Goal: Task Accomplishment & Management: Complete application form

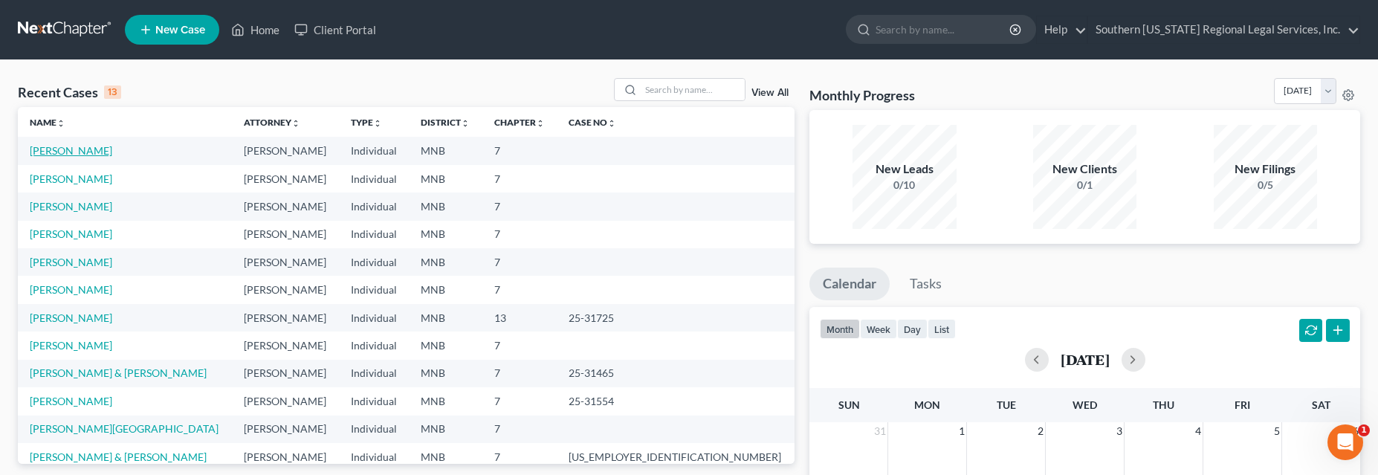
click at [54, 149] on link "[PERSON_NAME]" at bounding box center [71, 150] width 82 height 13
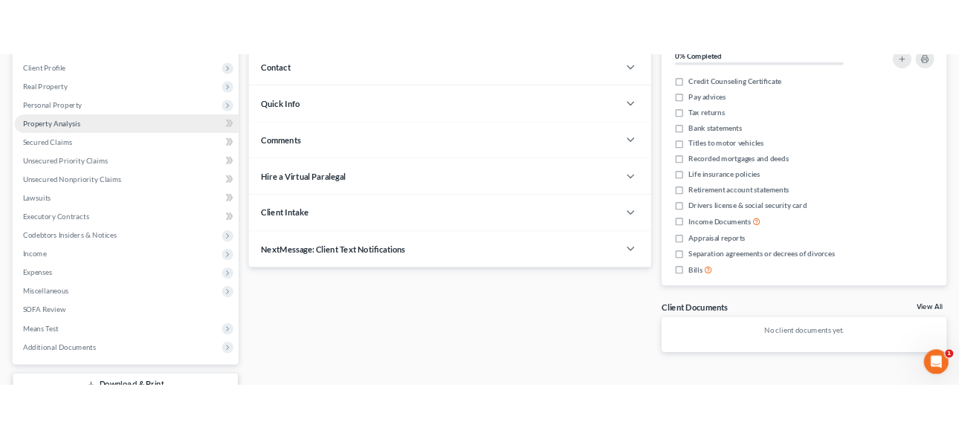
scroll to position [135, 0]
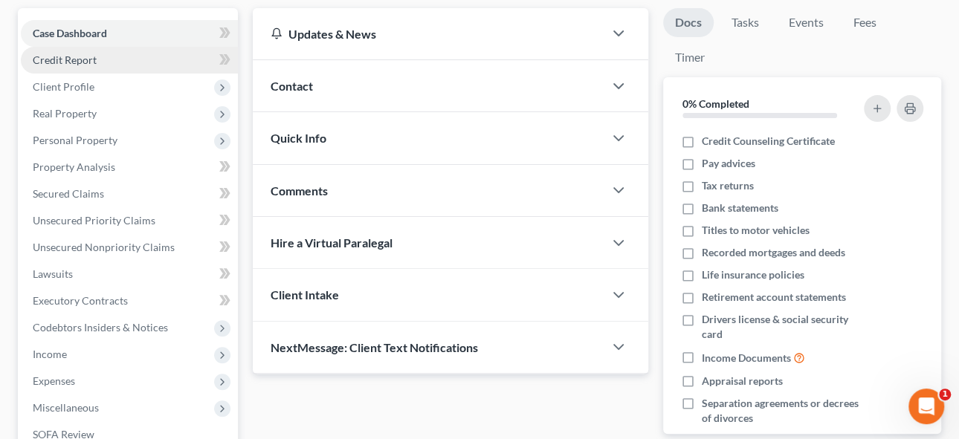
click at [45, 59] on span "Credit Report" at bounding box center [65, 60] width 64 height 13
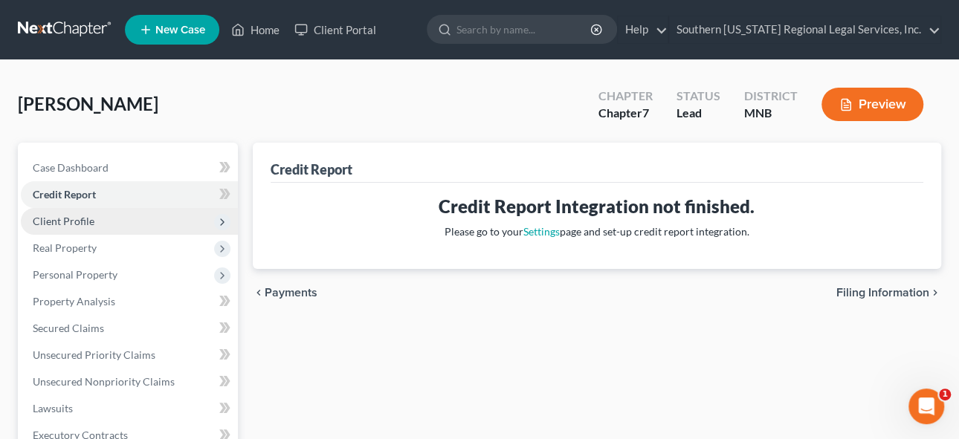
click at [56, 216] on span "Client Profile" at bounding box center [64, 221] width 62 height 13
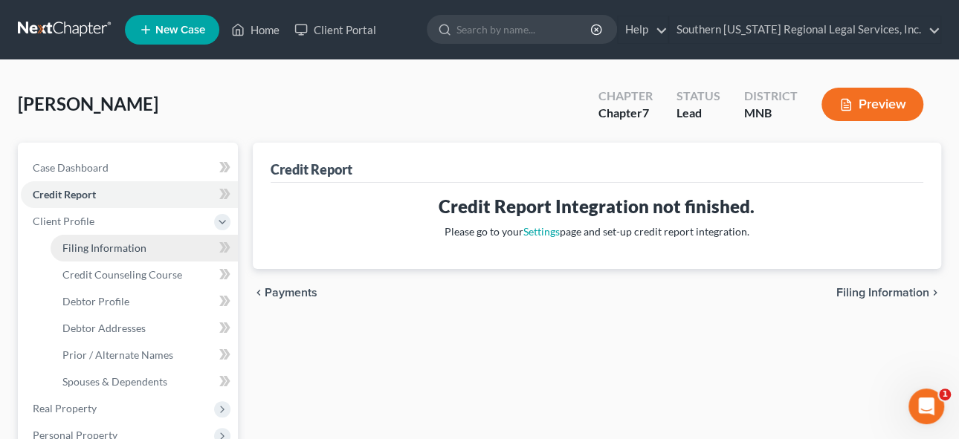
click at [105, 246] on span "Filing Information" at bounding box center [104, 248] width 84 height 13
select select "1"
select select "0"
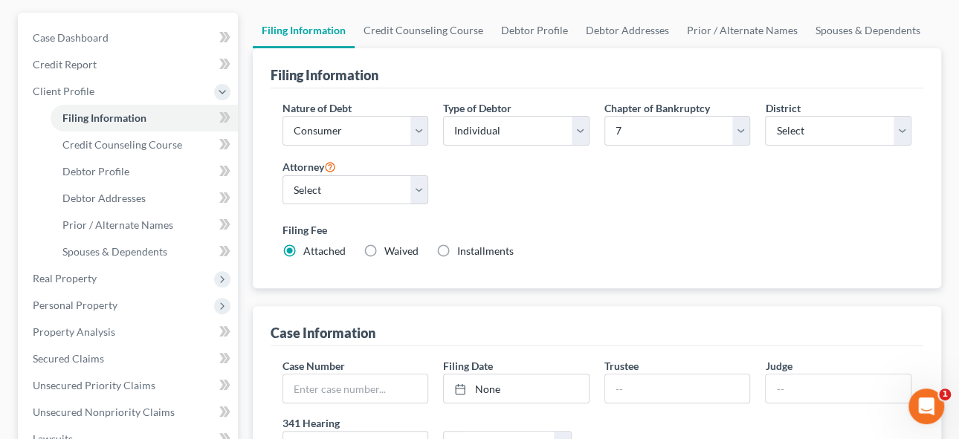
scroll to position [67, 0]
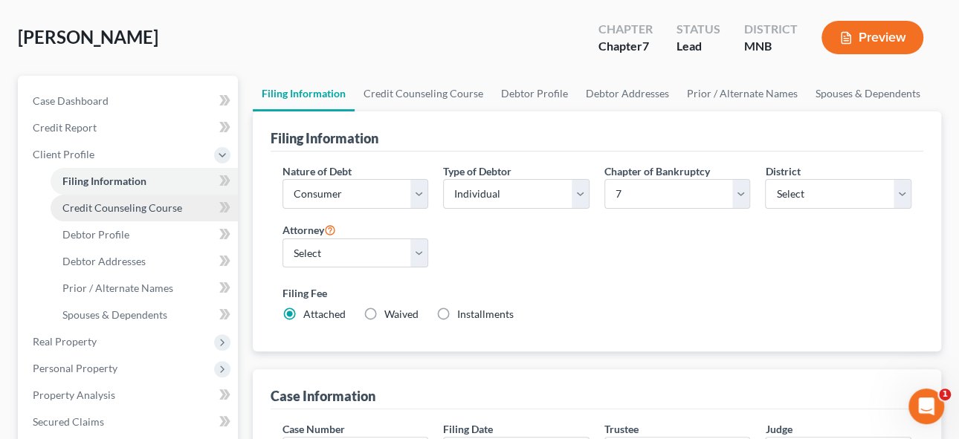
click at [92, 208] on span "Credit Counseling Course" at bounding box center [122, 207] width 120 height 13
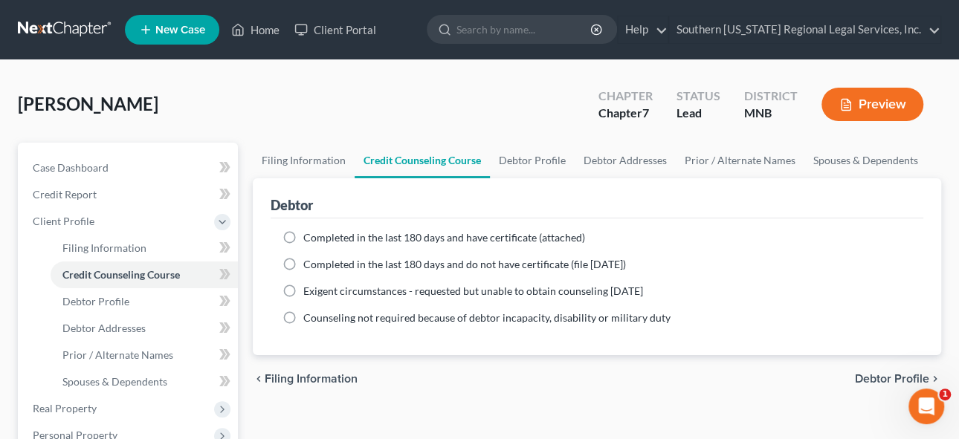
click at [303, 234] on label "Completed in the last 180 days and have certificate (attached)" at bounding box center [444, 237] width 282 height 15
click at [309, 234] on input "Completed in the last 180 days and have certificate (attached)" at bounding box center [314, 235] width 10 height 10
radio input "true"
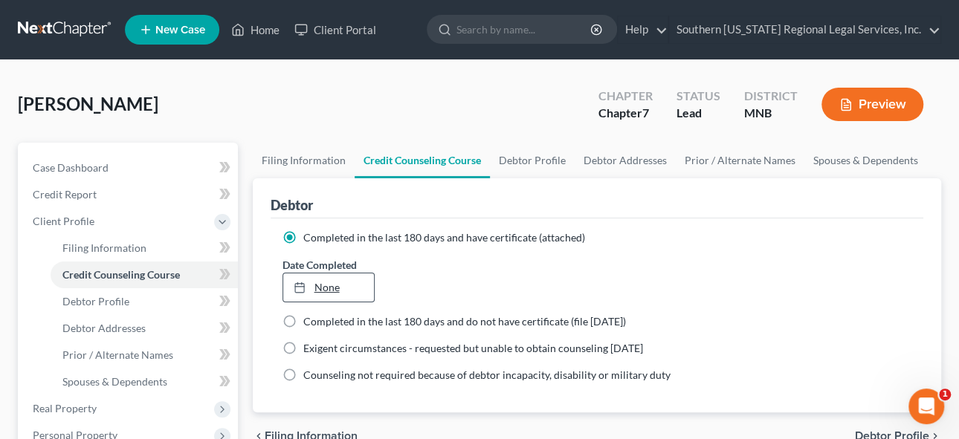
click at [346, 289] on link "None" at bounding box center [328, 287] width 91 height 28
type input "[DATE]"
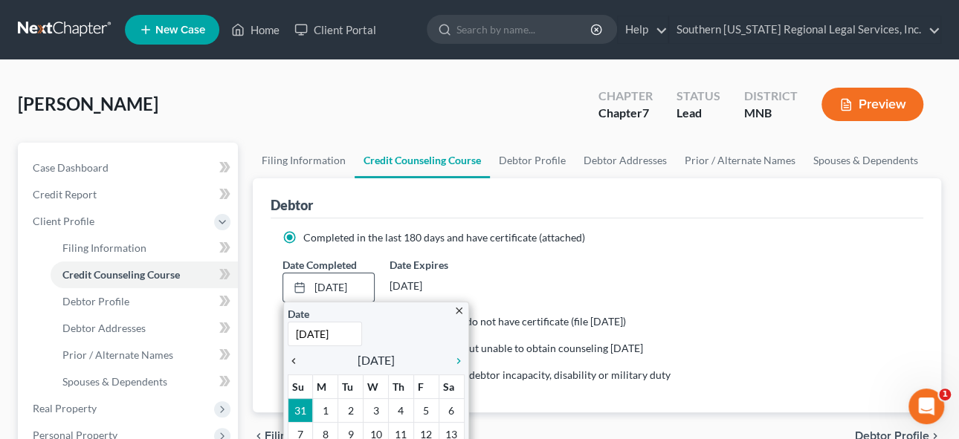
click at [294, 355] on icon "chevron_left" at bounding box center [297, 361] width 19 height 12
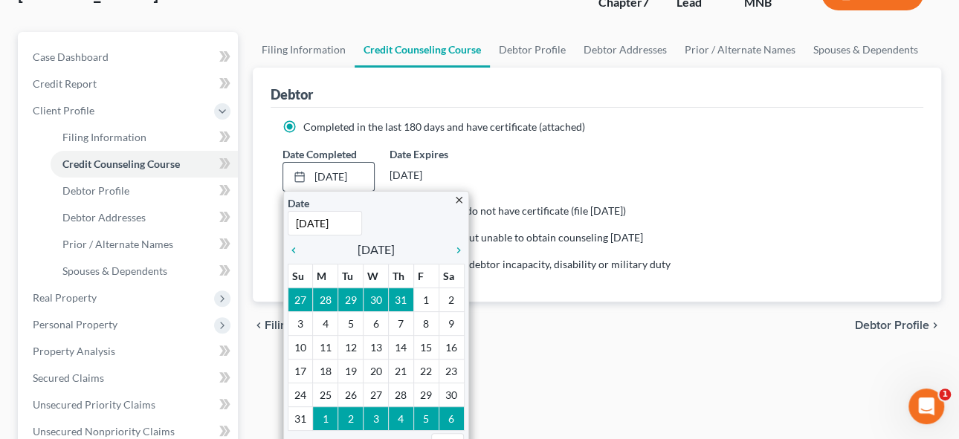
scroll to position [135, 0]
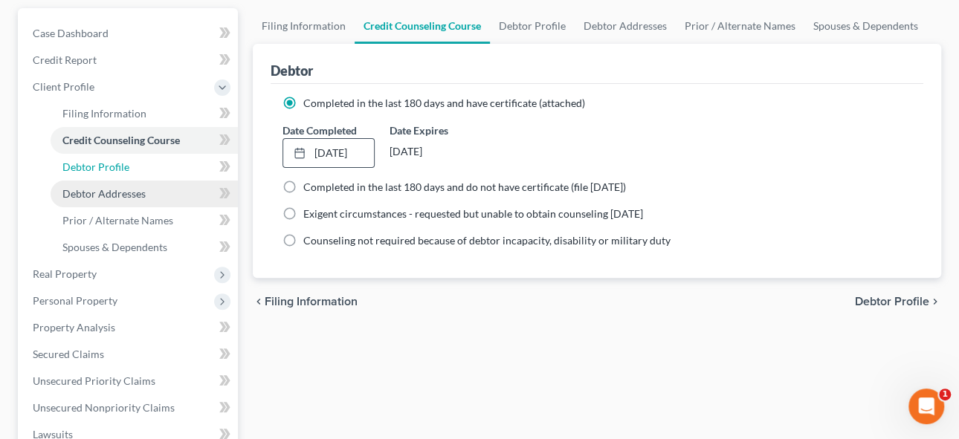
drag, startPoint x: 89, startPoint y: 168, endPoint x: 209, endPoint y: 184, distance: 120.8
click at [90, 168] on span "Debtor Profile" at bounding box center [95, 167] width 67 height 13
select select "0"
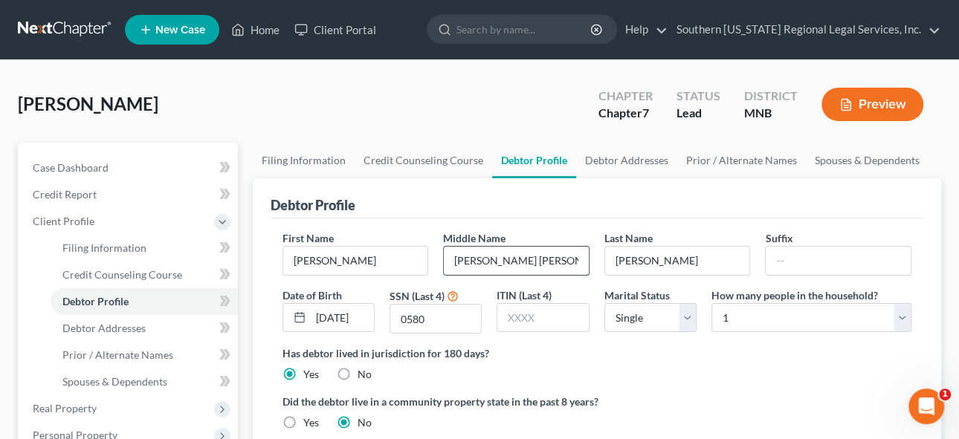
click at [494, 263] on input "[PERSON_NAME] [PERSON_NAME]" at bounding box center [516, 261] width 145 height 28
click at [111, 323] on span "Debtor Addresses" at bounding box center [103, 328] width 83 height 13
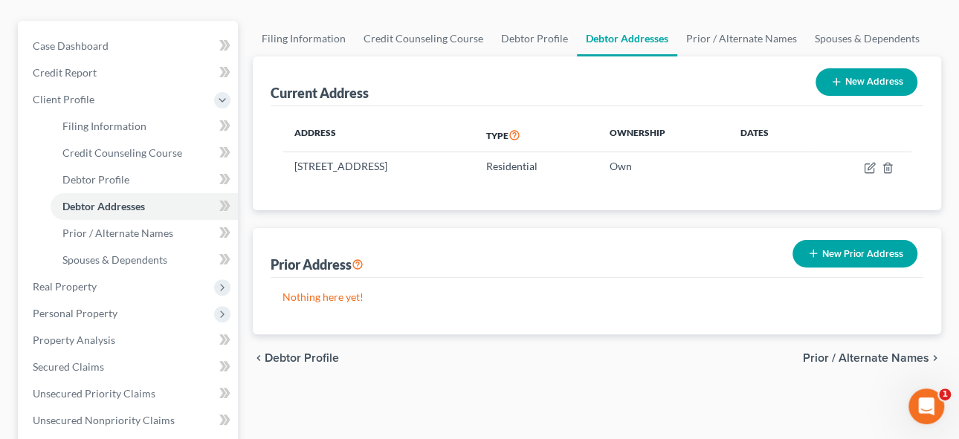
scroll to position [135, 0]
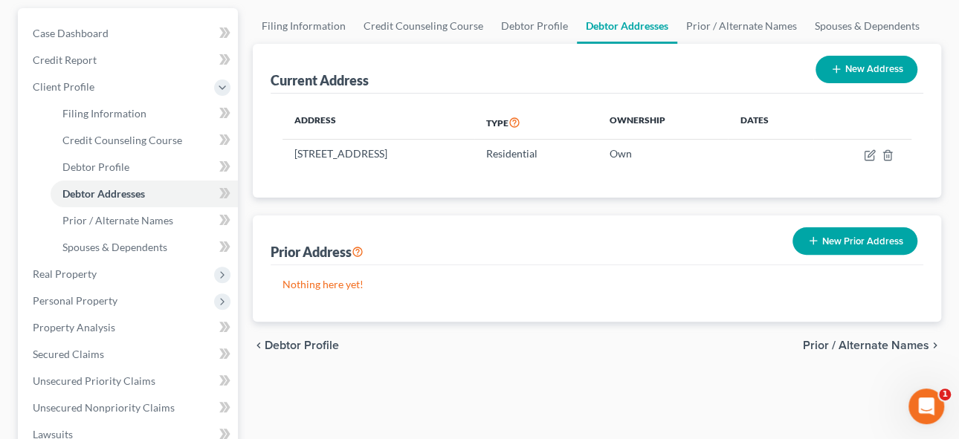
click at [858, 247] on button "New Prior Address" at bounding box center [854, 240] width 125 height 27
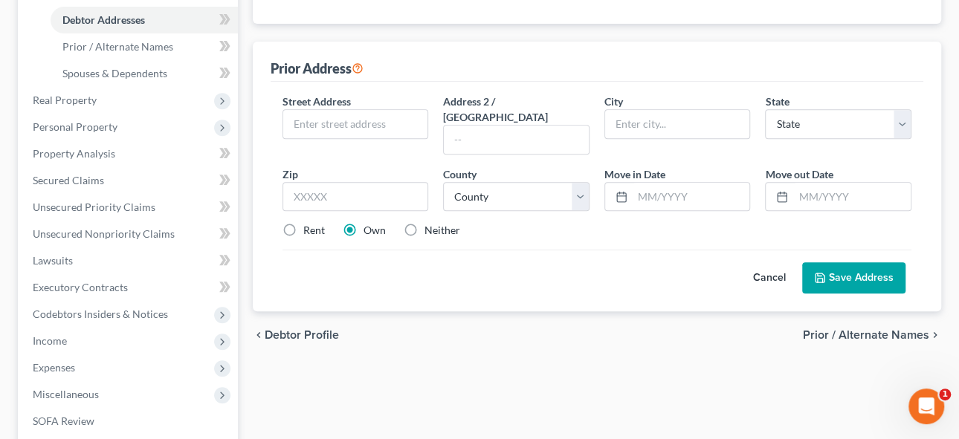
scroll to position [337, 0]
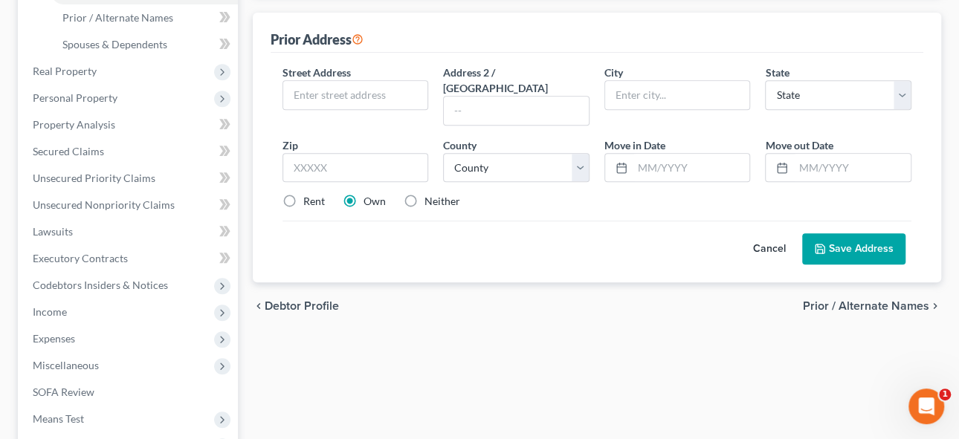
click at [768, 234] on button "Cancel" at bounding box center [768, 249] width 65 height 30
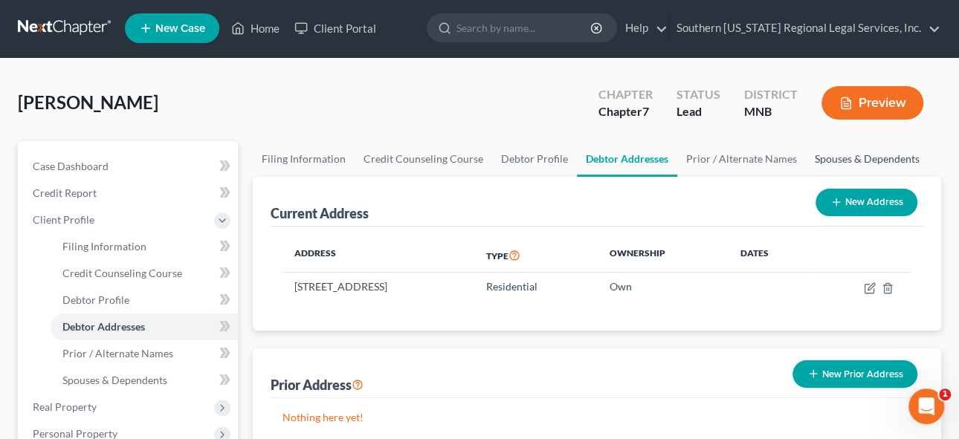
scroll to position [0, 0]
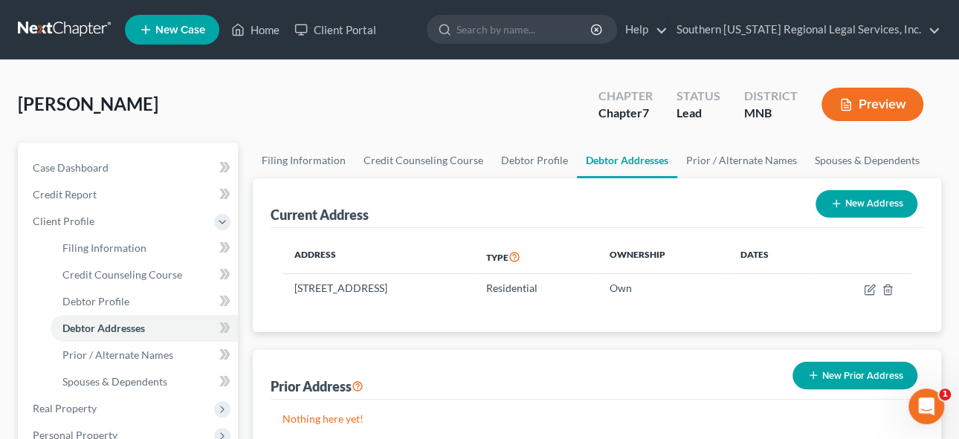
click at [285, 344] on div "Current Address New Address Address Type Ownership Dates [STREET_ADDRESS] Resid…" at bounding box center [597, 317] width 689 height 278
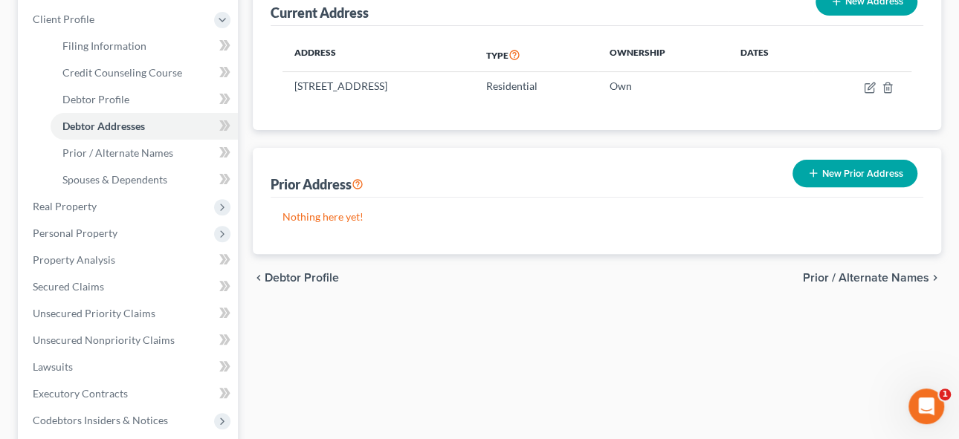
scroll to position [202, 0]
click at [754, 113] on div "Address Type Ownership Dates [STREET_ADDRESS] Residential Own" at bounding box center [597, 78] width 653 height 104
click at [98, 155] on span "Prior / Alternate Names" at bounding box center [117, 152] width 111 height 13
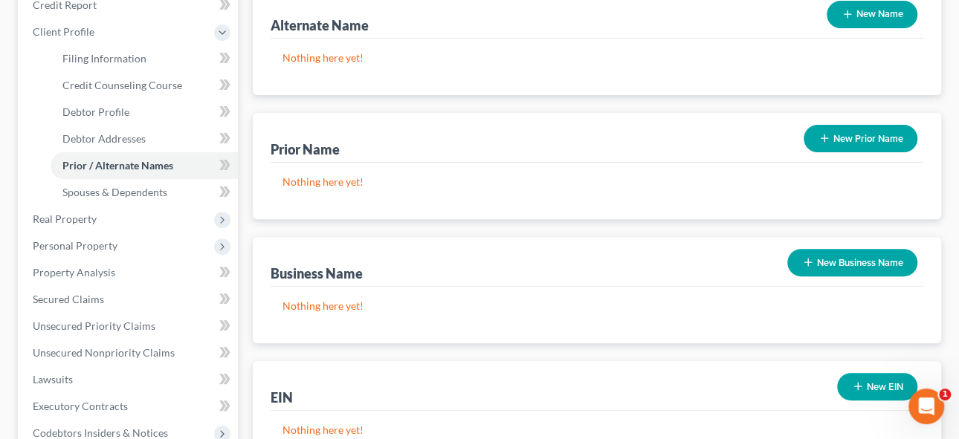
scroll to position [270, 0]
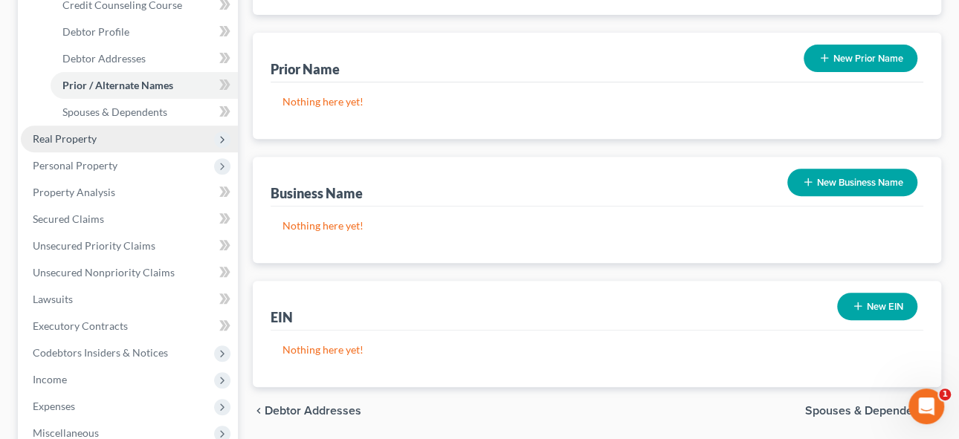
click at [64, 136] on span "Real Property" at bounding box center [65, 138] width 64 height 13
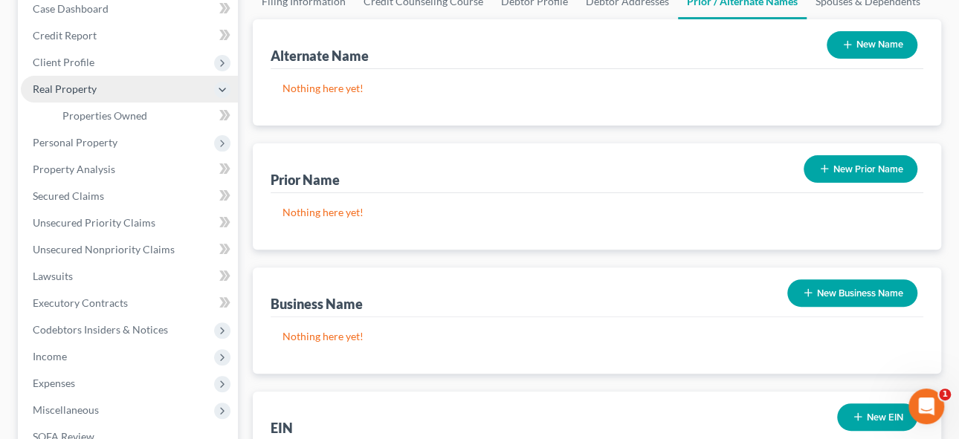
scroll to position [0, 0]
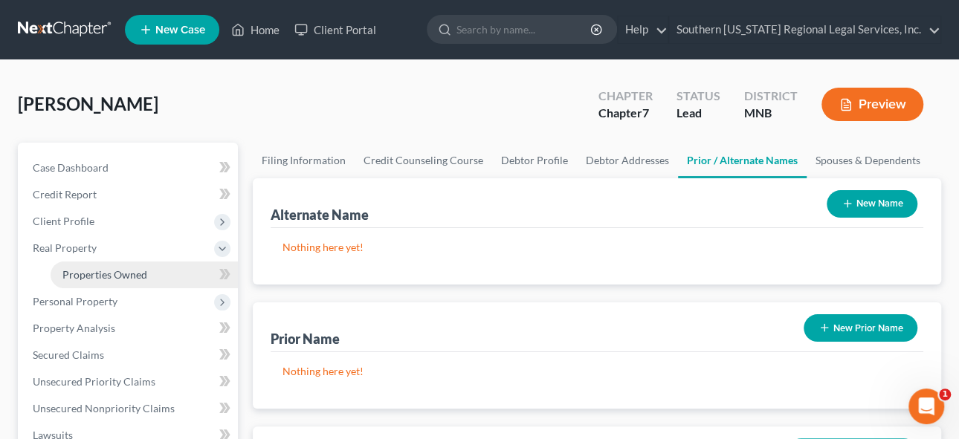
click at [120, 274] on span "Properties Owned" at bounding box center [104, 274] width 85 height 13
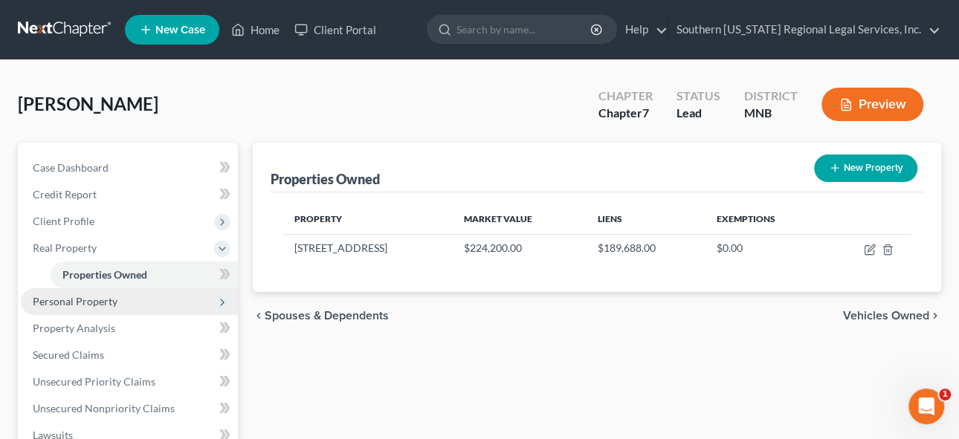
click at [81, 300] on span "Personal Property" at bounding box center [75, 301] width 85 height 13
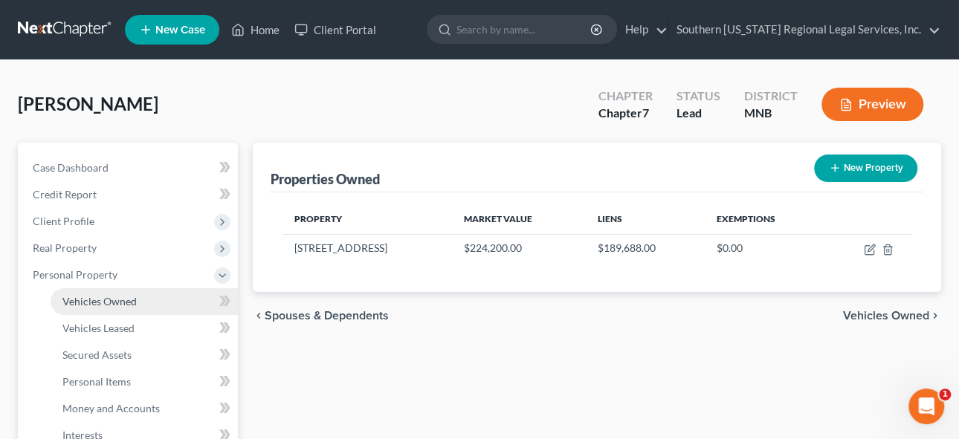
click at [80, 302] on span "Vehicles Owned" at bounding box center [99, 301] width 74 height 13
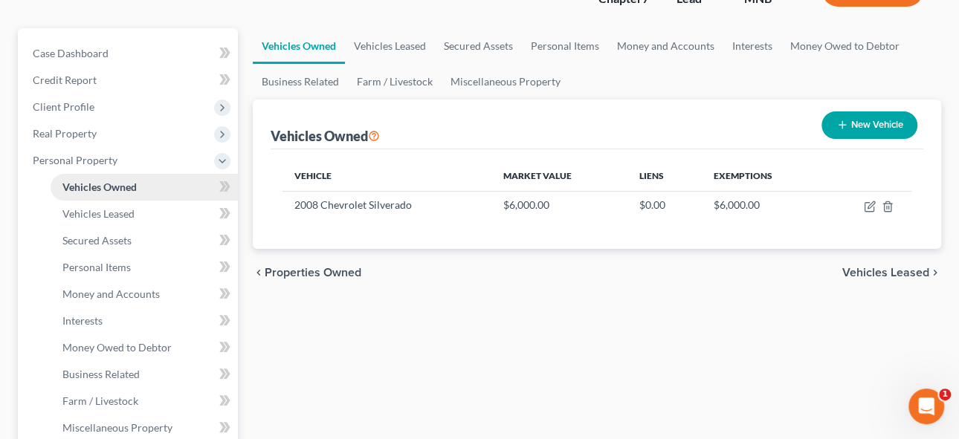
scroll to position [135, 0]
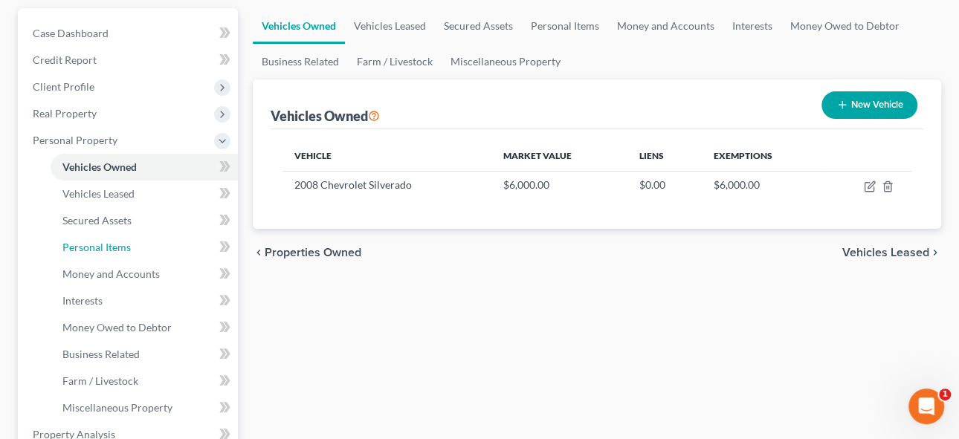
drag, startPoint x: 115, startPoint y: 243, endPoint x: 221, endPoint y: 245, distance: 105.5
click at [114, 243] on span "Personal Items" at bounding box center [96, 247] width 68 height 13
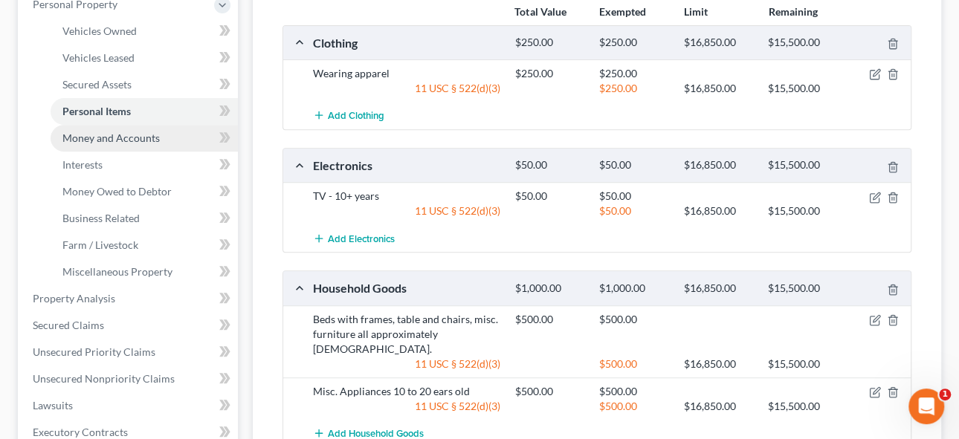
scroll to position [270, 0]
click at [119, 135] on span "Money and Accounts" at bounding box center [110, 138] width 97 height 13
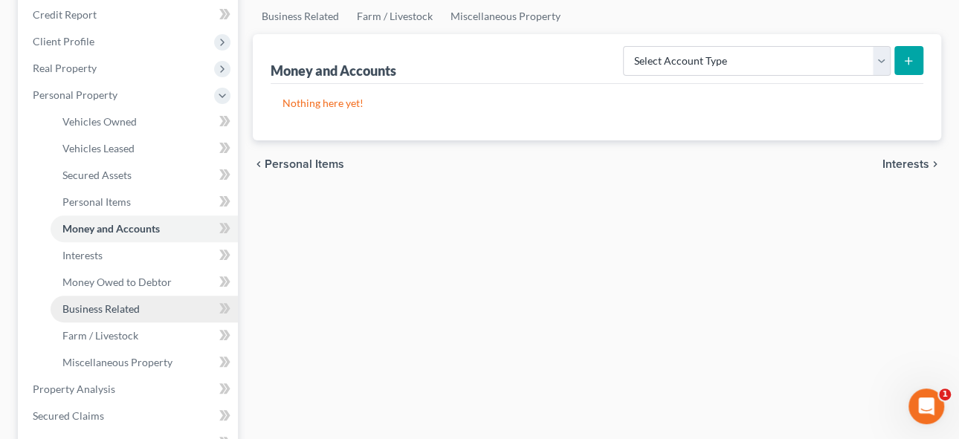
scroll to position [202, 0]
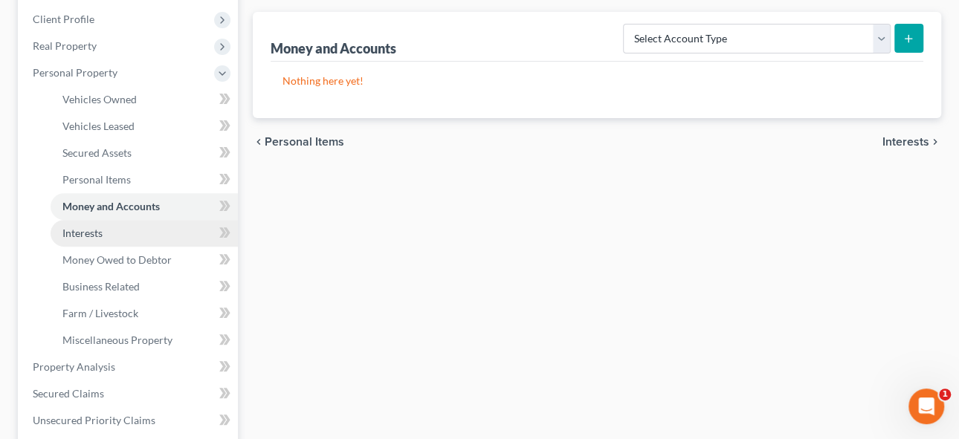
click at [78, 232] on span "Interests" at bounding box center [82, 233] width 40 height 13
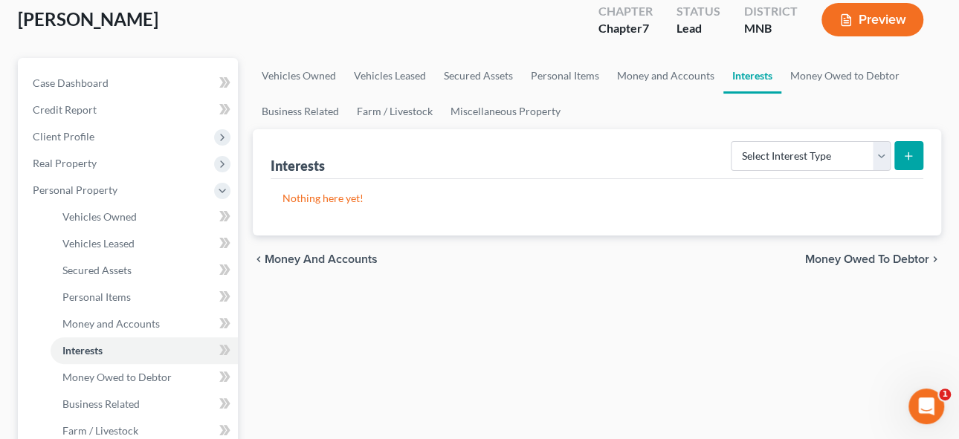
scroll to position [202, 0]
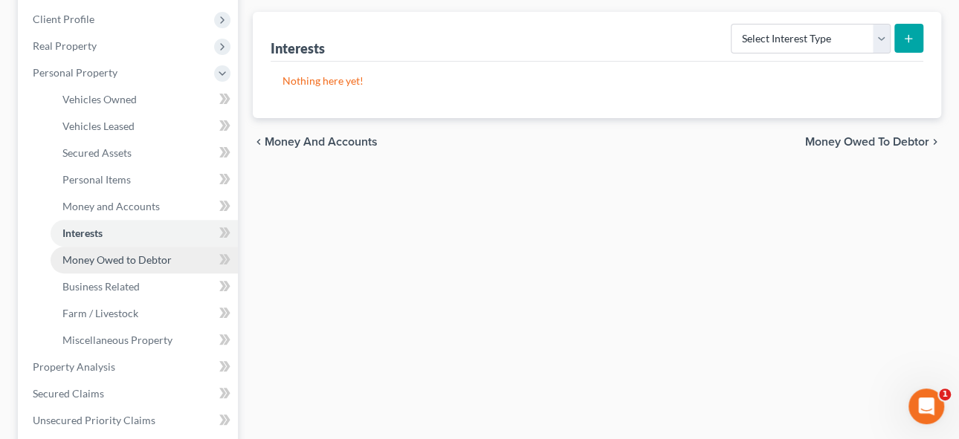
click at [89, 255] on span "Money Owed to Debtor" at bounding box center [116, 259] width 109 height 13
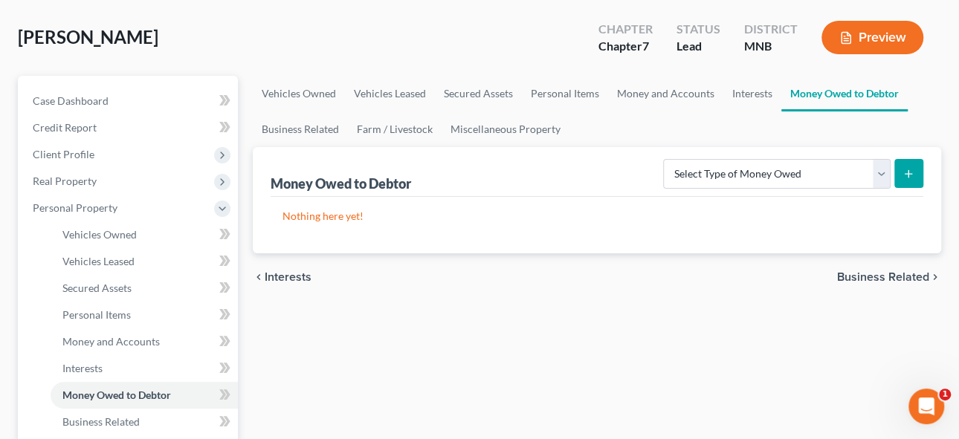
scroll to position [202, 0]
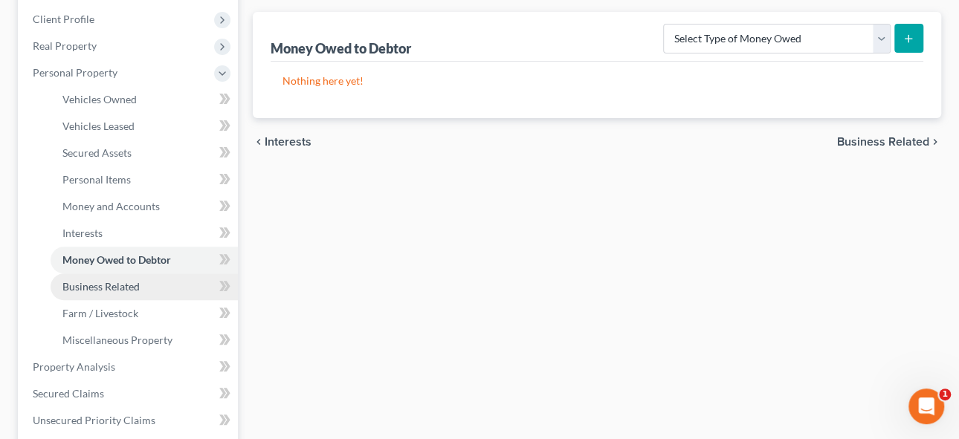
click at [113, 282] on span "Business Related" at bounding box center [100, 286] width 77 height 13
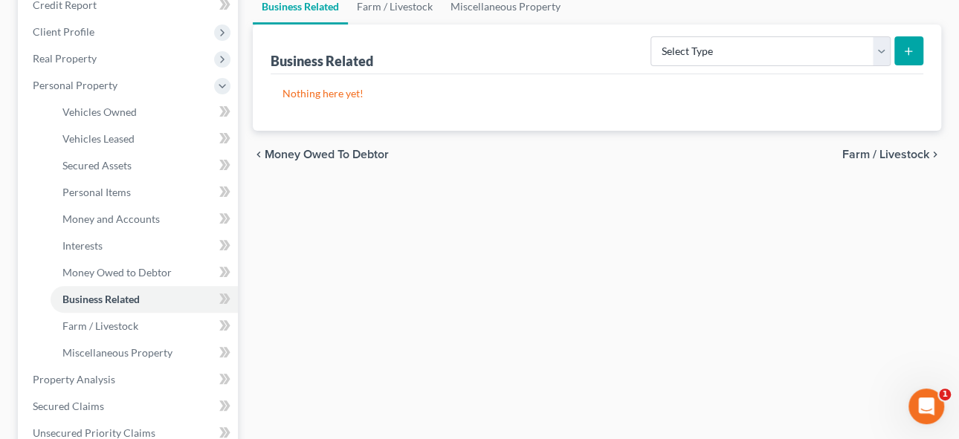
scroll to position [202, 0]
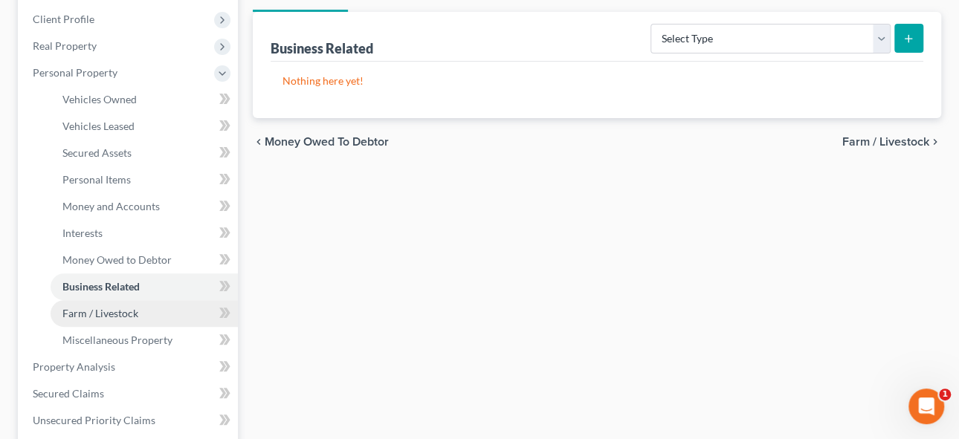
click at [95, 313] on span "Farm / Livestock" at bounding box center [100, 313] width 76 height 13
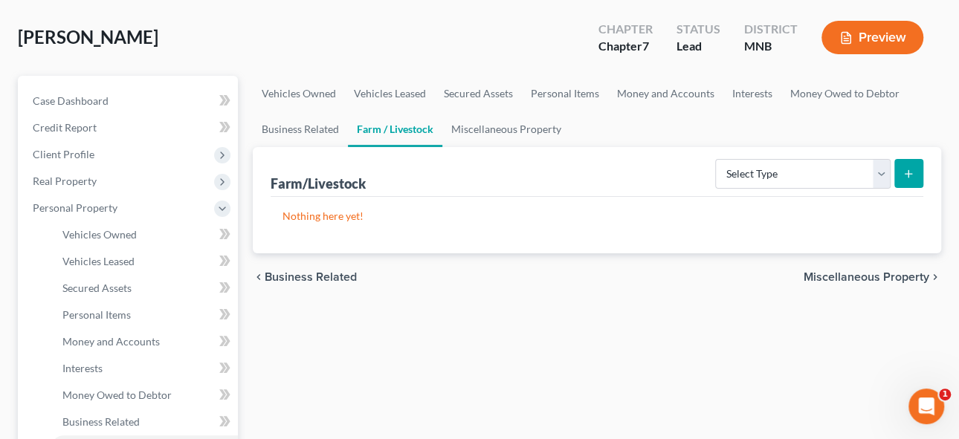
scroll to position [270, 0]
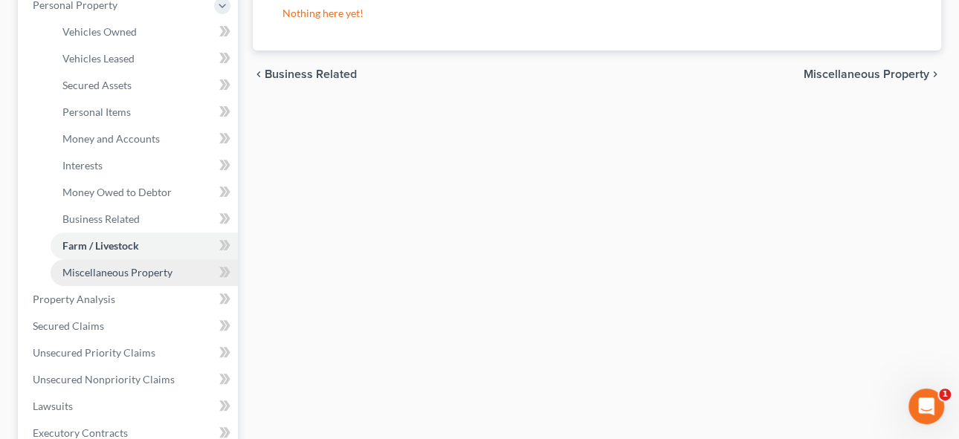
click at [140, 269] on span "Miscellaneous Property" at bounding box center [117, 272] width 110 height 13
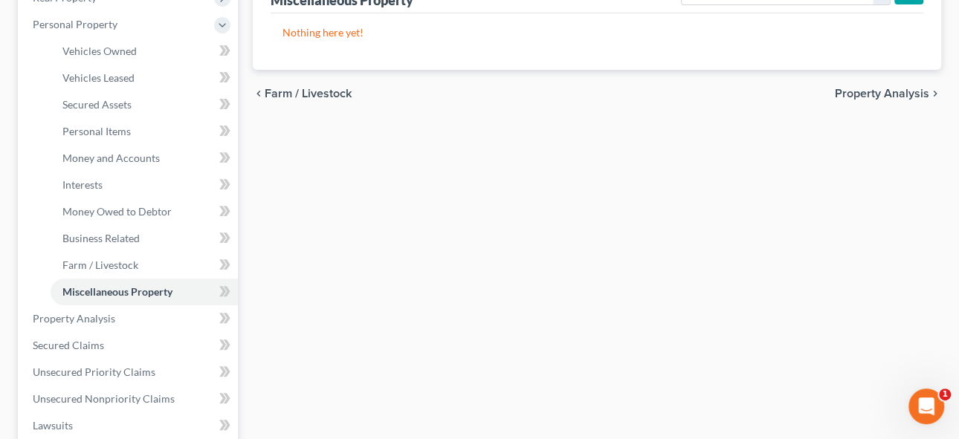
scroll to position [270, 0]
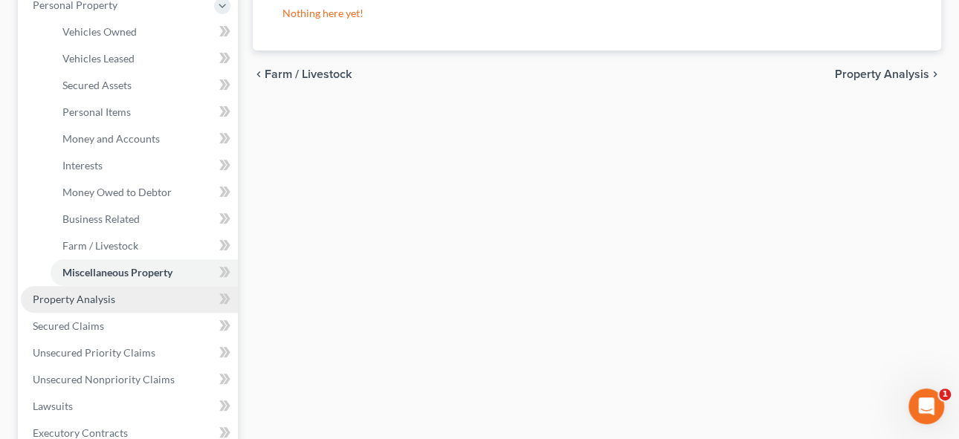
click at [94, 294] on span "Property Analysis" at bounding box center [74, 299] width 82 height 13
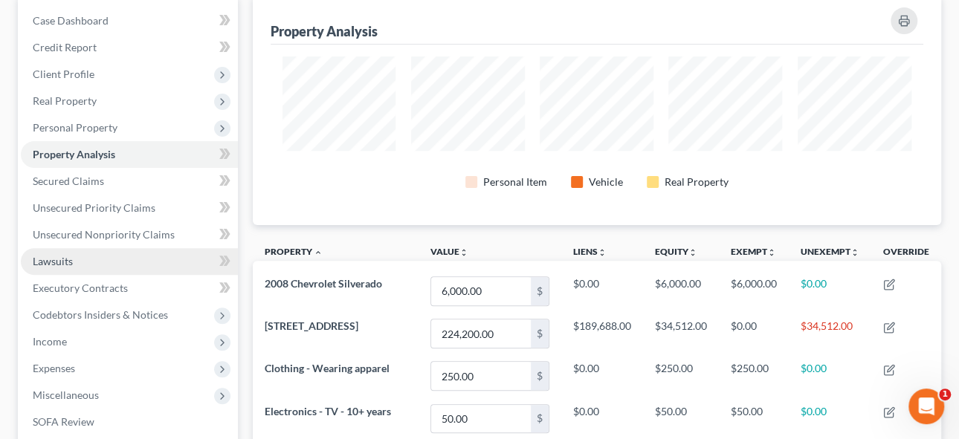
scroll to position [67, 0]
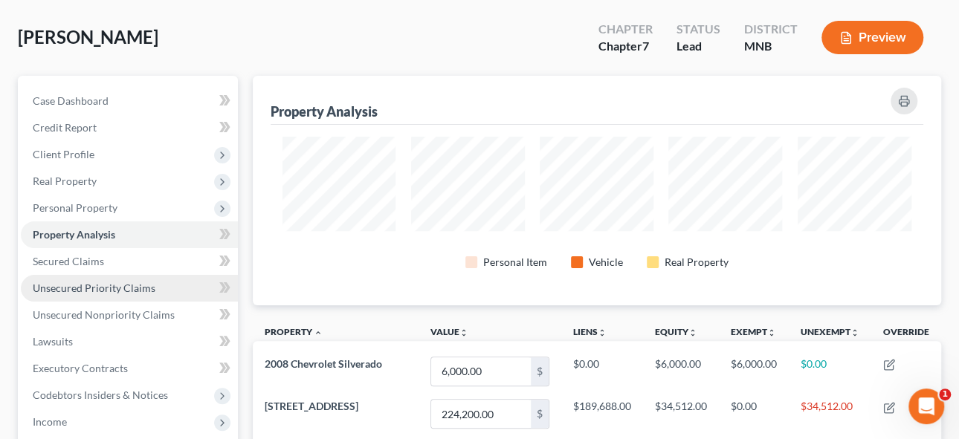
click at [94, 286] on span "Unsecured Priority Claims" at bounding box center [94, 288] width 123 height 13
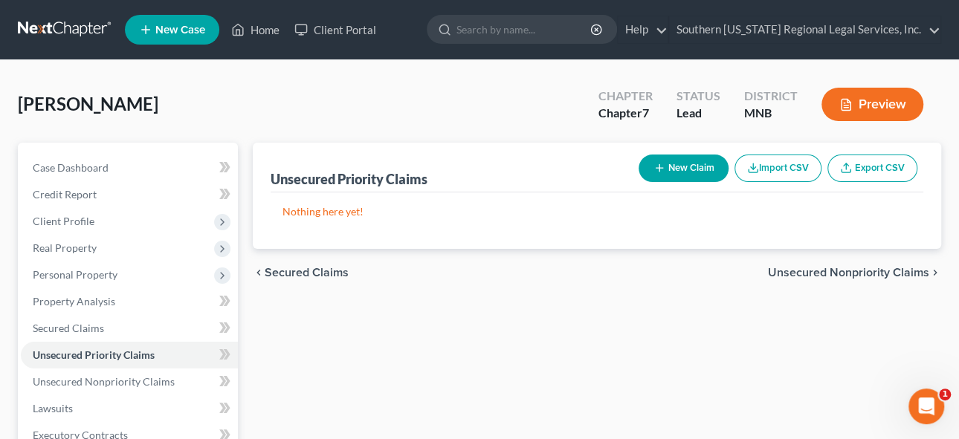
click at [683, 164] on button "New Claim" at bounding box center [683, 168] width 90 height 27
select select "0"
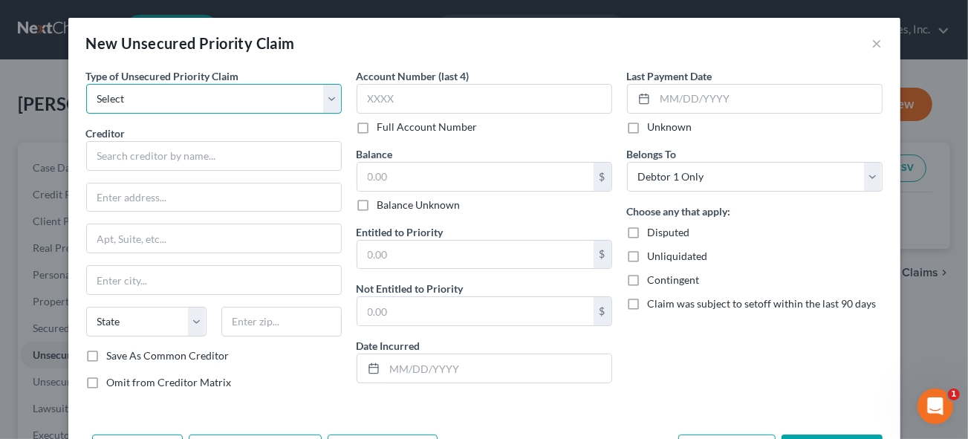
click at [147, 100] on select "Select Taxes & Other Government Units Domestic Support Obligations Extensions o…" at bounding box center [214, 99] width 256 height 30
drag, startPoint x: 297, startPoint y: 43, endPoint x: 307, endPoint y: 42, distance: 9.7
click at [297, 43] on div "New Unsecured Priority Claim ×" at bounding box center [484, 43] width 832 height 51
click at [872, 43] on button "×" at bounding box center [877, 43] width 10 height 18
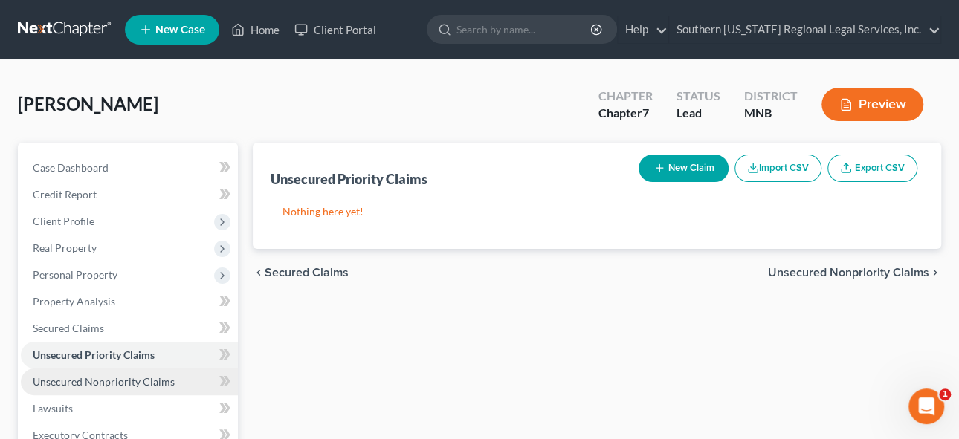
click at [79, 378] on span "Unsecured Nonpriority Claims" at bounding box center [104, 381] width 142 height 13
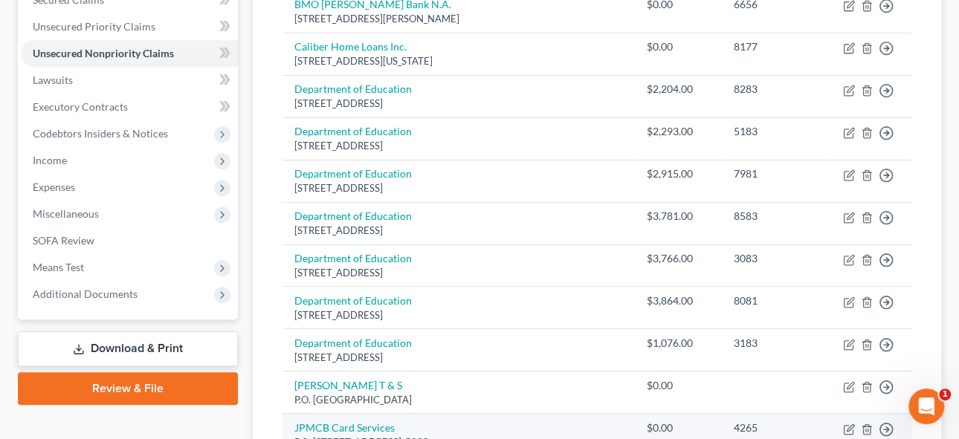
scroll to position [223, 0]
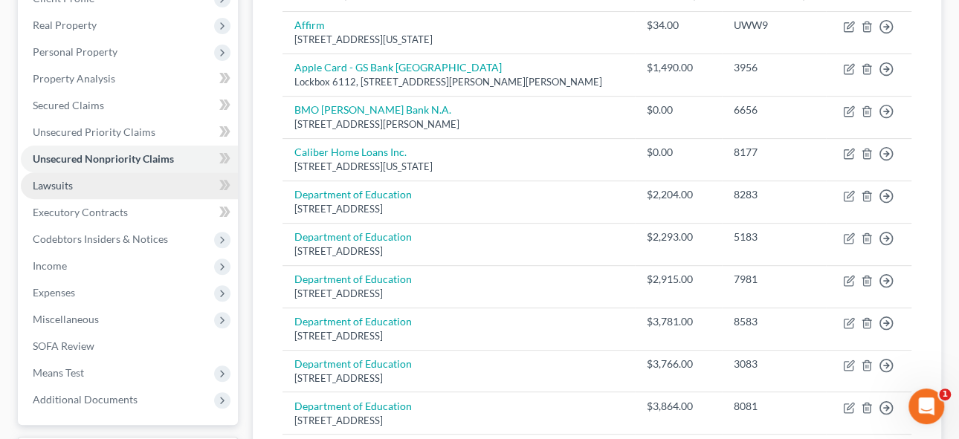
click at [60, 184] on span "Lawsuits" at bounding box center [53, 185] width 40 height 13
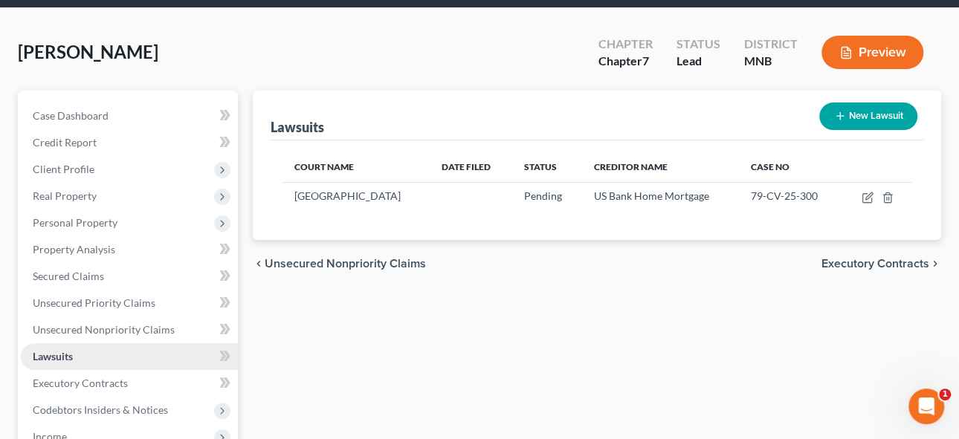
scroll to position [135, 0]
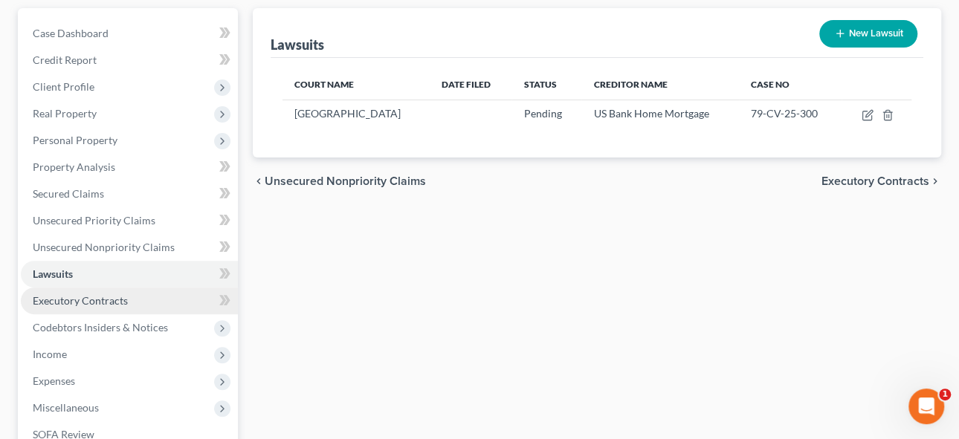
click at [65, 297] on span "Executory Contracts" at bounding box center [80, 300] width 95 height 13
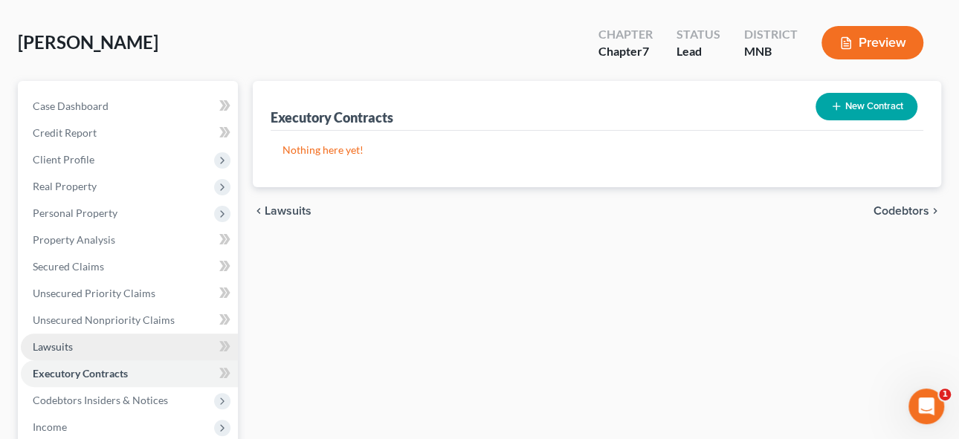
scroll to position [202, 0]
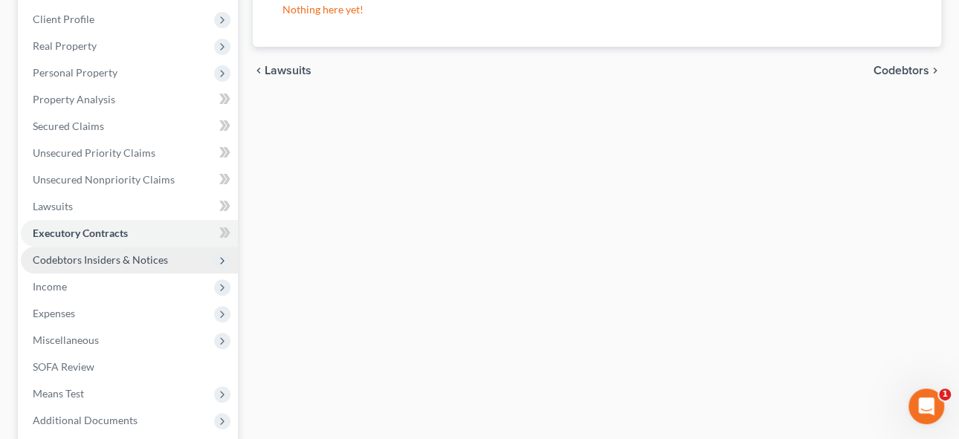
click at [110, 258] on span "Codebtors Insiders & Notices" at bounding box center [100, 259] width 135 height 13
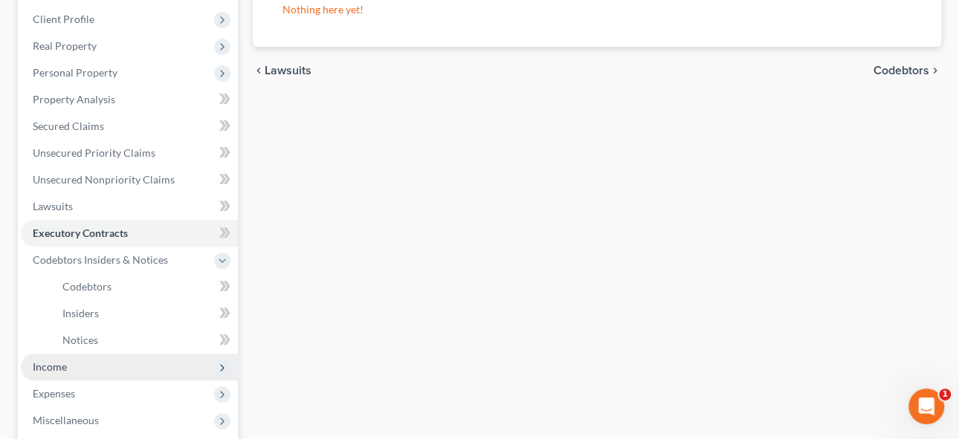
click at [65, 369] on span "Income" at bounding box center [50, 366] width 34 height 13
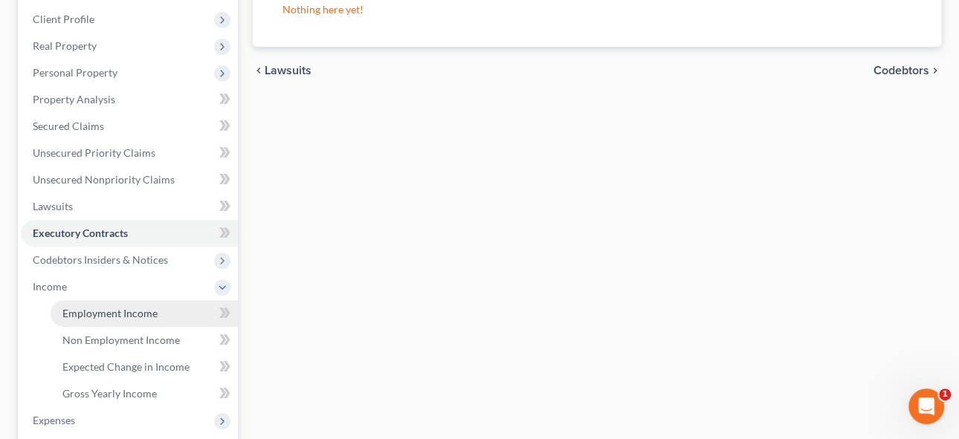
click at [122, 315] on span "Employment Income" at bounding box center [109, 313] width 95 height 13
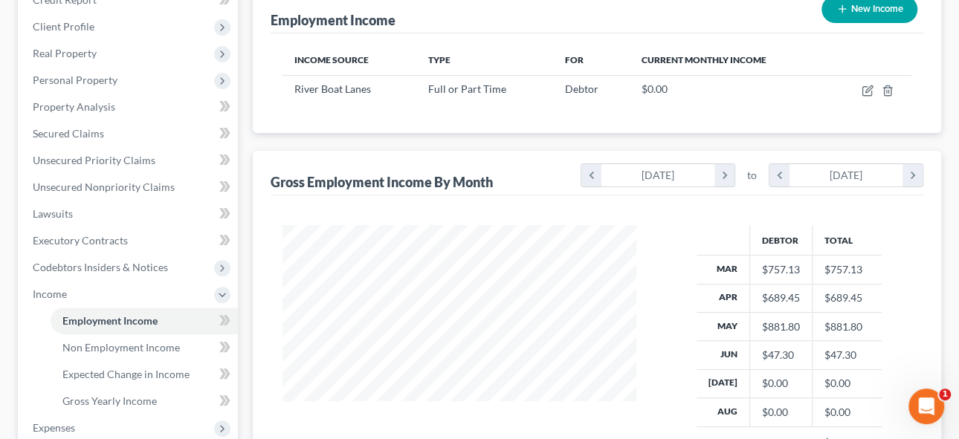
scroll to position [202, 0]
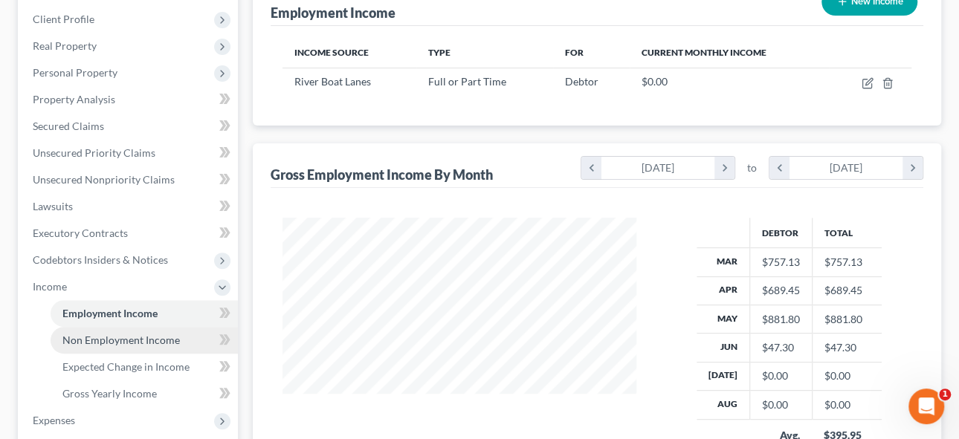
click at [125, 336] on span "Non Employment Income" at bounding box center [120, 340] width 117 height 13
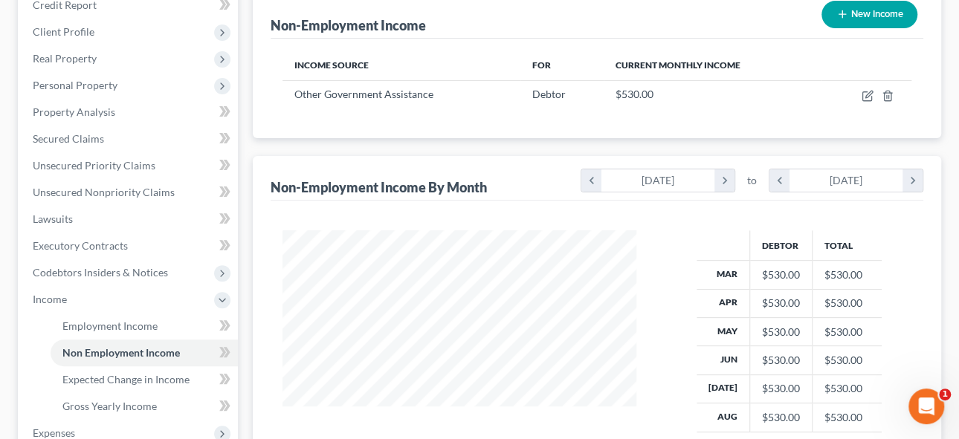
scroll to position [270, 0]
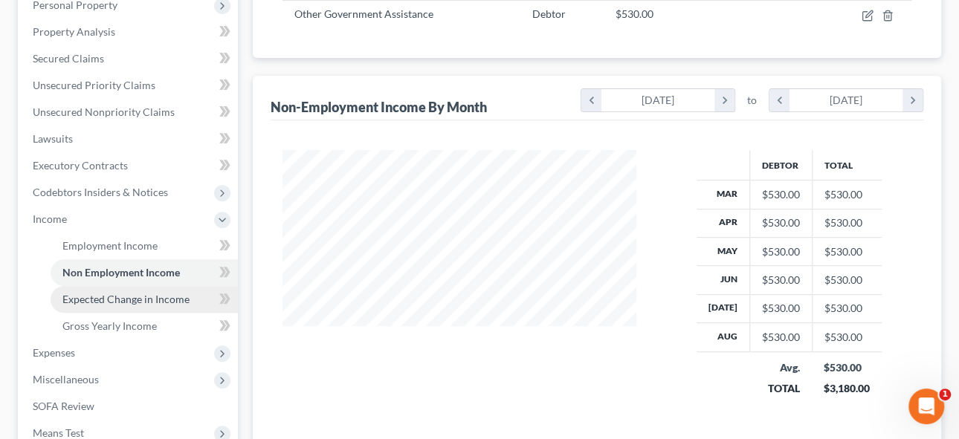
click at [123, 298] on span "Expected Change in Income" at bounding box center [125, 299] width 127 height 13
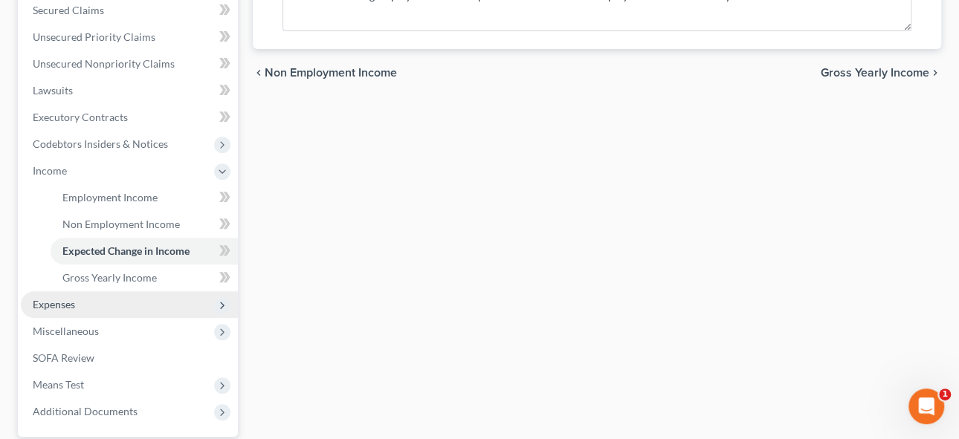
scroll to position [337, 0]
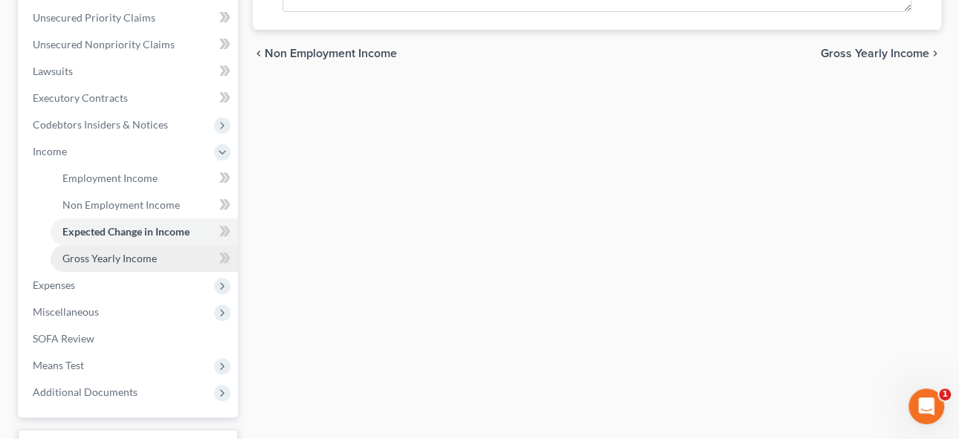
click at [100, 256] on span "Gross Yearly Income" at bounding box center [109, 258] width 94 height 13
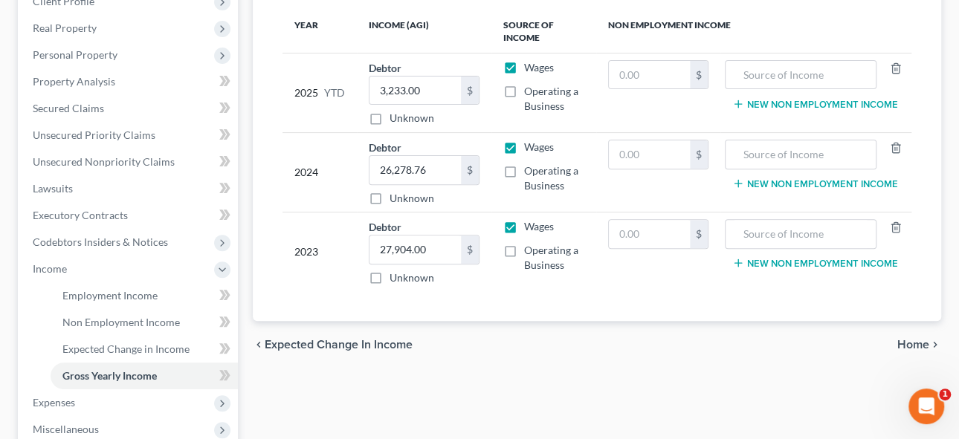
scroll to position [270, 0]
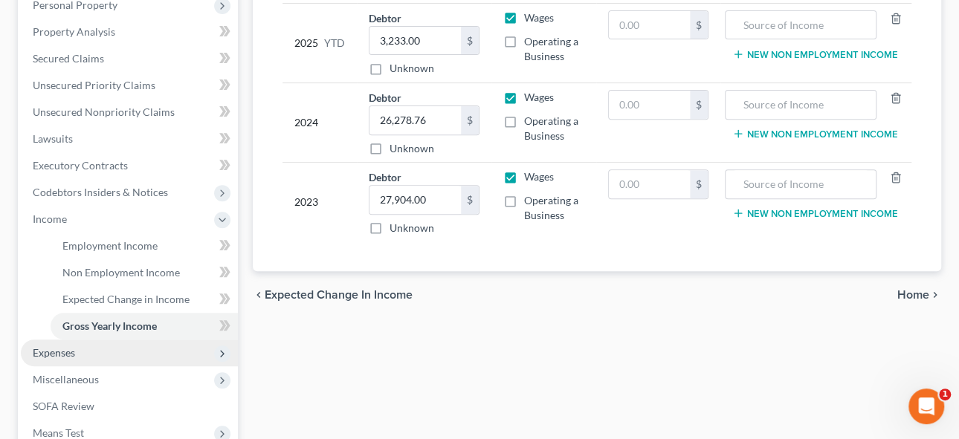
click at [53, 350] on span "Expenses" at bounding box center [54, 352] width 42 height 13
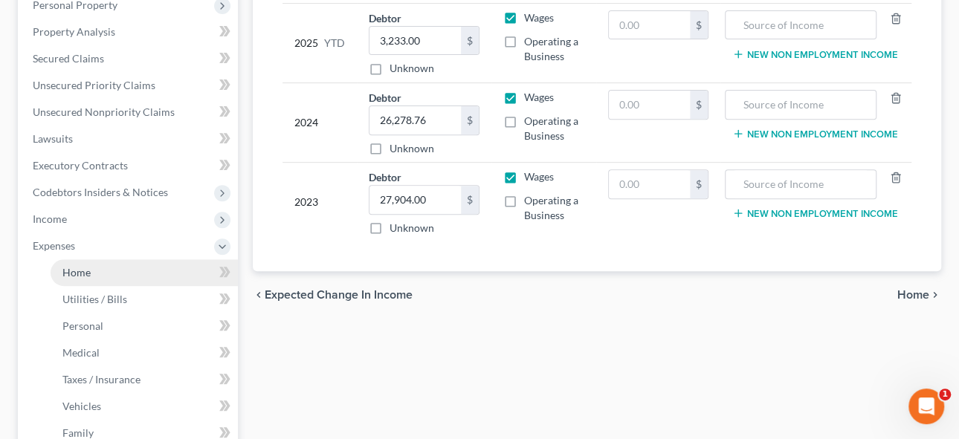
click at [89, 266] on span "Home" at bounding box center [76, 272] width 28 height 13
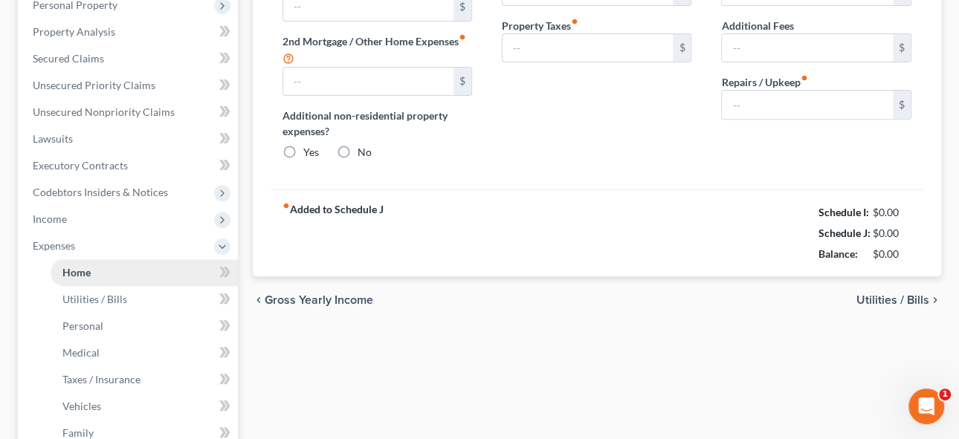
scroll to position [8, 0]
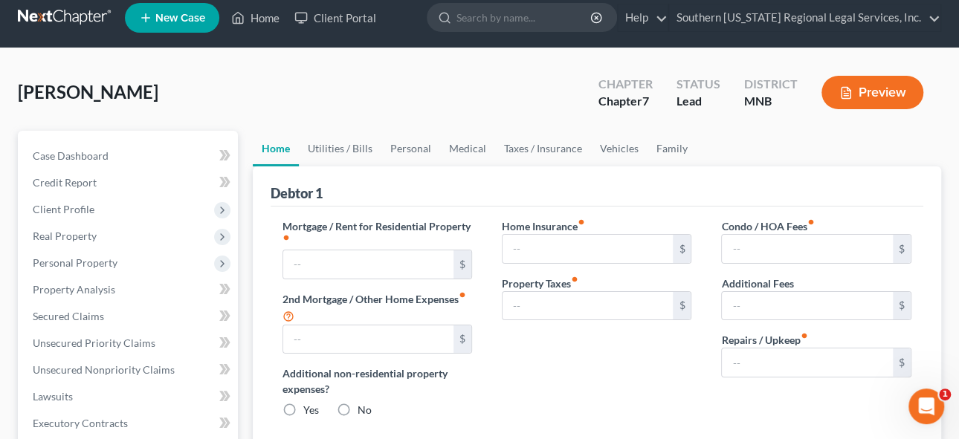
type input "0.00"
radio input "true"
type input "0.00"
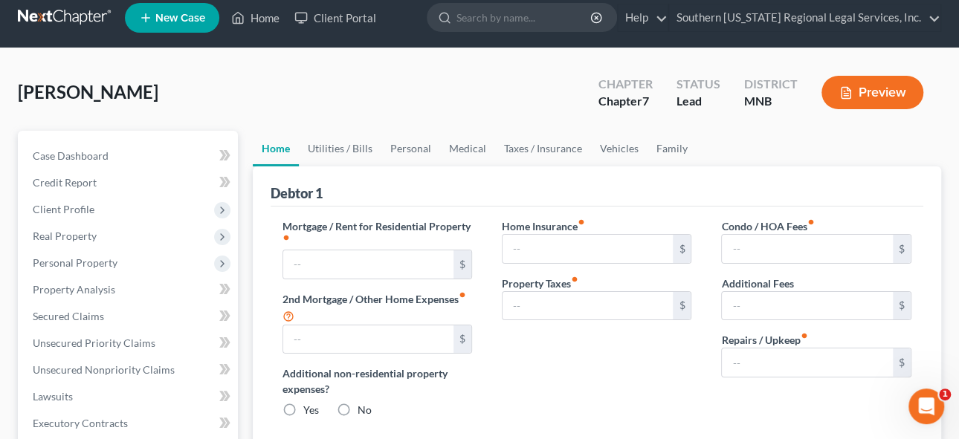
type input "0.00"
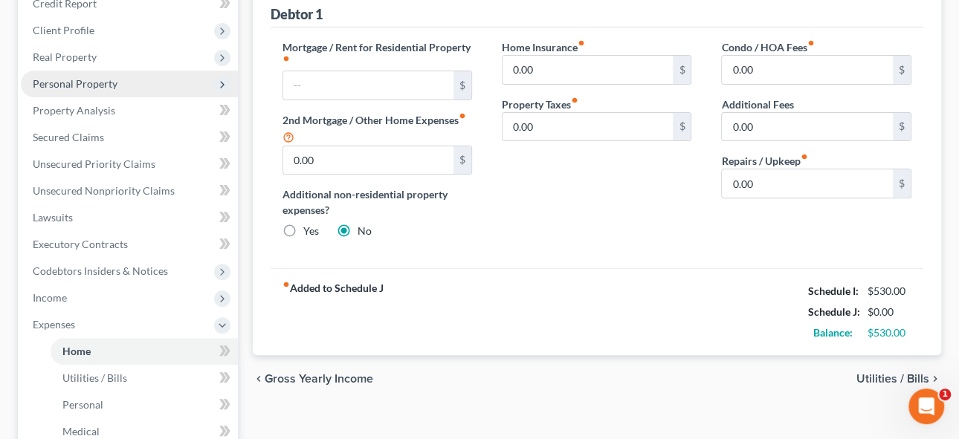
scroll to position [270, 0]
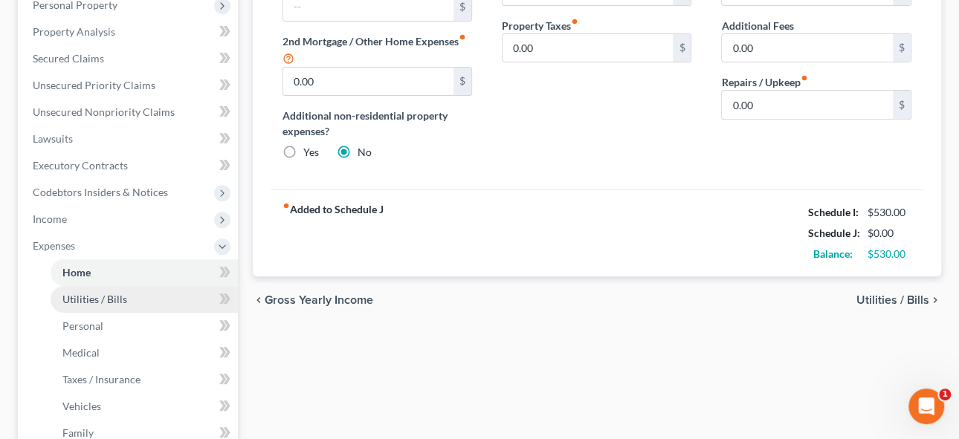
click at [95, 298] on span "Utilities / Bills" at bounding box center [94, 299] width 65 height 13
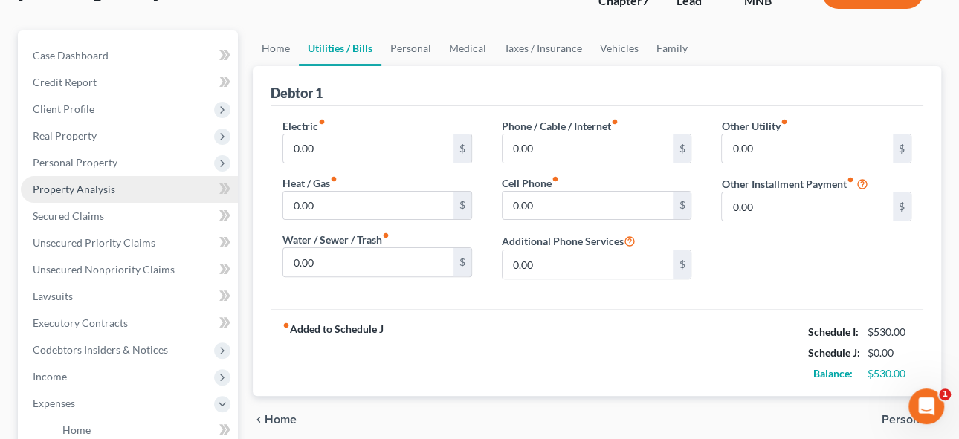
scroll to position [270, 0]
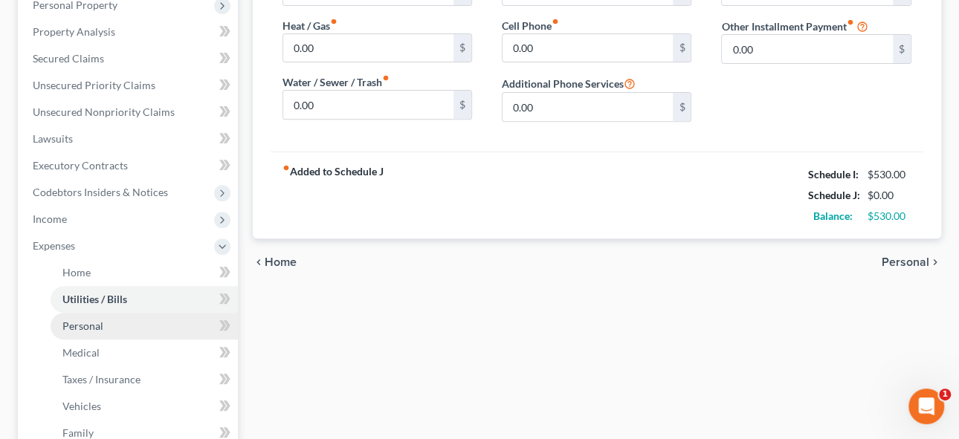
click at [85, 321] on span "Personal" at bounding box center [82, 326] width 41 height 13
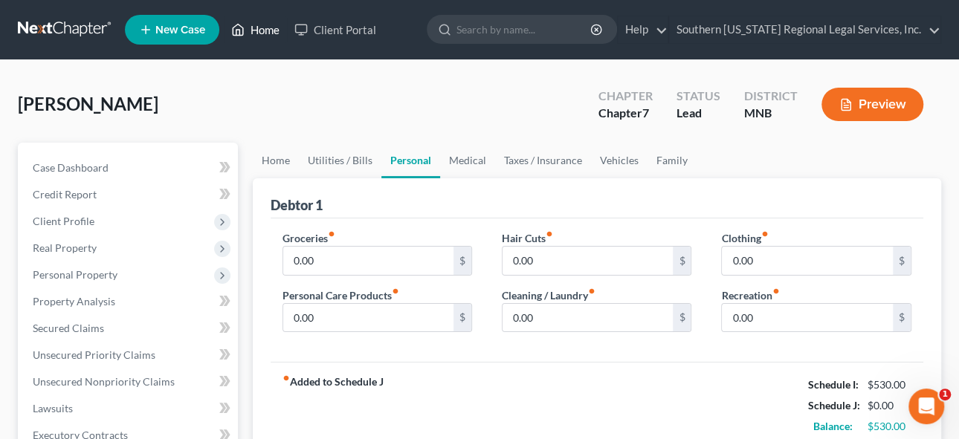
click at [266, 32] on link "Home" at bounding box center [255, 29] width 63 height 27
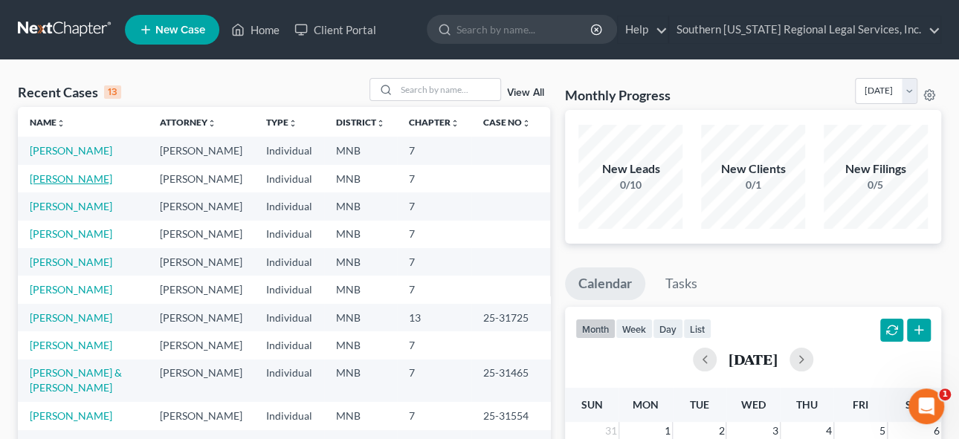
drag, startPoint x: 61, startPoint y: 194, endPoint x: 320, endPoint y: 233, distance: 261.6
click at [61, 185] on link "[PERSON_NAME]" at bounding box center [71, 178] width 82 height 13
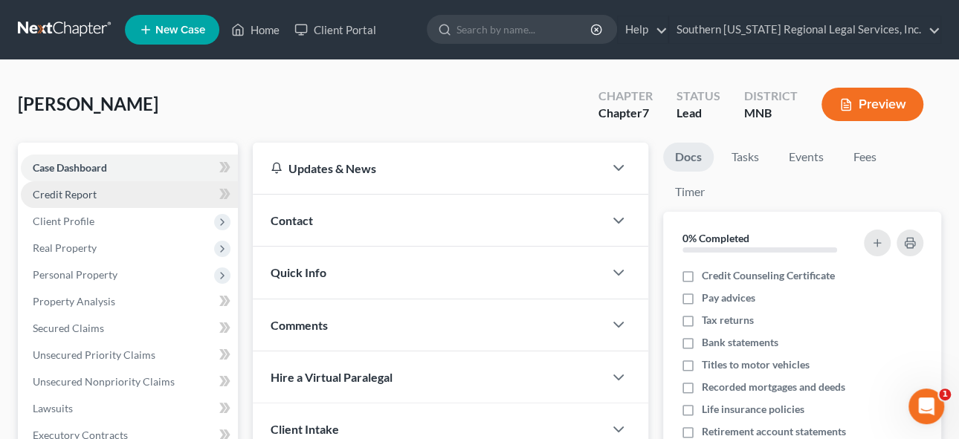
drag, startPoint x: 40, startPoint y: 192, endPoint x: 119, endPoint y: 205, distance: 79.8
click at [40, 192] on span "Credit Report" at bounding box center [65, 194] width 64 height 13
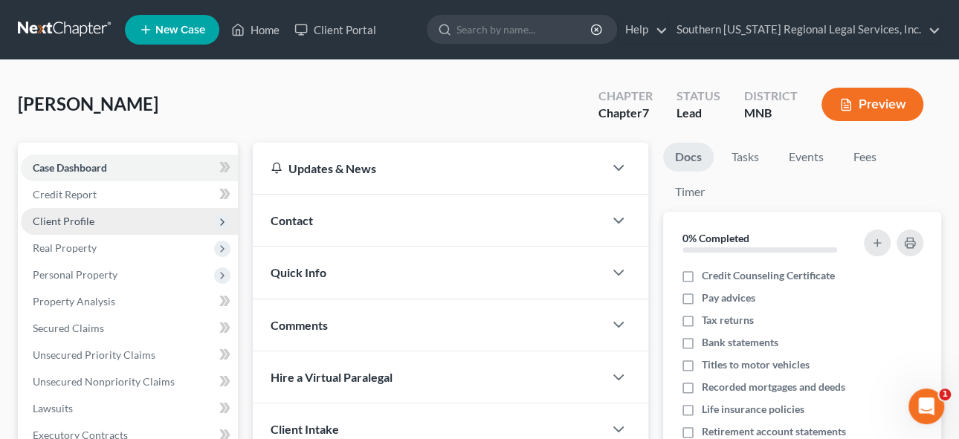
click at [71, 216] on span "Client Profile" at bounding box center [64, 221] width 62 height 13
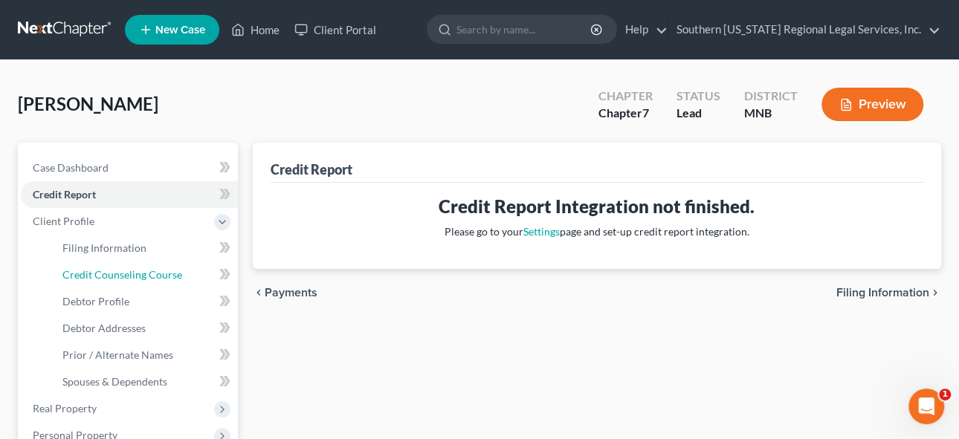
drag, startPoint x: 128, startPoint y: 273, endPoint x: 235, endPoint y: 278, distance: 107.1
click at [129, 274] on span "Credit Counseling Course" at bounding box center [122, 274] width 120 height 13
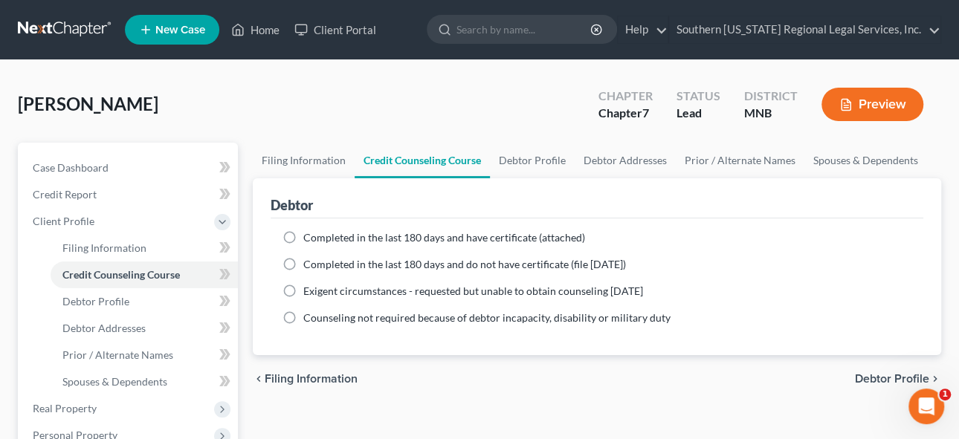
click at [303, 234] on label "Completed in the last 180 days and have certificate (attached)" at bounding box center [444, 237] width 282 height 15
click at [309, 234] on input "Completed in the last 180 days and have certificate (attached)" at bounding box center [314, 235] width 10 height 10
radio input "true"
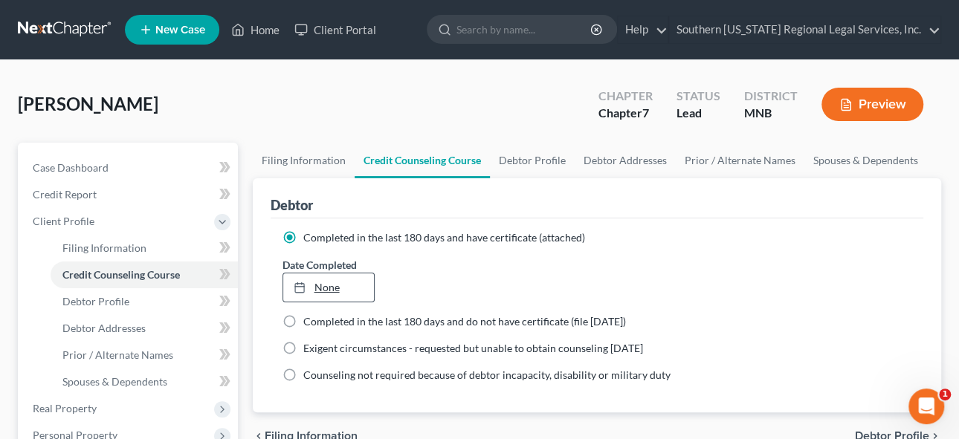
click at [330, 289] on link "None" at bounding box center [328, 287] width 91 height 28
type input "[DATE]"
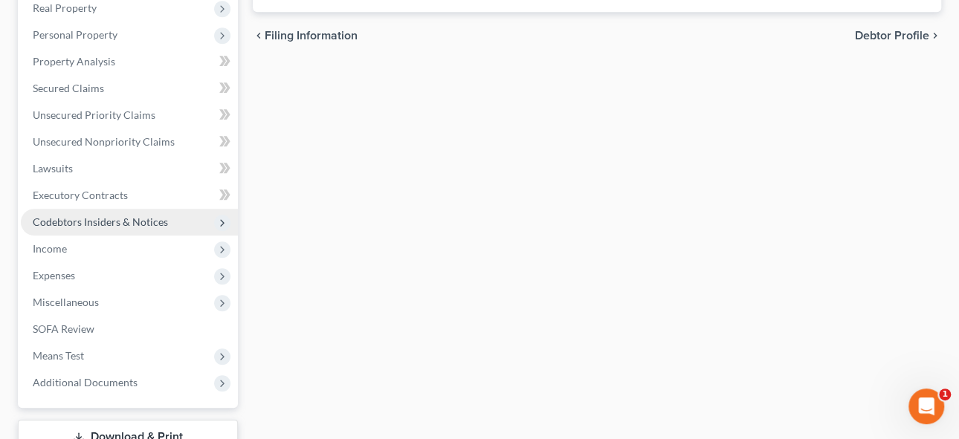
scroll to position [337, 0]
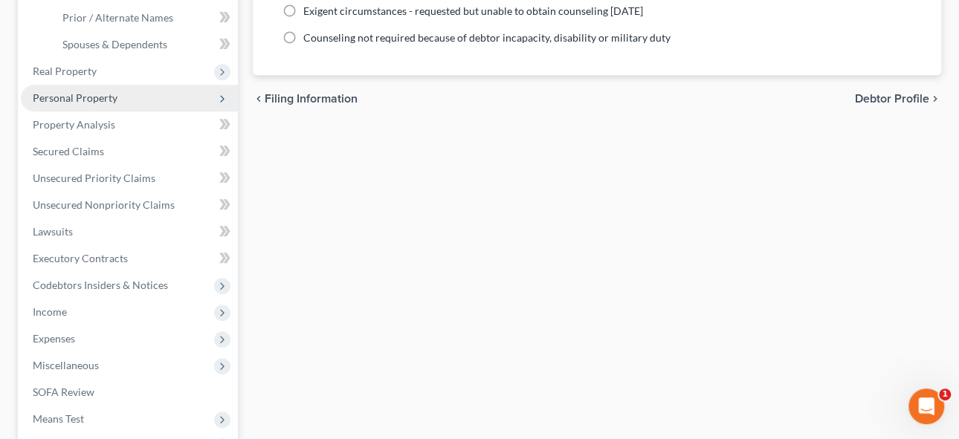
click at [63, 95] on span "Personal Property" at bounding box center [75, 97] width 85 height 13
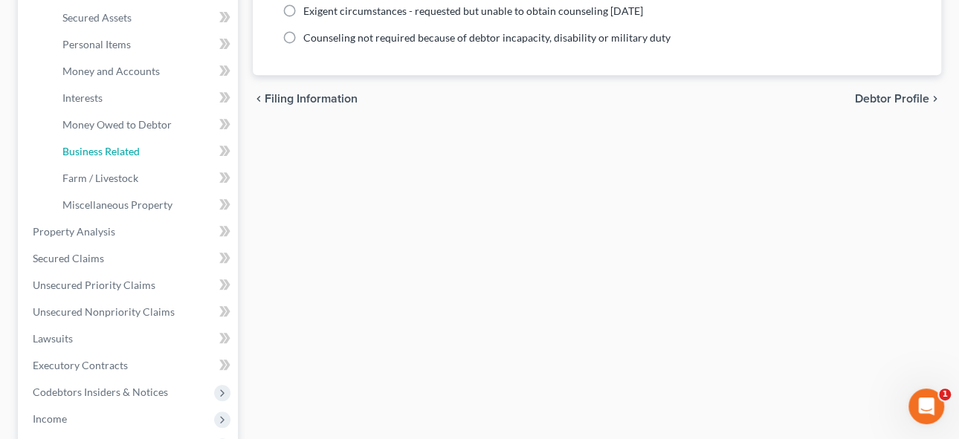
click at [102, 151] on span "Business Related" at bounding box center [100, 151] width 77 height 13
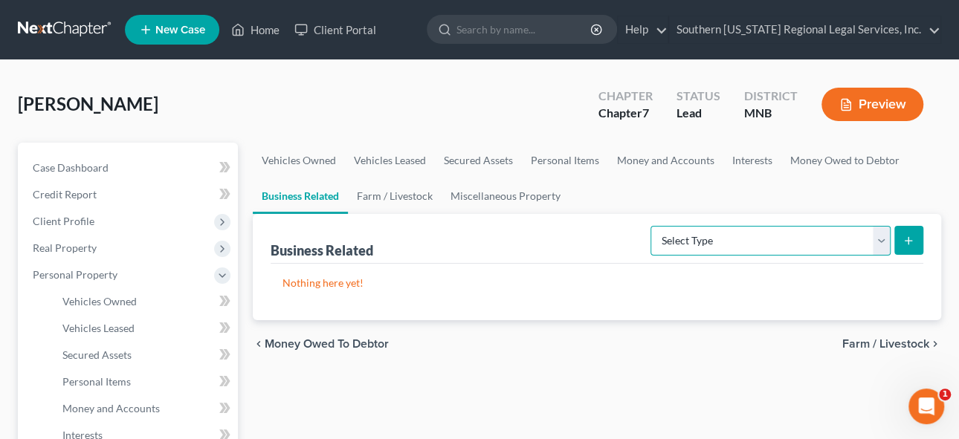
click at [879, 239] on select "Select Type Customer Lists Franchises Inventory Licenses Machinery Office Equip…" at bounding box center [770, 241] width 240 height 30
select select "other_business_related_property_not_listed"
click at [652, 226] on select "Select Type Customer Lists Franchises Inventory Licenses Machinery Office Equip…" at bounding box center [770, 241] width 240 height 30
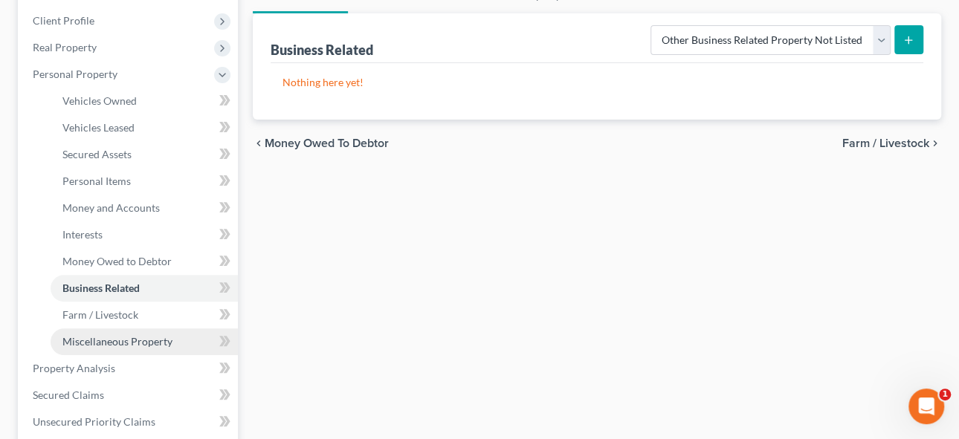
scroll to position [135, 0]
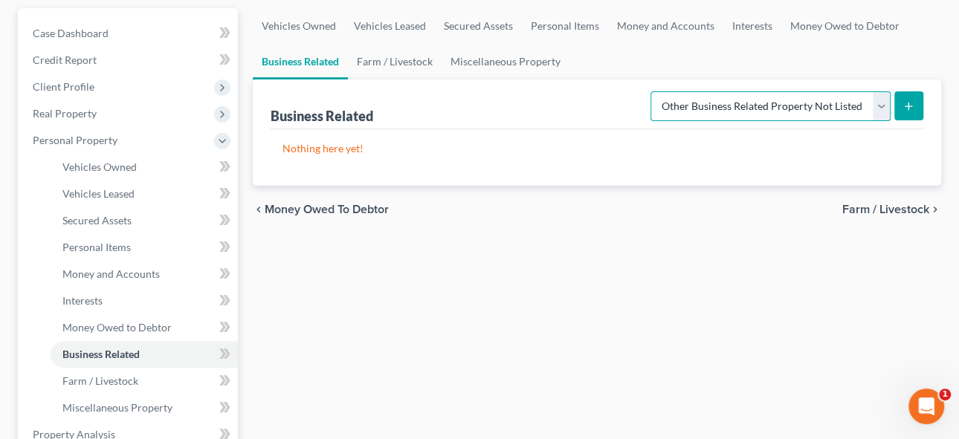
click at [807, 108] on select "Select Type Customer Lists Franchises Inventory Licenses Machinery Office Equip…" at bounding box center [770, 106] width 240 height 30
click at [569, 105] on div "Business Related Select Type Customer Lists Franchises Inventory Licenses Machi…" at bounding box center [597, 105] width 653 height 50
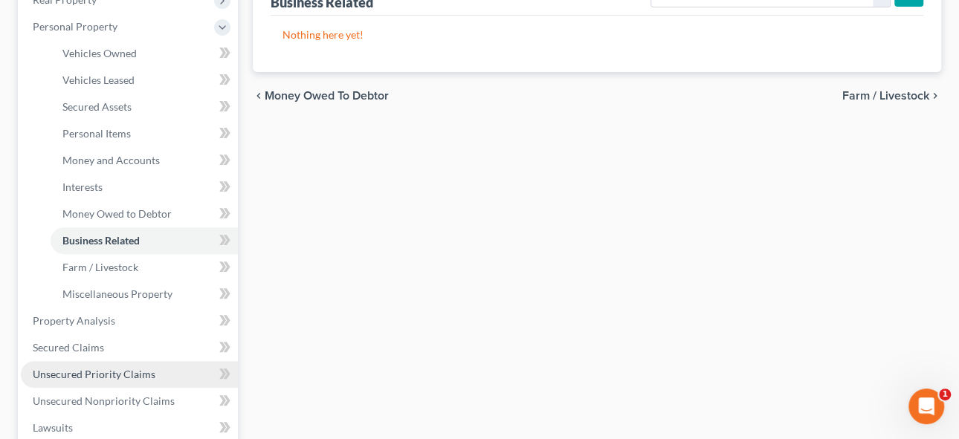
scroll to position [202, 0]
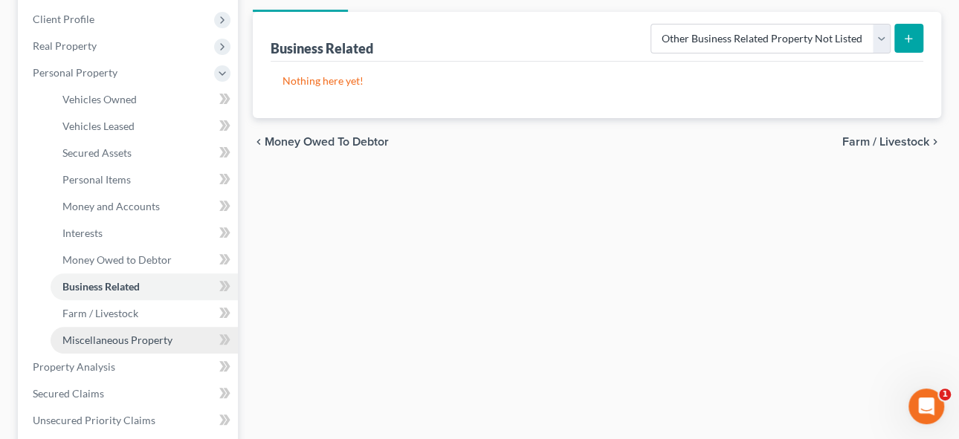
click at [127, 340] on span "Miscellaneous Property" at bounding box center [117, 340] width 110 height 13
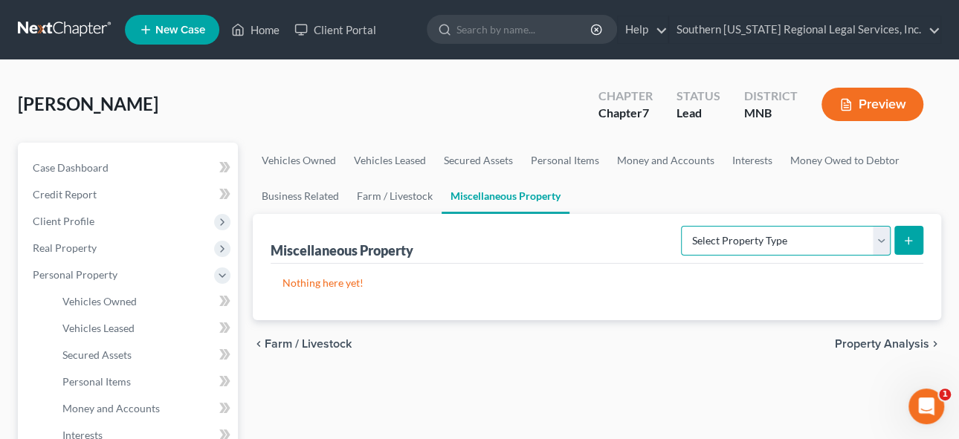
click at [879, 239] on select "Select Property Type Assigned for Creditor Benefit [DATE] Holding for Another N…" at bounding box center [786, 241] width 210 height 30
click at [775, 192] on ul "Vehicles Owned Vehicles Leased Secured Assets Personal Items Money and Accounts…" at bounding box center [597, 178] width 689 height 71
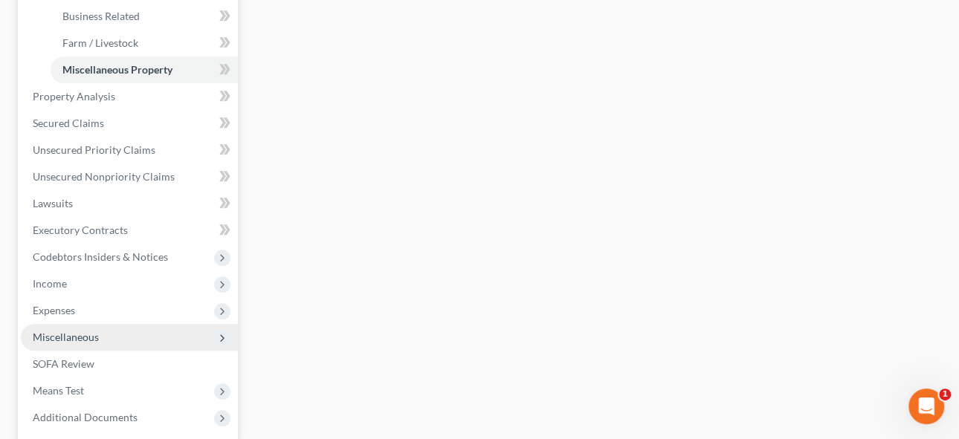
scroll to position [135, 0]
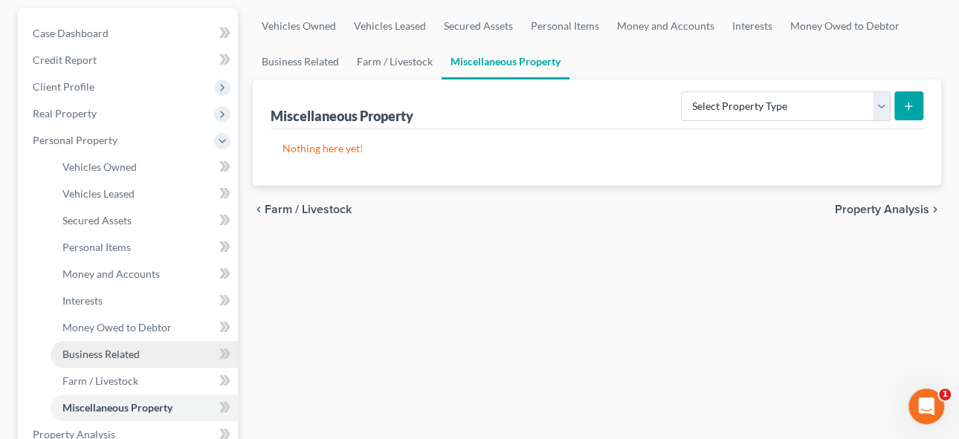
click at [103, 352] on span "Business Related" at bounding box center [100, 354] width 77 height 13
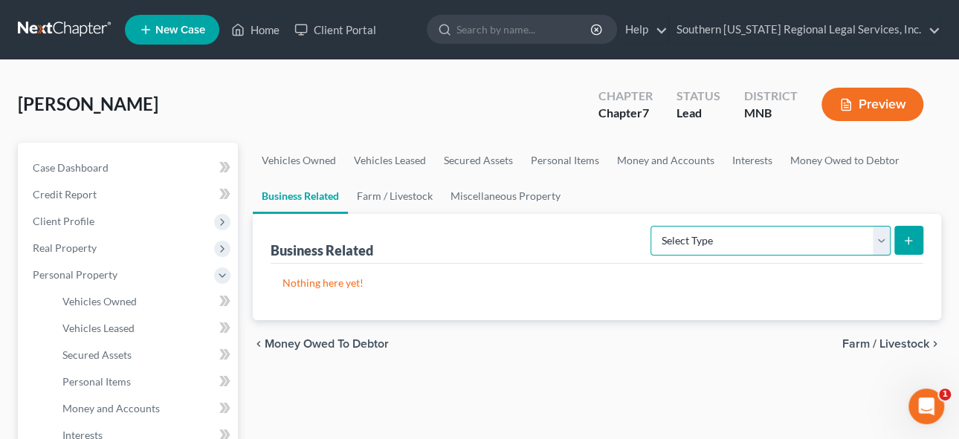
click at [882, 237] on select "Select Type Customer Lists Franchises Inventory Licenses Machinery Office Equip…" at bounding box center [770, 241] width 240 height 30
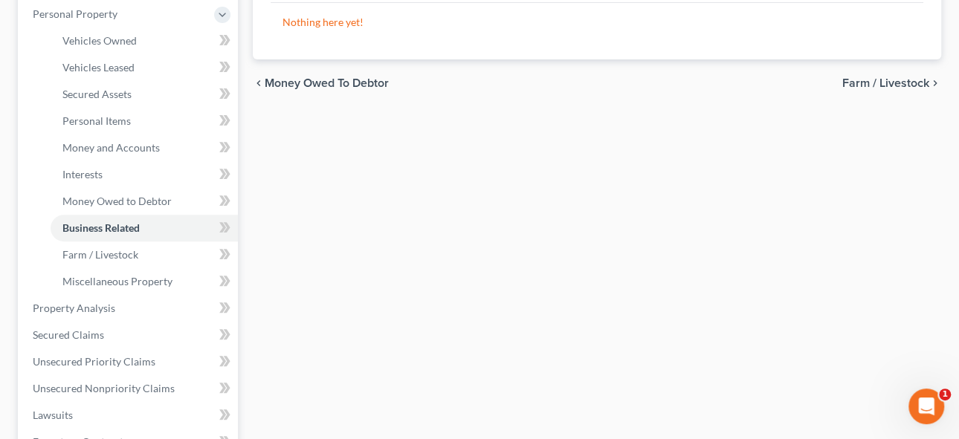
scroll to position [270, 0]
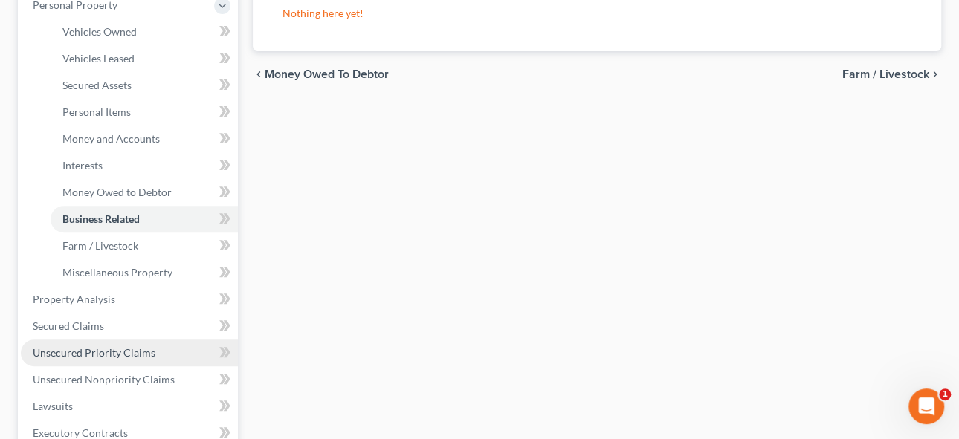
drag, startPoint x: 297, startPoint y: 291, endPoint x: 106, endPoint y: 339, distance: 197.5
click at [297, 291] on div "Vehicles Owned Vehicles Leased Secured Assets Personal Items Money and Accounts…" at bounding box center [597, 302] width 704 height 858
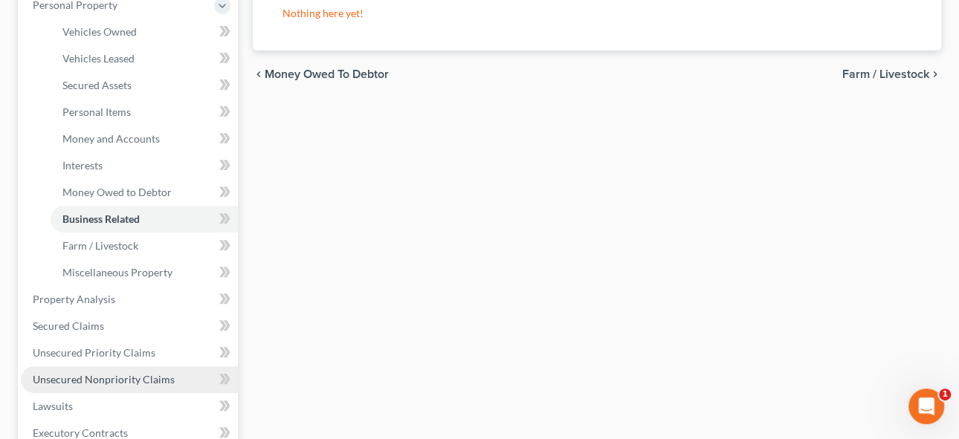
click at [101, 379] on span "Unsecured Nonpriority Claims" at bounding box center [104, 379] width 142 height 13
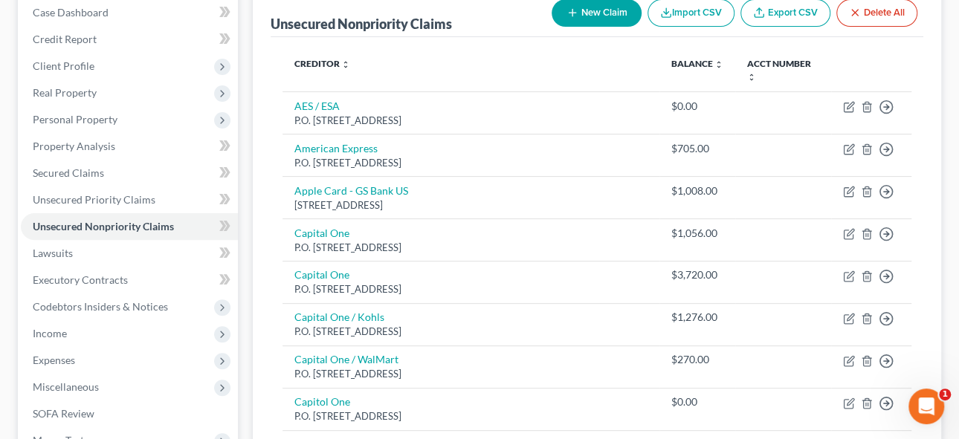
scroll to position [135, 0]
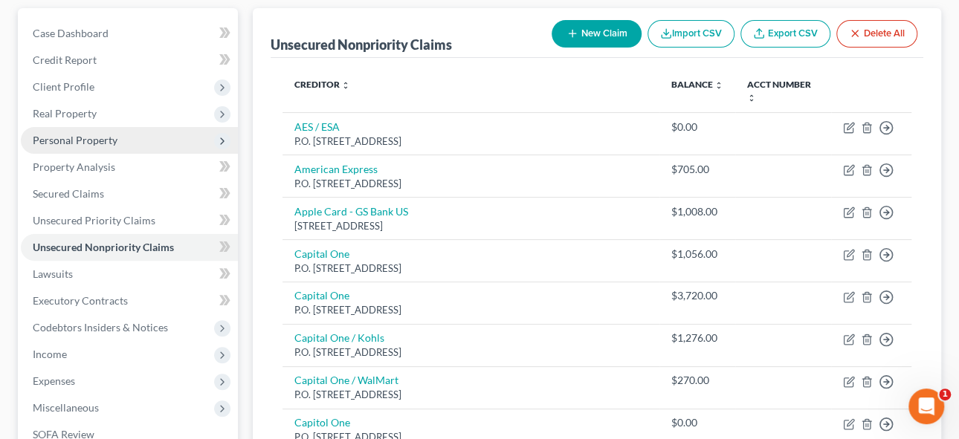
click at [73, 136] on span "Personal Property" at bounding box center [75, 140] width 85 height 13
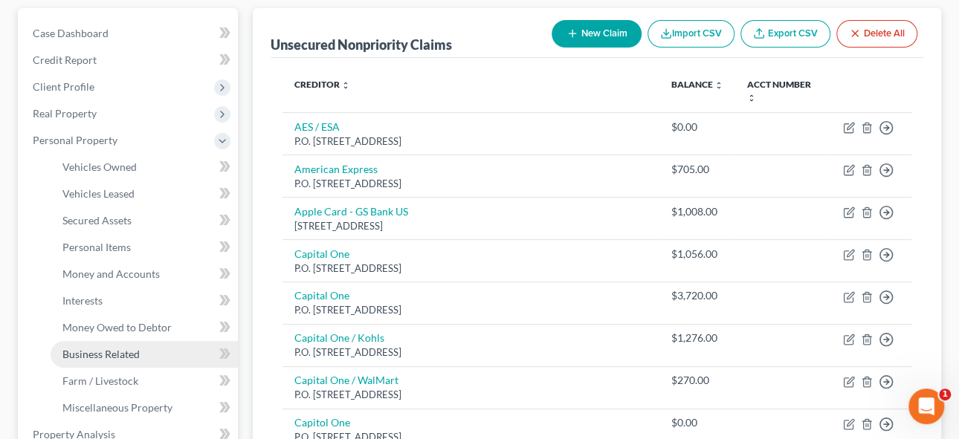
click at [110, 352] on span "Business Related" at bounding box center [100, 354] width 77 height 13
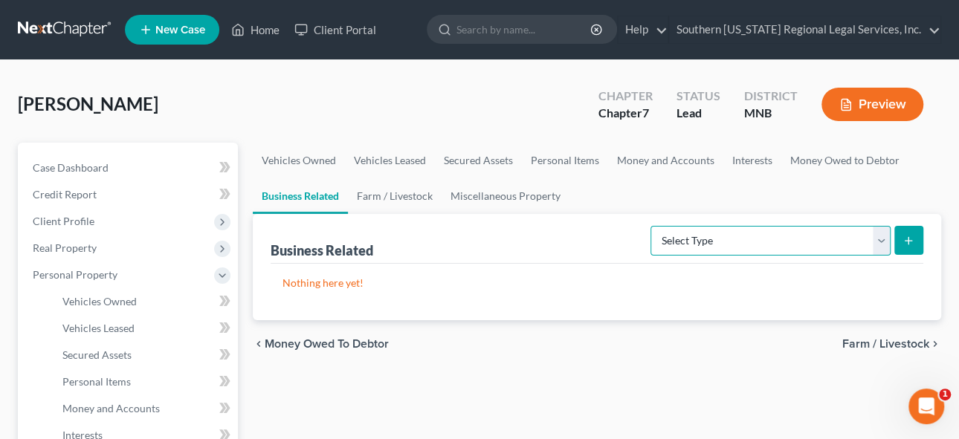
click at [882, 235] on select "Select Type Customer Lists Franchises Inventory Licenses Machinery Office Equip…" at bounding box center [770, 241] width 240 height 30
select select "office_equipment"
click at [652, 226] on select "Select Type Customer Lists Franchises Inventory Licenses Machinery Office Equip…" at bounding box center [770, 241] width 240 height 30
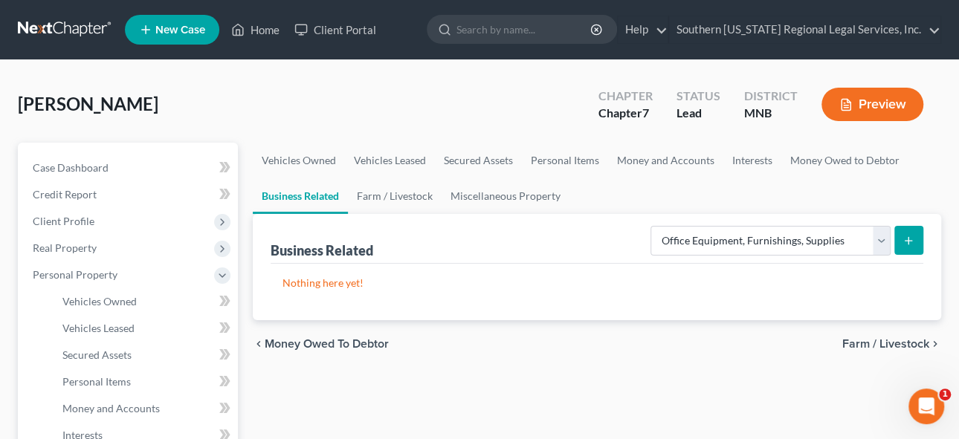
click at [916, 241] on button "submit" at bounding box center [908, 240] width 29 height 29
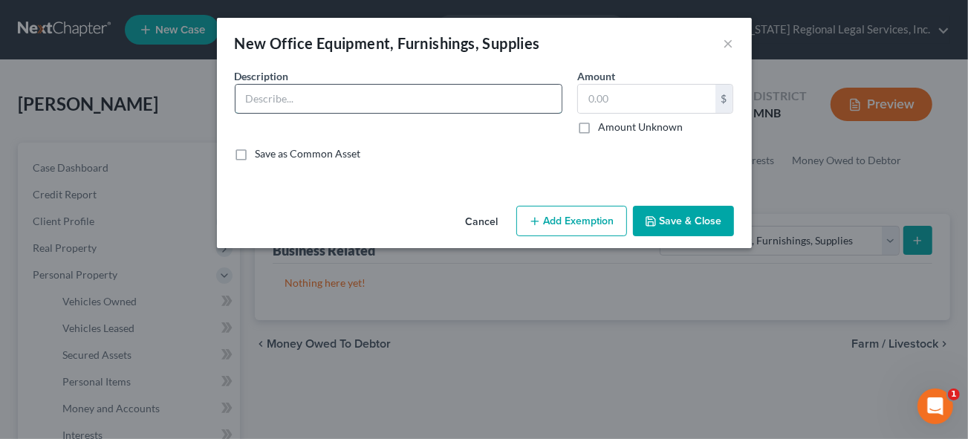
click at [273, 85] on input "text" at bounding box center [399, 99] width 326 height 28
type input "Dell Laptop Computer"
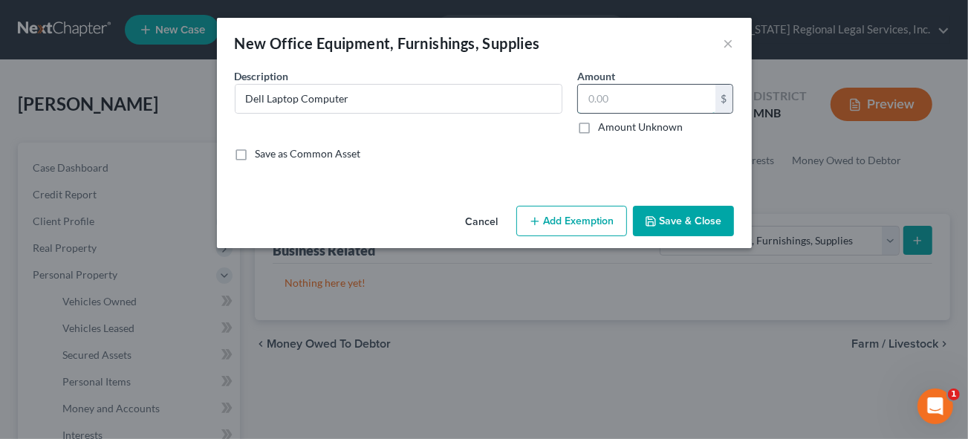
click at [633, 97] on input "text" at bounding box center [646, 99] width 137 height 28
type input "1,000"
click at [562, 218] on button "Add Exemption" at bounding box center [571, 221] width 111 height 31
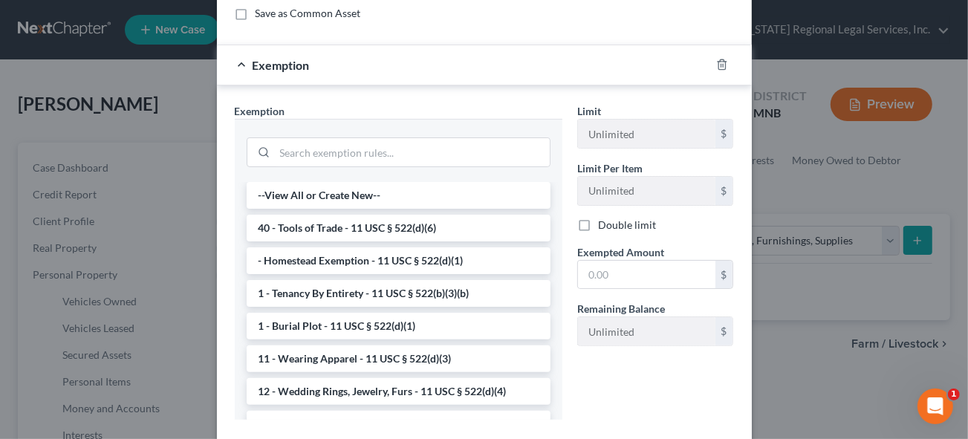
scroll to position [202, 0]
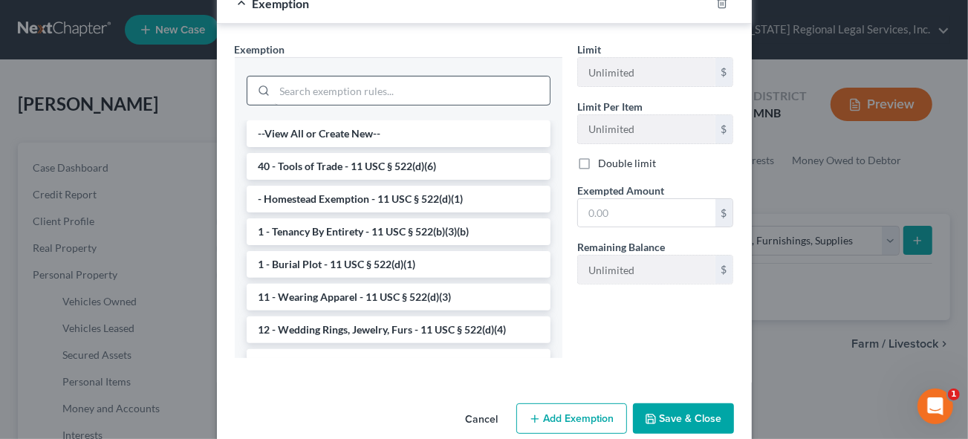
click at [388, 164] on li "40 - Tools of Trade - 11 USC § 522(d)(6)" at bounding box center [399, 166] width 304 height 27
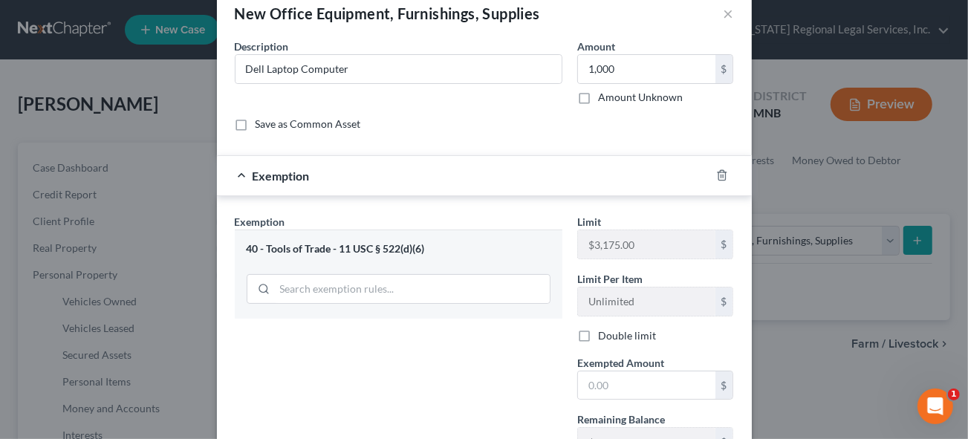
scroll to position [135, 0]
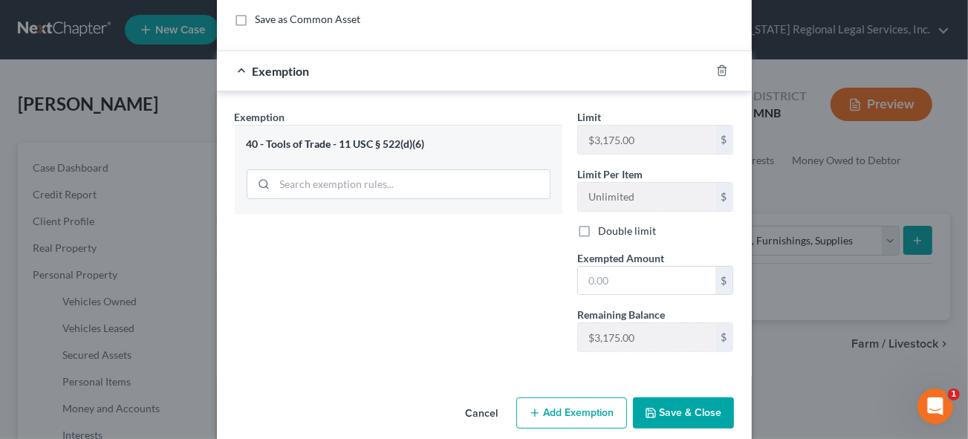
click at [392, 142] on div "40 - Tools of Trade - 11 USC § 522(d)(6)" at bounding box center [399, 144] width 304 height 14
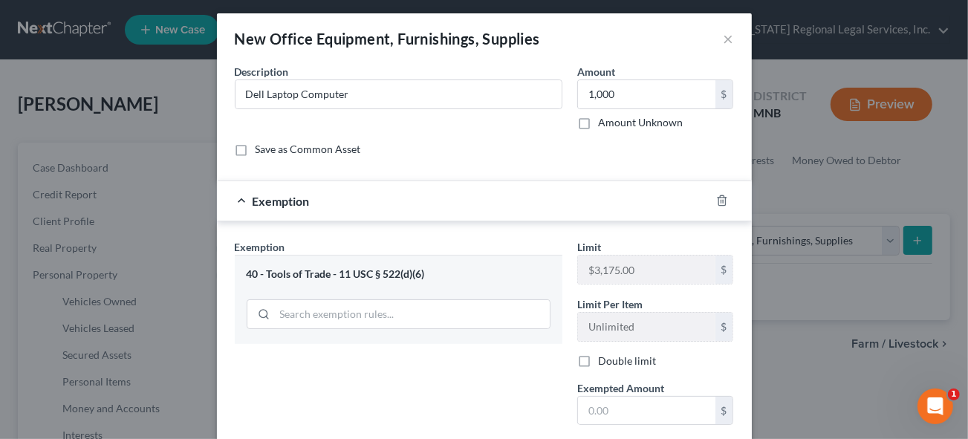
scroll to position [0, 0]
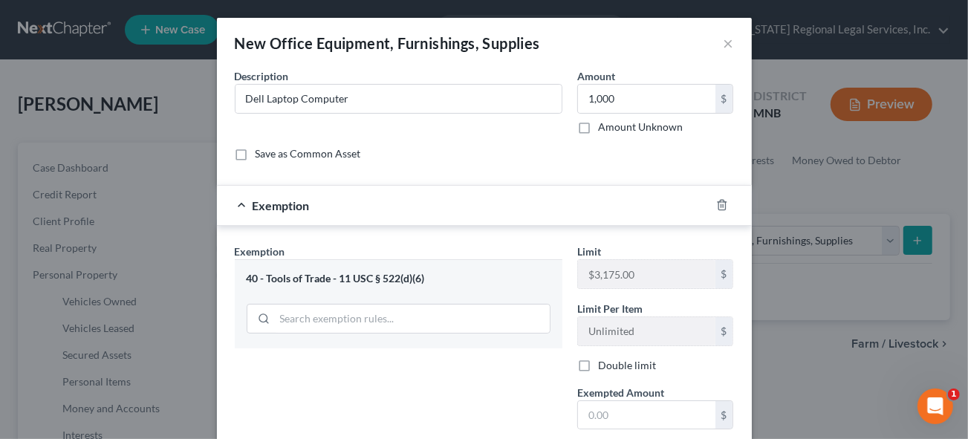
click at [362, 273] on div "40 - Tools of Trade - 11 USC § 522(d)(6)" at bounding box center [399, 279] width 304 height 14
click at [716, 203] on icon "button" at bounding box center [722, 205] width 12 height 12
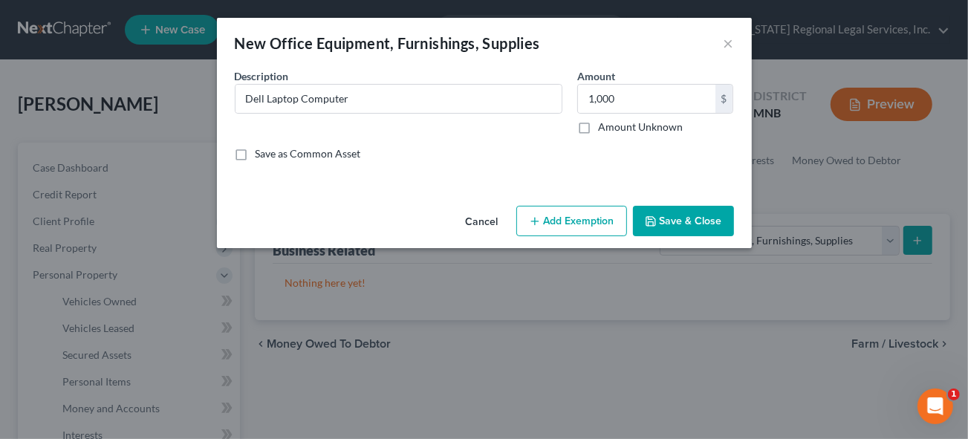
click at [577, 221] on button "Add Exemption" at bounding box center [571, 221] width 111 height 31
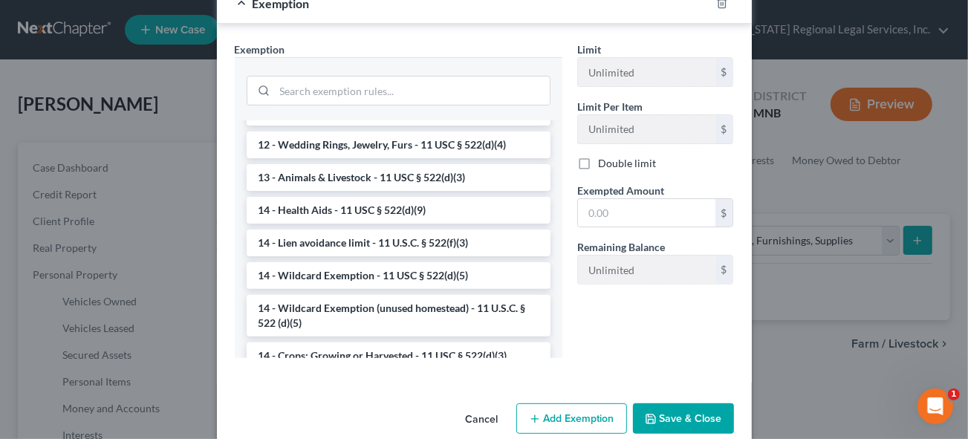
scroll to position [202, 0]
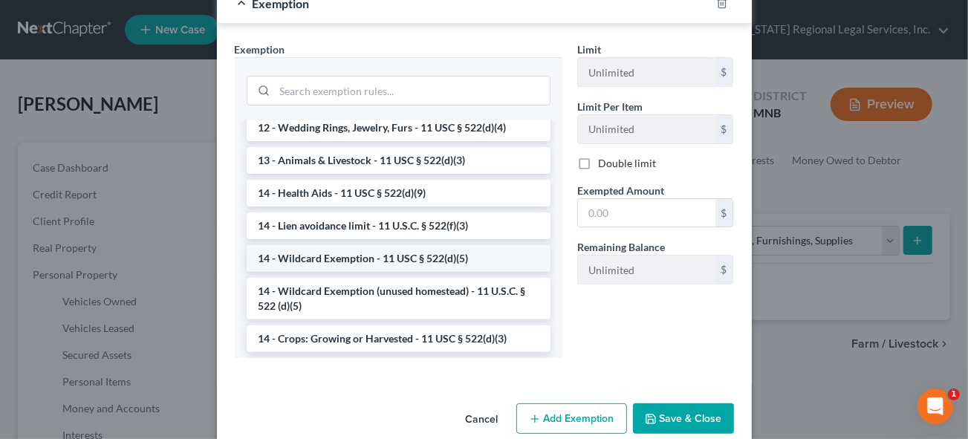
click at [352, 259] on li "14 - Wildcard Exemption - 11 USC § 522(d)(5)" at bounding box center [399, 258] width 304 height 27
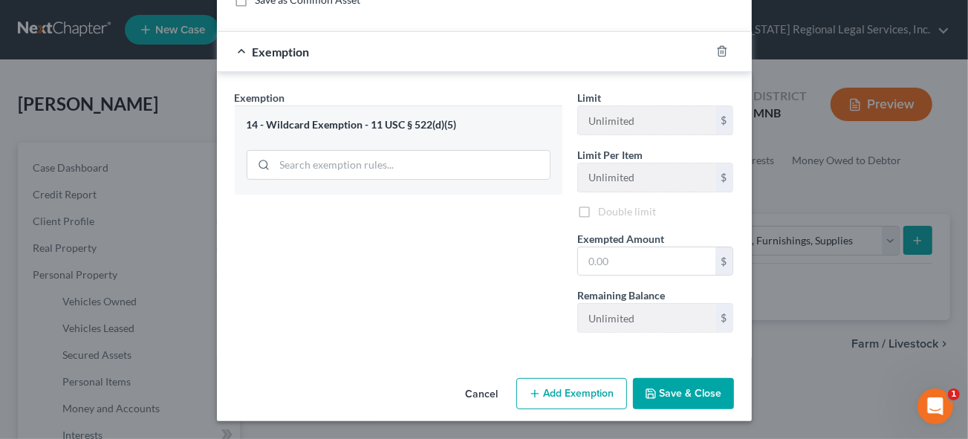
scroll to position [150, 0]
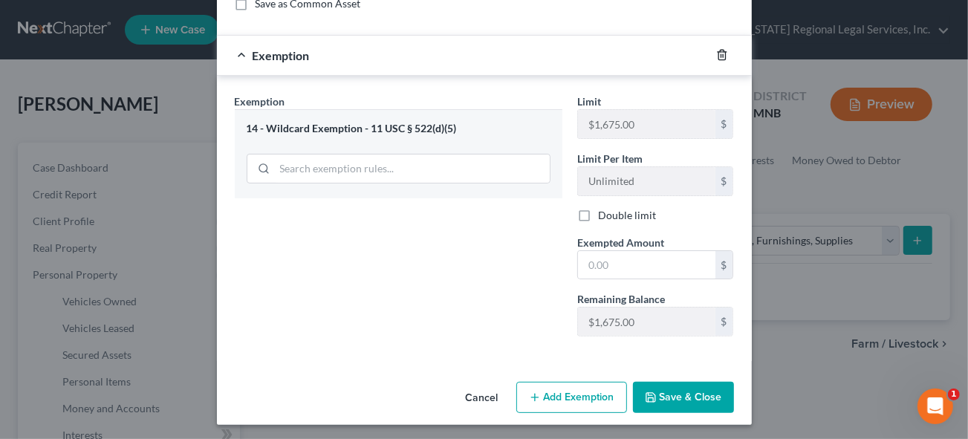
click at [721, 51] on icon "button" at bounding box center [722, 56] width 7 height 10
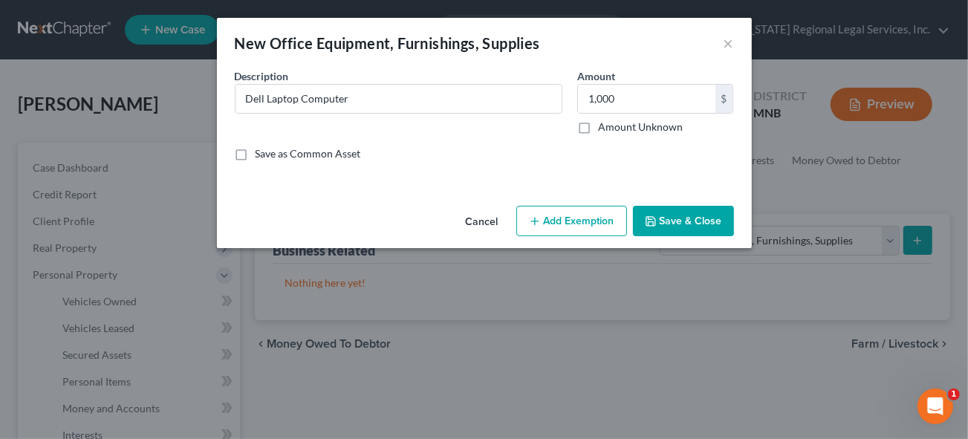
click at [574, 216] on button "Add Exemption" at bounding box center [571, 221] width 111 height 31
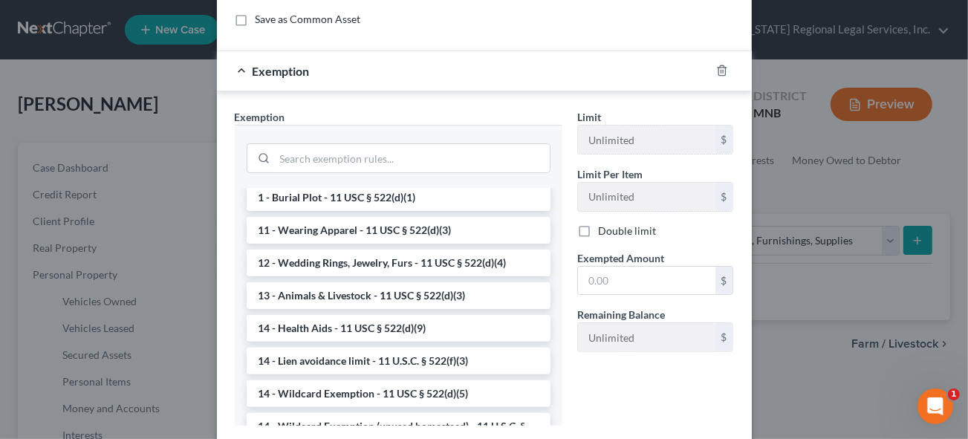
scroll to position [202, 0]
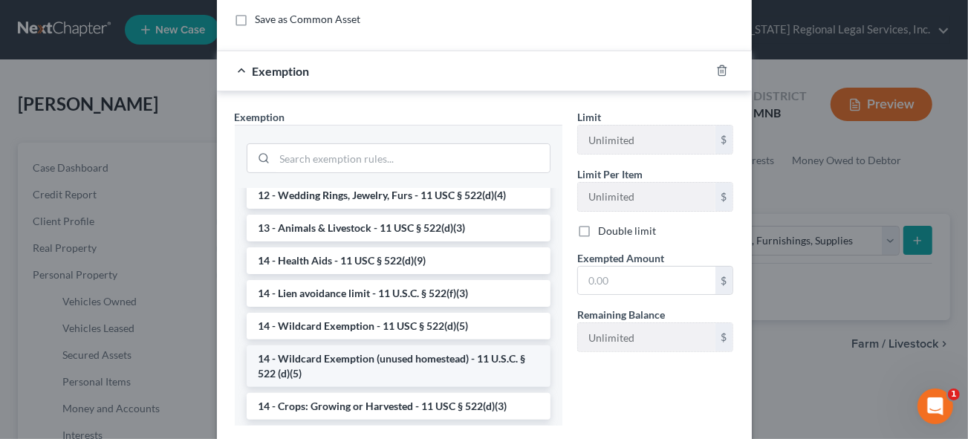
click at [393, 354] on li "14 - Wildcard Exemption (unused homestead) - 11 U.S.C. § 522 (d)(5)" at bounding box center [399, 367] width 304 height 42
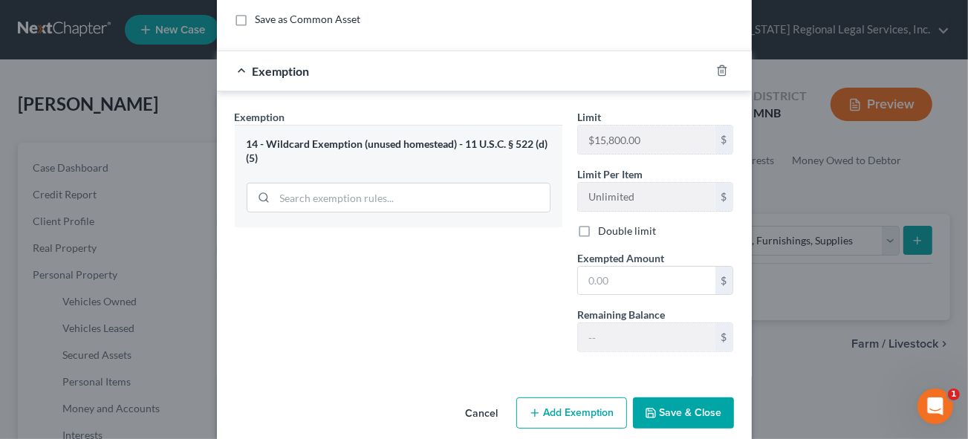
scroll to position [0, 0]
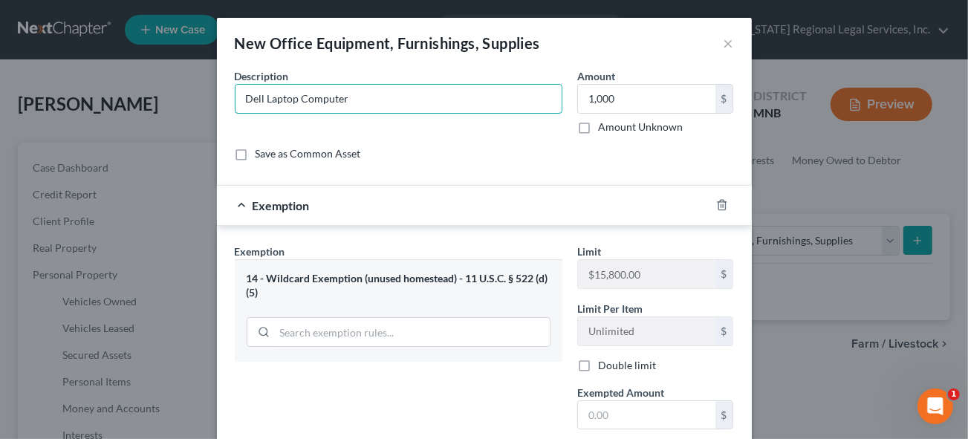
drag, startPoint x: 365, startPoint y: 100, endPoint x: 74, endPoint y: 83, distance: 291.8
click at [78, 85] on div "New Office Equipment, Furnishings, Supplies × An exemption set must first be se…" at bounding box center [484, 219] width 968 height 439
type input "Nikon D750 Camera"
click at [618, 100] on input "1,000" at bounding box center [646, 99] width 137 height 28
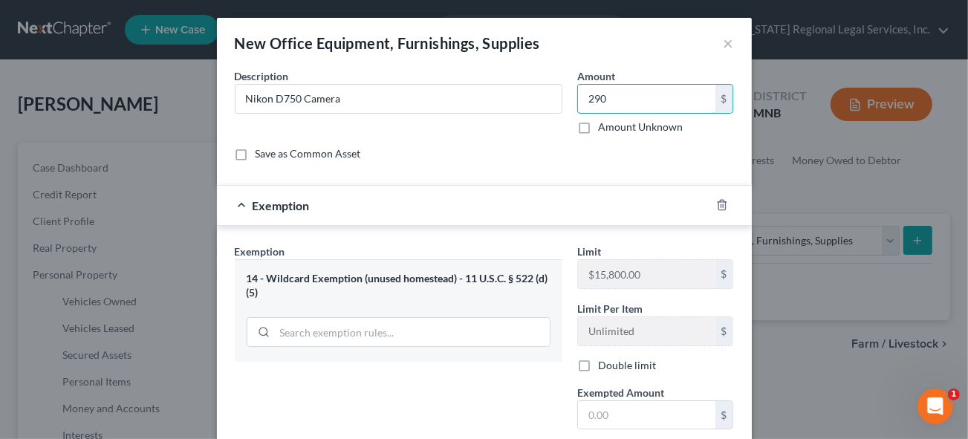
type input "290"
click at [485, 282] on div "14 - Wildcard Exemption (unused homestead) - 11 U.S.C. § 522 (d)(5)" at bounding box center [399, 285] width 304 height 27
click at [719, 203] on icon "button" at bounding box center [722, 206] width 7 height 10
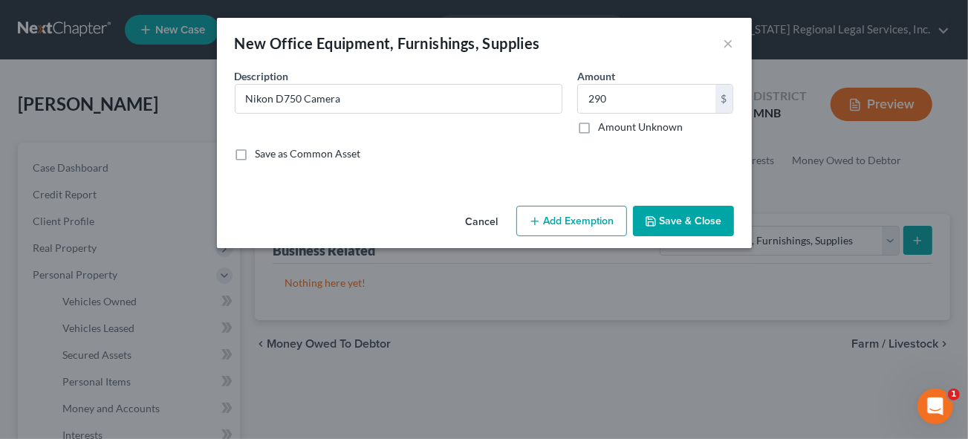
click at [560, 220] on button "Add Exemption" at bounding box center [571, 221] width 111 height 31
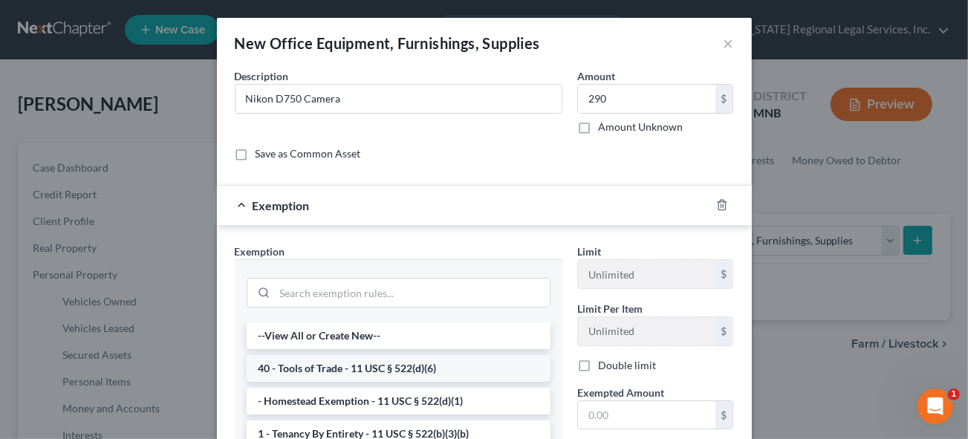
click at [337, 367] on li "40 - Tools of Trade - 11 USC § 522(d)(6)" at bounding box center [399, 368] width 304 height 27
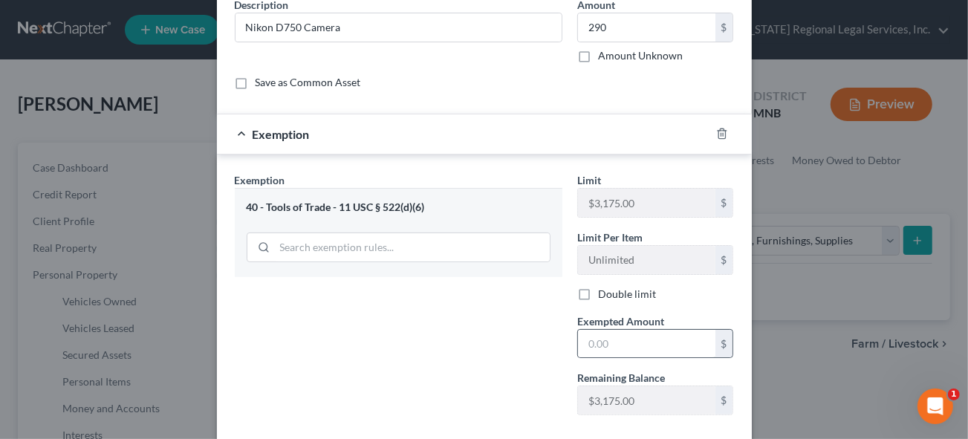
scroll to position [135, 0]
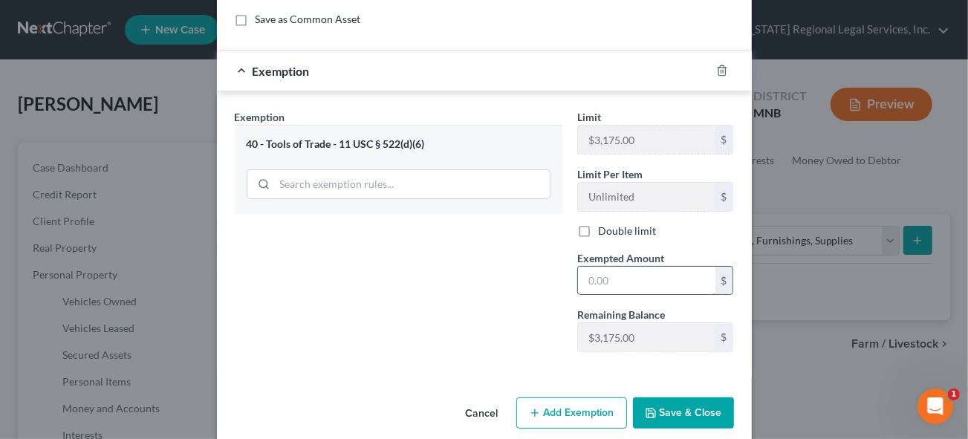
click at [606, 288] on input "text" at bounding box center [646, 281] width 137 height 28
type input "290"
click at [684, 413] on button "Save & Close" at bounding box center [683, 413] width 101 height 31
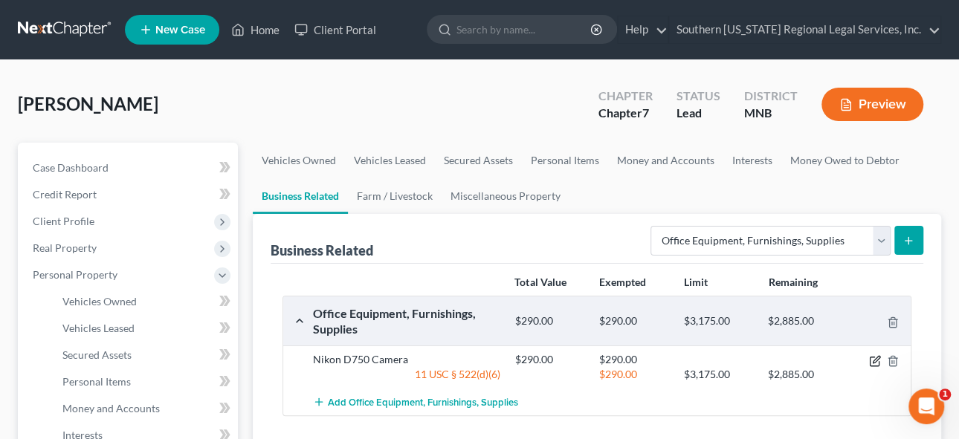
click at [873, 360] on icon "button" at bounding box center [875, 359] width 7 height 7
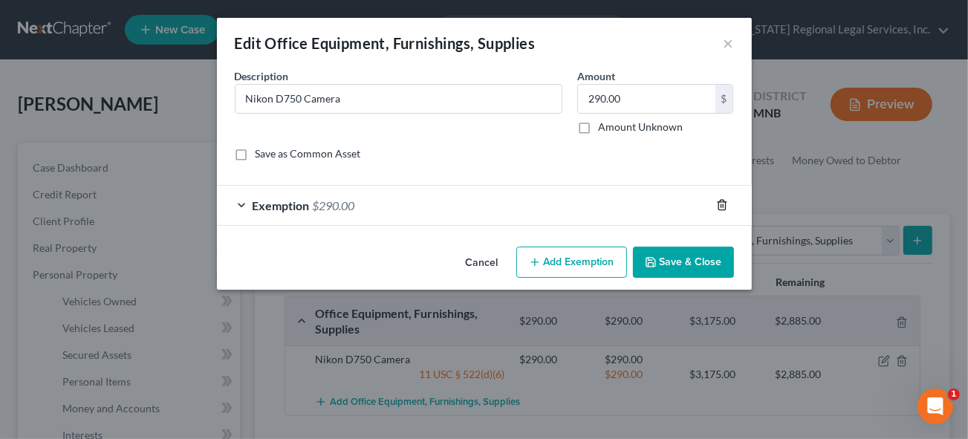
click at [725, 207] on icon "button" at bounding box center [722, 205] width 12 height 12
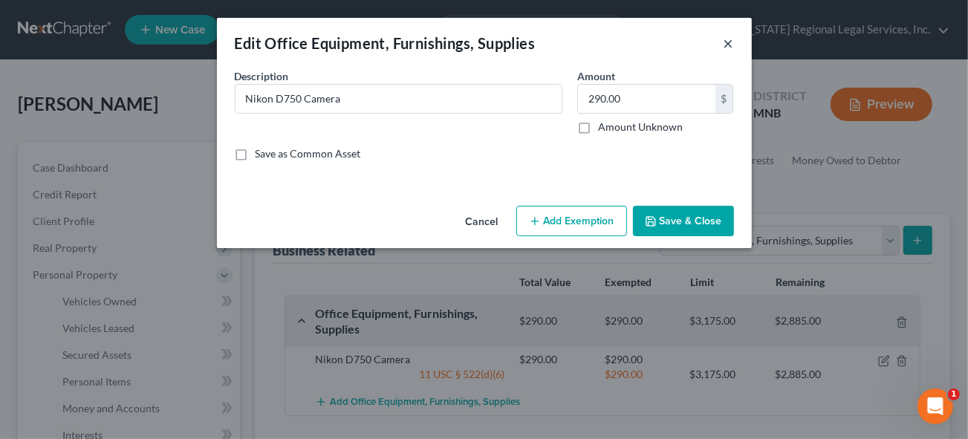
click at [732, 48] on button "×" at bounding box center [729, 43] width 10 height 18
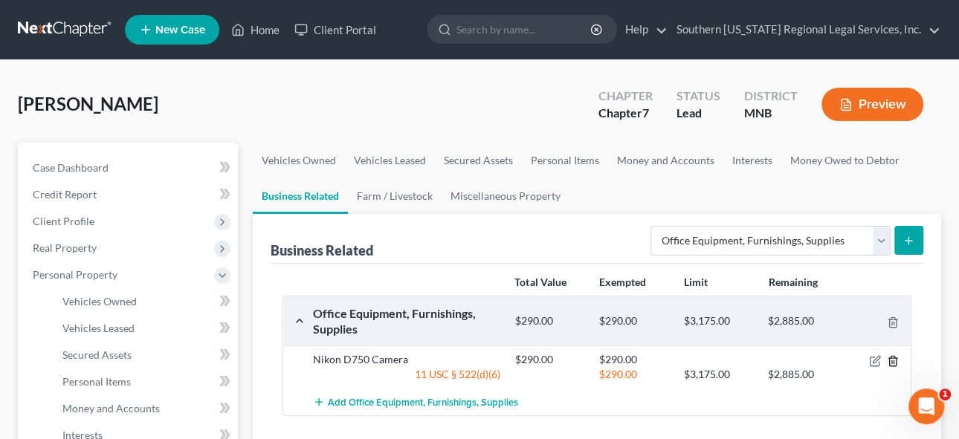
click at [893, 358] on polyline "button" at bounding box center [892, 358] width 9 height 0
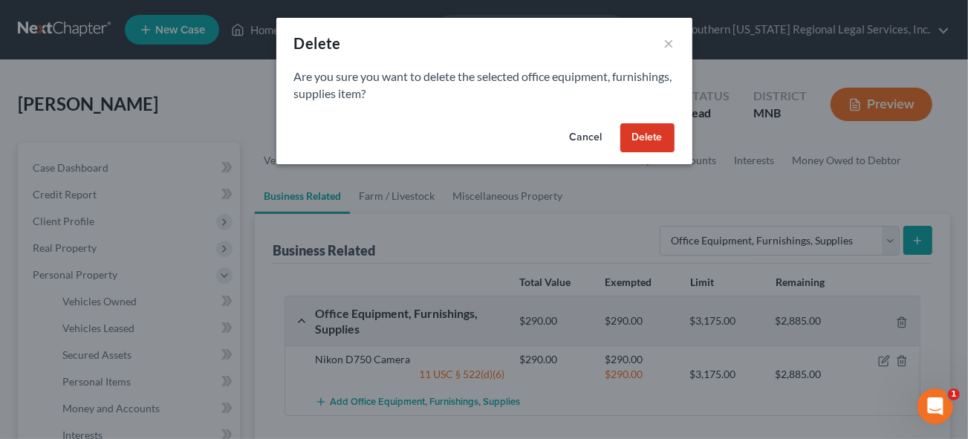
click at [656, 136] on button "Delete" at bounding box center [648, 138] width 54 height 30
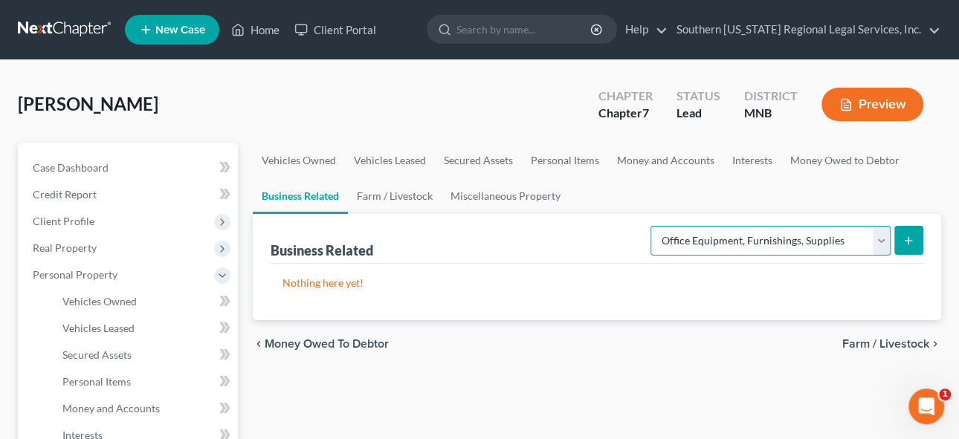
click at [878, 238] on select "Select Type Customer Lists Franchises Inventory Licenses Machinery Office Equip…" at bounding box center [770, 241] width 240 height 30
select select "other_business_related_property_not_listed"
click at [652, 226] on select "Select Type Customer Lists Franchises Inventory Licenses Machinery Office Equip…" at bounding box center [770, 241] width 240 height 30
click at [902, 240] on icon "submit" at bounding box center [908, 241] width 12 height 12
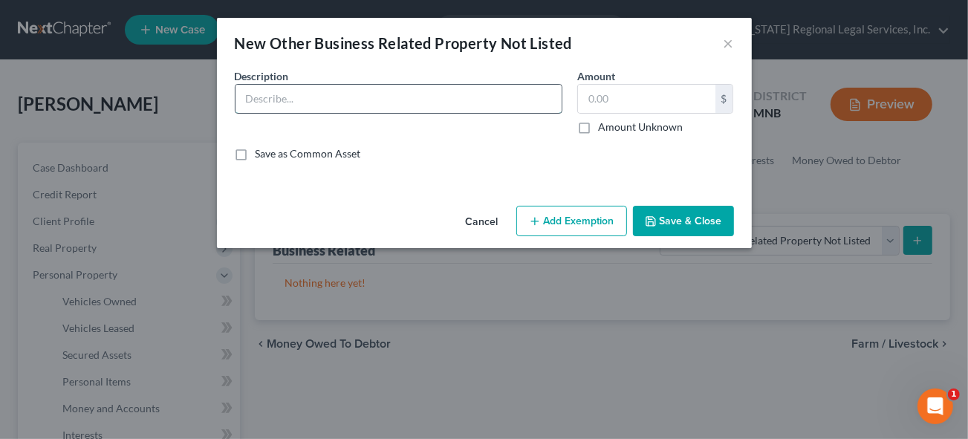
drag, startPoint x: 265, startPoint y: 94, endPoint x: 265, endPoint y: 85, distance: 8.2
click at [265, 92] on input "text" at bounding box center [399, 99] width 326 height 28
type input "Nikon D750 Camera"
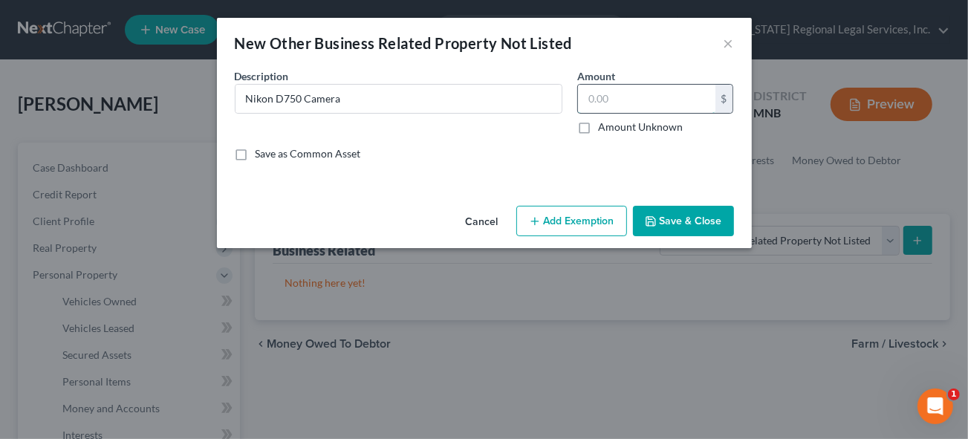
click at [619, 93] on input "text" at bounding box center [646, 99] width 137 height 28
type input "290"
click at [546, 218] on button "Add Exemption" at bounding box center [571, 221] width 111 height 31
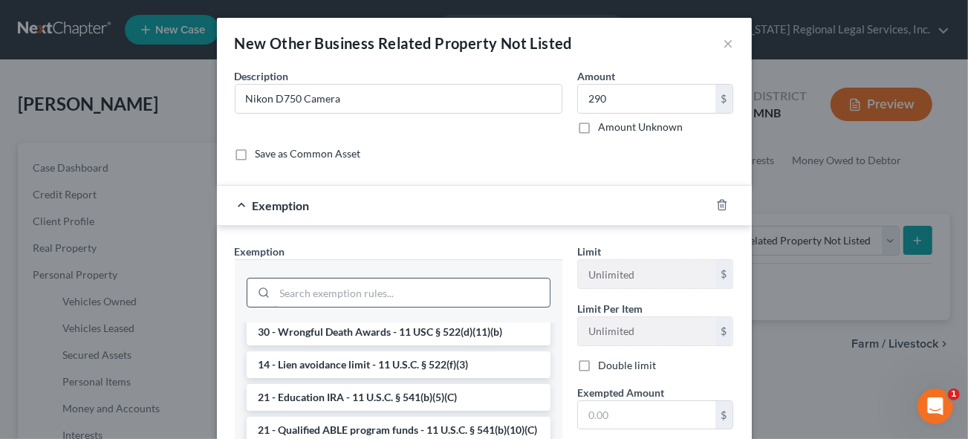
click at [299, 286] on input "search" at bounding box center [412, 293] width 275 height 28
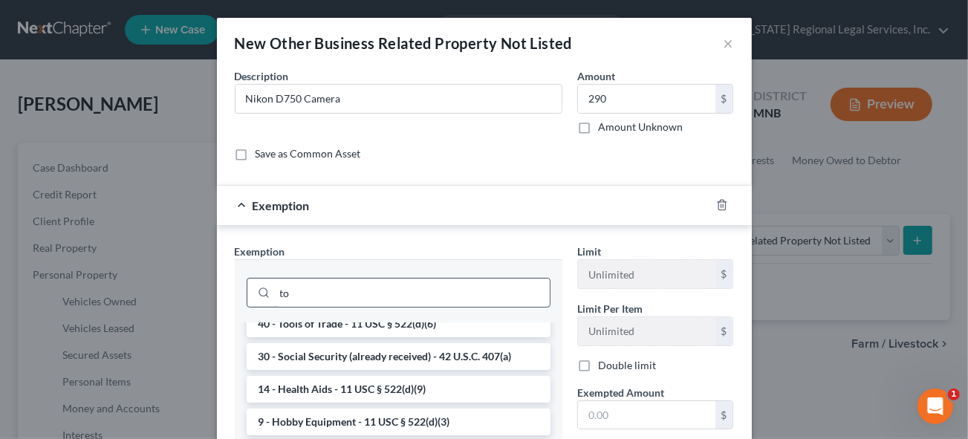
scroll to position [0, 0]
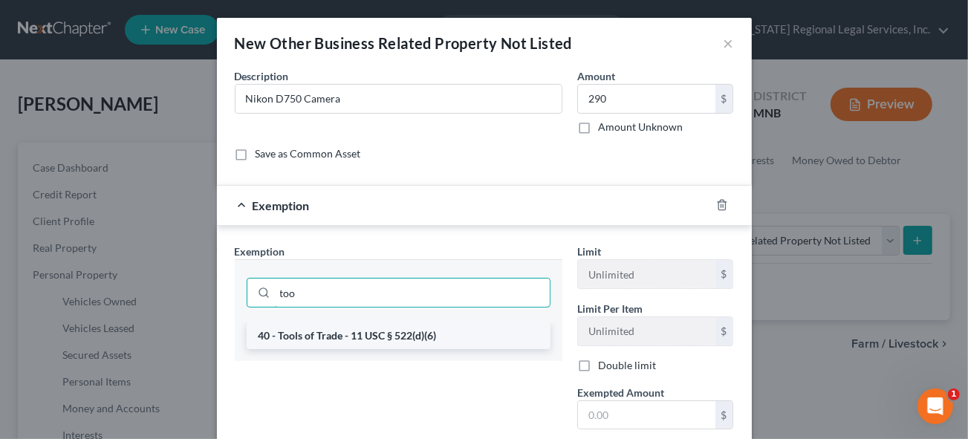
type input "too"
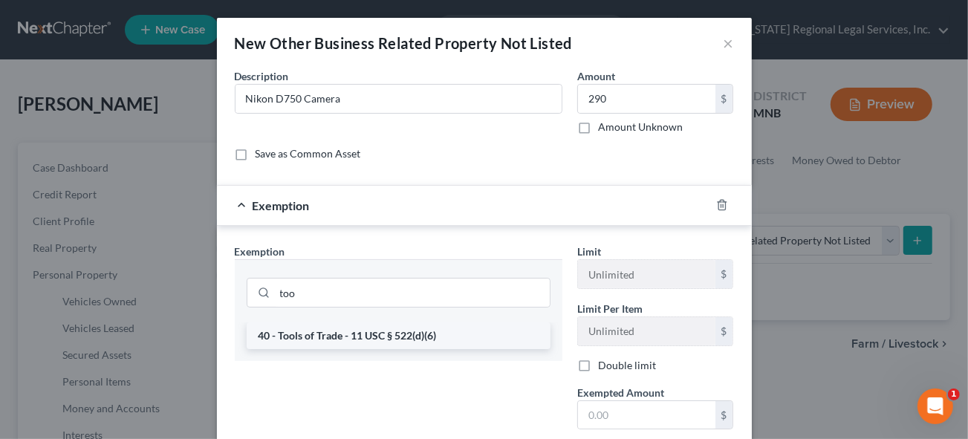
click at [368, 334] on li "40 - Tools of Trade - 11 USC § 522(d)(6)" at bounding box center [399, 336] width 304 height 27
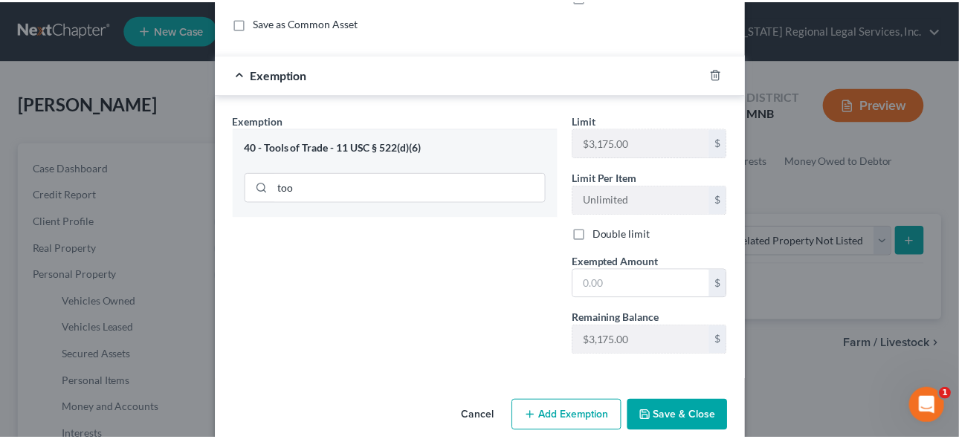
scroll to position [135, 0]
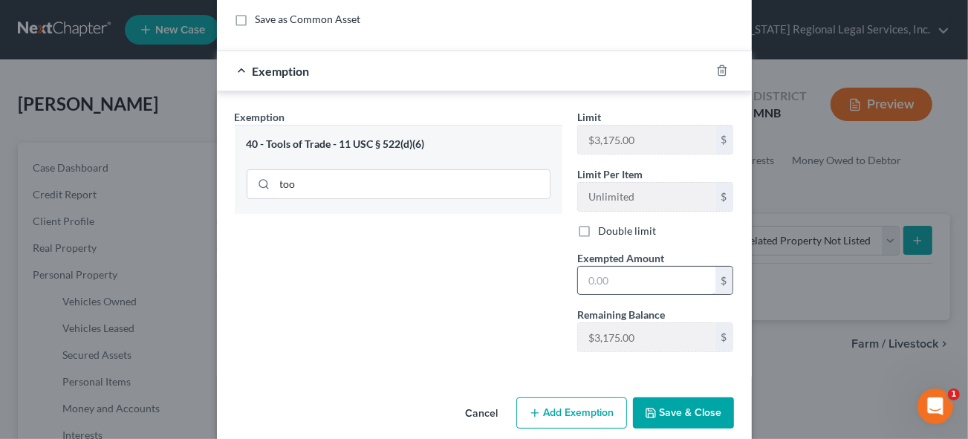
click at [602, 279] on input "text" at bounding box center [646, 281] width 137 height 28
type input "290"
click at [697, 407] on button "Save & Close" at bounding box center [683, 413] width 101 height 31
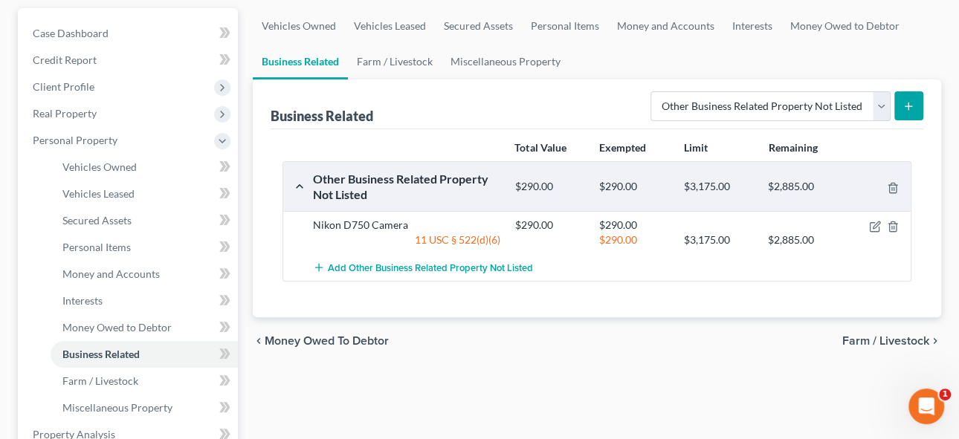
click at [907, 109] on icon "submit" at bounding box center [908, 106] width 12 height 12
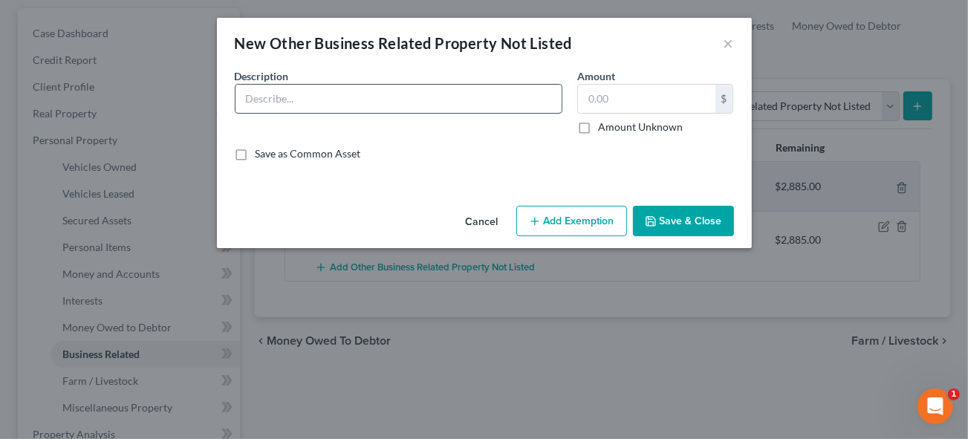
click at [271, 103] on input "text" at bounding box center [399, 99] width 326 height 28
type input "Nikon D700 Camera"
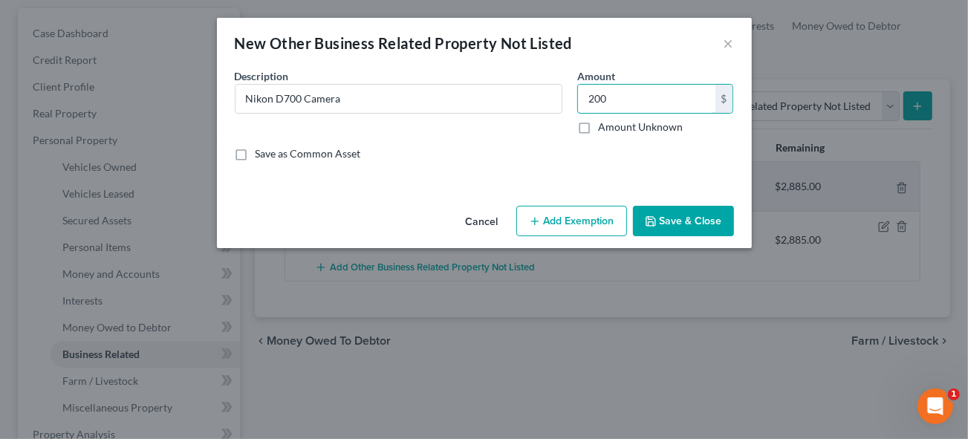
type input "200"
click at [564, 214] on button "Add Exemption" at bounding box center [571, 221] width 111 height 31
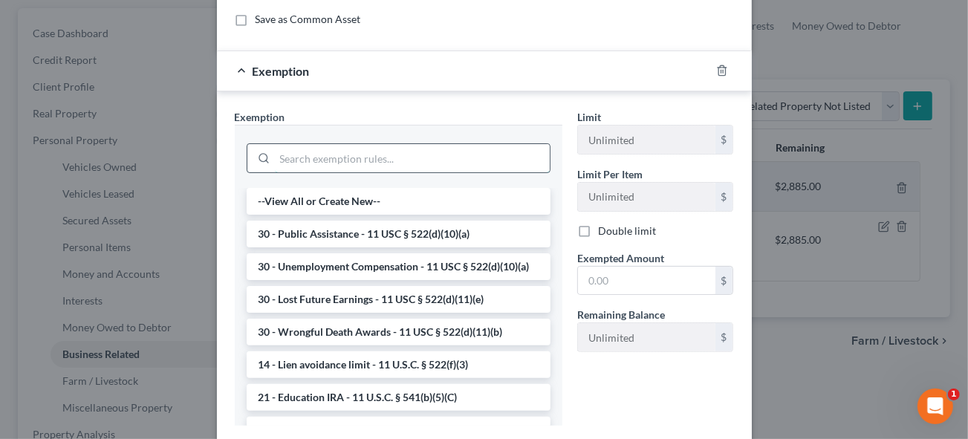
click at [288, 149] on input "search" at bounding box center [412, 158] width 275 height 28
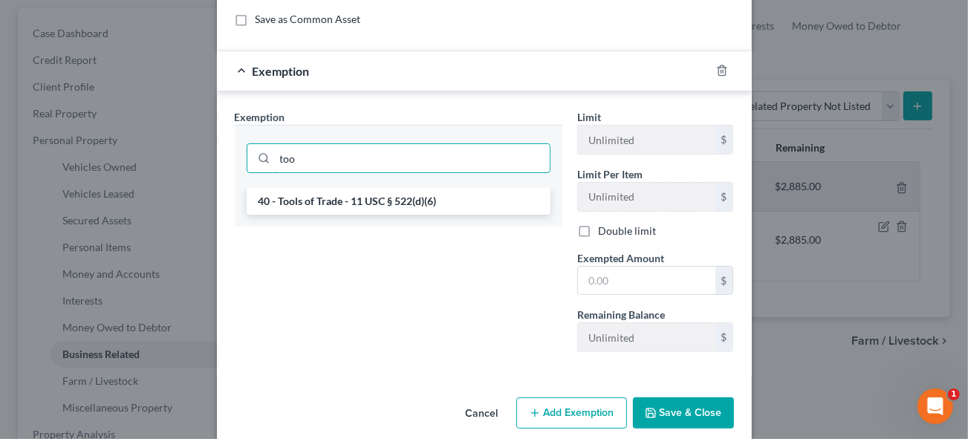
type input "too"
click at [307, 198] on li "40 - Tools of Trade - 11 USC § 522(d)(6)" at bounding box center [399, 201] width 304 height 27
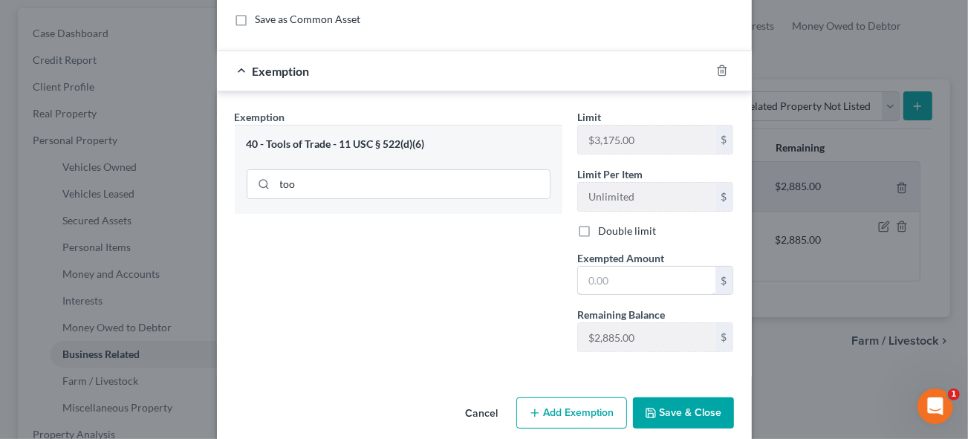
drag, startPoint x: 600, startPoint y: 273, endPoint x: 748, endPoint y: 292, distance: 148.3
click at [600, 273] on input "text" at bounding box center [646, 281] width 137 height 28
type input "200"
click at [679, 415] on button "Save & Close" at bounding box center [683, 413] width 101 height 31
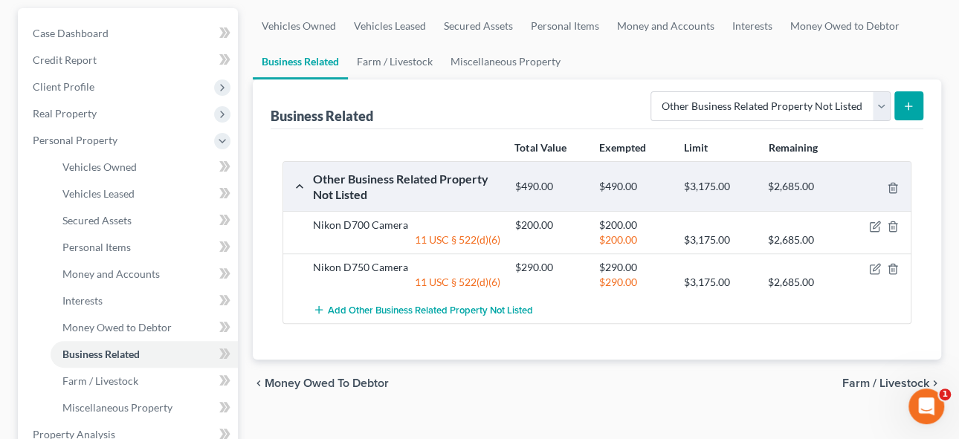
click at [908, 103] on line "submit" at bounding box center [908, 106] width 0 height 7
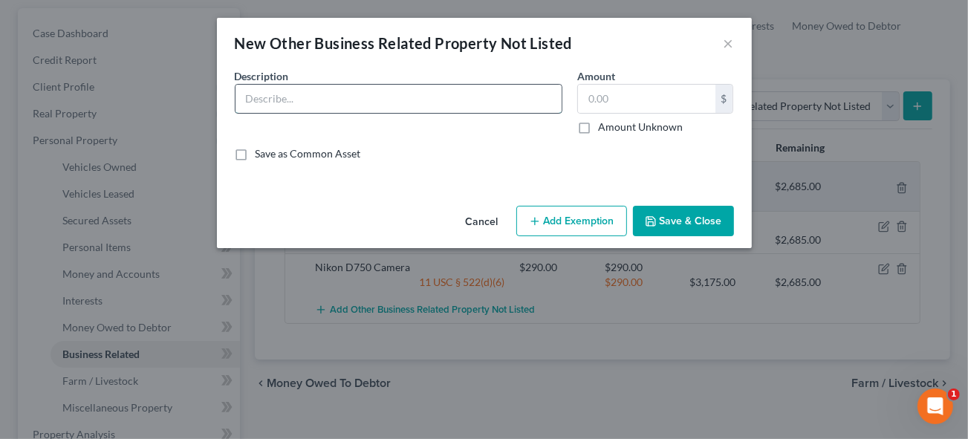
click at [292, 103] on input "text" at bounding box center [399, 99] width 326 height 28
type input "70-200 lens"
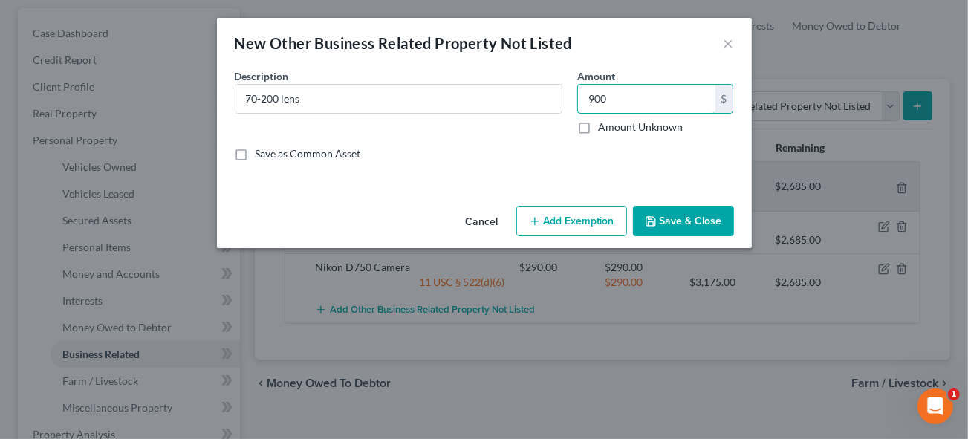
type input "900"
click at [591, 221] on button "Add Exemption" at bounding box center [571, 221] width 111 height 31
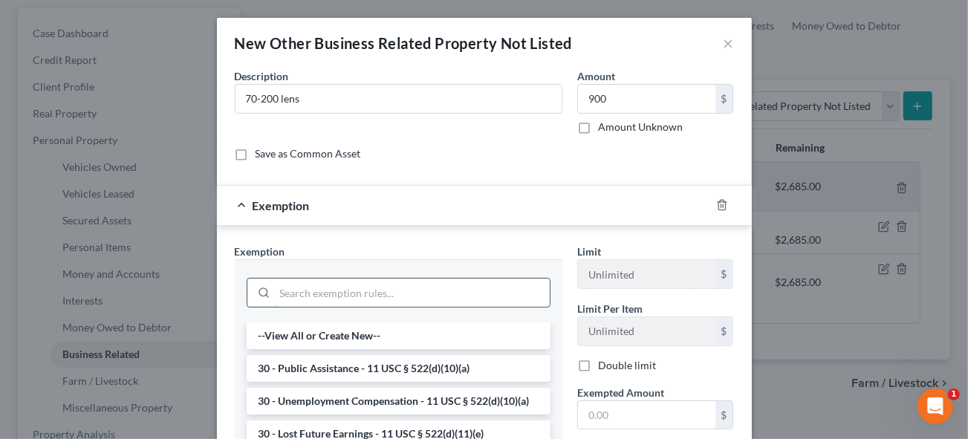
click at [319, 294] on input "search" at bounding box center [412, 293] width 275 height 28
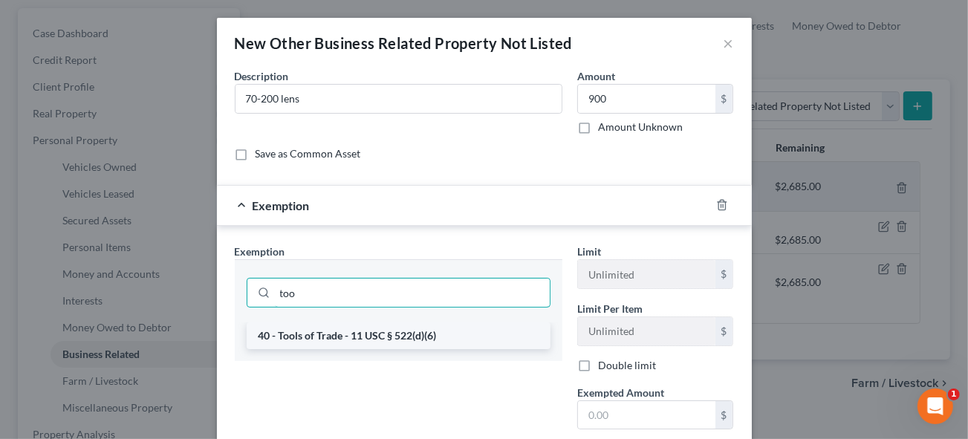
type input "too"
click at [386, 332] on li "40 - Tools of Trade - 11 USC § 522(d)(6)" at bounding box center [399, 336] width 304 height 27
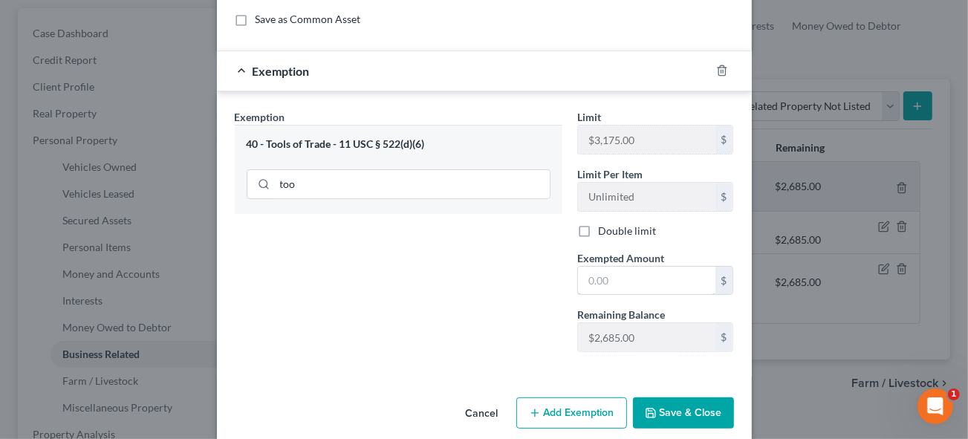
drag, startPoint x: 605, startPoint y: 280, endPoint x: 773, endPoint y: 289, distance: 168.2
click at [606, 280] on input "text" at bounding box center [646, 281] width 137 height 28
type input "900"
click at [672, 411] on button "Save & Close" at bounding box center [683, 413] width 101 height 31
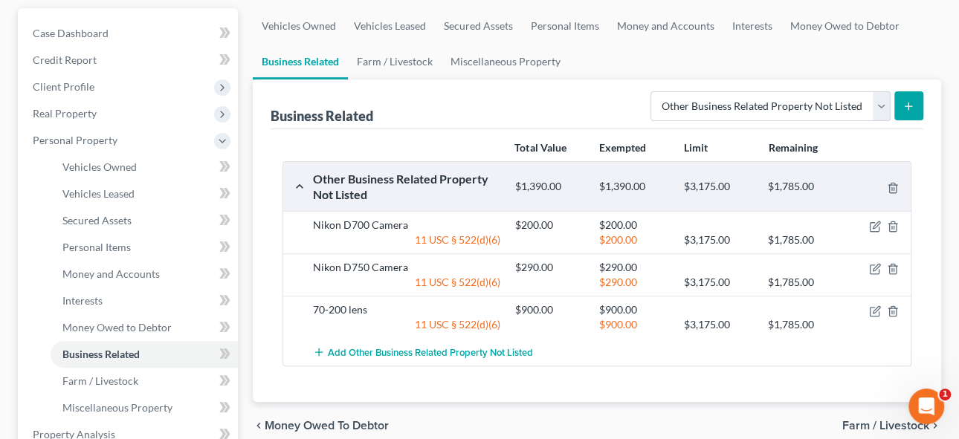
click at [911, 107] on icon "submit" at bounding box center [908, 106] width 12 height 12
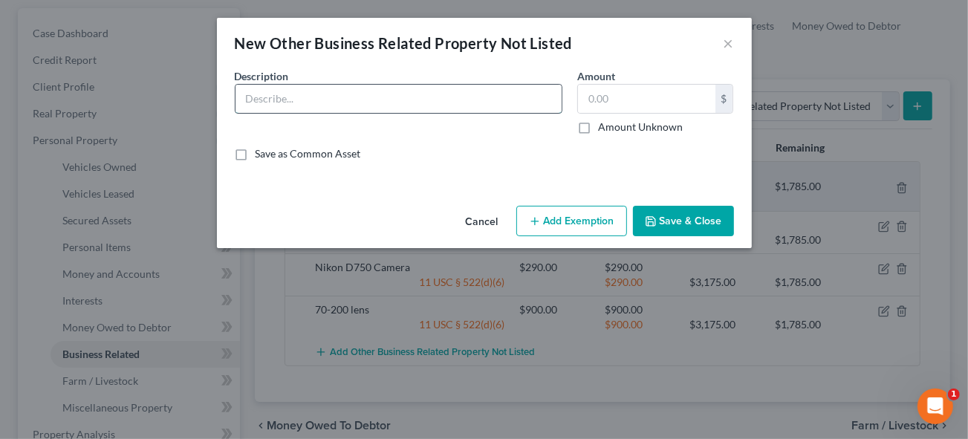
click at [258, 101] on input "text" at bounding box center [399, 99] width 326 height 28
type input "85mm Prime Lens"
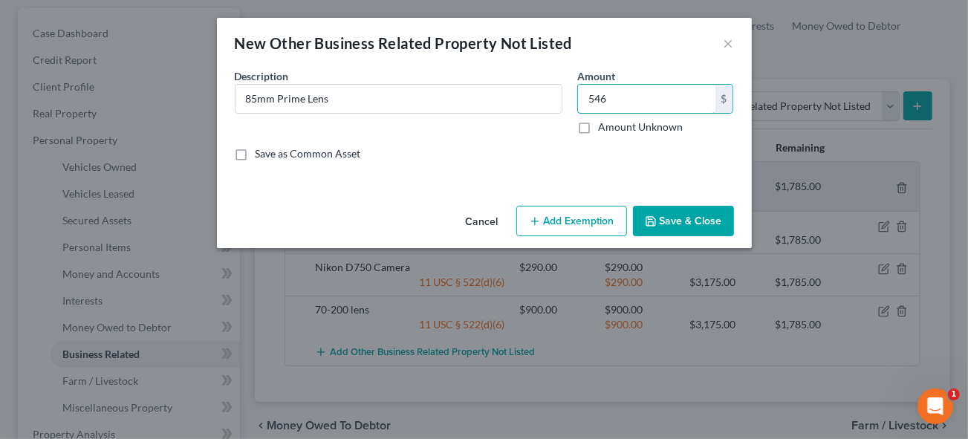
type input "546"
click at [686, 230] on button "Save & Close" at bounding box center [683, 221] width 101 height 31
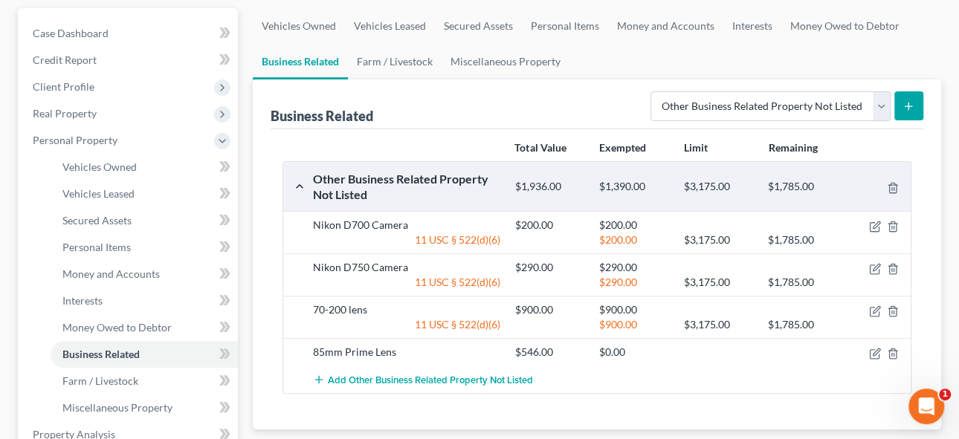
click at [899, 109] on button "submit" at bounding box center [908, 105] width 29 height 29
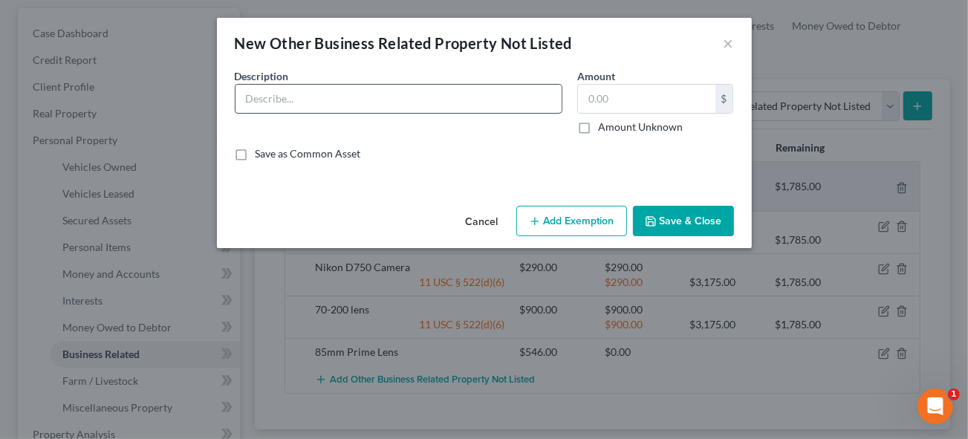
click at [275, 94] on input "text" at bounding box center [399, 99] width 326 height 28
type input "8"
type input "50mm Prime Lens"
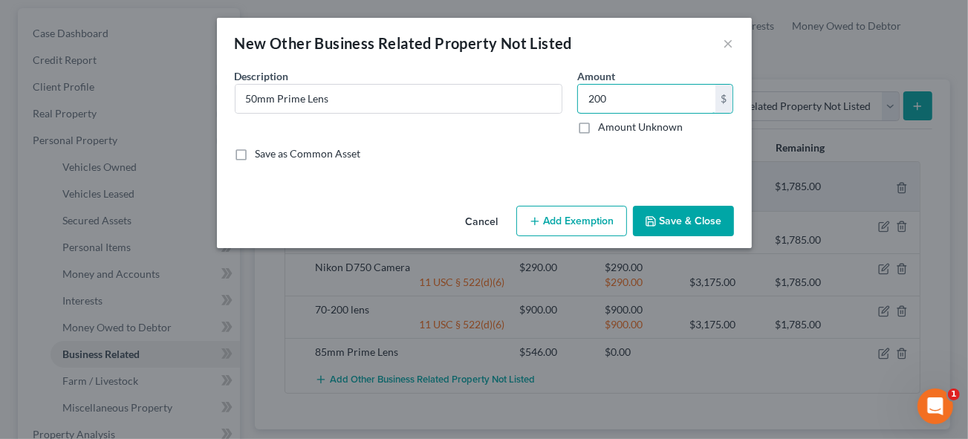
type input "200"
click at [552, 231] on button "Add Exemption" at bounding box center [571, 221] width 111 height 31
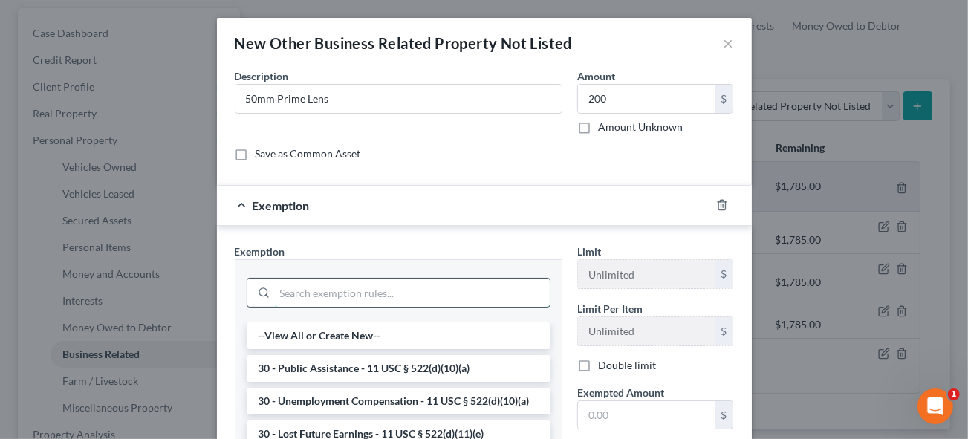
click at [314, 290] on input "search" at bounding box center [412, 293] width 275 height 28
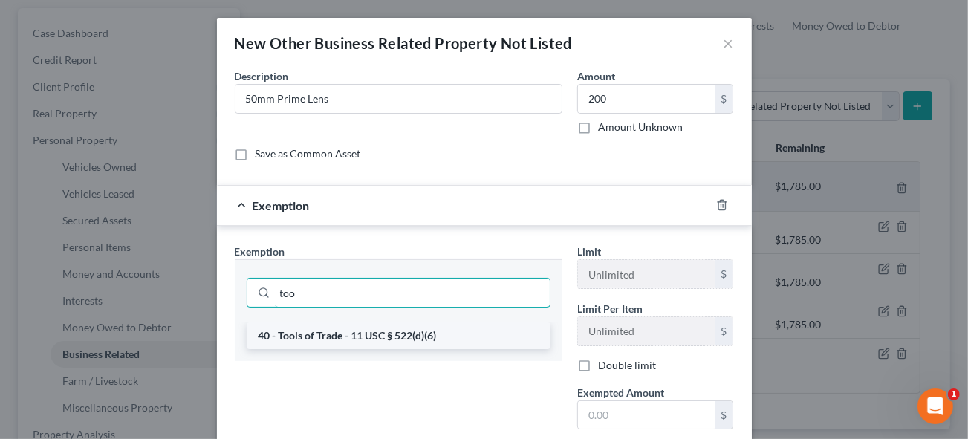
type input "too"
click at [317, 335] on li "40 - Tools of Trade - 11 USC § 522(d)(6)" at bounding box center [399, 336] width 304 height 27
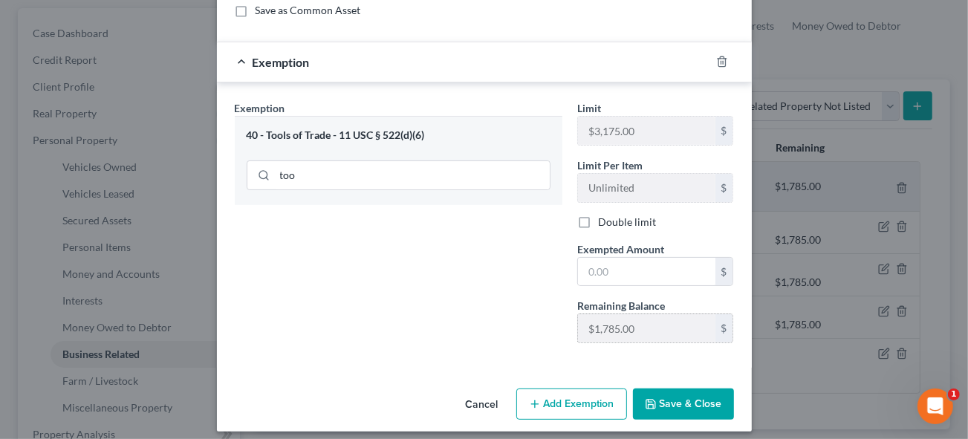
scroll to position [150, 0]
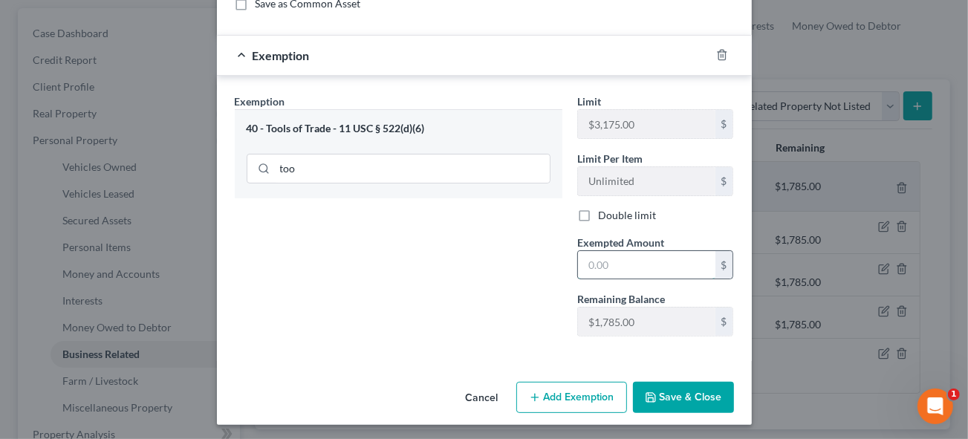
click at [604, 265] on input "text" at bounding box center [646, 265] width 137 height 28
type input "200"
click at [683, 399] on button "Save & Close" at bounding box center [683, 397] width 101 height 31
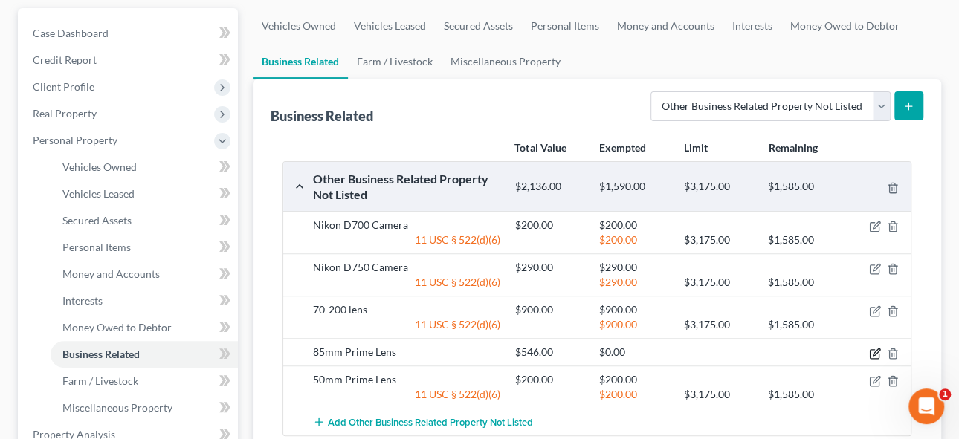
click at [873, 348] on icon "button" at bounding box center [875, 354] width 12 height 12
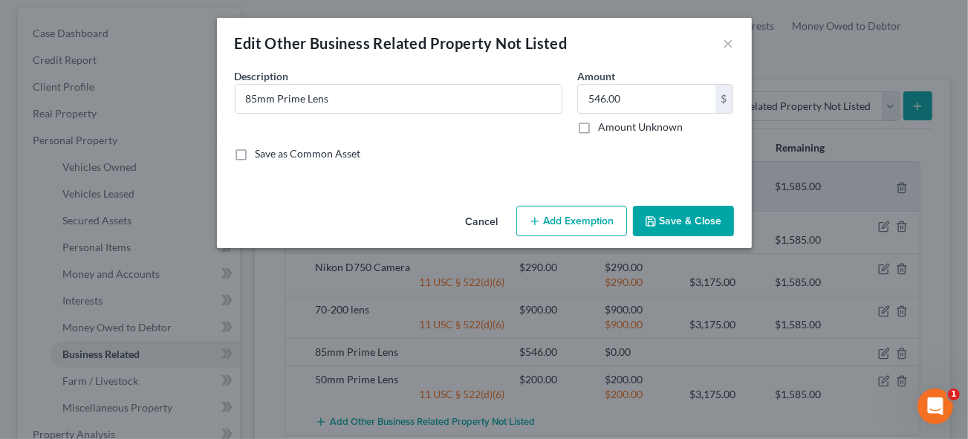
click at [571, 228] on button "Add Exemption" at bounding box center [571, 221] width 111 height 31
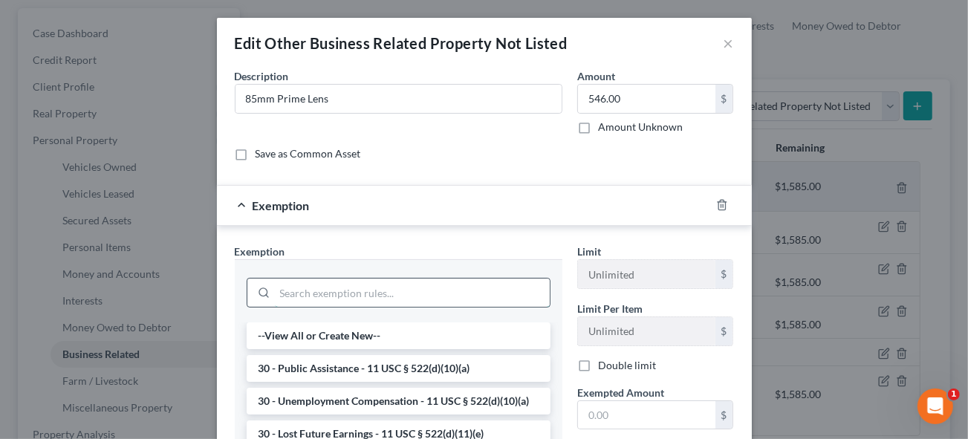
click at [302, 294] on input "search" at bounding box center [412, 293] width 275 height 28
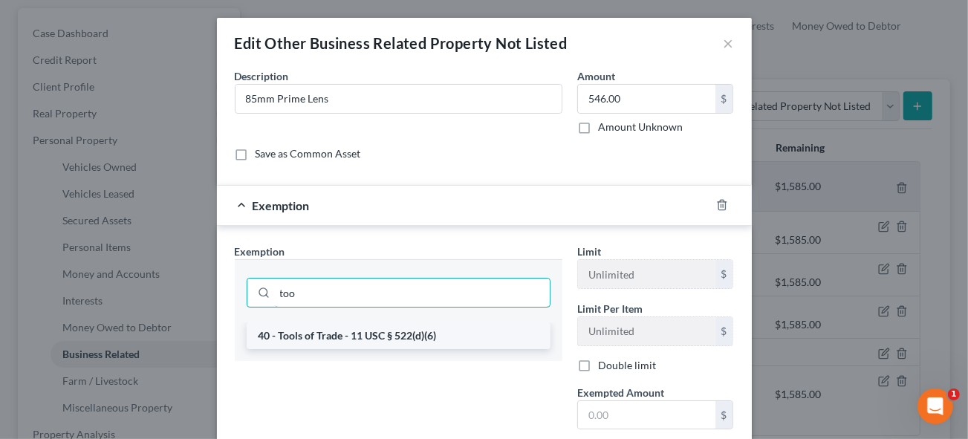
type input "too"
drag, startPoint x: 311, startPoint y: 335, endPoint x: 517, endPoint y: 346, distance: 206.1
click at [311, 335] on li "40 - Tools of Trade - 11 USC § 522(d)(6)" at bounding box center [399, 336] width 304 height 27
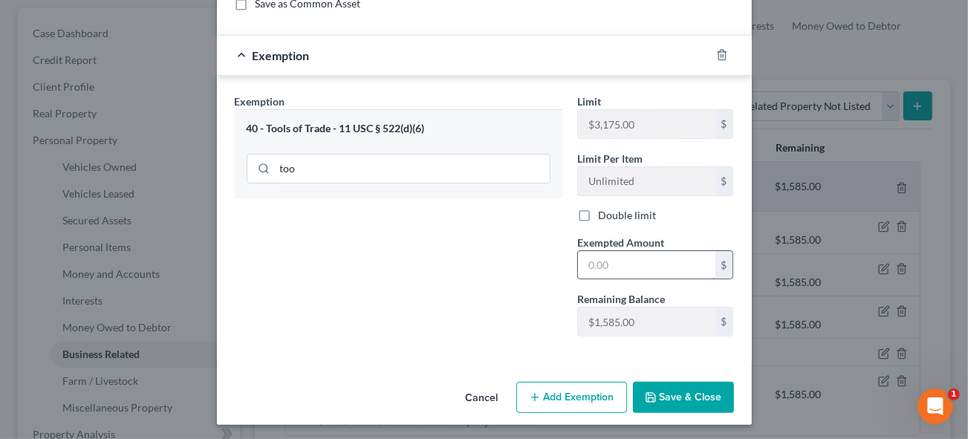
click at [591, 261] on input "text" at bounding box center [646, 265] width 137 height 28
type input "546"
click at [663, 395] on button "Save & Close" at bounding box center [683, 397] width 101 height 31
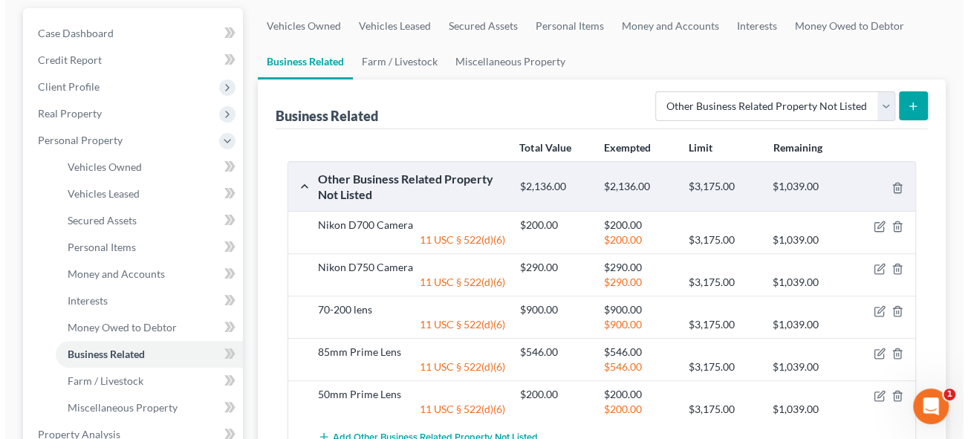
scroll to position [202, 0]
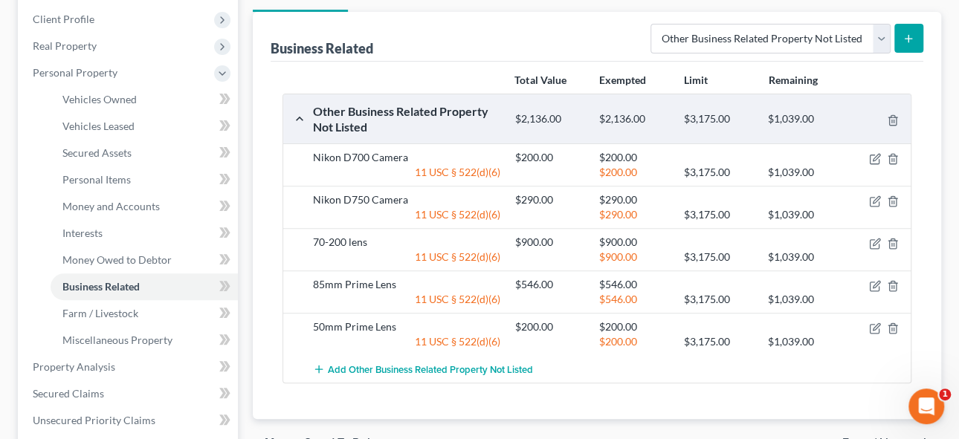
click at [903, 38] on icon "submit" at bounding box center [908, 39] width 12 height 12
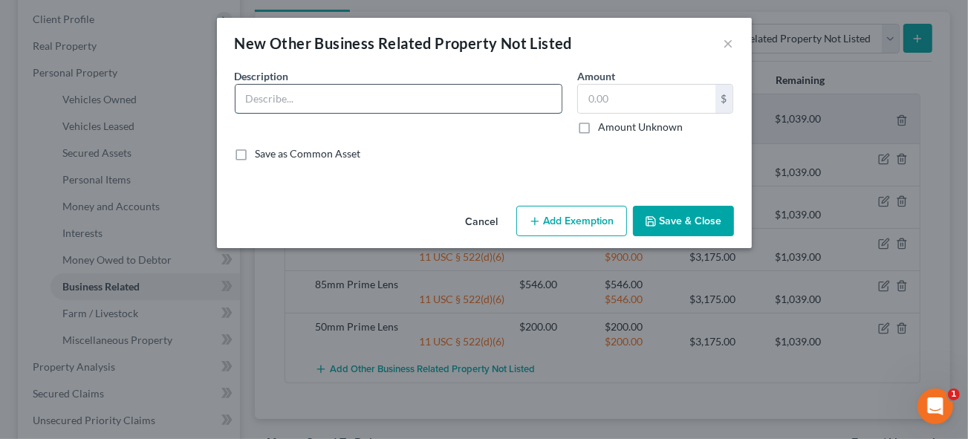
click at [276, 102] on input "text" at bounding box center [399, 99] width 326 height 28
type input "24mm - 70mm Lens"
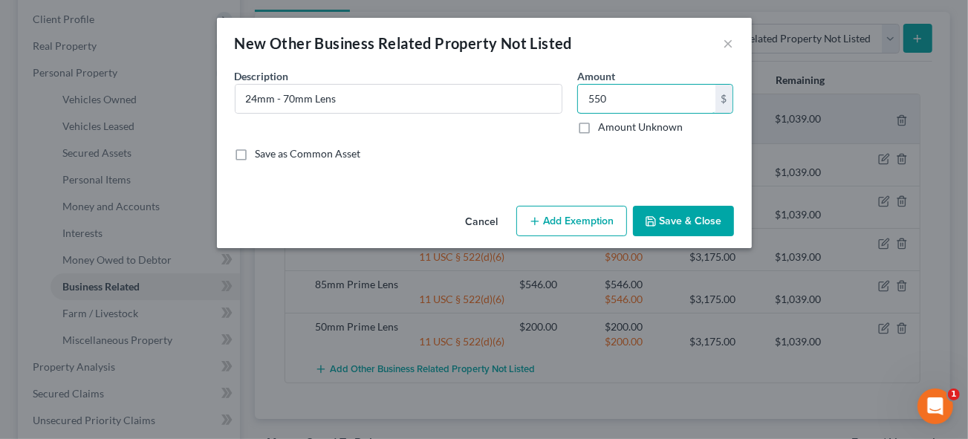
type input "550"
click at [558, 224] on button "Add Exemption" at bounding box center [571, 221] width 111 height 31
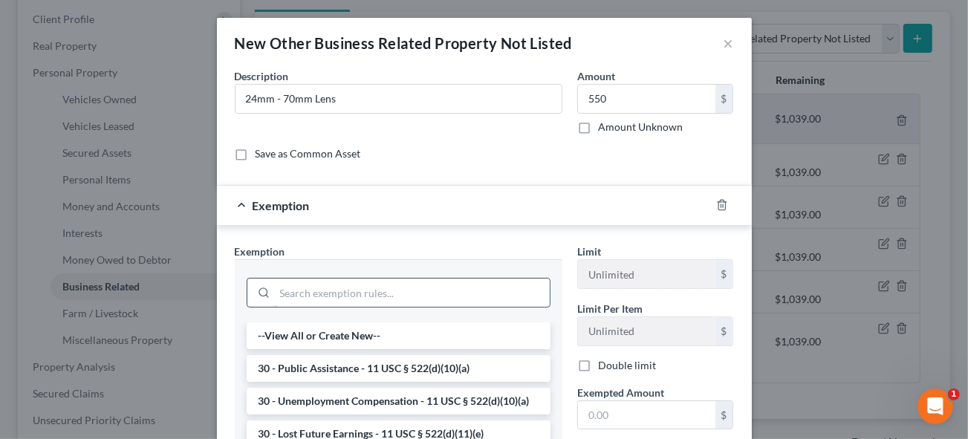
click at [316, 291] on input "search" at bounding box center [412, 293] width 275 height 28
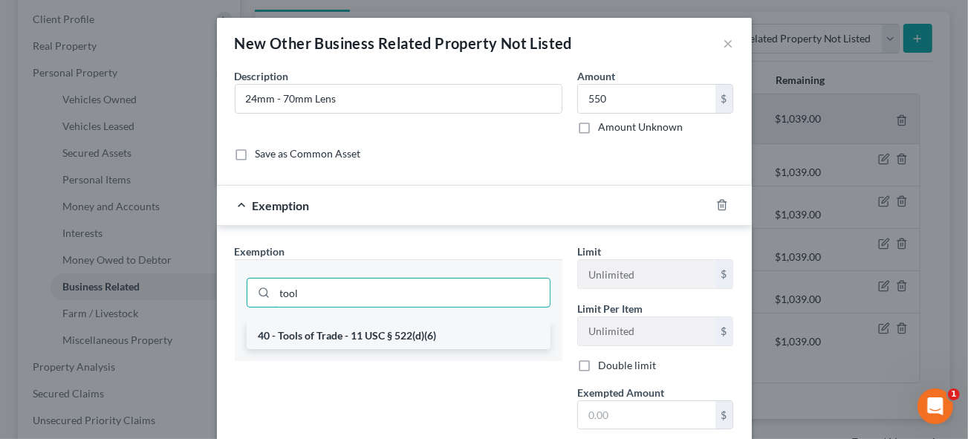
type input "tool"
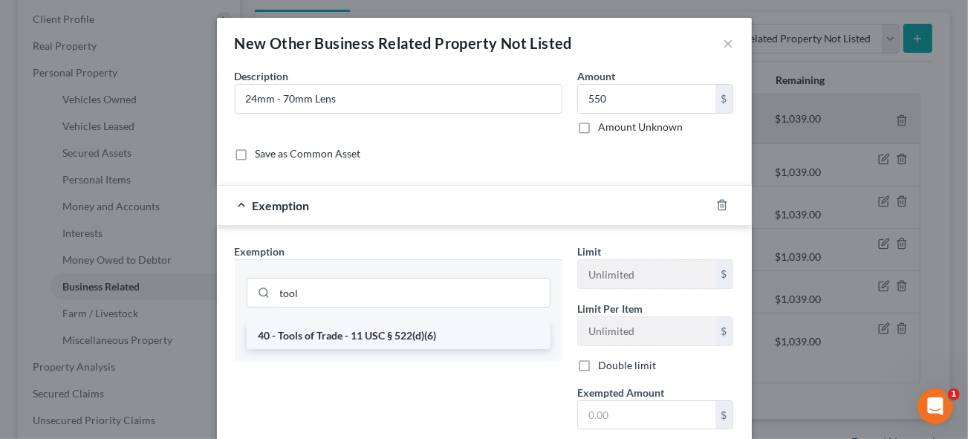
click at [334, 331] on li "40 - Tools of Trade - 11 USC § 522(d)(6)" at bounding box center [399, 336] width 304 height 27
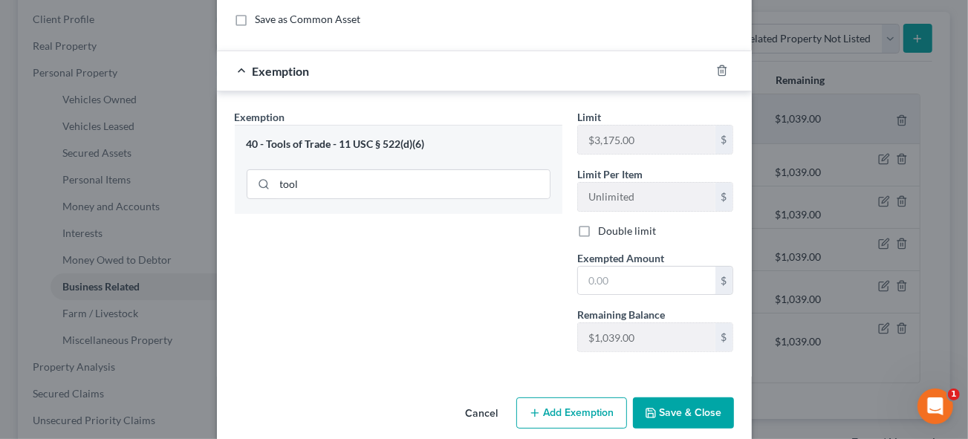
scroll to position [135, 0]
click at [611, 282] on input "text" at bounding box center [646, 281] width 137 height 28
type input "550"
click at [693, 402] on button "Save & Close" at bounding box center [683, 413] width 101 height 31
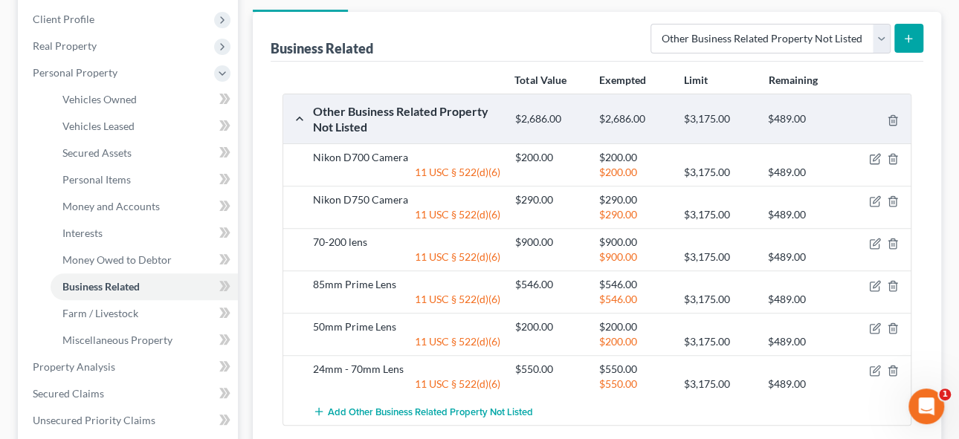
click at [913, 39] on icon "submit" at bounding box center [908, 39] width 12 height 12
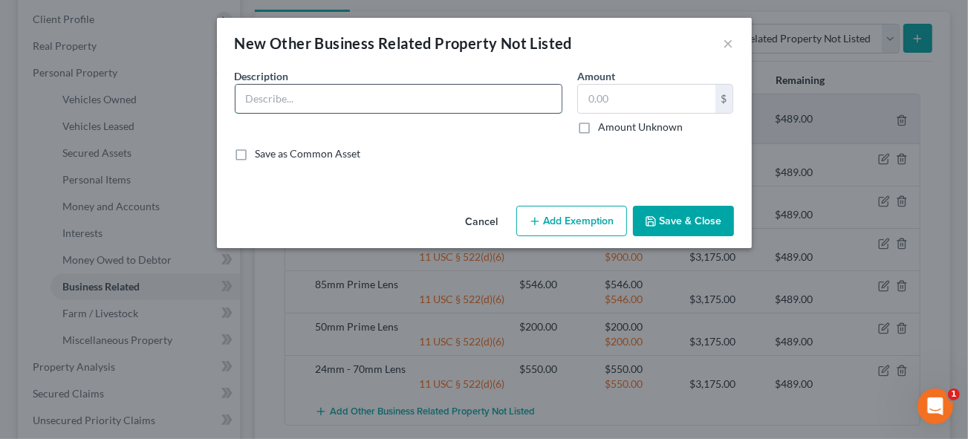
click at [266, 100] on input "text" at bounding box center [399, 99] width 326 height 28
type input "v"
type input "Various Flashes"
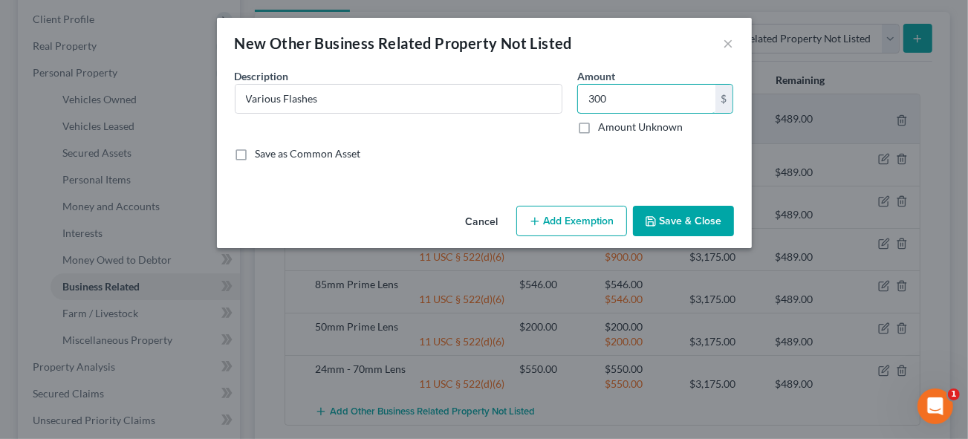
type input "300"
click at [563, 219] on button "Add Exemption" at bounding box center [571, 221] width 111 height 31
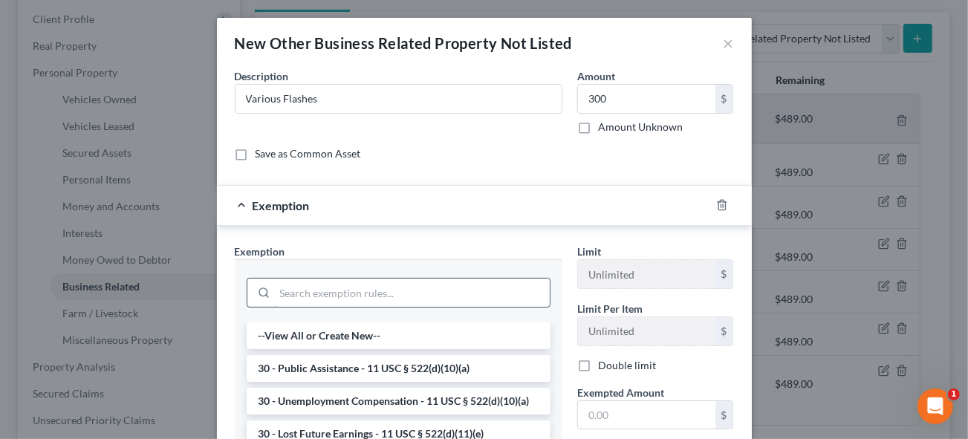
click at [320, 290] on input "search" at bounding box center [412, 293] width 275 height 28
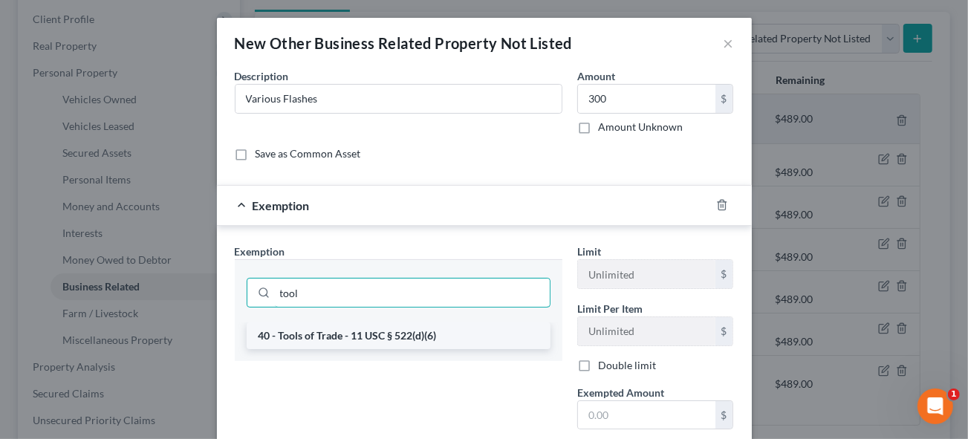
type input "tool"
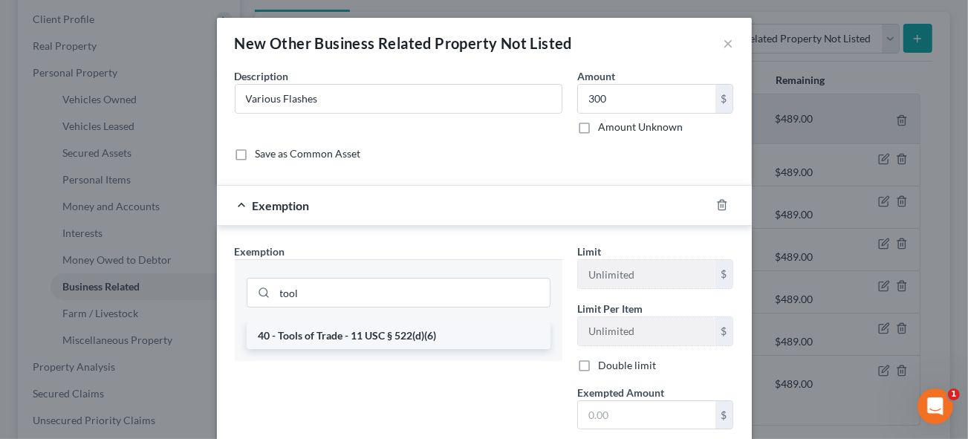
click at [336, 338] on li "40 - Tools of Trade - 11 USC § 522(d)(6)" at bounding box center [399, 336] width 304 height 27
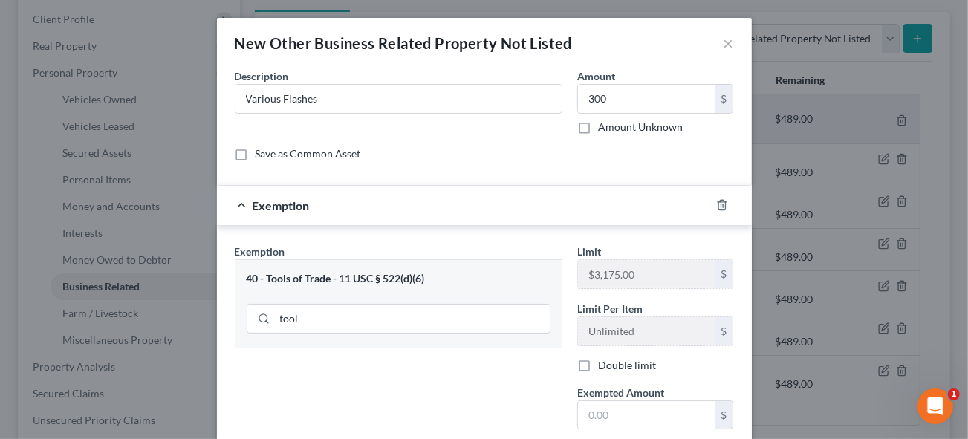
click at [306, 276] on div "40 - Tools of Trade - 11 USC § 522(d)(6)" at bounding box center [399, 279] width 304 height 14
click at [318, 276] on div "40 - Tools of Trade - 11 USC § 522(d)(6)" at bounding box center [399, 279] width 304 height 14
click at [476, 278] on div "40 - Tools of Trade - 11 USC § 522(d)(6)" at bounding box center [399, 279] width 304 height 14
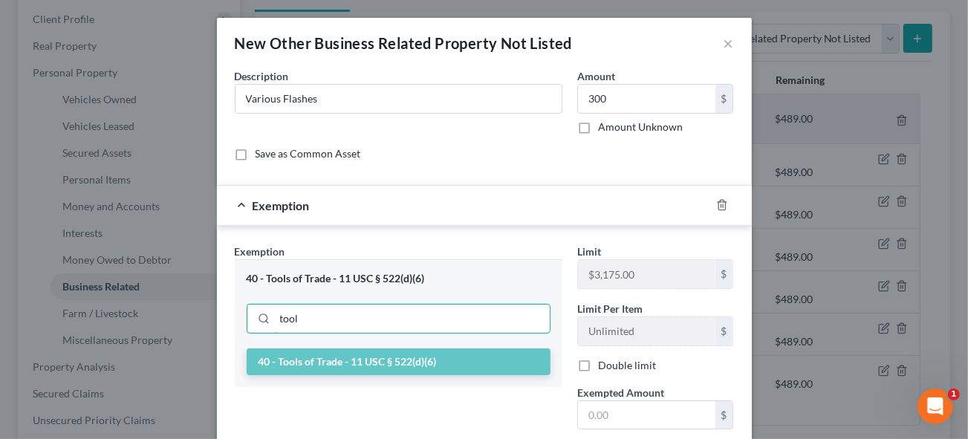
drag, startPoint x: 329, startPoint y: 322, endPoint x: 226, endPoint y: 312, distance: 103.7
click at [174, 310] on div "New Other Business Related Property Not Listed × An exemption set must first be…" at bounding box center [484, 219] width 968 height 439
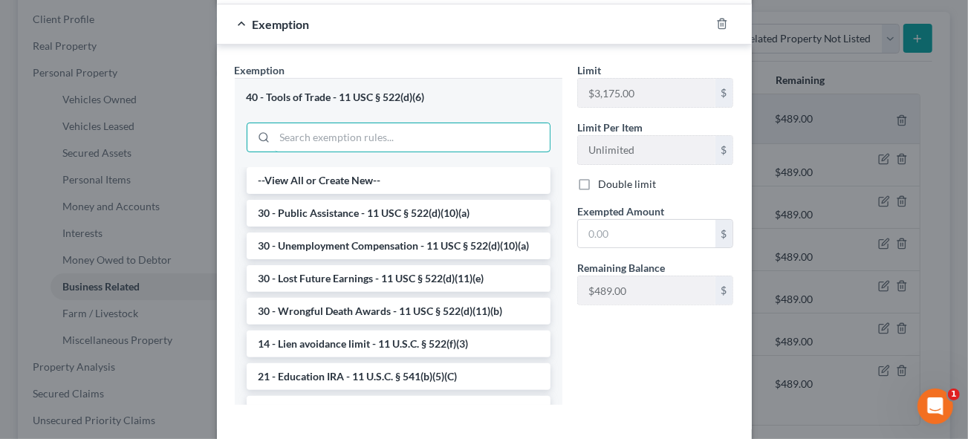
scroll to position [202, 0]
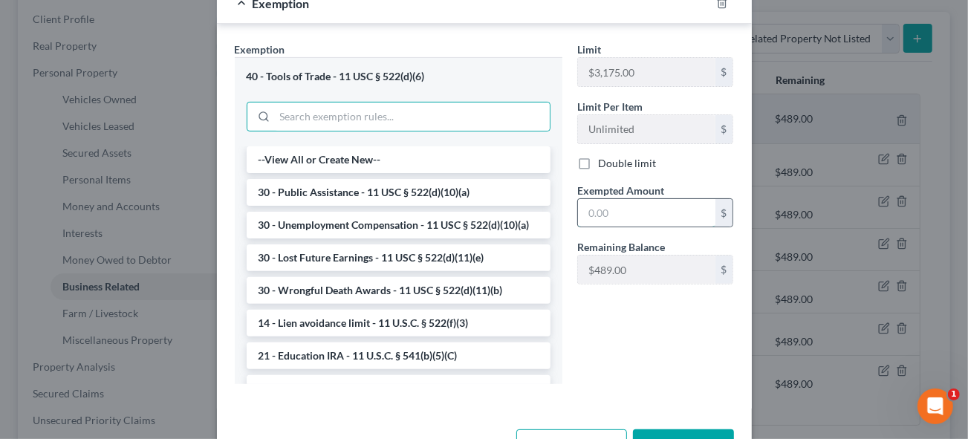
click at [615, 221] on input "text" at bounding box center [646, 213] width 137 height 28
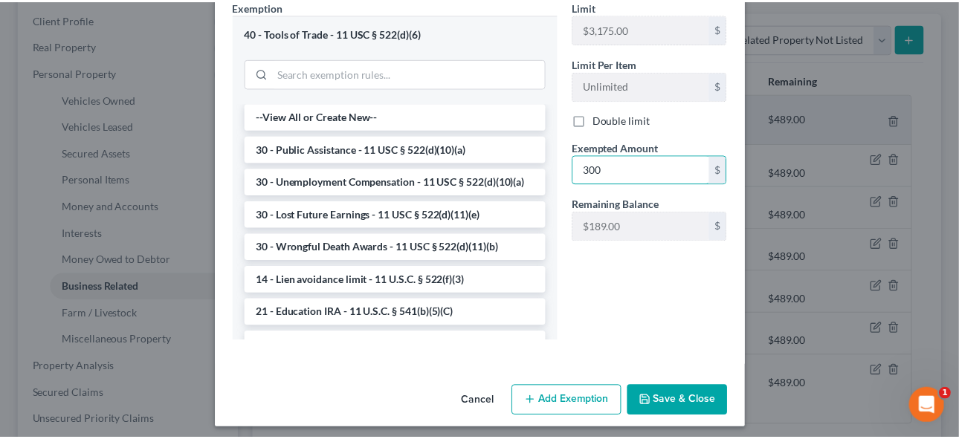
scroll to position [250, 0]
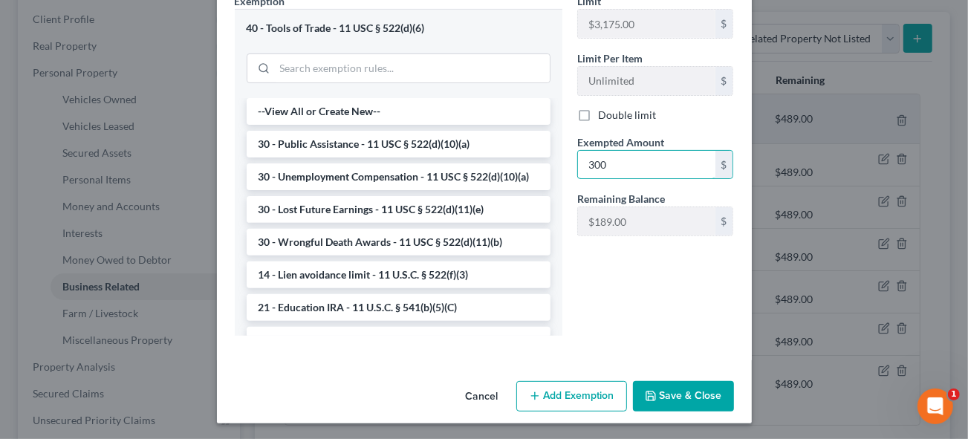
type input "300"
click at [687, 394] on button "Save & Close" at bounding box center [683, 396] width 101 height 31
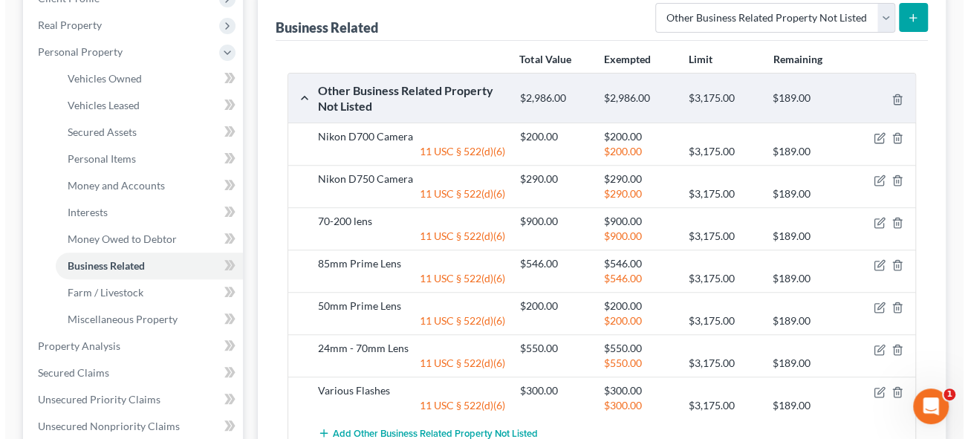
scroll to position [202, 0]
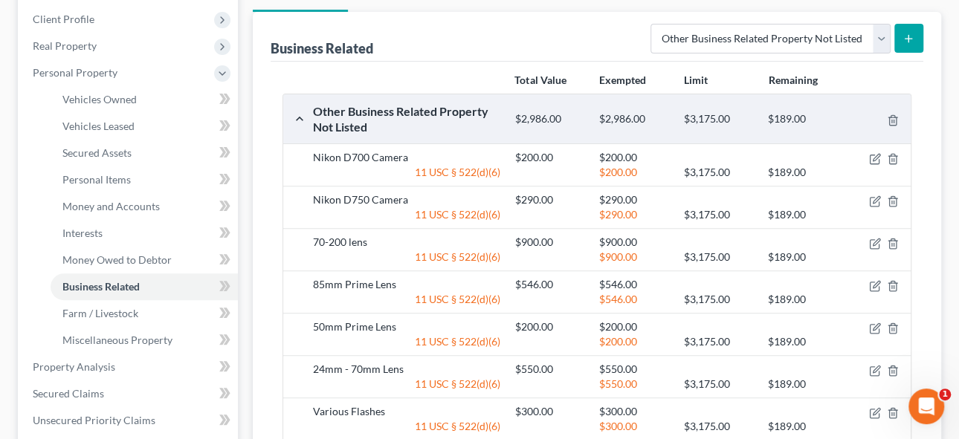
click at [913, 33] on icon "submit" at bounding box center [908, 39] width 12 height 12
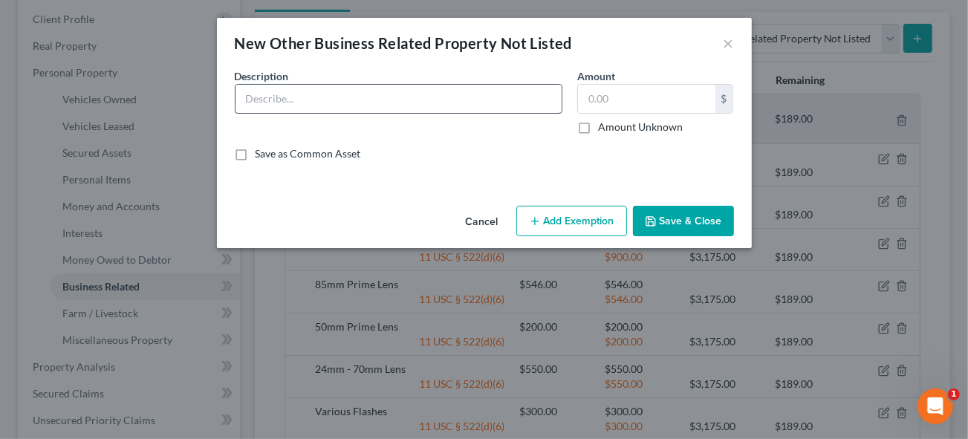
click at [327, 104] on input "text" at bounding box center [399, 99] width 326 height 28
type input "Flex Light Kit"
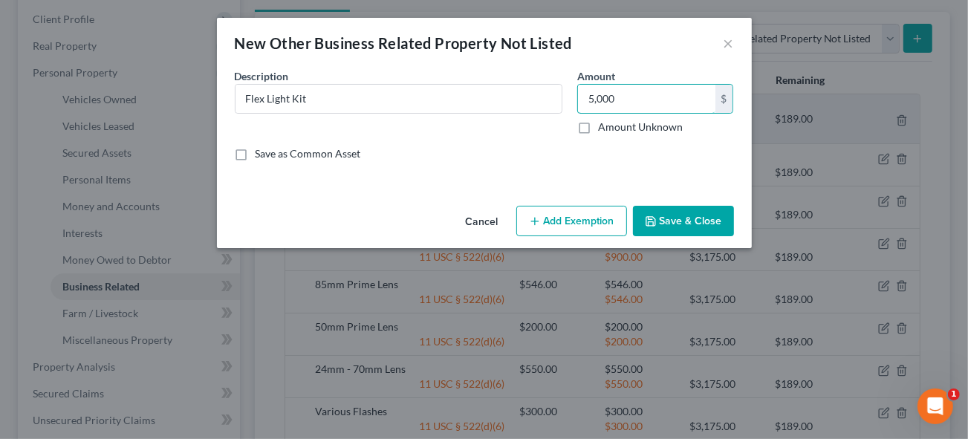
type input "5,000"
click at [586, 221] on button "Add Exemption" at bounding box center [571, 221] width 111 height 31
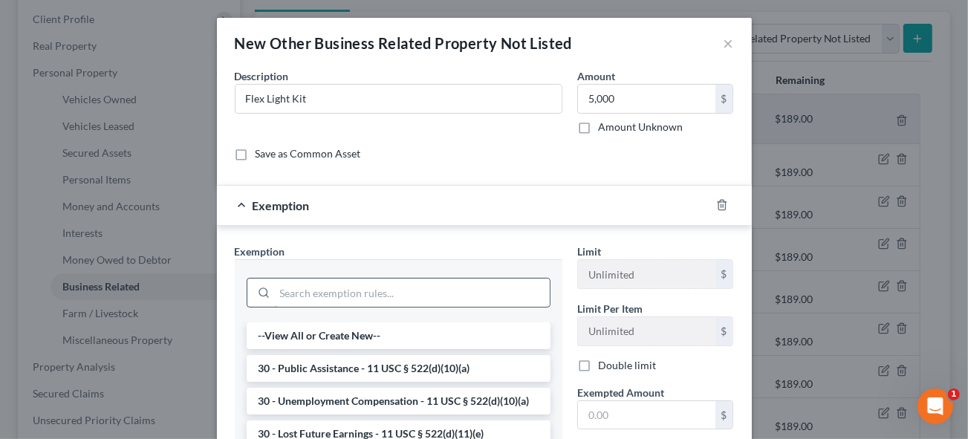
click at [378, 299] on input "search" at bounding box center [412, 293] width 275 height 28
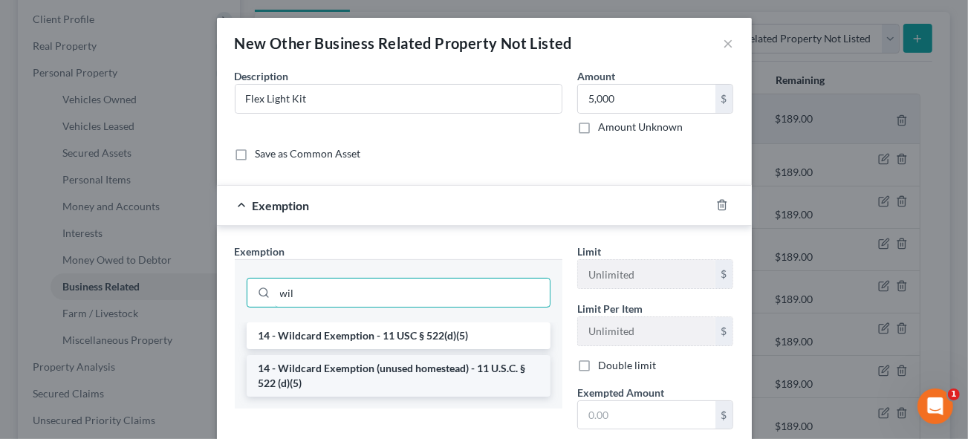
type input "wil"
click at [429, 366] on li "14 - Wildcard Exemption (unused homestead) - 11 U.S.C. § 522 (d)(5)" at bounding box center [399, 376] width 304 height 42
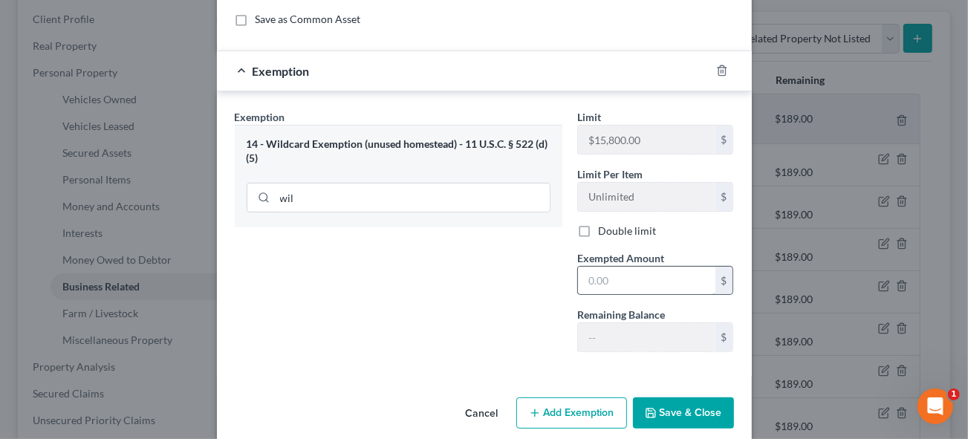
scroll to position [135, 0]
click at [630, 283] on input "text" at bounding box center [646, 281] width 137 height 28
type input "5,000"
click at [694, 412] on button "Save & Close" at bounding box center [683, 413] width 101 height 31
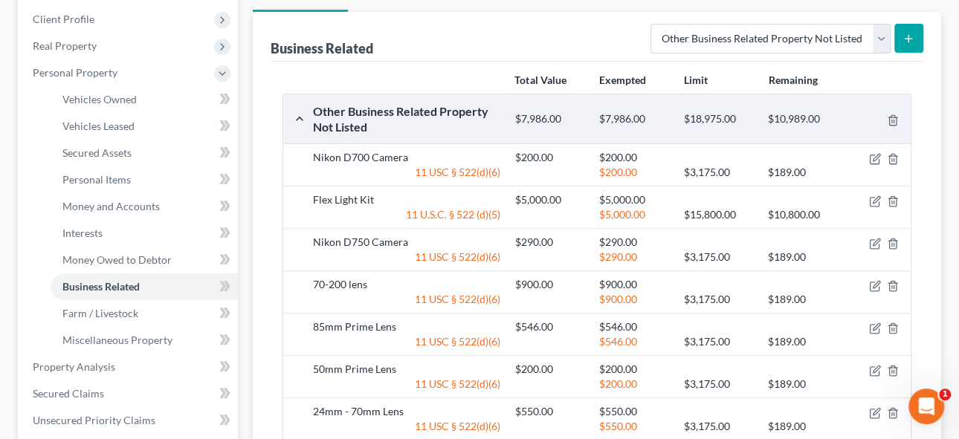
click at [904, 41] on icon "submit" at bounding box center [908, 39] width 12 height 12
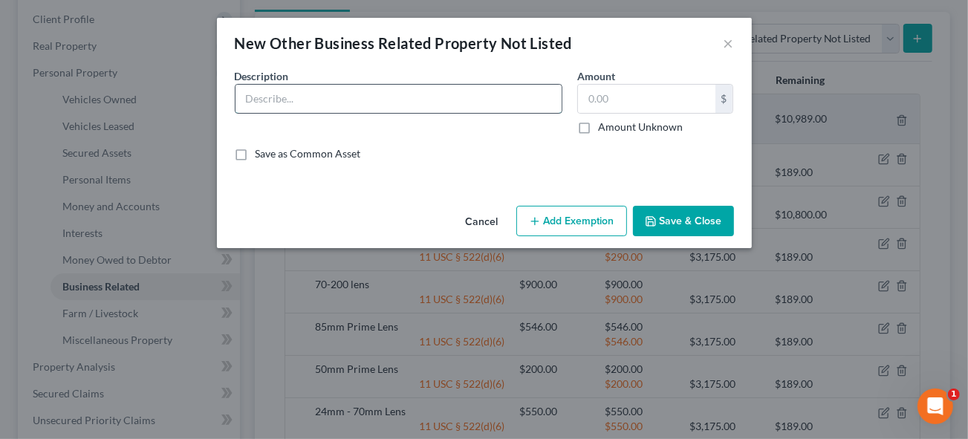
click at [280, 101] on input "text" at bounding box center [399, 99] width 326 height 28
type input "Backdrops"
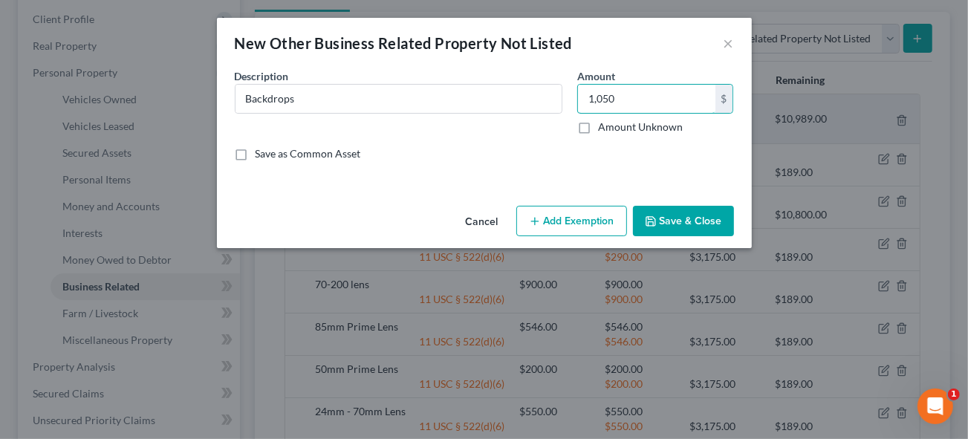
type input "1,050"
click at [567, 217] on button "Add Exemption" at bounding box center [571, 221] width 111 height 31
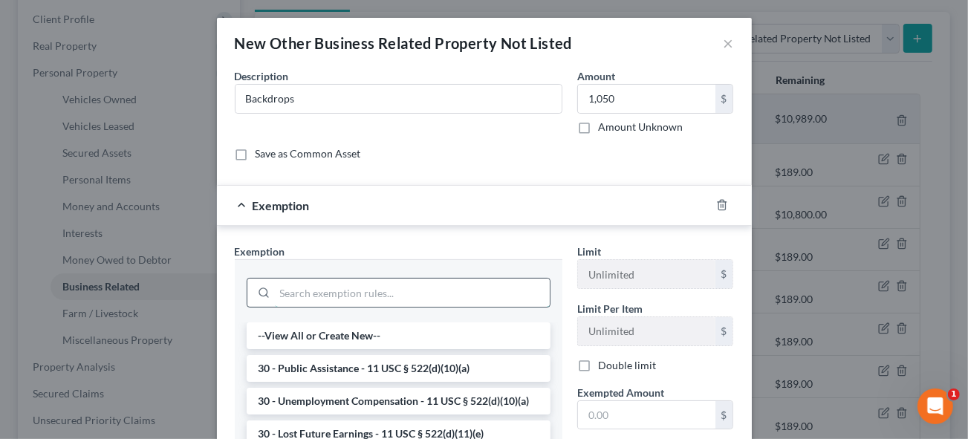
click at [326, 297] on input "search" at bounding box center [412, 293] width 275 height 28
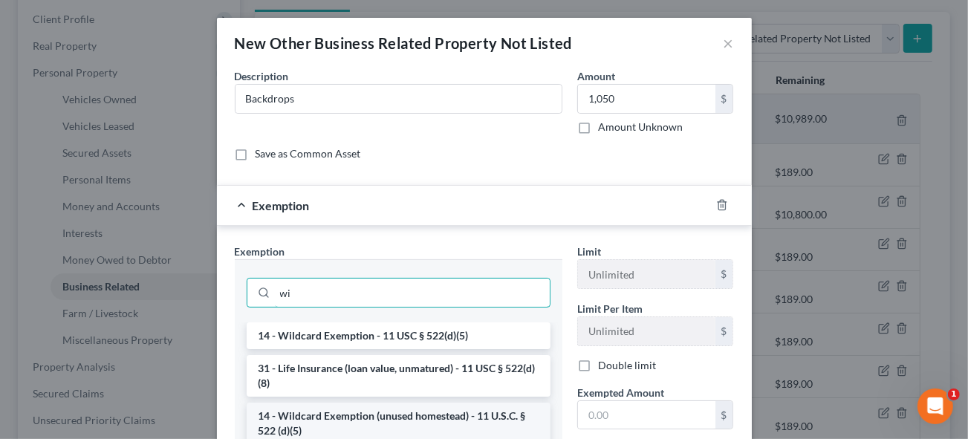
type input "wi"
click at [410, 417] on li "14 - Wildcard Exemption (unused homestead) - 11 U.S.C. § 522 (d)(5)" at bounding box center [399, 424] width 304 height 42
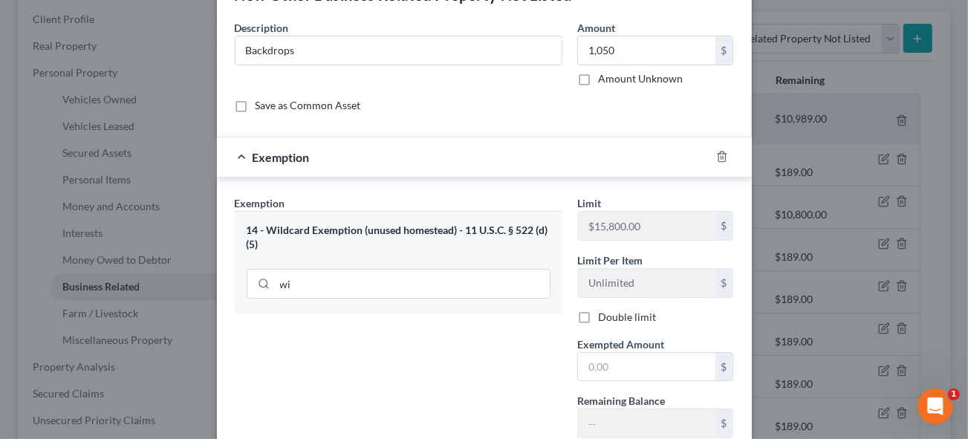
scroll to position [67, 0]
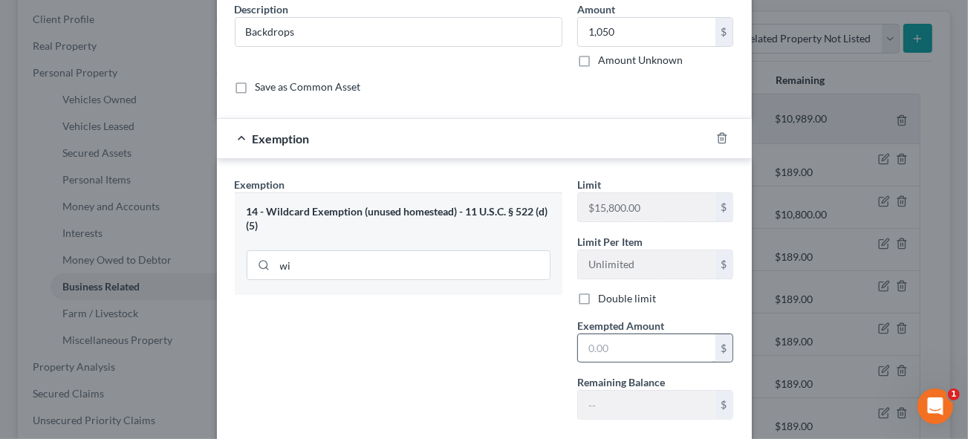
drag, startPoint x: 618, startPoint y: 346, endPoint x: 678, endPoint y: 346, distance: 60.2
click at [618, 346] on input "text" at bounding box center [646, 348] width 137 height 28
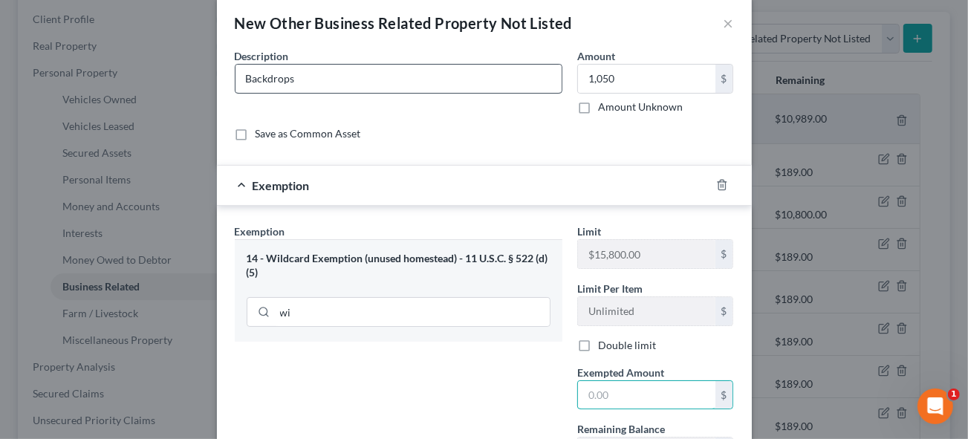
scroll to position [0, 0]
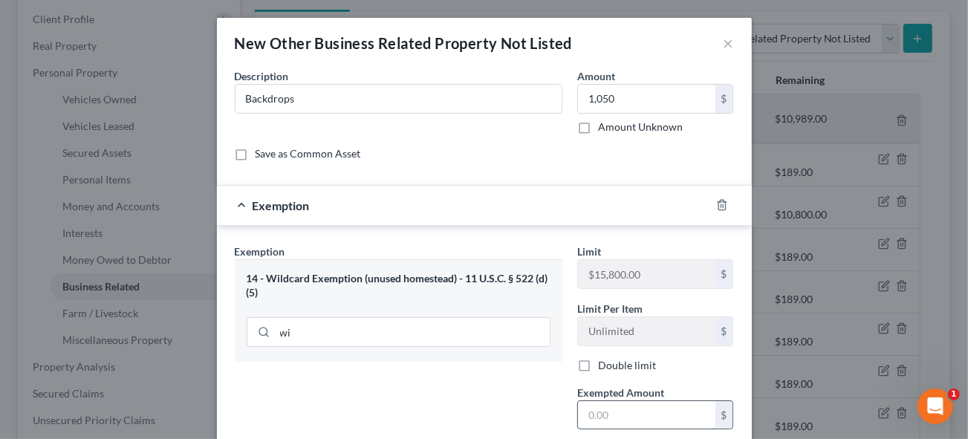
click at [606, 412] on input "text" at bounding box center [646, 415] width 137 height 28
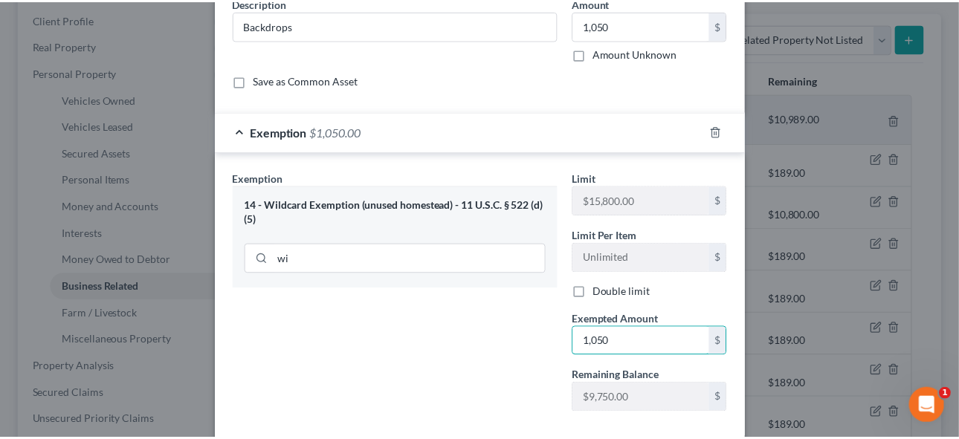
scroll to position [150, 0]
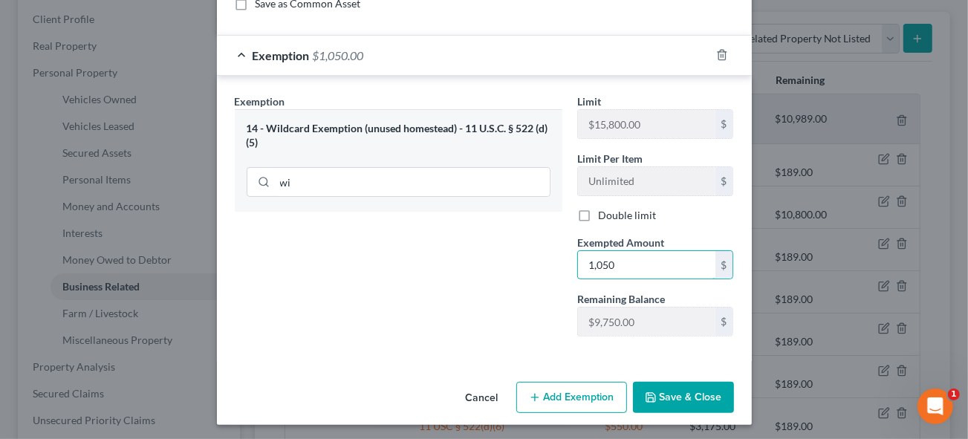
type input "1,050"
click at [676, 401] on button "Save & Close" at bounding box center [683, 397] width 101 height 31
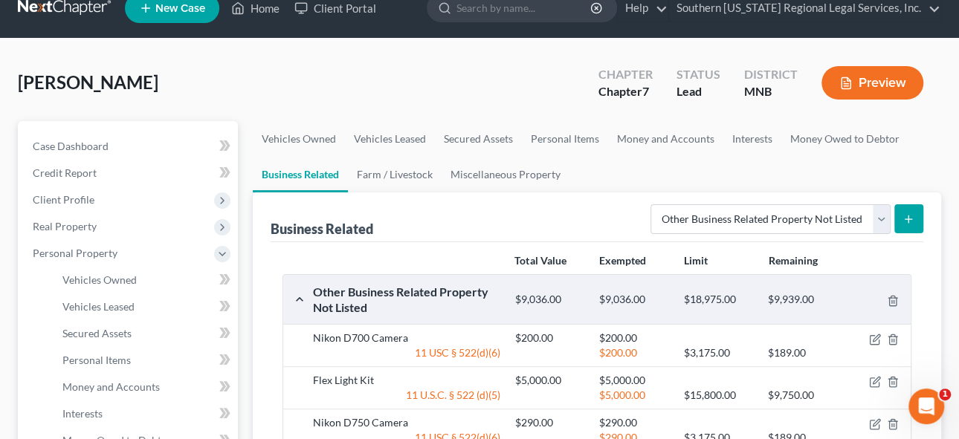
scroll to position [0, 0]
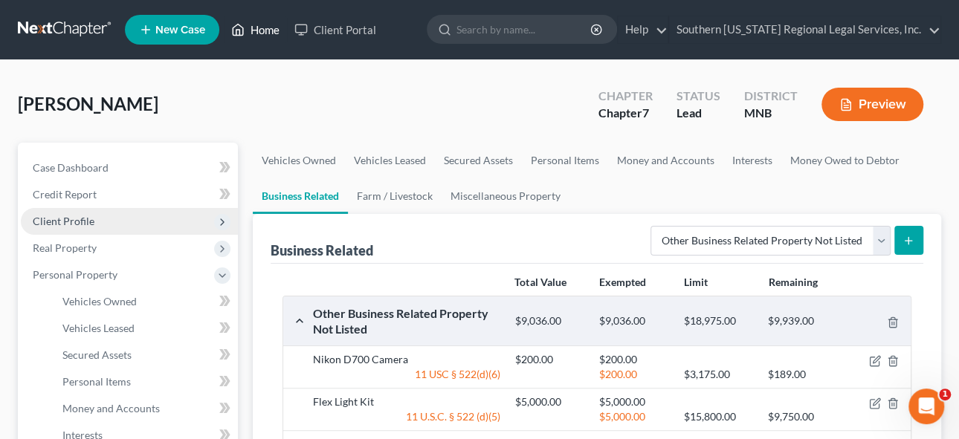
drag, startPoint x: 268, startPoint y: 31, endPoint x: 132, endPoint y: 231, distance: 242.2
click at [268, 31] on link "Home" at bounding box center [255, 29] width 63 height 27
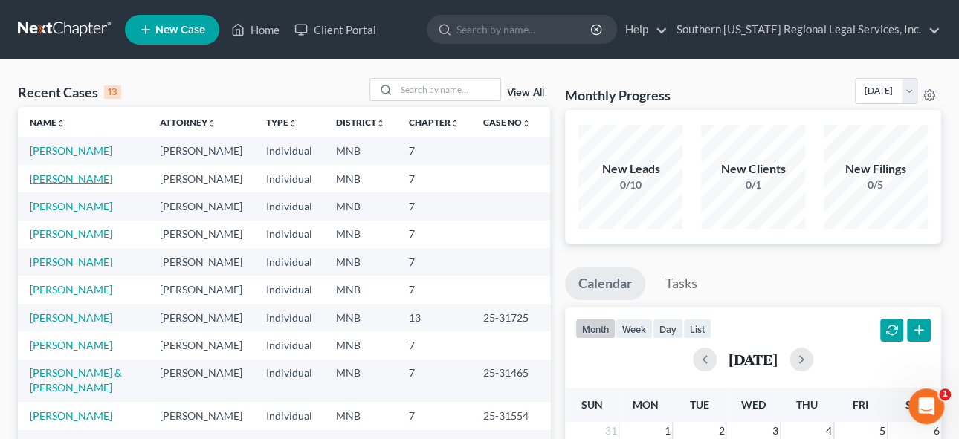
click at [68, 185] on link "[PERSON_NAME]" at bounding box center [71, 178] width 82 height 13
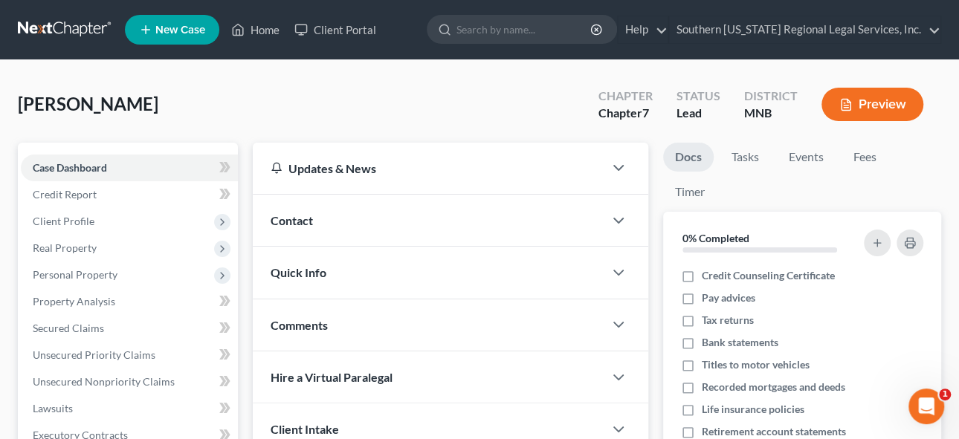
click at [62, 221] on span "Client Profile" at bounding box center [64, 221] width 62 height 13
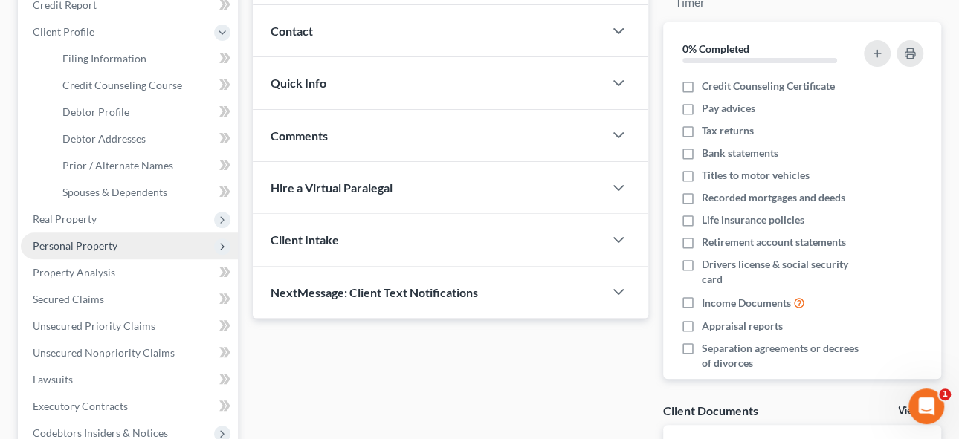
scroll to position [202, 0]
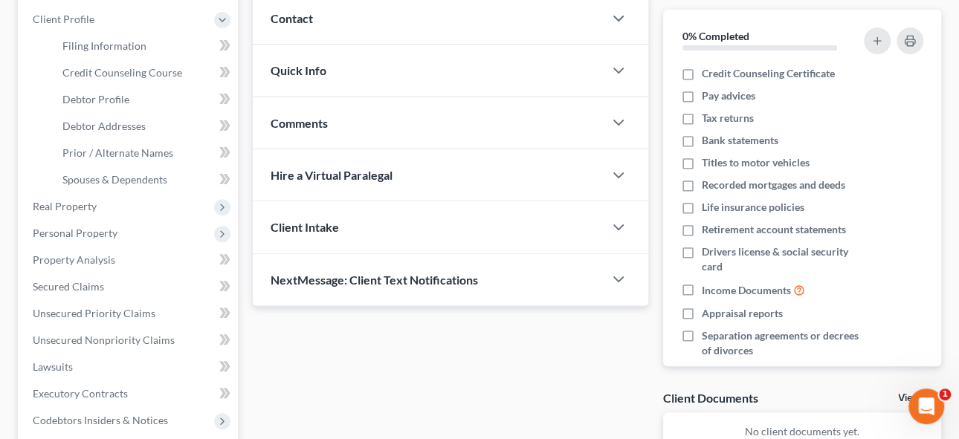
drag, startPoint x: 68, startPoint y: 235, endPoint x: 250, endPoint y: 230, distance: 181.4
click at [68, 235] on span "Personal Property" at bounding box center [75, 233] width 85 height 13
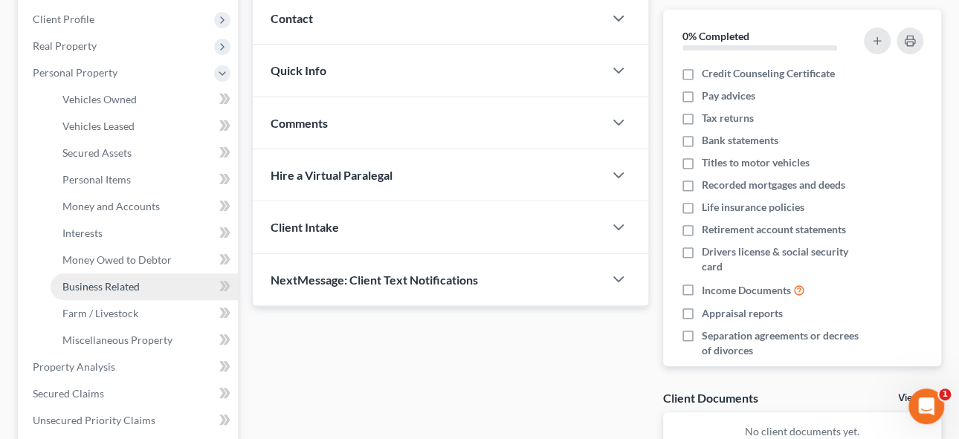
click at [106, 285] on span "Business Related" at bounding box center [100, 286] width 77 height 13
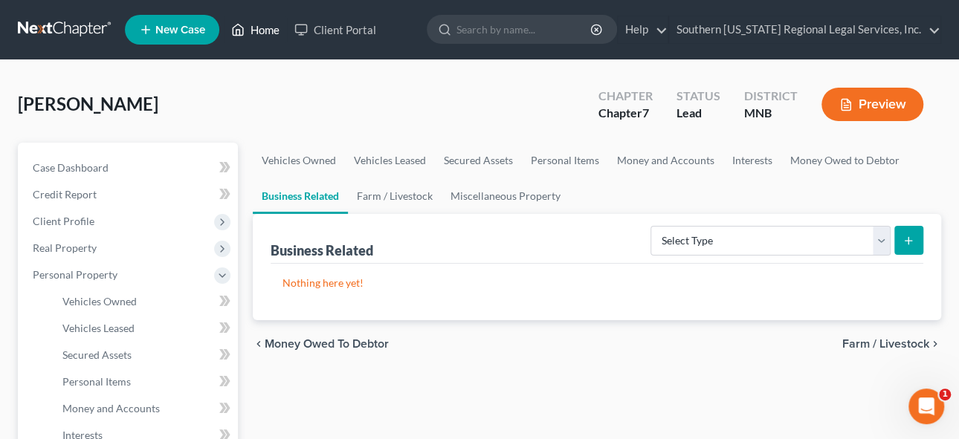
click at [255, 29] on link "Home" at bounding box center [255, 29] width 63 height 27
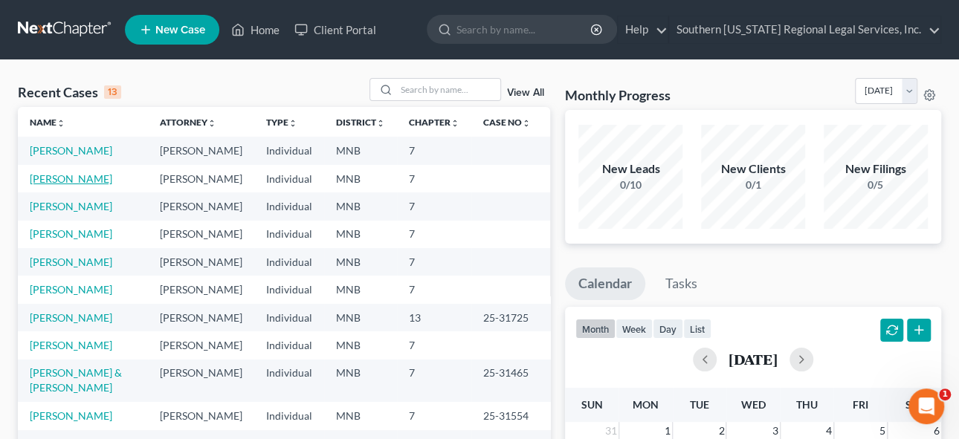
click at [59, 185] on link "[PERSON_NAME]" at bounding box center [71, 178] width 82 height 13
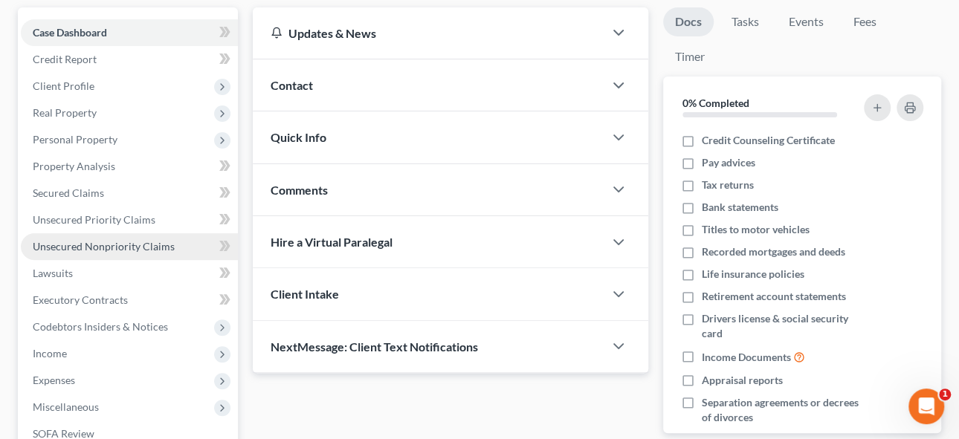
scroll to position [135, 0]
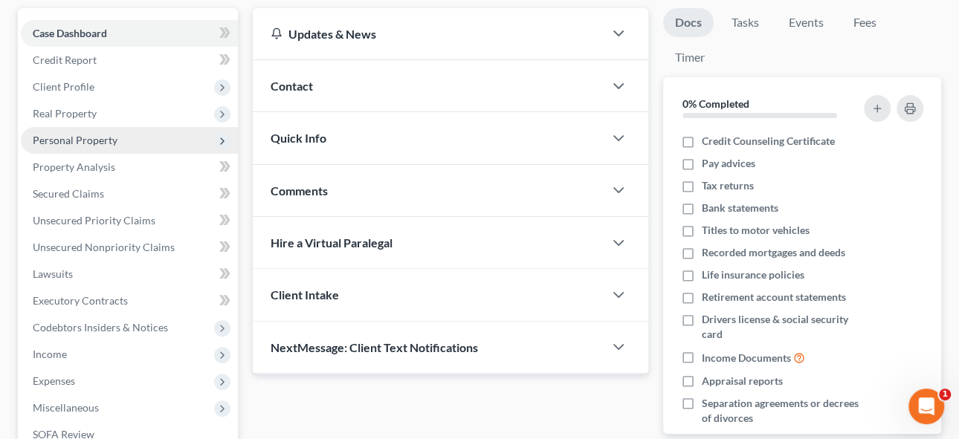
click at [78, 137] on span "Personal Property" at bounding box center [75, 140] width 85 height 13
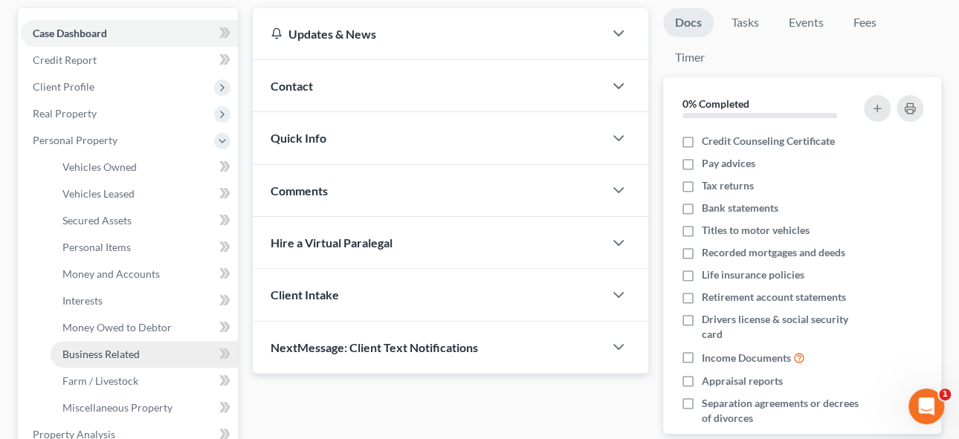
click at [94, 353] on span "Business Related" at bounding box center [100, 354] width 77 height 13
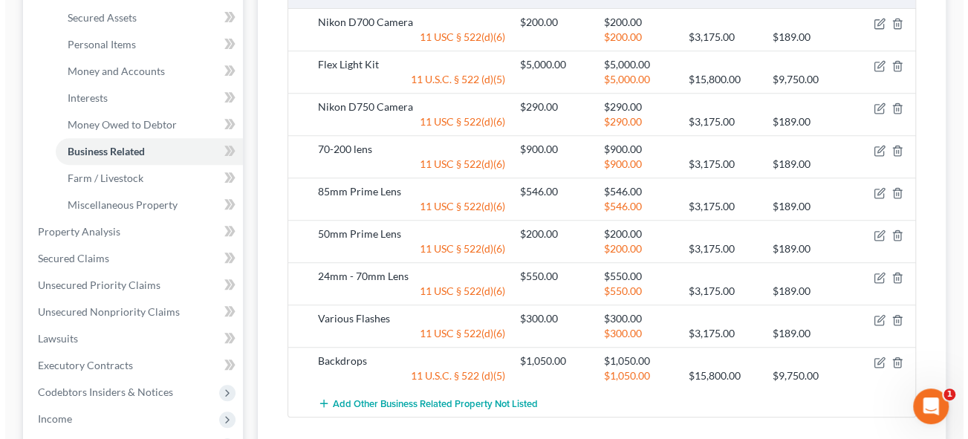
scroll to position [67, 0]
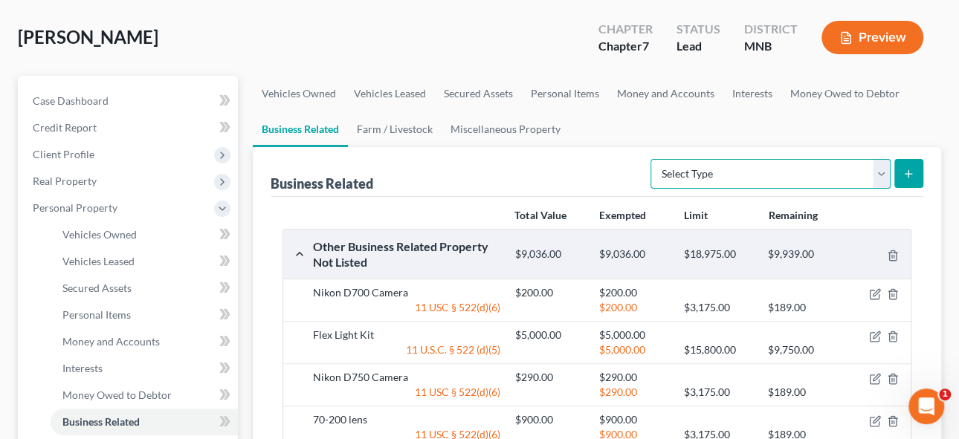
drag, startPoint x: 875, startPoint y: 174, endPoint x: 816, endPoint y: 184, distance: 59.5
click at [875, 174] on select "Select Type Customer Lists Franchises Inventory Licenses Machinery Office Equip…" at bounding box center [770, 174] width 240 height 30
select select "other_business_related_property_not_listed"
click at [652, 159] on select "Select Type Customer Lists Franchises Inventory Licenses Machinery Office Equip…" at bounding box center [770, 174] width 240 height 30
click at [913, 173] on icon "submit" at bounding box center [908, 174] width 12 height 12
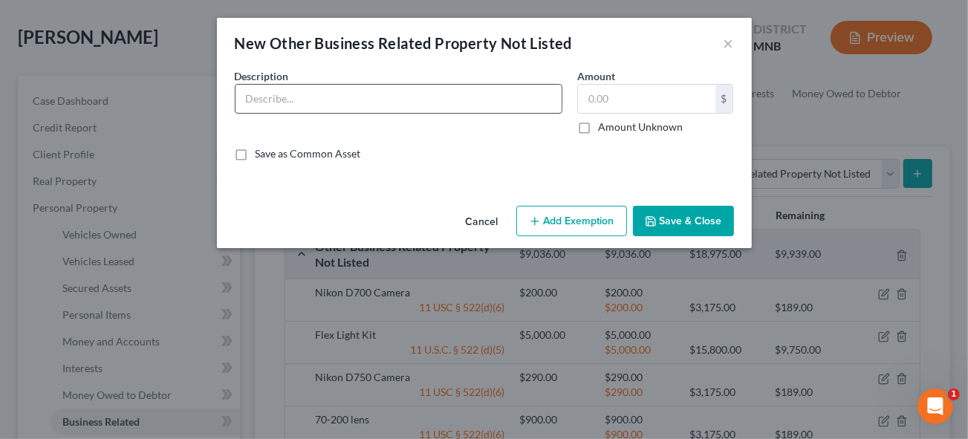
click at [268, 100] on input "text" at bounding box center [399, 99] width 326 height 28
type input "Light Stands"
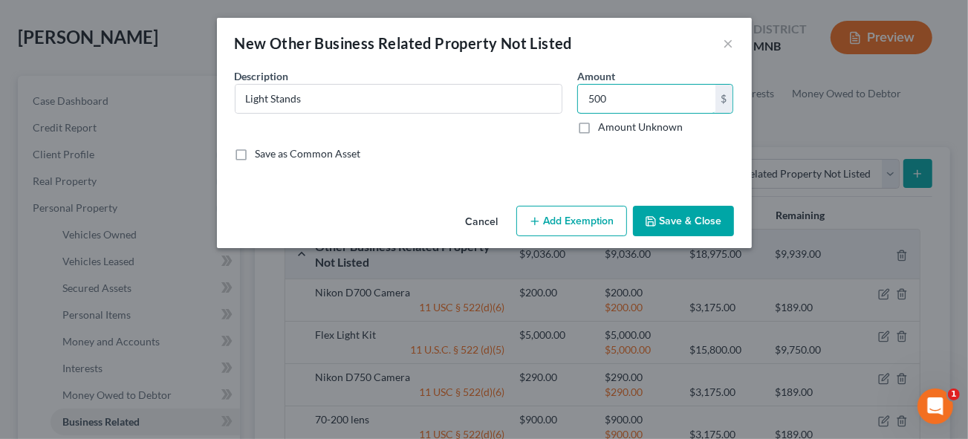
type input "500"
click at [564, 224] on button "Add Exemption" at bounding box center [571, 221] width 111 height 31
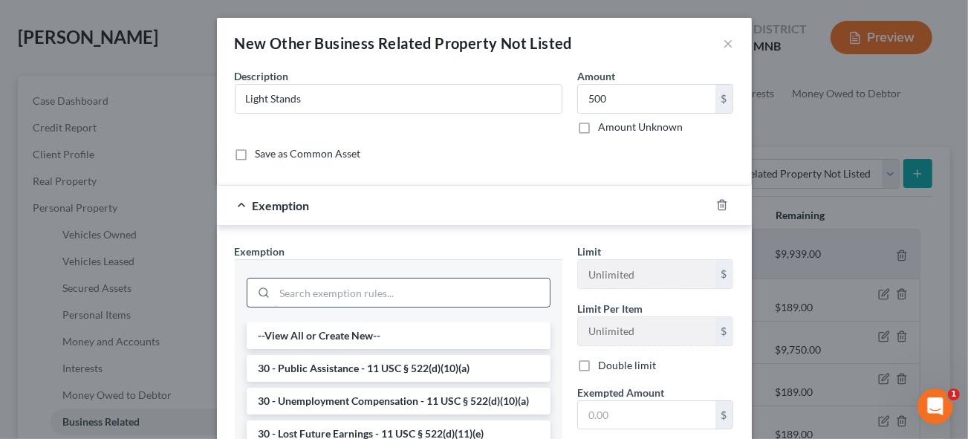
click at [288, 290] on input "search" at bounding box center [412, 293] width 275 height 28
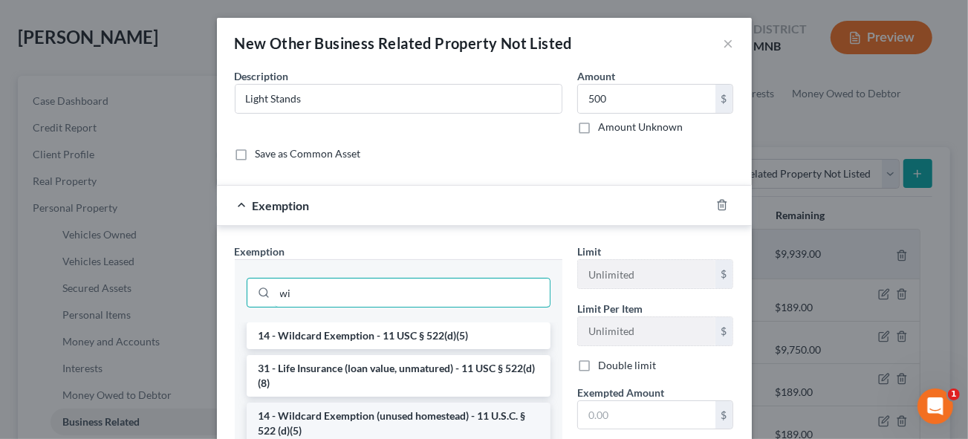
type input "wi"
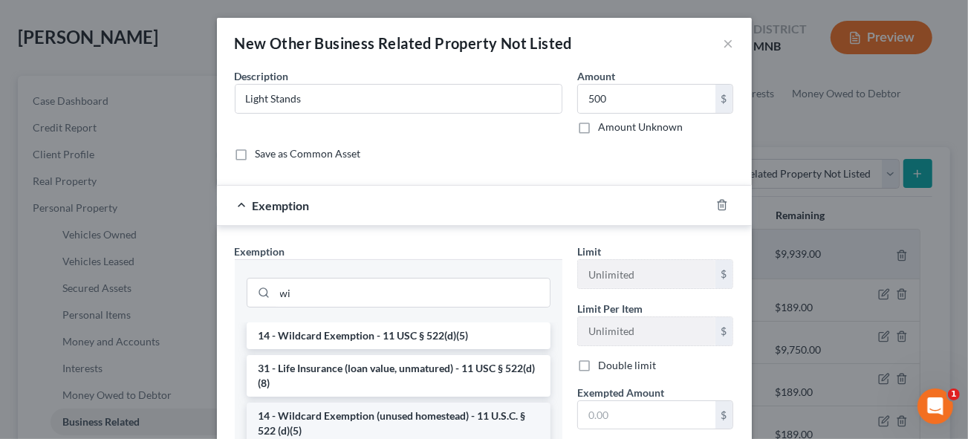
click at [363, 412] on li "14 - Wildcard Exemption (unused homestead) - 11 U.S.C. § 522 (d)(5)" at bounding box center [399, 424] width 304 height 42
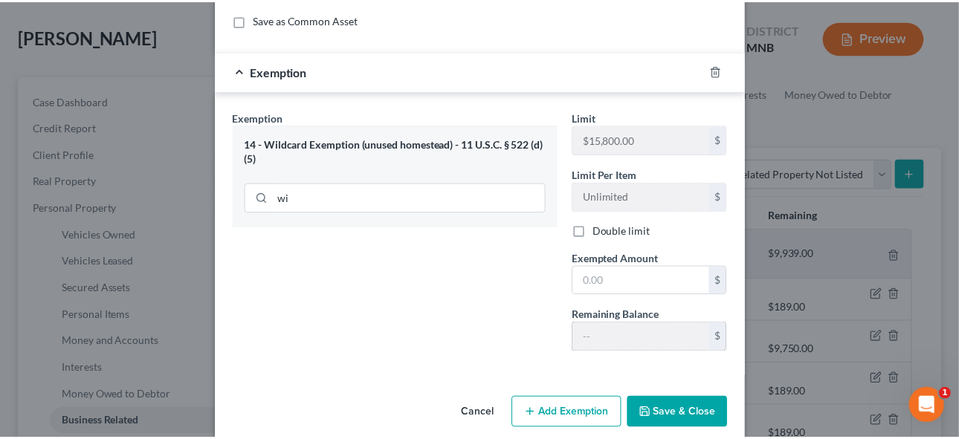
scroll to position [150, 0]
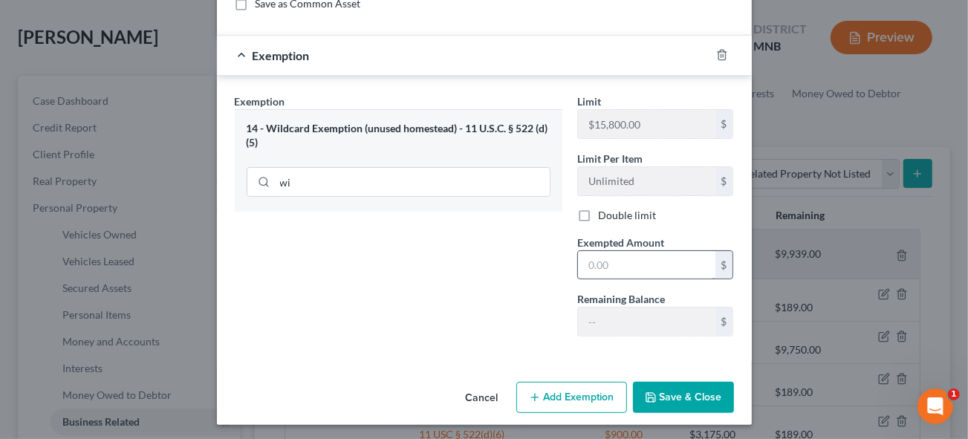
click at [625, 268] on input "text" at bounding box center [646, 265] width 137 height 28
type input "500"
click at [709, 395] on button "Save & Close" at bounding box center [683, 397] width 101 height 31
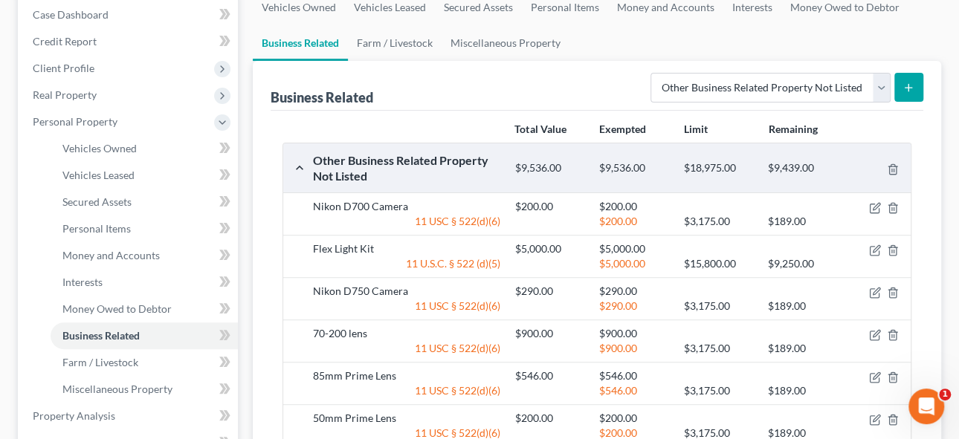
scroll to position [135, 0]
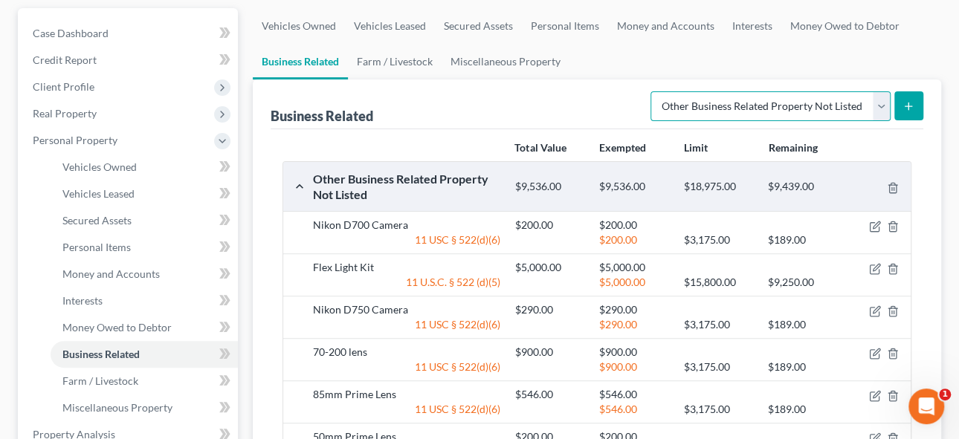
drag, startPoint x: 884, startPoint y: 106, endPoint x: 829, endPoint y: 106, distance: 54.2
click at [884, 106] on select "Select Type Customer Lists Franchises Inventory Licenses Machinery Office Equip…" at bounding box center [770, 106] width 240 height 30
select select "office_equipment"
click at [652, 91] on select "Select Type Customer Lists Franchises Inventory Licenses Machinery Office Equip…" at bounding box center [770, 106] width 240 height 30
click at [907, 103] on icon "submit" at bounding box center [908, 106] width 12 height 12
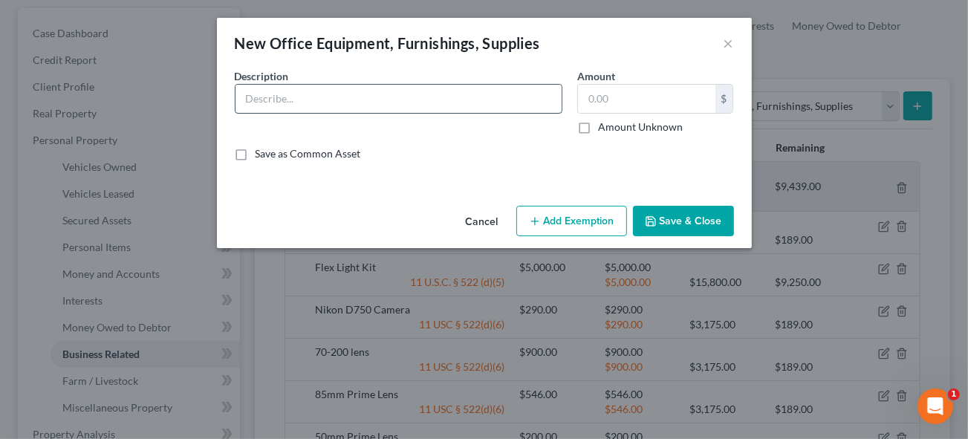
click at [299, 99] on input "text" at bounding box center [399, 99] width 326 height 28
type input "Dell"
click at [729, 44] on button "×" at bounding box center [729, 43] width 10 height 18
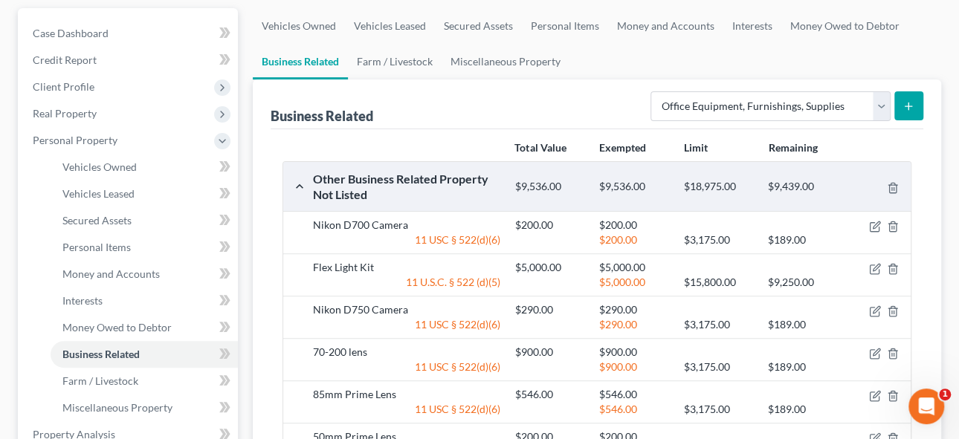
click at [902, 95] on button "submit" at bounding box center [908, 105] width 29 height 29
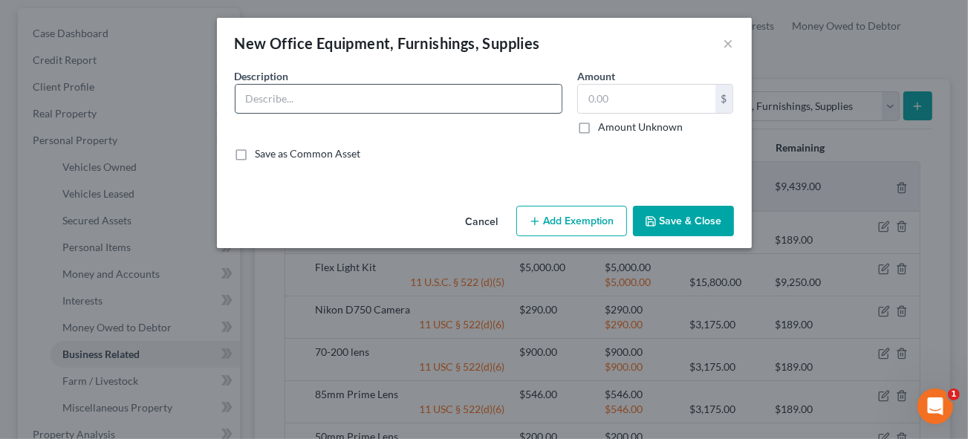
click at [279, 97] on input "text" at bounding box center [399, 99] width 326 height 28
type input "Dell Laptop Computer"
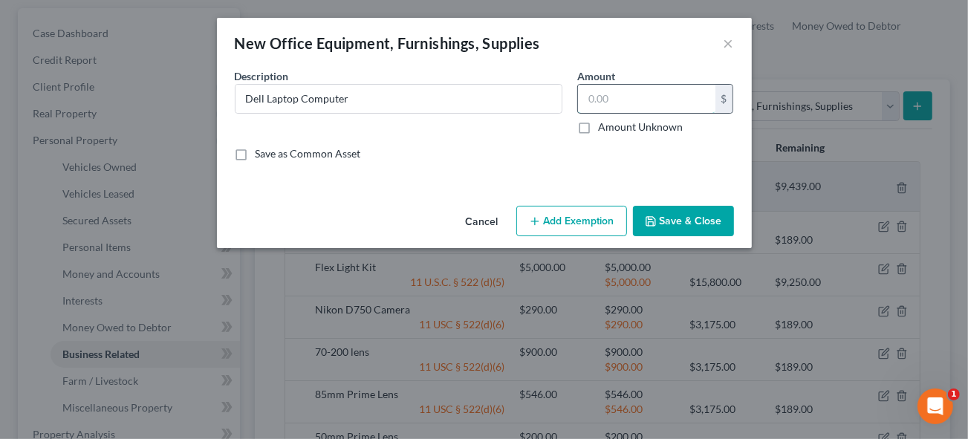
click at [598, 94] on input "text" at bounding box center [646, 99] width 137 height 28
type input "1,000"
click at [563, 221] on button "Add Exemption" at bounding box center [571, 221] width 111 height 31
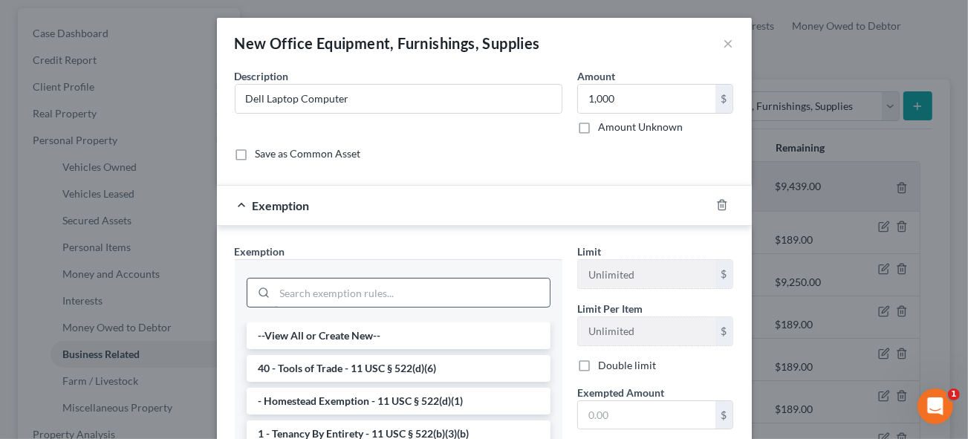
drag, startPoint x: 285, startPoint y: 282, endPoint x: 310, endPoint y: 296, distance: 27.9
click at [291, 288] on input "search" at bounding box center [412, 293] width 275 height 28
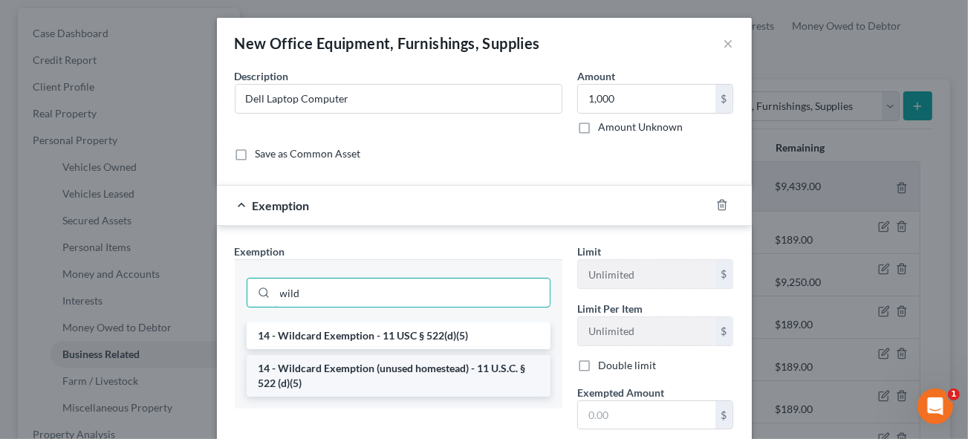
type input "wild"
click at [380, 374] on li "14 - Wildcard Exemption (unused homestead) - 11 U.S.C. § 522 (d)(5)" at bounding box center [399, 376] width 304 height 42
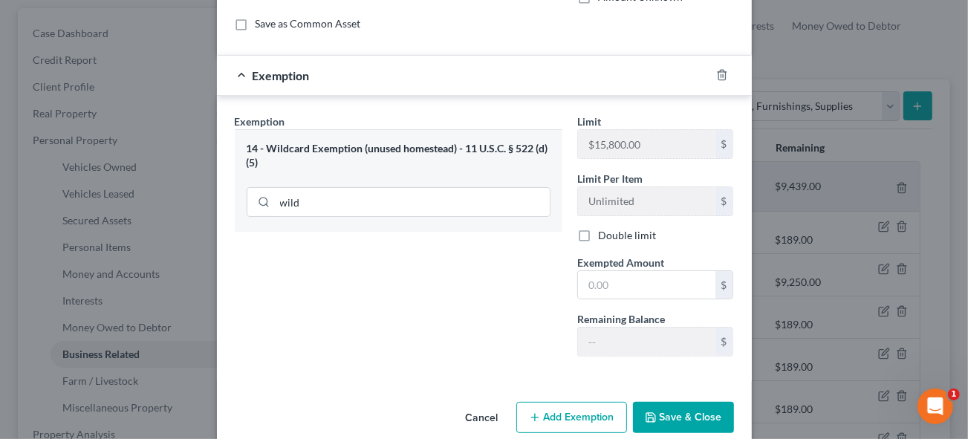
scroll to position [150, 0]
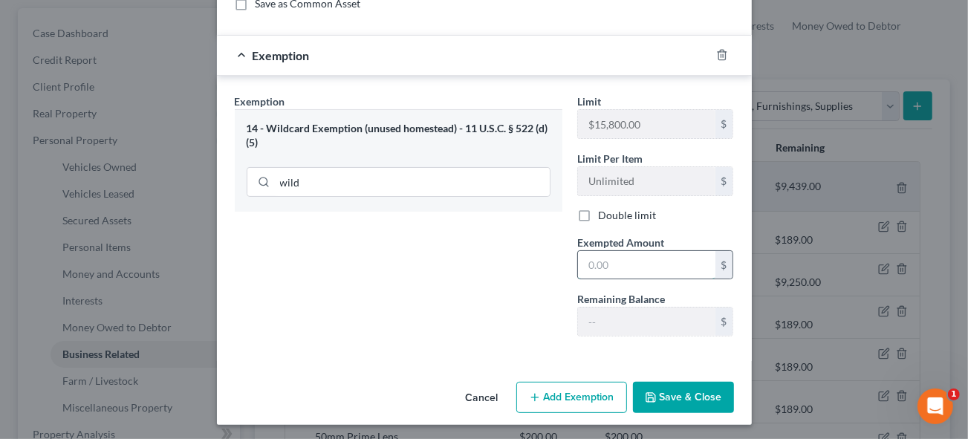
click at [620, 265] on input "text" at bounding box center [646, 265] width 137 height 28
drag, startPoint x: 589, startPoint y: 259, endPoint x: 612, endPoint y: 265, distance: 24.3
click at [589, 259] on input "text" at bounding box center [646, 265] width 137 height 28
type input "1,000"
click at [678, 397] on button "Save & Close" at bounding box center [683, 397] width 101 height 31
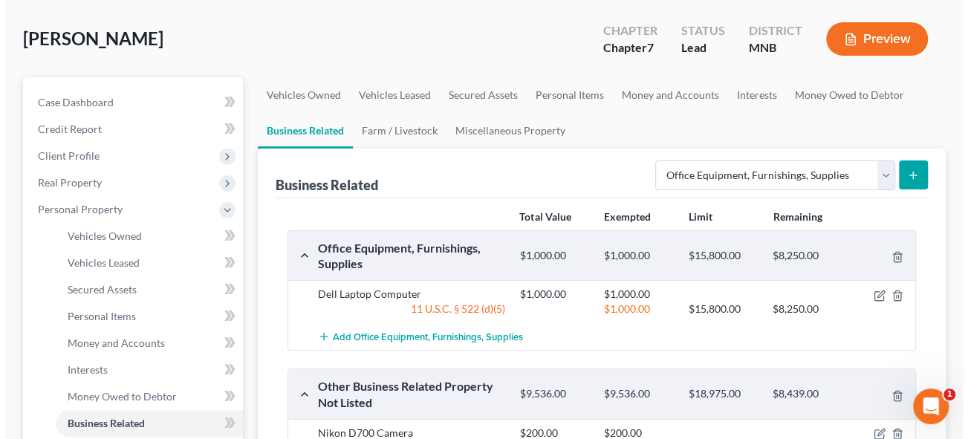
scroll to position [0, 0]
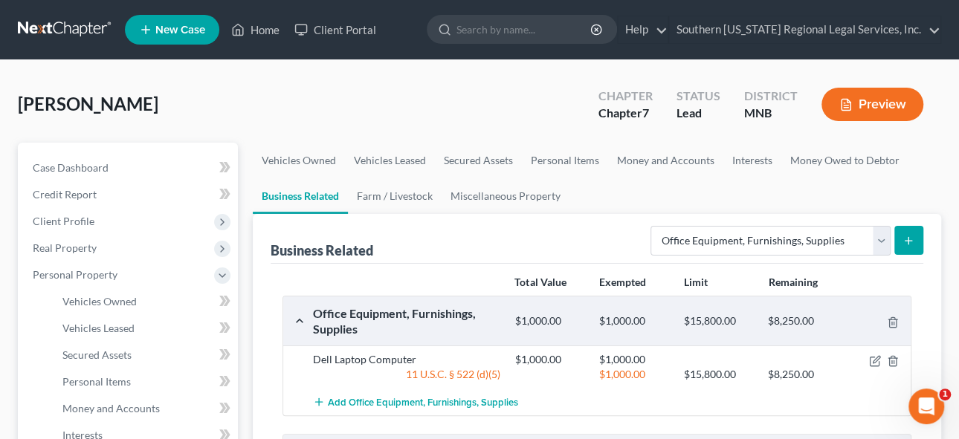
click at [912, 238] on icon "submit" at bounding box center [908, 241] width 12 height 12
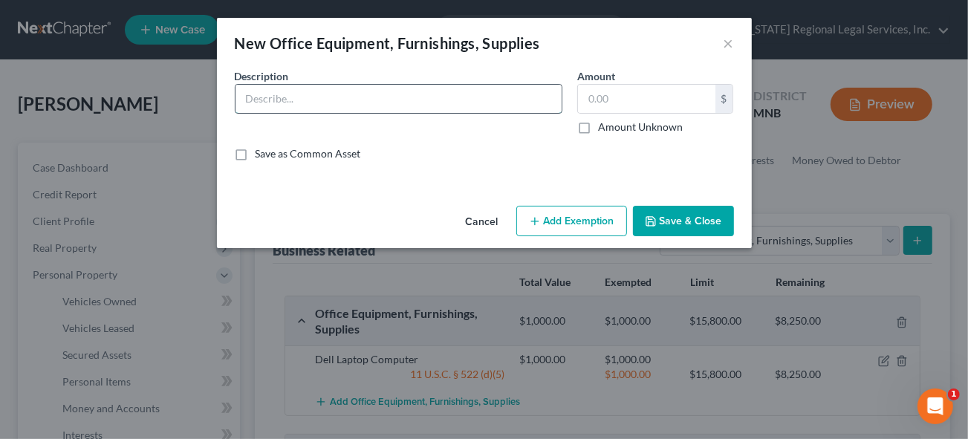
click at [293, 94] on input "text" at bounding box center [399, 99] width 326 height 28
type input "Dell Desktop Computer"
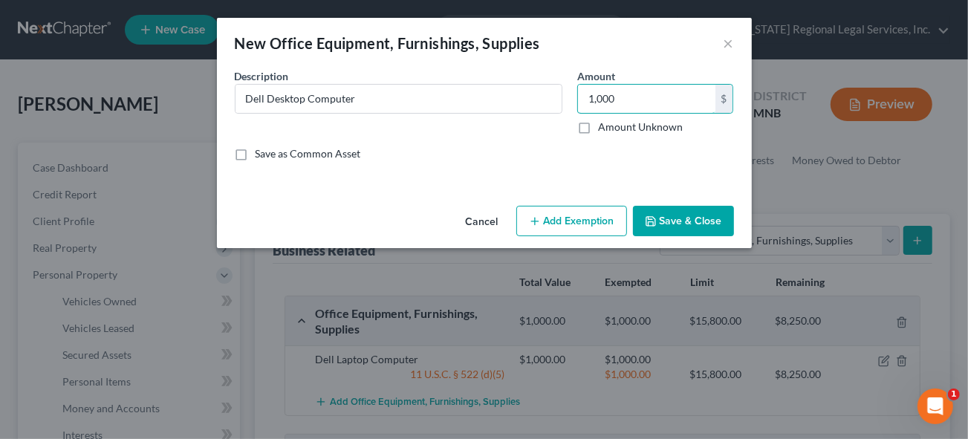
type input "1,000"
click at [530, 219] on icon "button" at bounding box center [535, 222] width 12 height 12
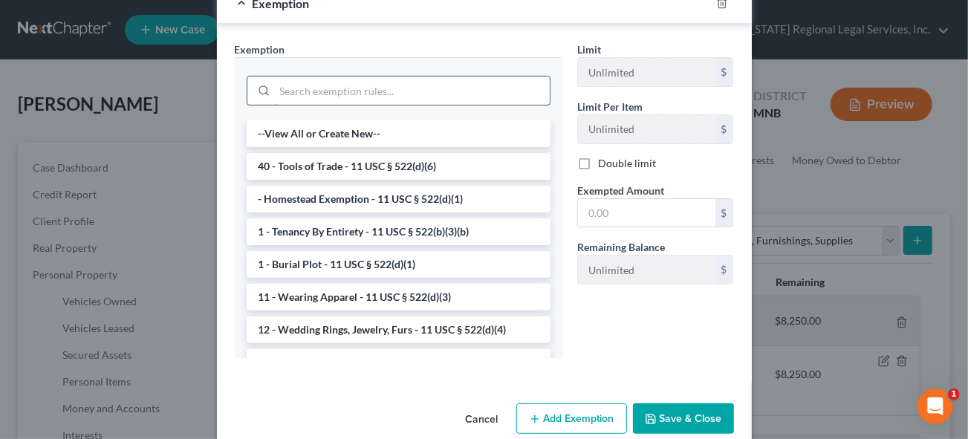
scroll to position [67, 0]
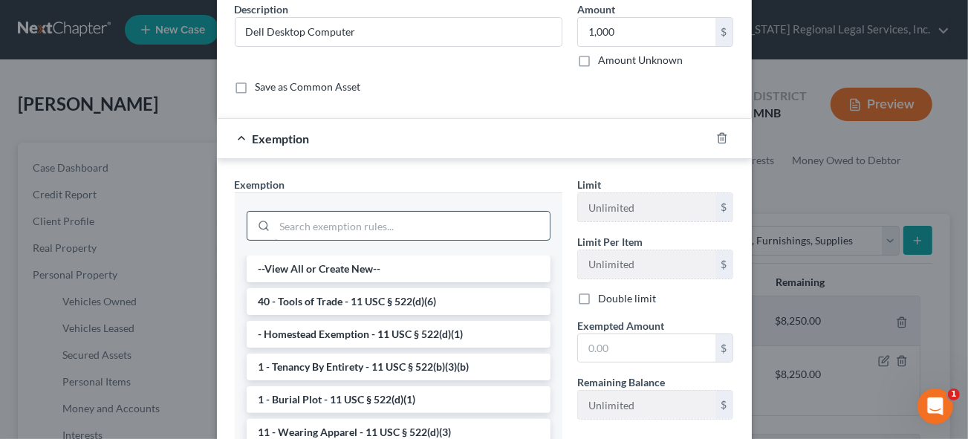
click at [311, 227] on input "search" at bounding box center [412, 226] width 275 height 28
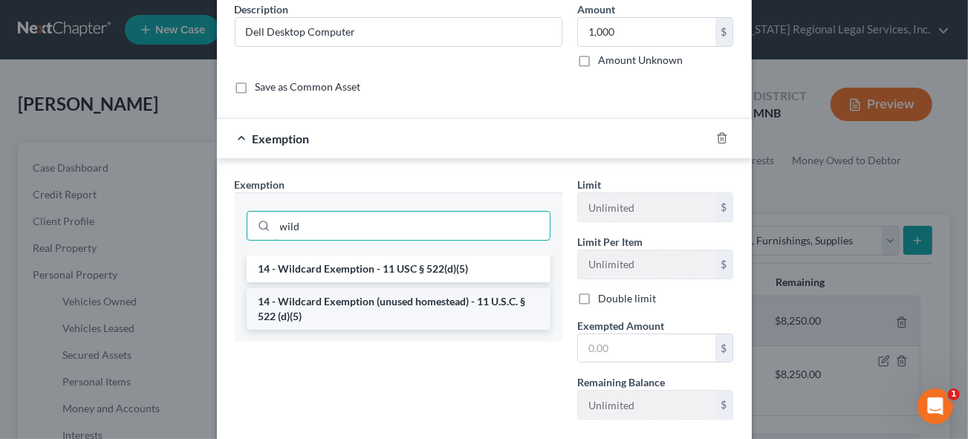
type input "wild"
click at [387, 299] on li "14 - Wildcard Exemption (unused homestead) - 11 U.S.C. § 522 (d)(5)" at bounding box center [399, 309] width 304 height 42
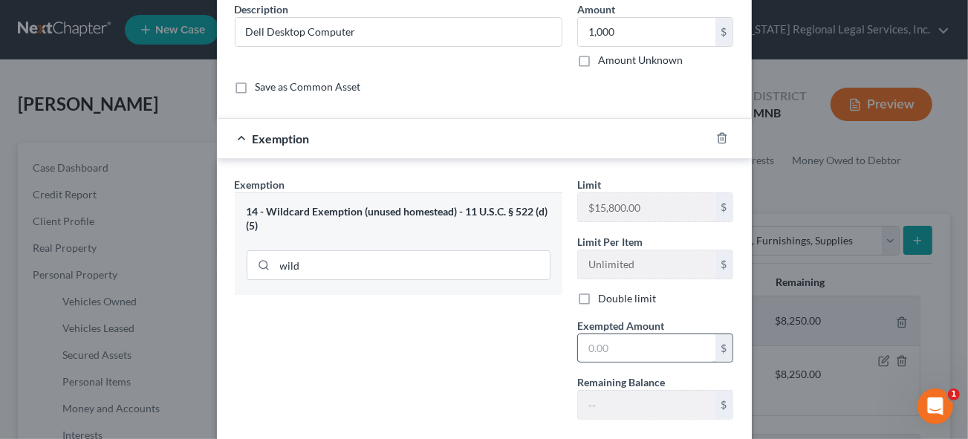
drag, startPoint x: 622, startPoint y: 349, endPoint x: 647, endPoint y: 349, distance: 25.3
click at [621, 349] on input "text" at bounding box center [646, 348] width 137 height 28
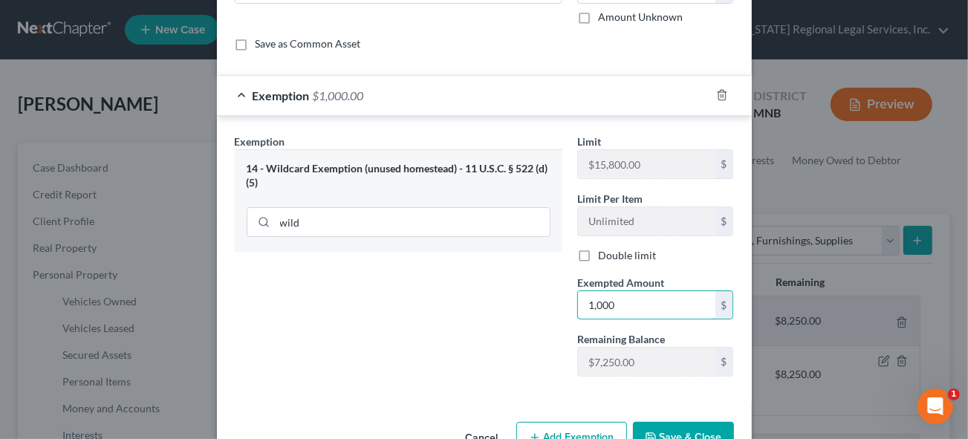
scroll to position [150, 0]
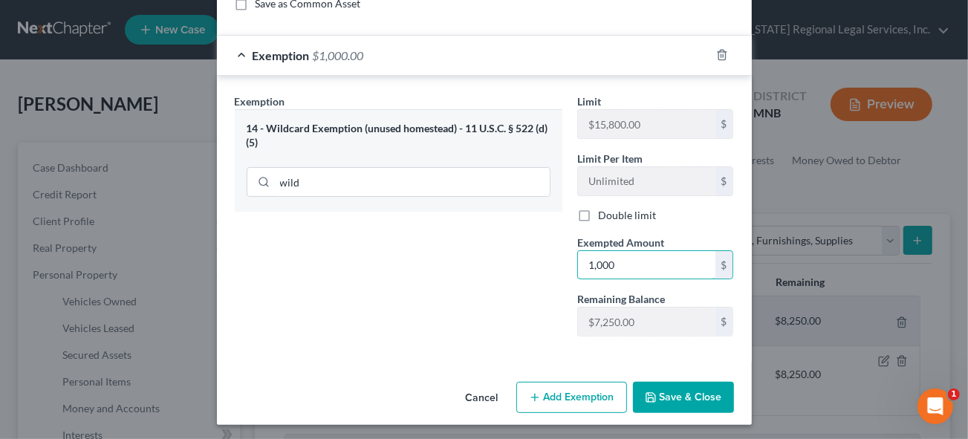
type input "1,000"
click at [667, 394] on button "Save & Close" at bounding box center [683, 397] width 101 height 31
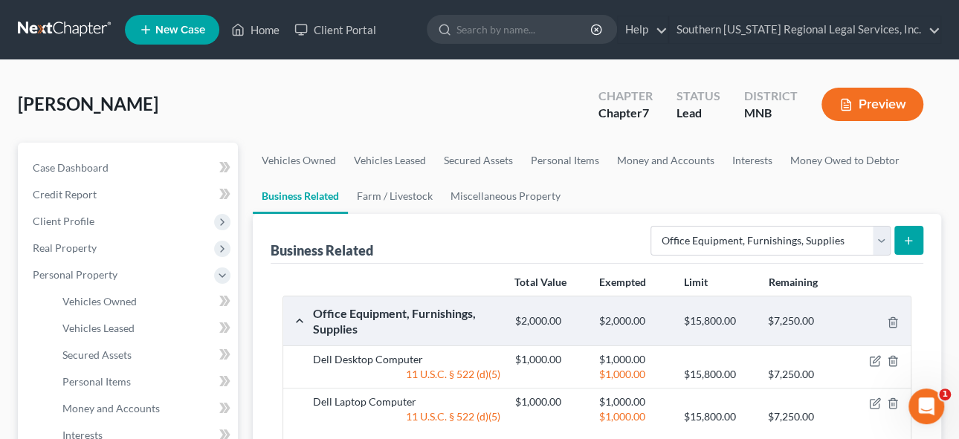
click at [912, 239] on icon "submit" at bounding box center [908, 241] width 12 height 12
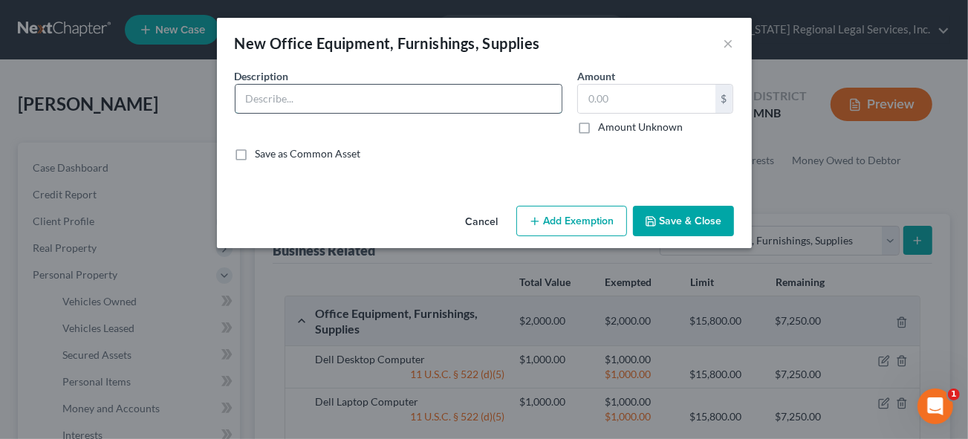
click at [276, 98] on input "text" at bounding box center [399, 99] width 326 height 28
type input "Stro"
click at [731, 46] on button "×" at bounding box center [729, 43] width 10 height 18
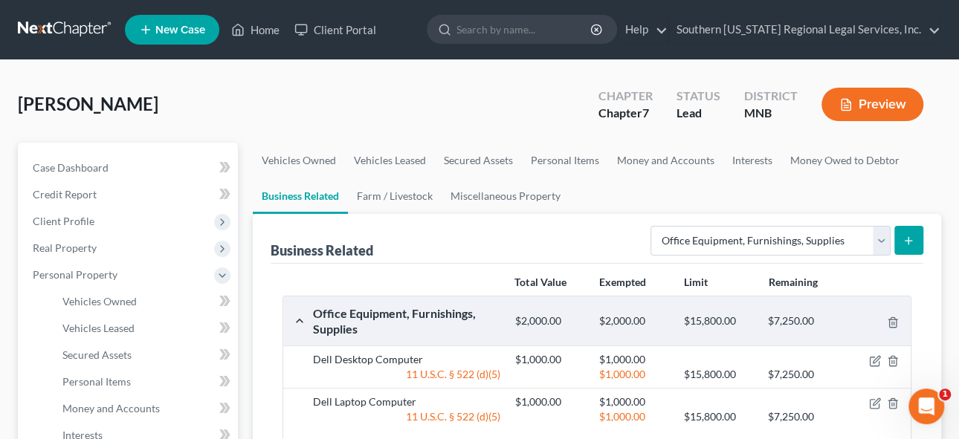
click at [907, 235] on icon "submit" at bounding box center [908, 241] width 12 height 12
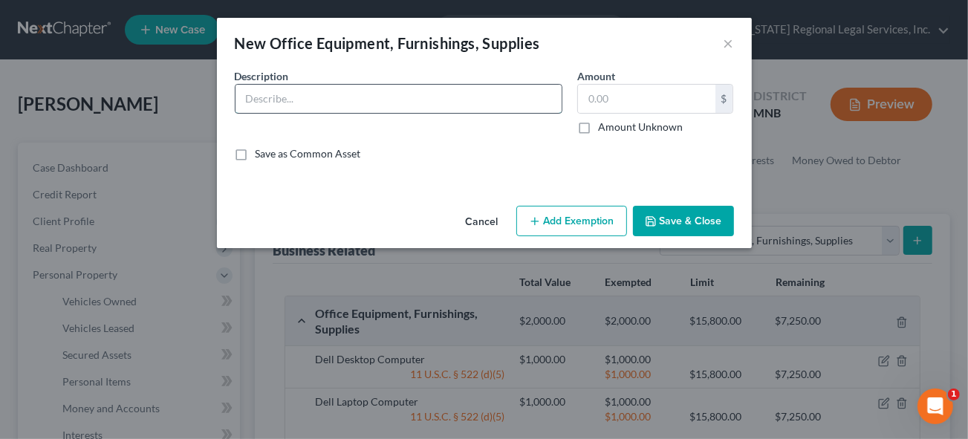
click at [276, 105] on input "text" at bounding box center [399, 99] width 326 height 28
type input "Soft Boxes"
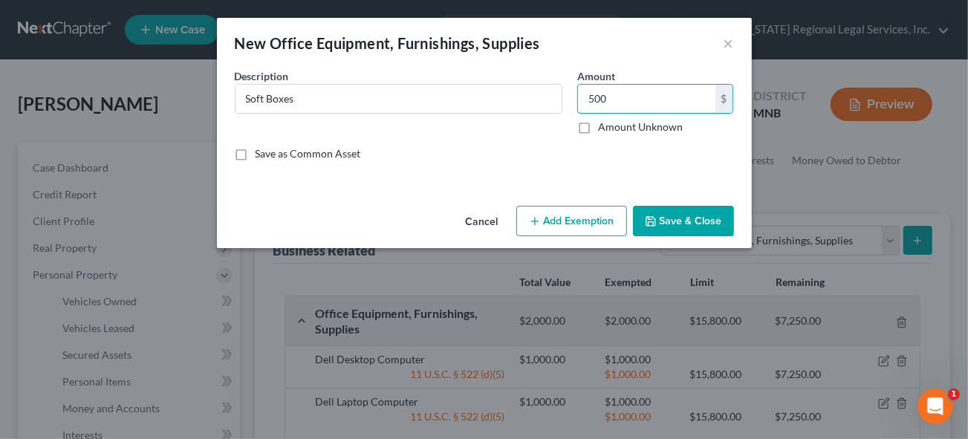
type input "500"
click at [588, 218] on button "Add Exemption" at bounding box center [571, 221] width 111 height 31
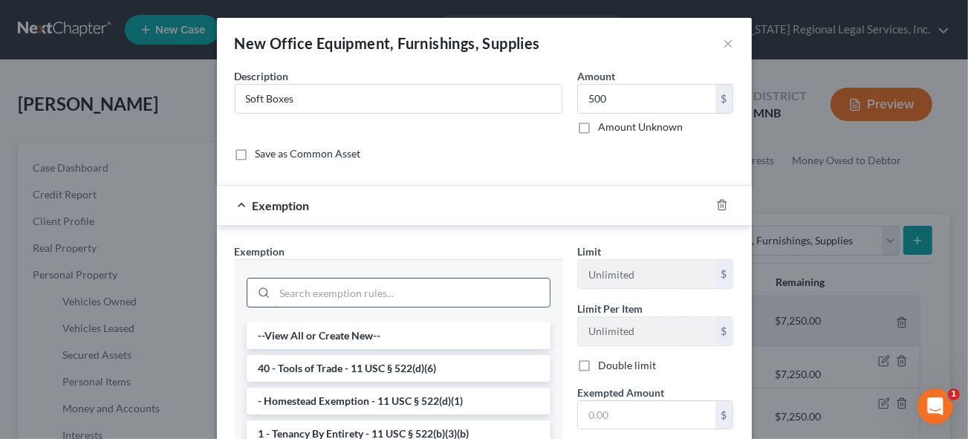
click at [282, 290] on input "search" at bounding box center [412, 293] width 275 height 28
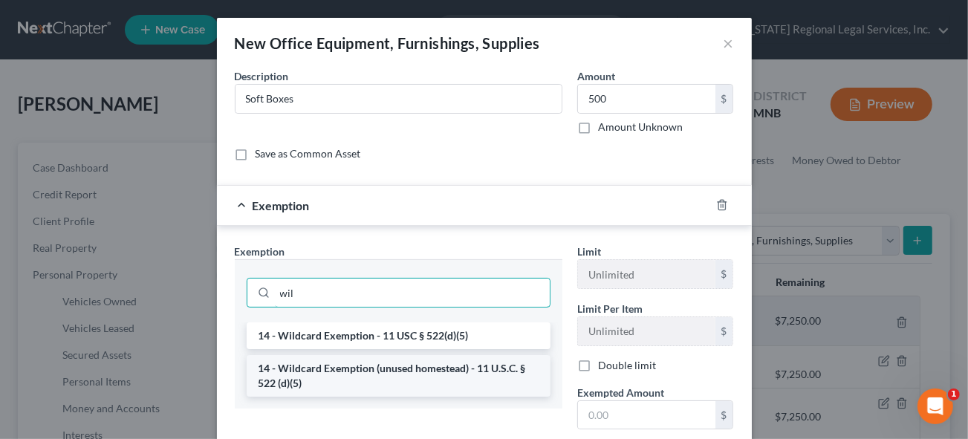
type input "wil"
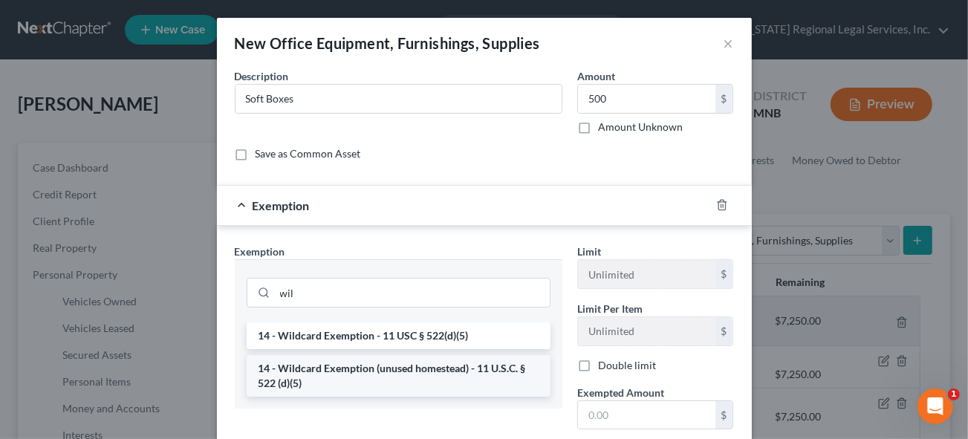
click at [406, 374] on li "14 - Wildcard Exemption (unused homestead) - 11 U.S.C. § 522 (d)(5)" at bounding box center [399, 376] width 304 height 42
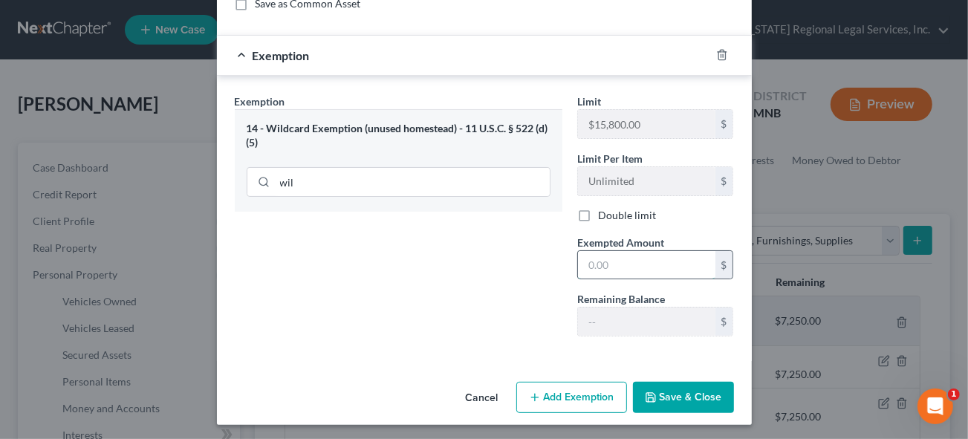
click at [621, 267] on input "text" at bounding box center [646, 265] width 137 height 28
type input "500"
click at [667, 396] on button "Save & Close" at bounding box center [683, 397] width 101 height 31
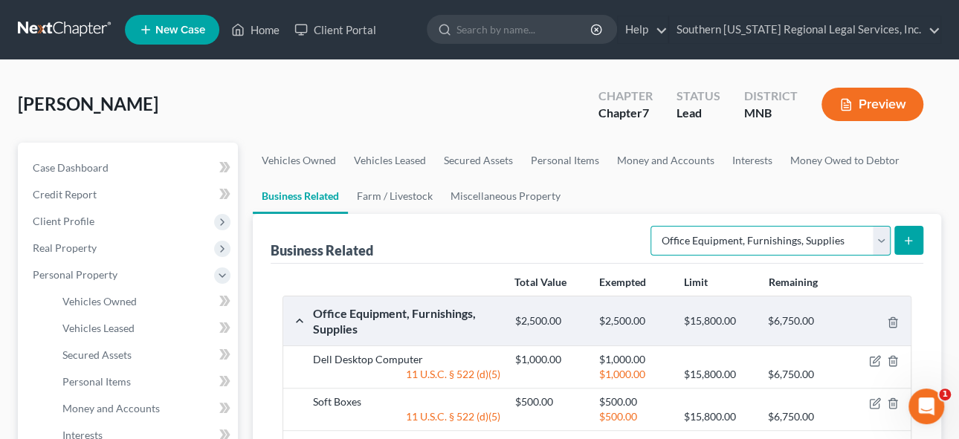
click at [878, 241] on select "Select Type Customer Lists Franchises Inventory Licenses Machinery Office Equip…" at bounding box center [770, 241] width 240 height 30
select select "other_business_related_property_not_listed"
click at [652, 226] on select "Select Type Customer Lists Franchises Inventory Licenses Machinery Office Equip…" at bounding box center [770, 241] width 240 height 30
click at [907, 235] on icon "submit" at bounding box center [908, 241] width 12 height 12
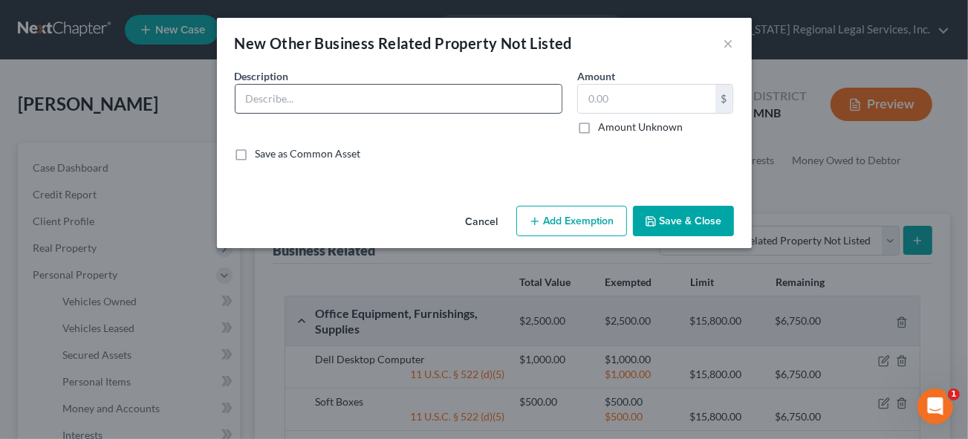
click at [287, 103] on input "text" at bounding box center [399, 99] width 326 height 28
type input "Strobe Lights"
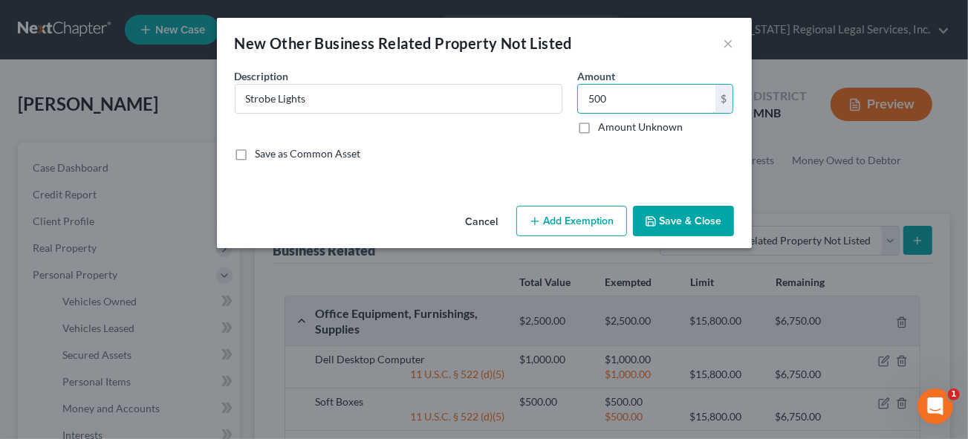
type input "500"
click at [567, 216] on button "Add Exemption" at bounding box center [571, 221] width 111 height 31
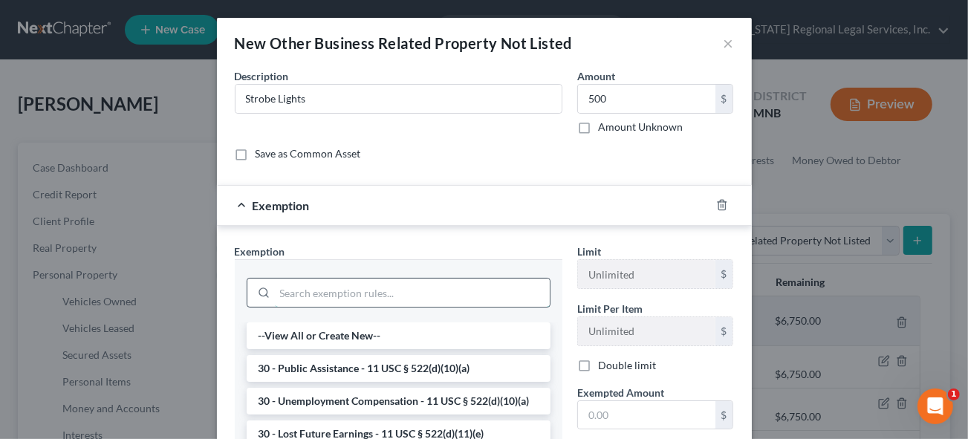
click at [328, 291] on input "search" at bounding box center [412, 293] width 275 height 28
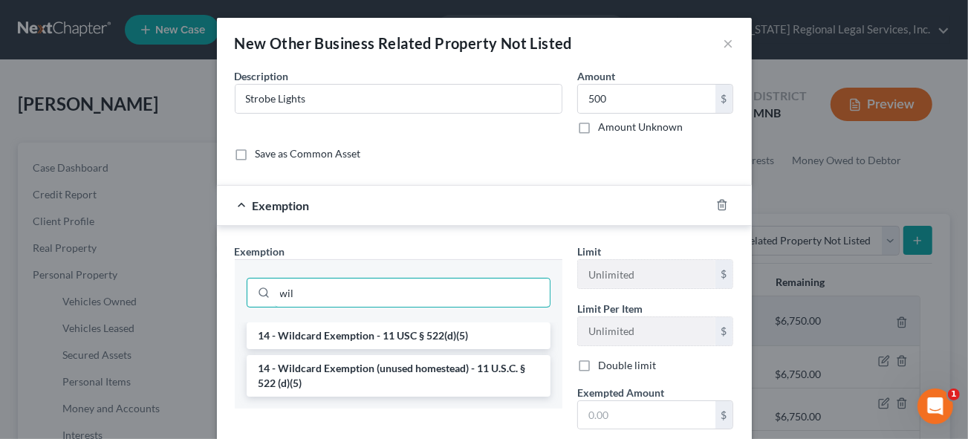
type input "wil"
click at [357, 366] on li "14 - Wildcard Exemption (unused homestead) - 11 U.S.C. § 522 (d)(5)" at bounding box center [399, 376] width 304 height 42
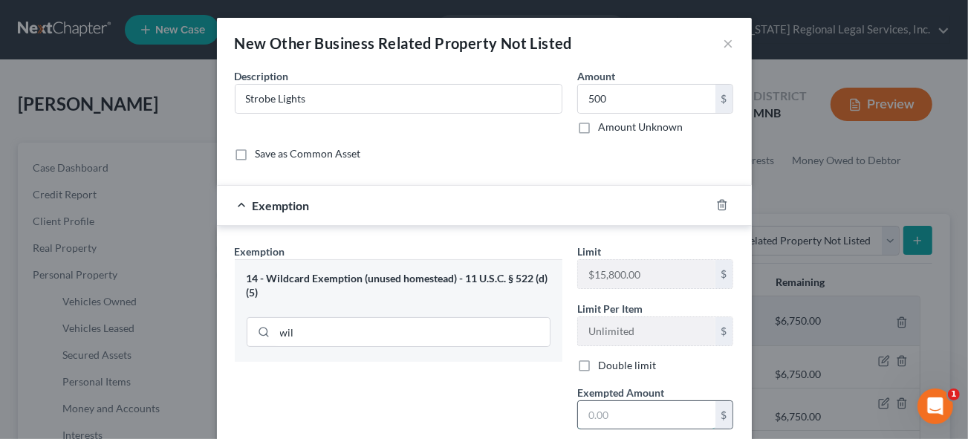
click at [615, 411] on input "text" at bounding box center [646, 415] width 137 height 28
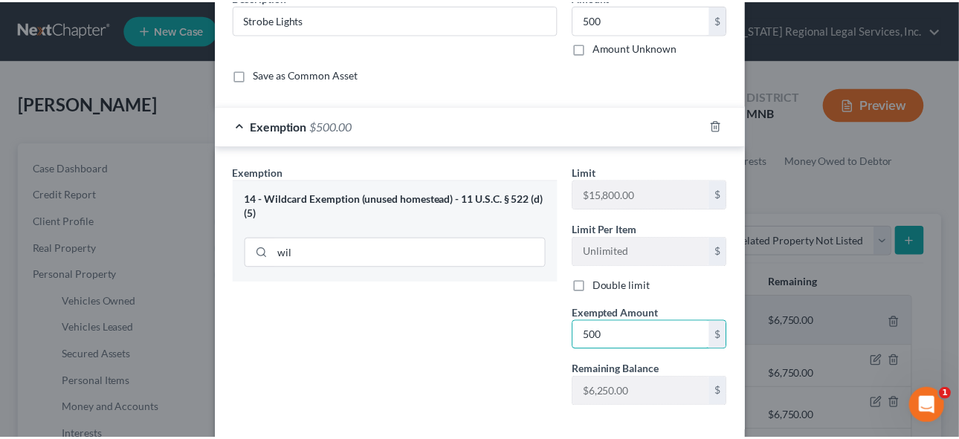
scroll to position [135, 0]
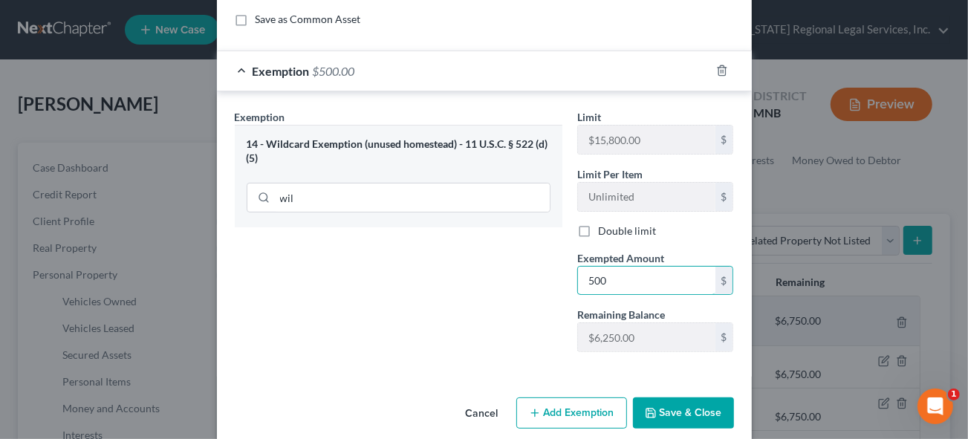
type input "500"
click at [667, 409] on button "Save & Close" at bounding box center [683, 413] width 101 height 31
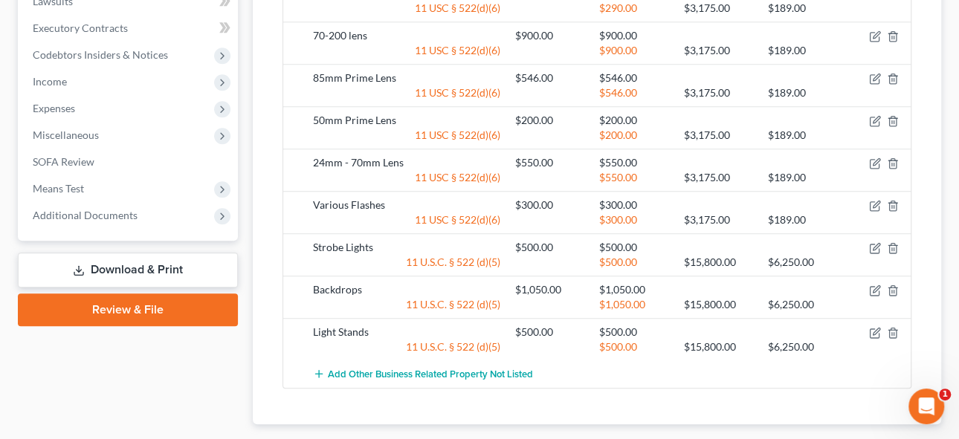
scroll to position [676, 0]
click at [621, 43] on div "$900.00" at bounding box center [634, 49] width 84 height 15
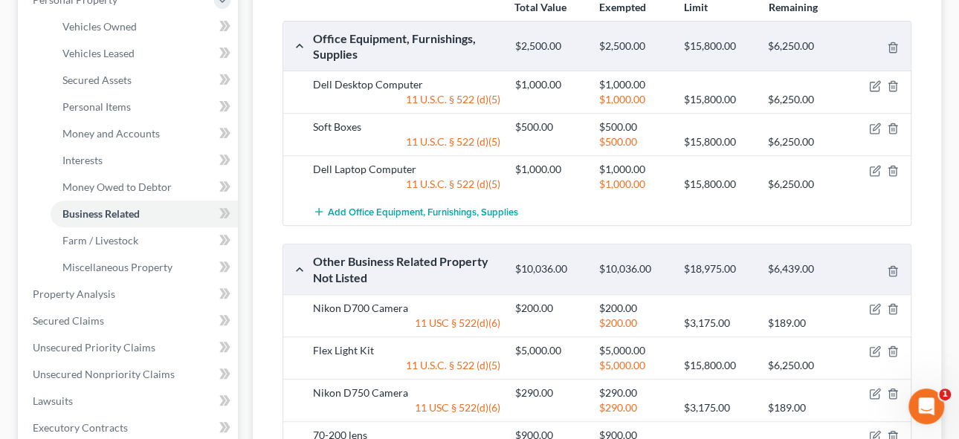
scroll to position [202, 0]
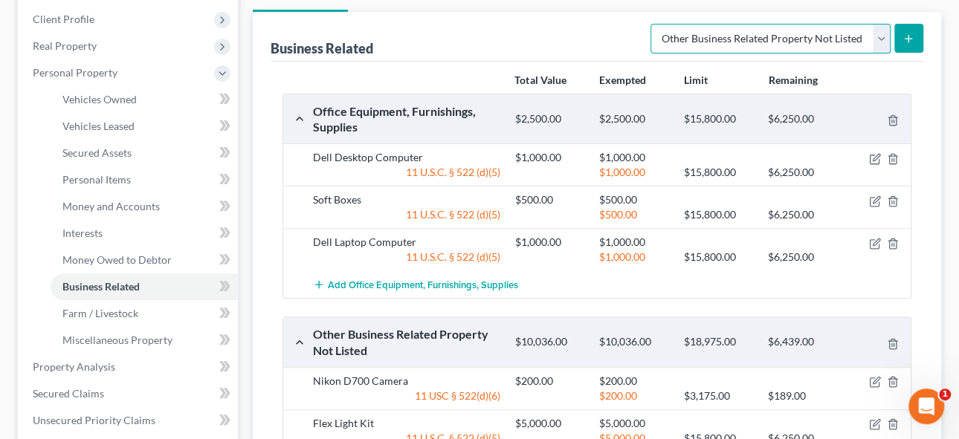
click at [883, 27] on select "Select Type Customer Lists Franchises Inventory Licenses Machinery Office Equip…" at bounding box center [770, 39] width 240 height 30
click at [652, 24] on select "Select Type Customer Lists Franchises Inventory Licenses Machinery Office Equip…" at bounding box center [770, 39] width 240 height 30
click at [913, 39] on icon "submit" at bounding box center [908, 39] width 12 height 12
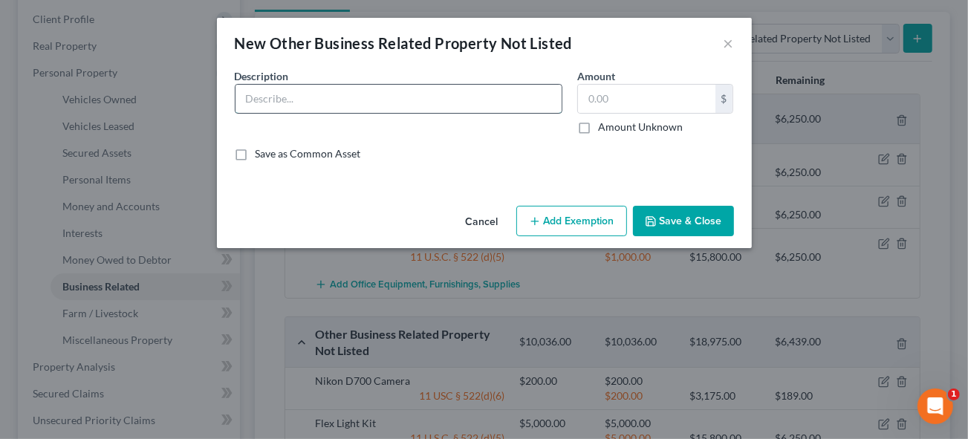
click at [270, 96] on input "text" at bounding box center [399, 99] width 326 height 28
type input "Bank Midwest business checking account ending in 7928"
click at [695, 219] on button "Save & Close" at bounding box center [683, 221] width 101 height 31
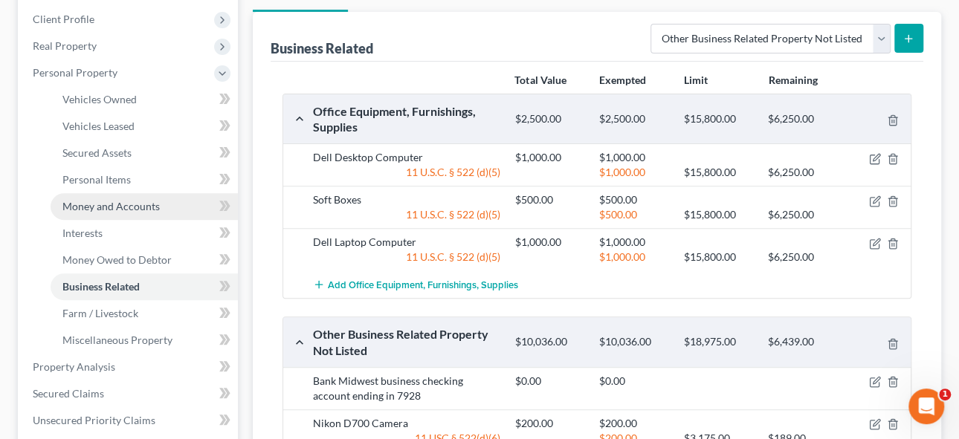
click at [117, 201] on span "Money and Accounts" at bounding box center [110, 206] width 97 height 13
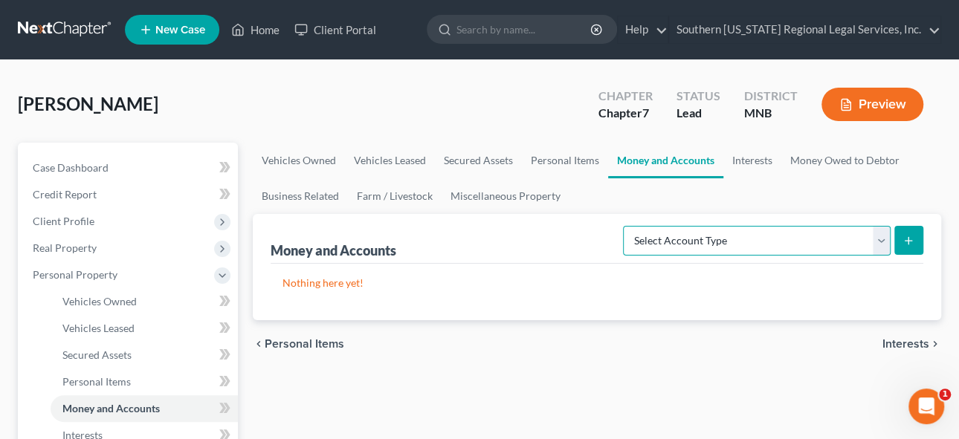
click at [692, 239] on select "Select Account Type Brokerage Cash on Hand Certificates of Deposit Checking Acc…" at bounding box center [757, 241] width 268 height 30
select select "checking"
click at [626, 226] on select "Select Account Type Brokerage Cash on Hand Certificates of Deposit Checking Acc…" at bounding box center [757, 241] width 268 height 30
click at [913, 242] on icon "submit" at bounding box center [908, 241] width 12 height 12
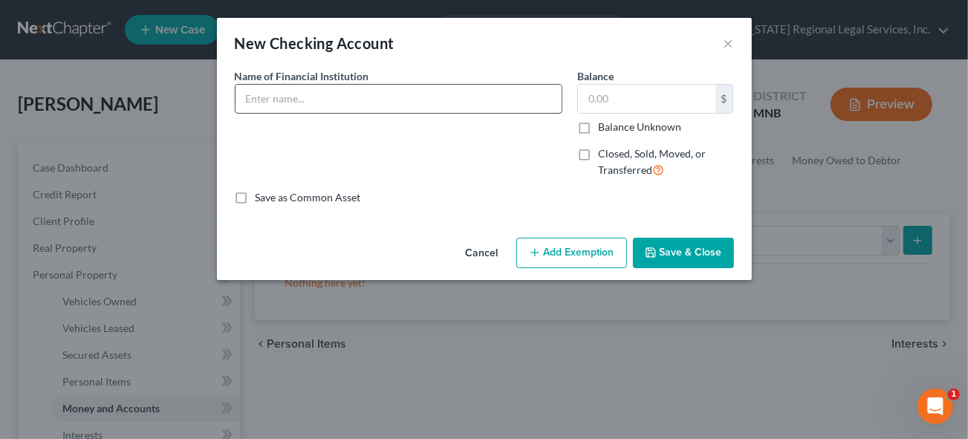
click at [272, 107] on input "text" at bounding box center [399, 99] width 326 height 28
type input "P"
type input "M"
click at [644, 102] on input "text" at bounding box center [646, 99] width 137 height 28
click at [424, 94] on input "Bank Midwest - personal account" at bounding box center [399, 99] width 326 height 28
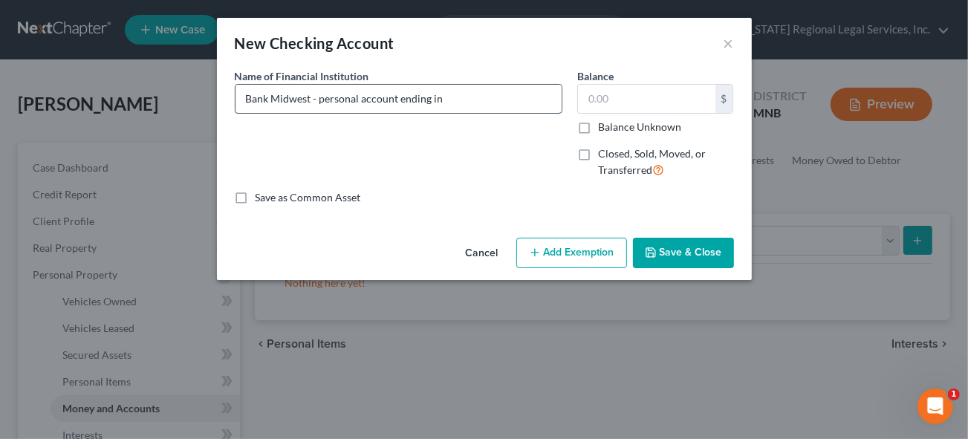
drag, startPoint x: 474, startPoint y: 101, endPoint x: 493, endPoint y: 100, distance: 18.6
click at [474, 101] on input "Bank Midwest - personal account ending in" at bounding box center [399, 99] width 326 height 28
type input "Bank Midwest - personal account ending in 3086"
click at [684, 244] on button "Save & Close" at bounding box center [683, 253] width 101 height 31
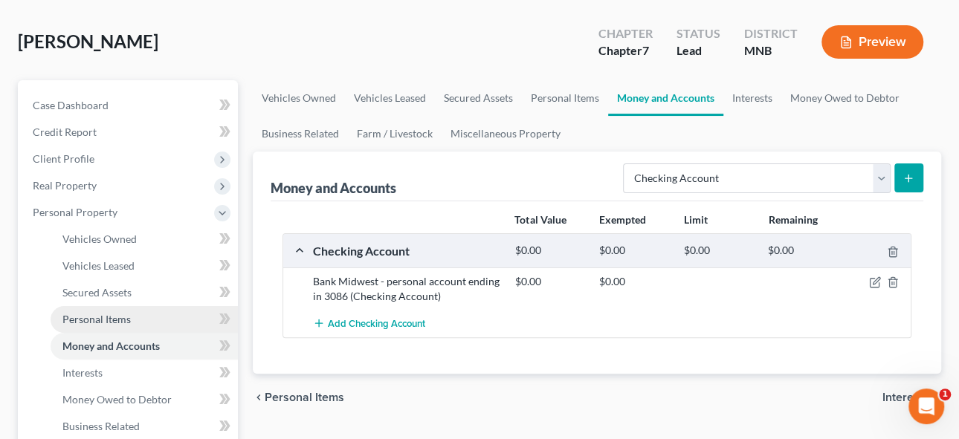
scroll to position [202, 0]
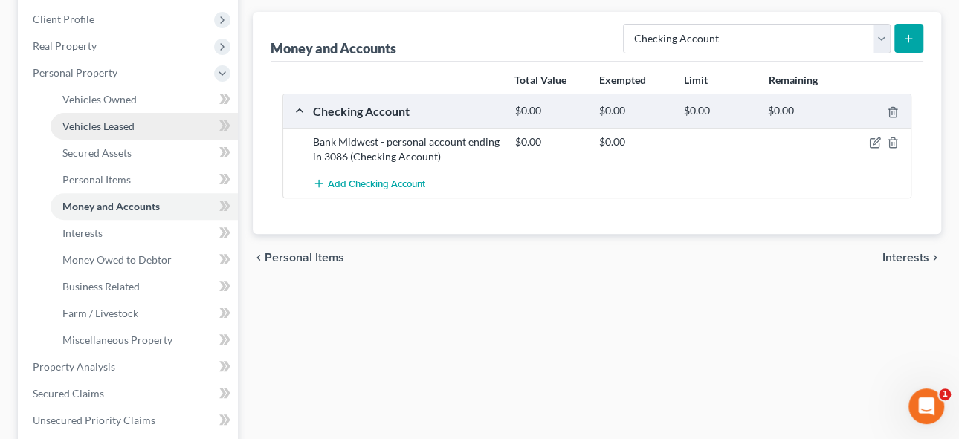
click at [101, 126] on span "Vehicles Leased" at bounding box center [98, 126] width 72 height 13
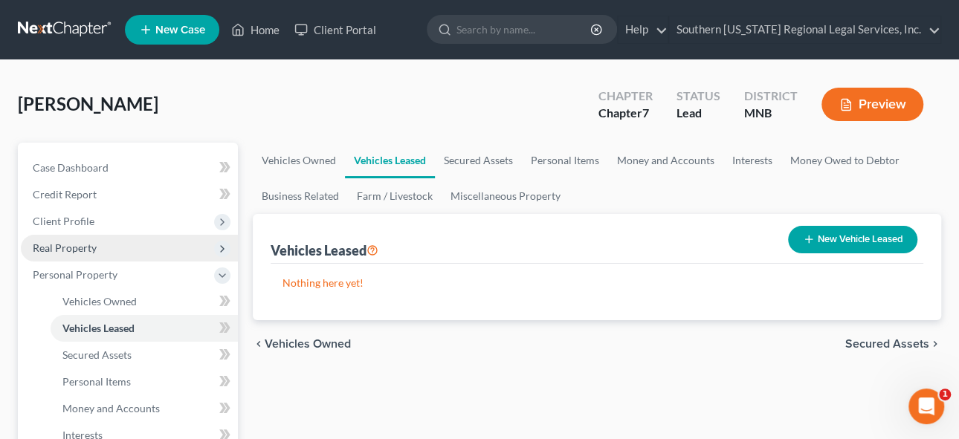
scroll to position [135, 0]
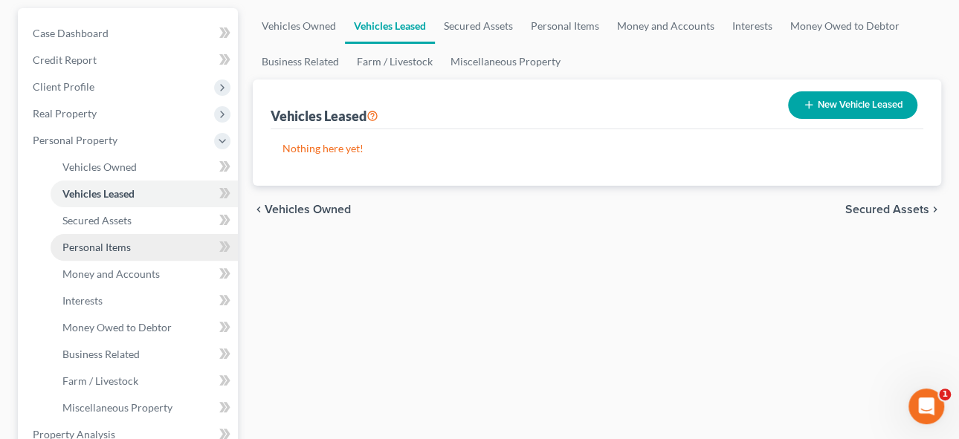
click at [95, 241] on span "Personal Items" at bounding box center [96, 247] width 68 height 13
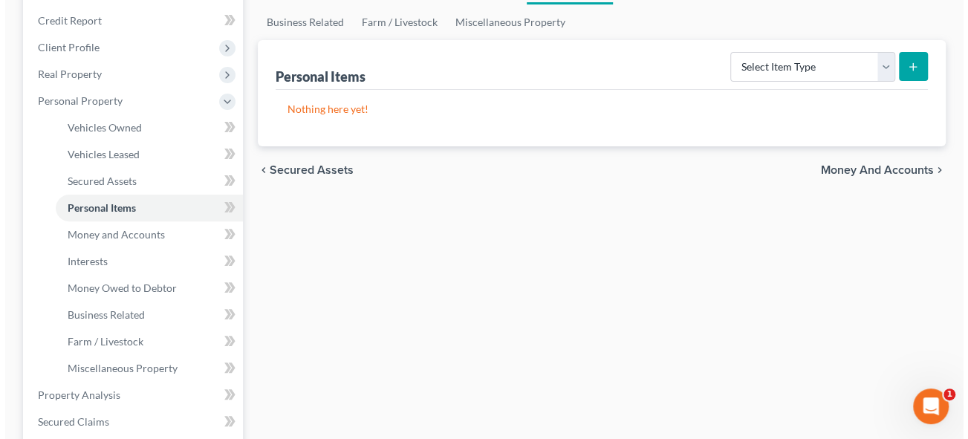
scroll to position [67, 0]
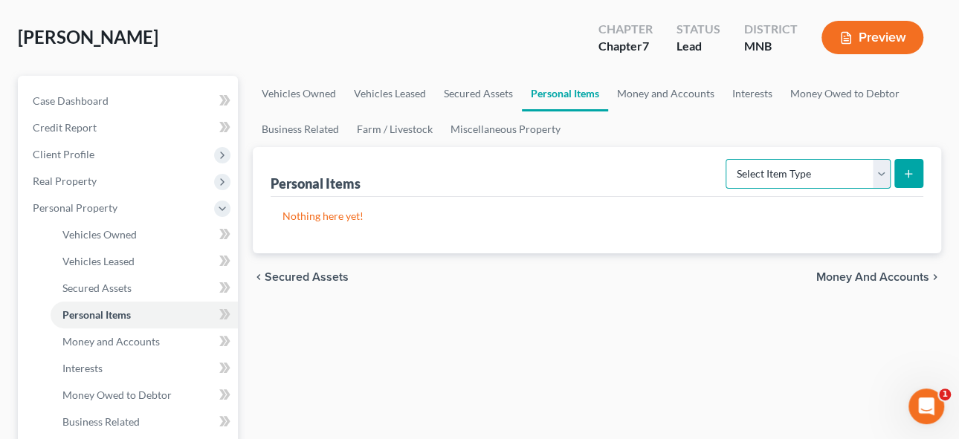
click at [882, 169] on select "Select Item Type Clothing Collectibles Of Value Electronics Firearms Household …" at bounding box center [807, 174] width 165 height 30
select select "household_goods"
click at [727, 159] on select "Select Item Type Clothing Collectibles Of Value Electronics Firearms Household …" at bounding box center [807, 174] width 165 height 30
click at [907, 172] on icon "submit" at bounding box center [908, 174] width 12 height 12
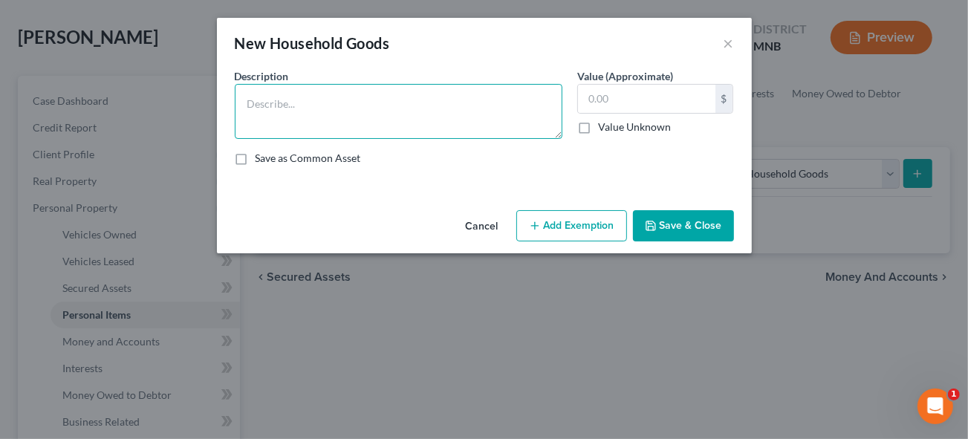
click at [284, 103] on textarea at bounding box center [399, 111] width 328 height 55
type textarea "M"
type textarea "Misc. household furniture"
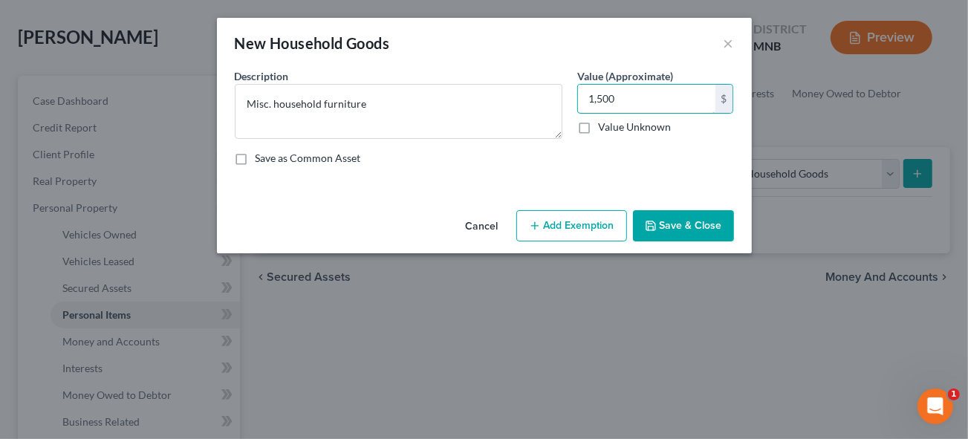
type input "1,500"
click at [577, 223] on button "Add Exemption" at bounding box center [571, 225] width 111 height 31
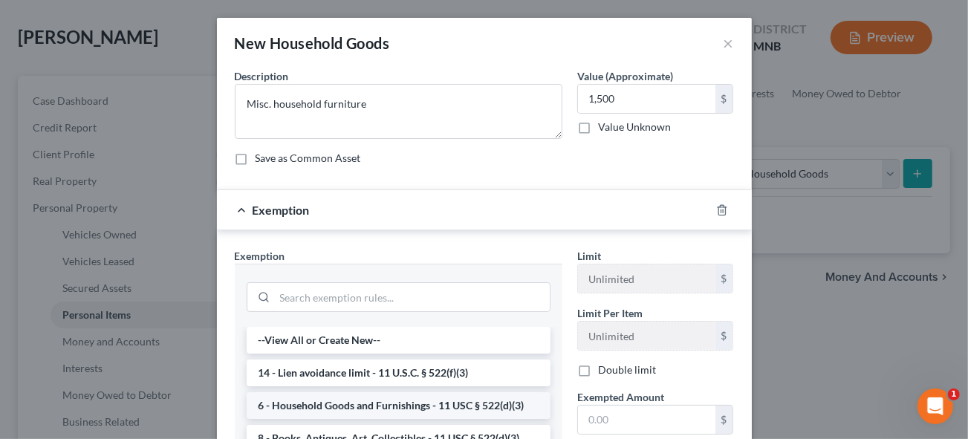
click at [490, 406] on li "6 - Household Goods and Furnishings - 11 USC § 522(d)(3)" at bounding box center [399, 405] width 304 height 27
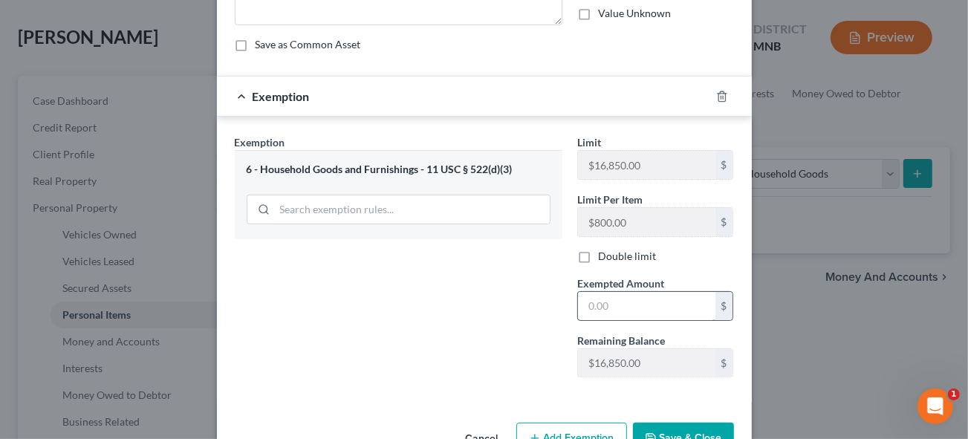
scroll to position [135, 0]
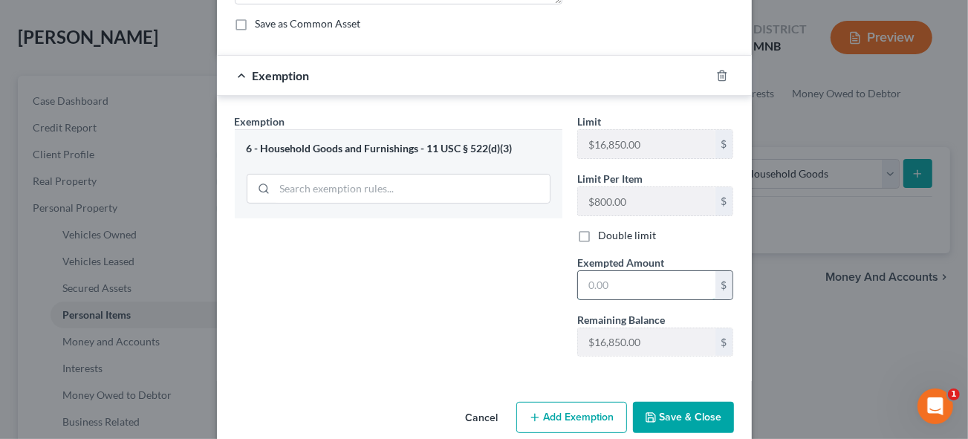
drag, startPoint x: 617, startPoint y: 285, endPoint x: 646, endPoint y: 282, distance: 29.1
click at [617, 285] on input "text" at bounding box center [646, 285] width 137 height 28
type input "1,500"
click at [663, 418] on button "Save & Close" at bounding box center [683, 417] width 101 height 31
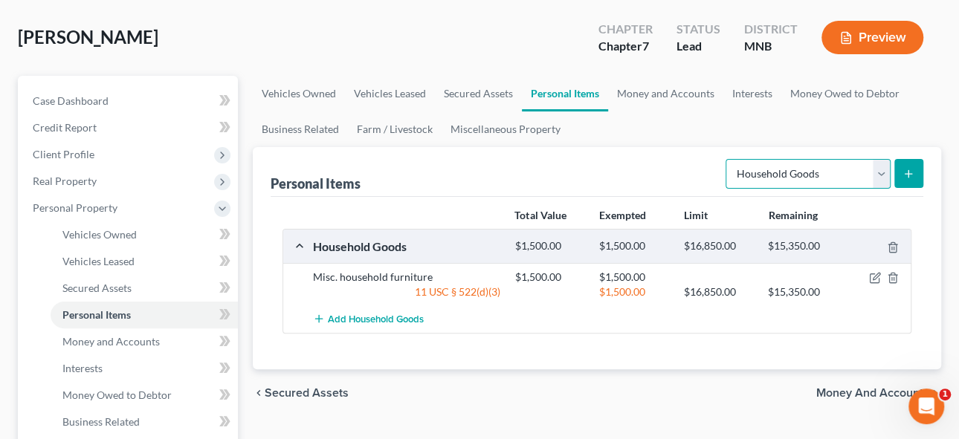
click at [881, 173] on select "Select Item Type Clothing Collectibles Of Value Electronics Firearms Household …" at bounding box center [807, 174] width 165 height 30
select select "clothing"
click at [727, 159] on select "Select Item Type Clothing Collectibles Of Value Electronics Firearms Household …" at bounding box center [807, 174] width 165 height 30
click at [916, 169] on button "submit" at bounding box center [908, 173] width 29 height 29
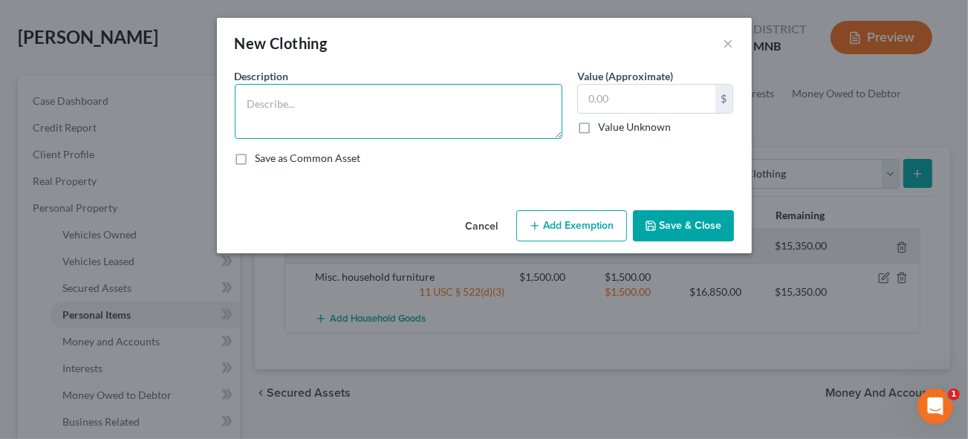
click at [281, 106] on textarea at bounding box center [399, 111] width 328 height 55
type textarea "Misc. wearing apparel"
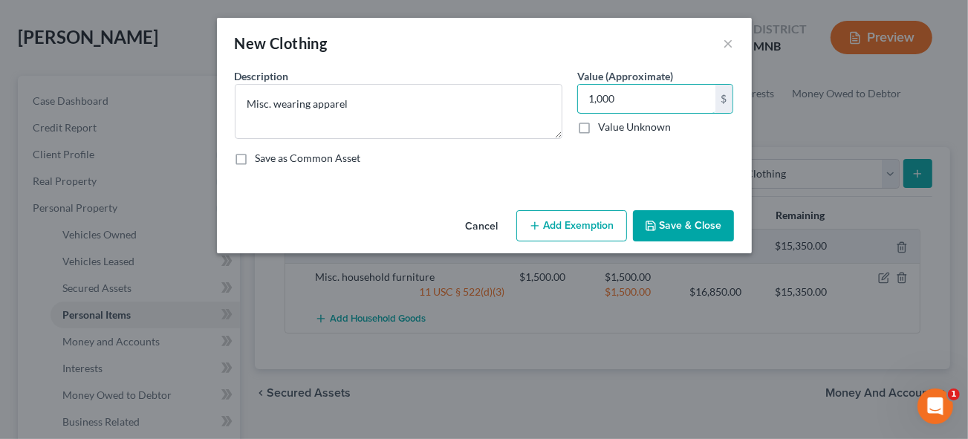
type input "1,000"
click at [691, 224] on button "Save & Close" at bounding box center [683, 225] width 101 height 31
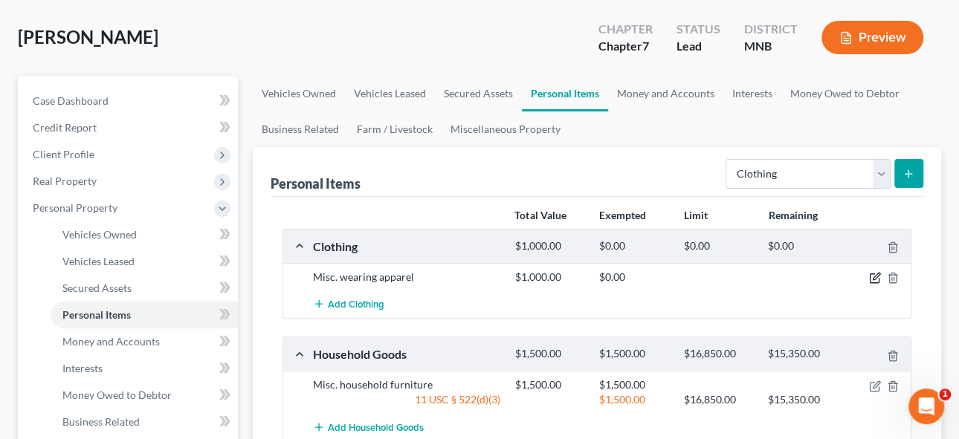
click at [876, 272] on icon "button" at bounding box center [875, 278] width 12 height 12
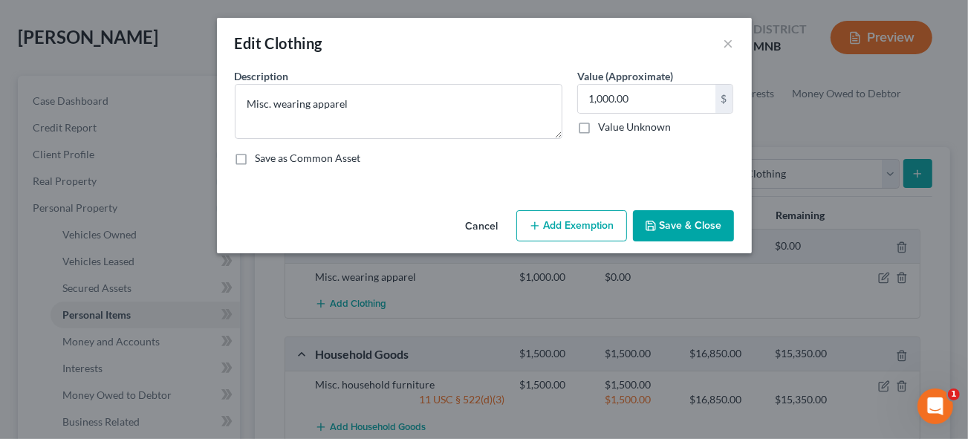
click at [566, 227] on button "Add Exemption" at bounding box center [571, 225] width 111 height 31
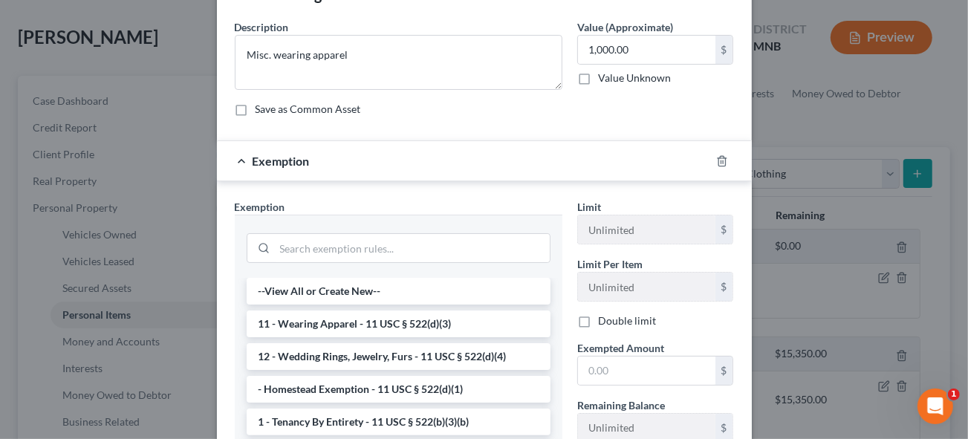
scroll to position [67, 0]
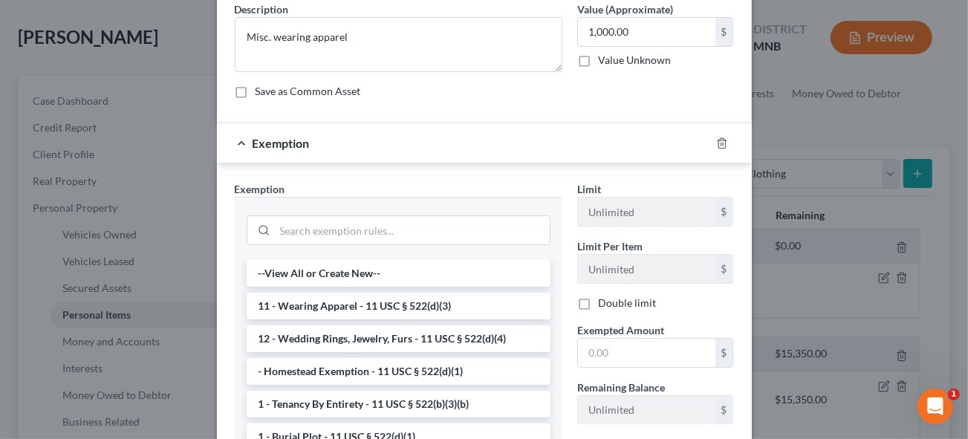
click at [346, 296] on li "11 - Wearing Apparel - 11 USC § 522(d)(3)" at bounding box center [399, 306] width 304 height 27
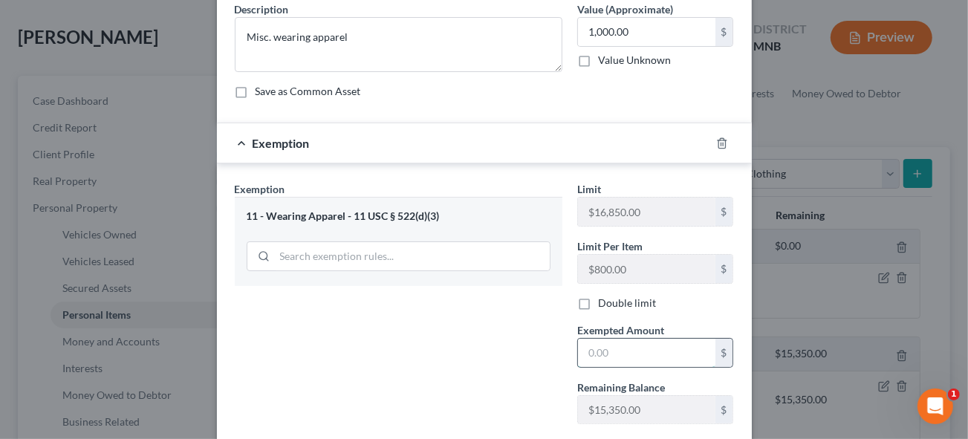
drag, startPoint x: 607, startPoint y: 348, endPoint x: 655, endPoint y: 355, distance: 48.1
click at [607, 349] on input "text" at bounding box center [646, 353] width 137 height 28
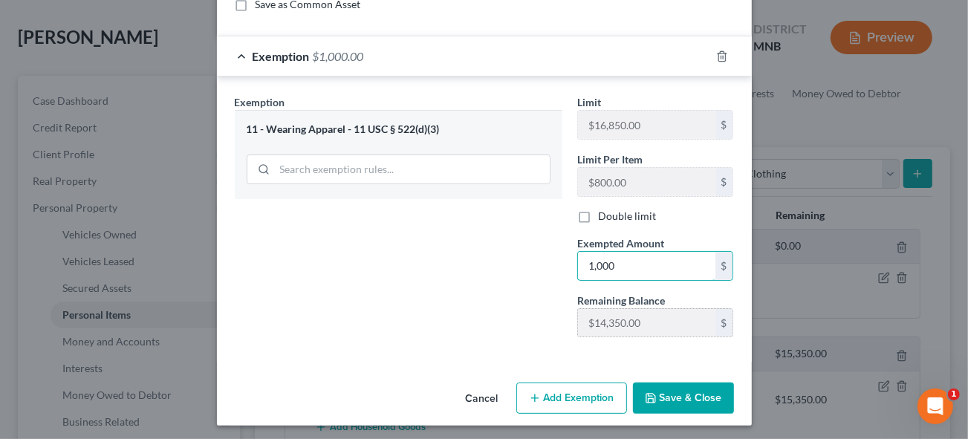
scroll to position [155, 0]
type input "1,000"
click at [682, 394] on button "Save & Close" at bounding box center [683, 397] width 101 height 31
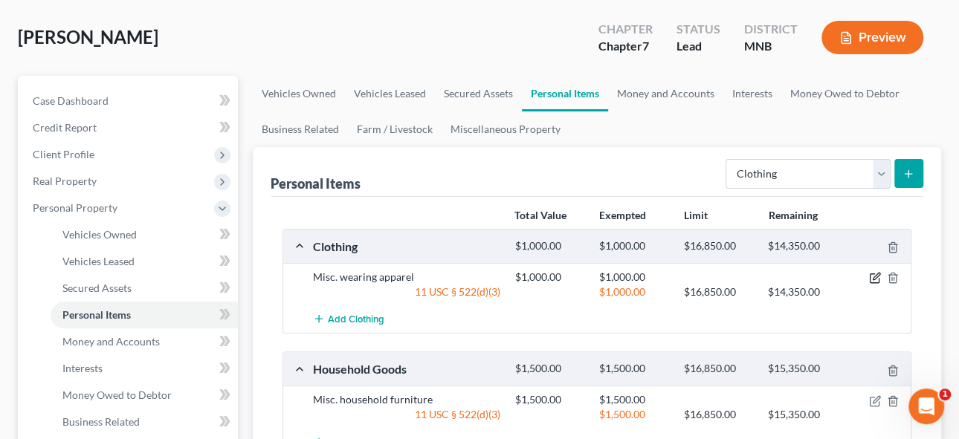
click at [871, 274] on icon "button" at bounding box center [875, 278] width 12 height 12
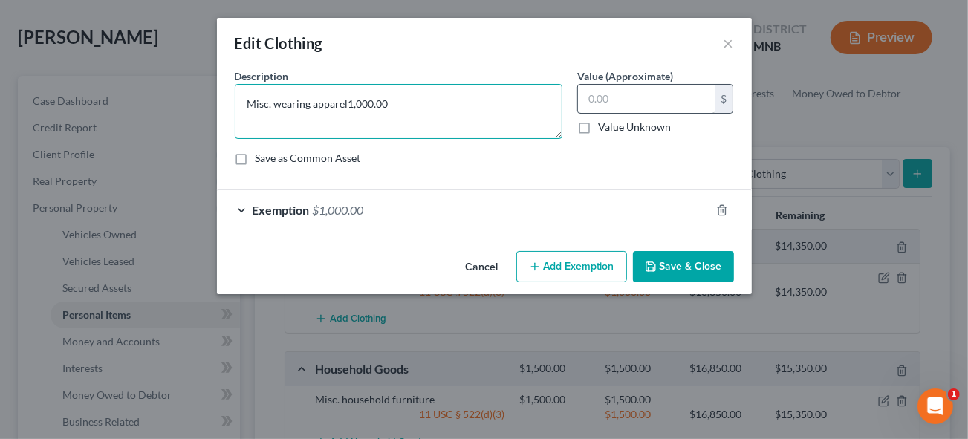
type textarea "Misc. wearing apparel1,000.00"
click at [670, 105] on input "text" at bounding box center [646, 99] width 137 height 28
drag, startPoint x: 670, startPoint y: 103, endPoint x: 607, endPoint y: 101, distance: 62.5
click at [607, 101] on input "text" at bounding box center [646, 99] width 137 height 28
type input "800"
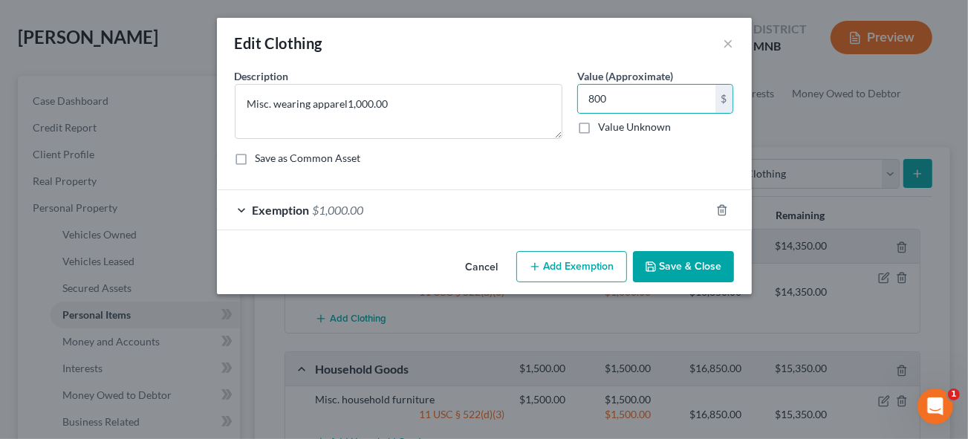
click at [239, 210] on div "Exemption $1,000.00" at bounding box center [463, 209] width 493 height 39
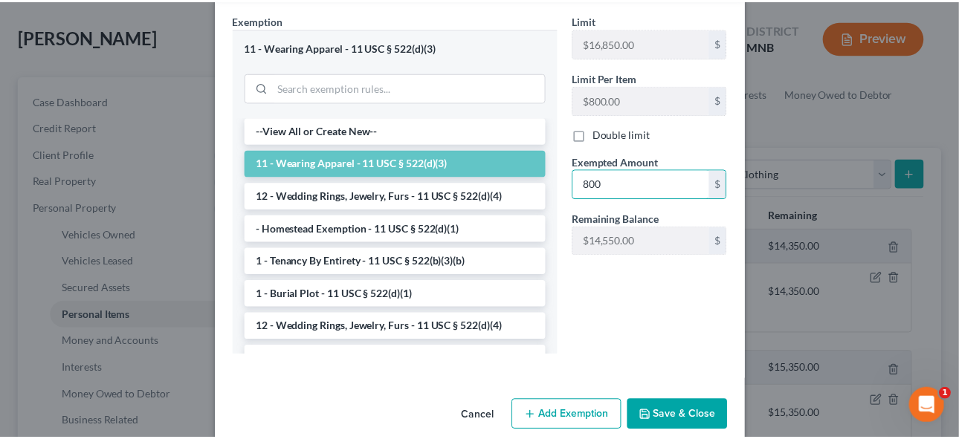
scroll to position [255, 0]
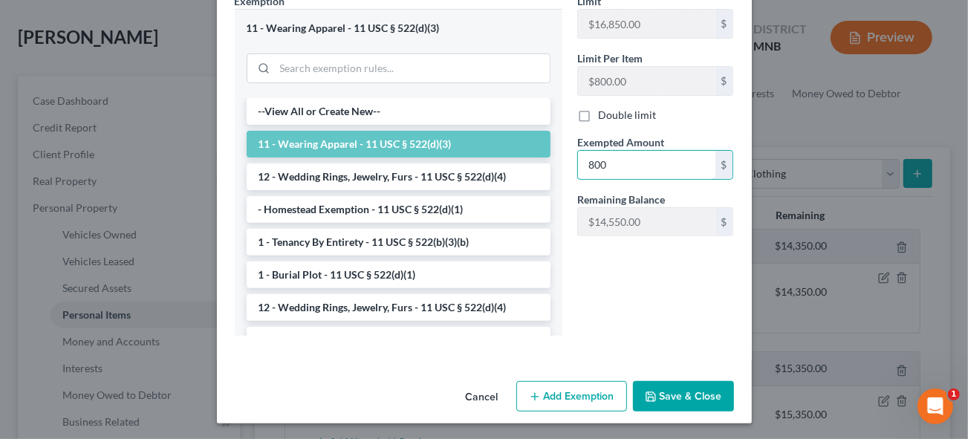
type input "800"
click at [670, 399] on button "Save & Close" at bounding box center [683, 396] width 101 height 31
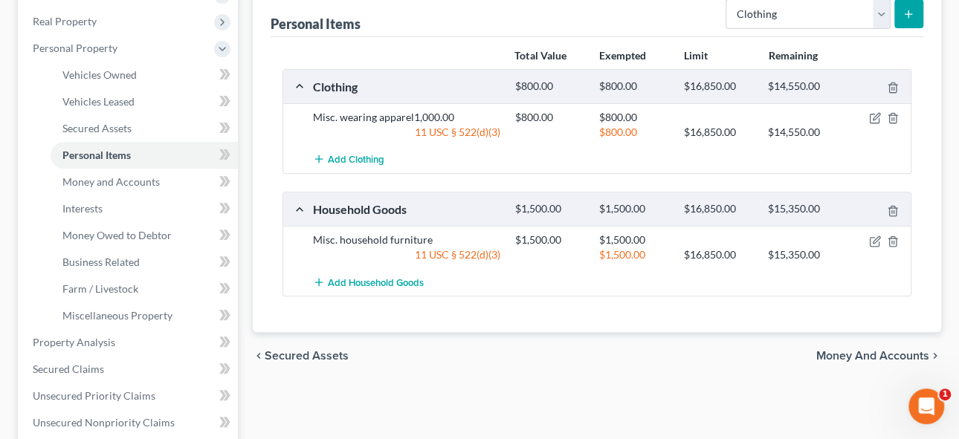
scroll to position [202, 0]
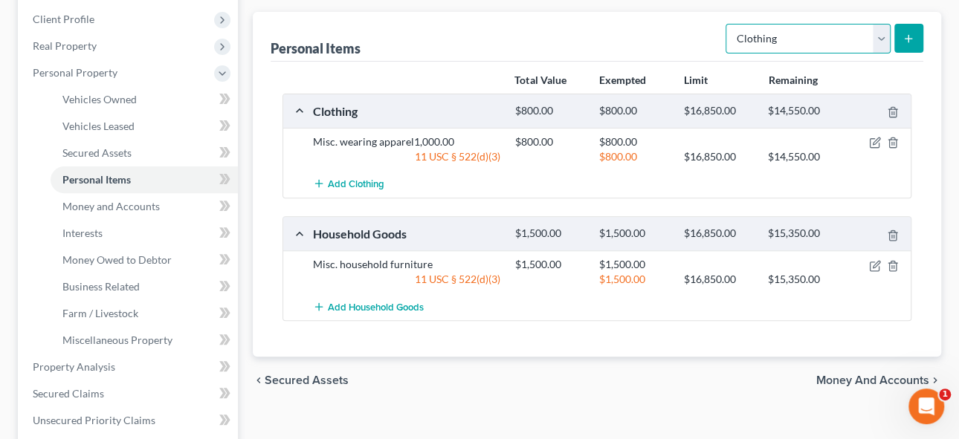
click at [884, 36] on select "Select Item Type Clothing Collectibles Of Value Electronics Firearms Household …" at bounding box center [807, 39] width 165 height 30
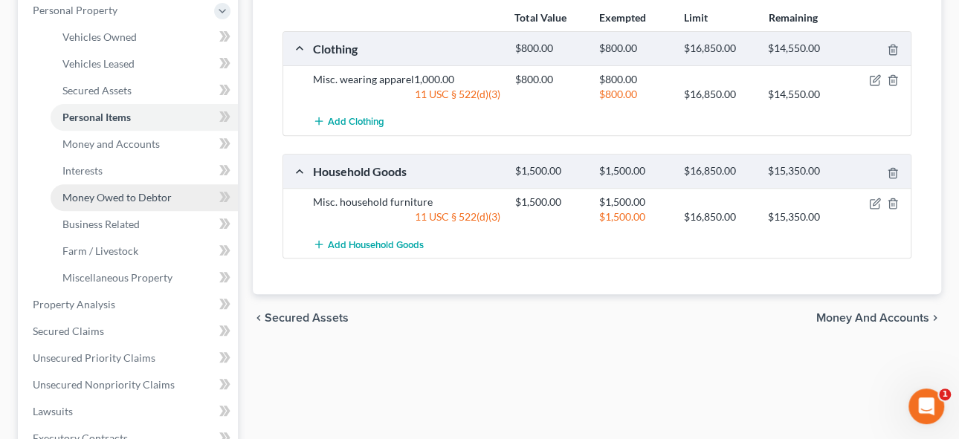
scroll to position [473, 0]
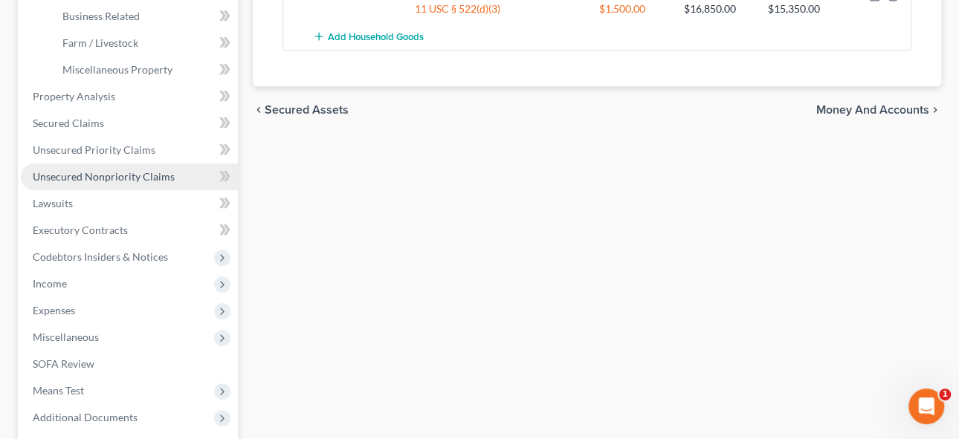
click at [111, 173] on span "Unsecured Nonpriority Claims" at bounding box center [104, 176] width 142 height 13
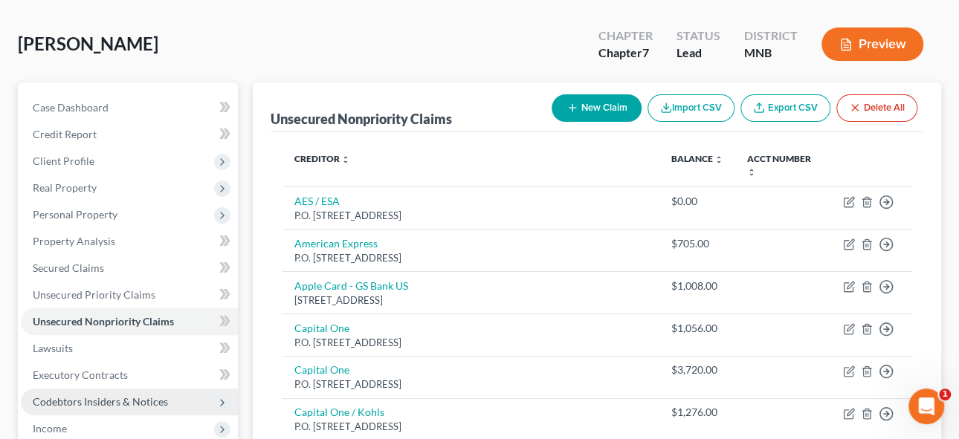
scroll to position [135, 0]
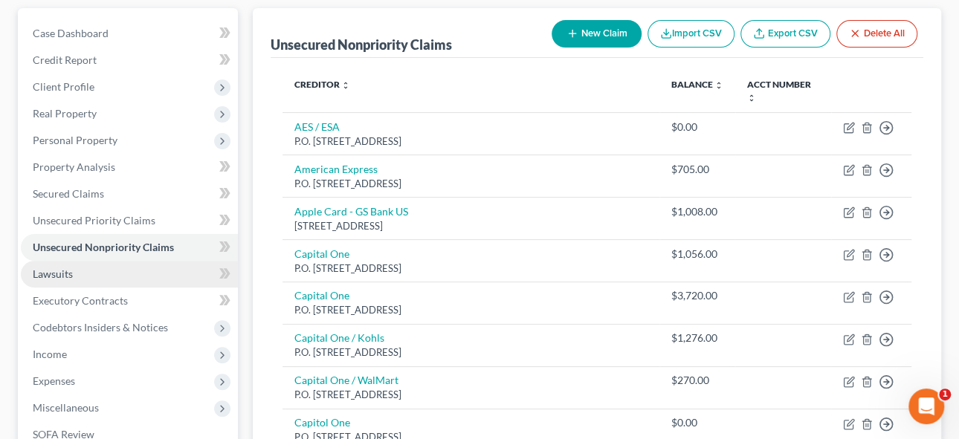
click at [58, 268] on span "Lawsuits" at bounding box center [53, 274] width 40 height 13
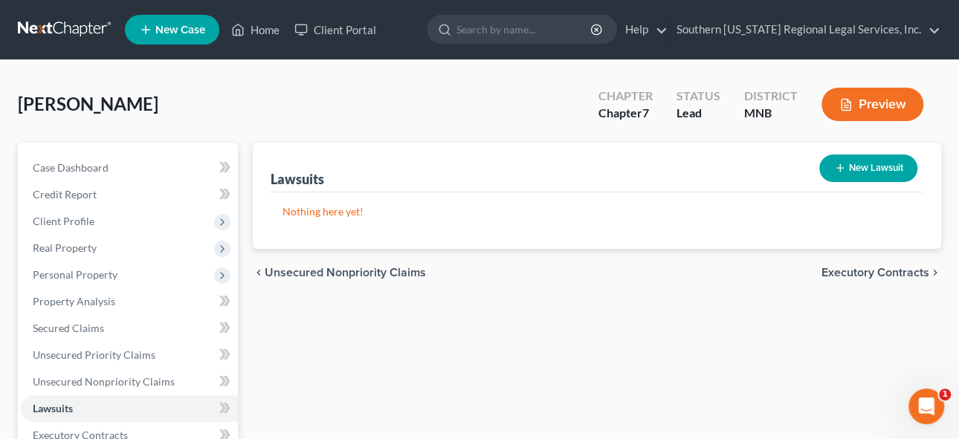
click at [883, 167] on button "New Lawsuit" at bounding box center [868, 168] width 98 height 27
select select "0"
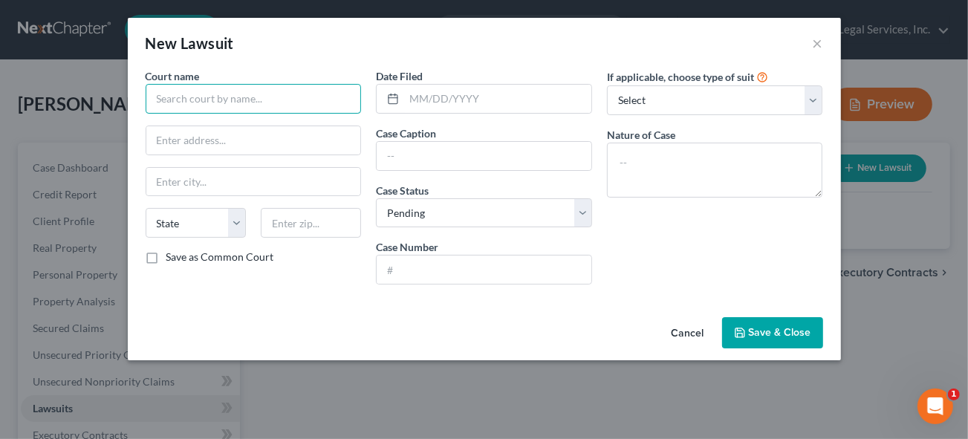
click at [213, 94] on input "text" at bounding box center [254, 99] width 216 height 30
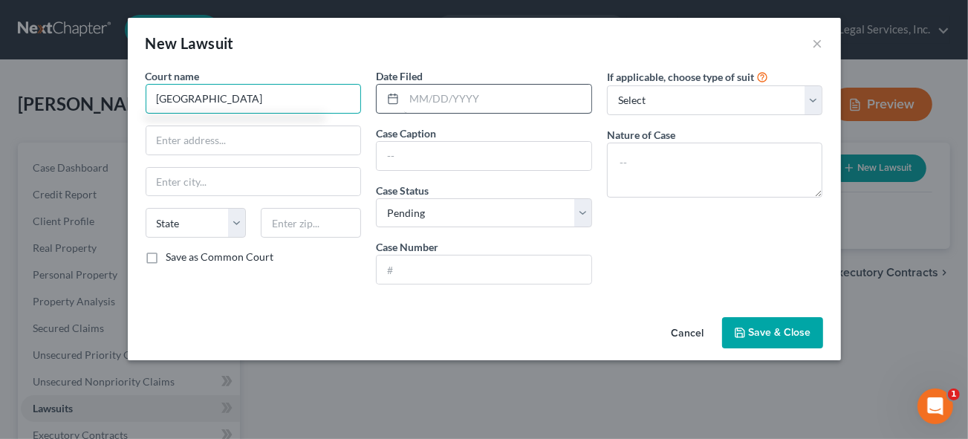
type input "[GEOGRAPHIC_DATA]"
drag, startPoint x: 453, startPoint y: 99, endPoint x: 482, endPoint y: 104, distance: 29.4
click at [453, 98] on input "text" at bounding box center [497, 99] width 187 height 28
click at [436, 100] on input "text" at bounding box center [497, 99] width 187 height 28
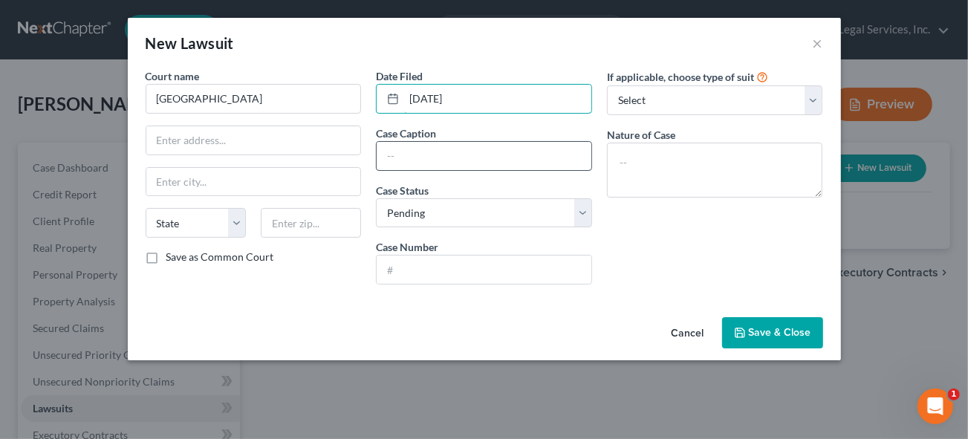
type input "[DATE]"
click at [433, 149] on input "text" at bounding box center [484, 156] width 215 height 28
type input "V"
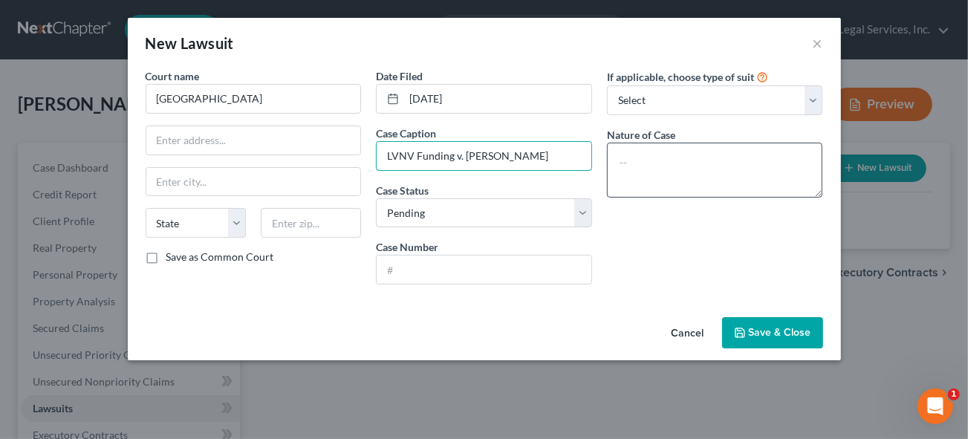
type input "LVNV Funding v. [PERSON_NAME]"
click at [658, 161] on textarea at bounding box center [715, 170] width 216 height 55
type textarea "Transcript of Judgments"
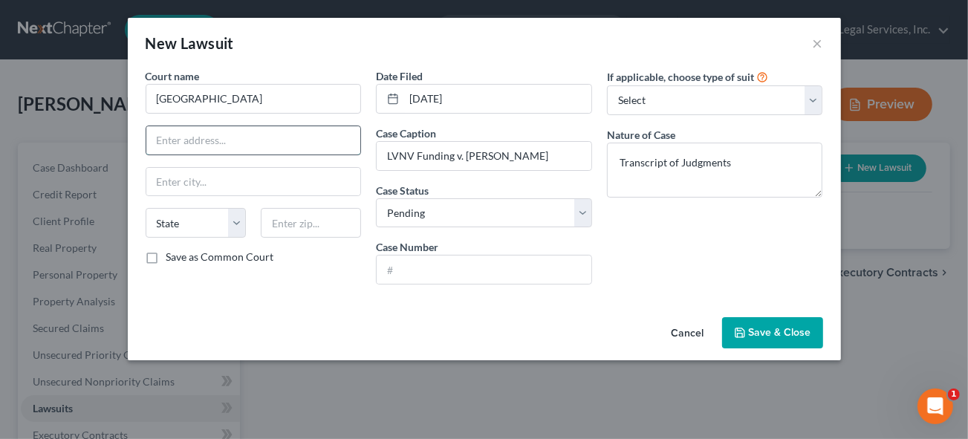
click at [206, 138] on input "text" at bounding box center [253, 140] width 215 height 28
type input "P"
type input "[STREET_ADDRESS]"
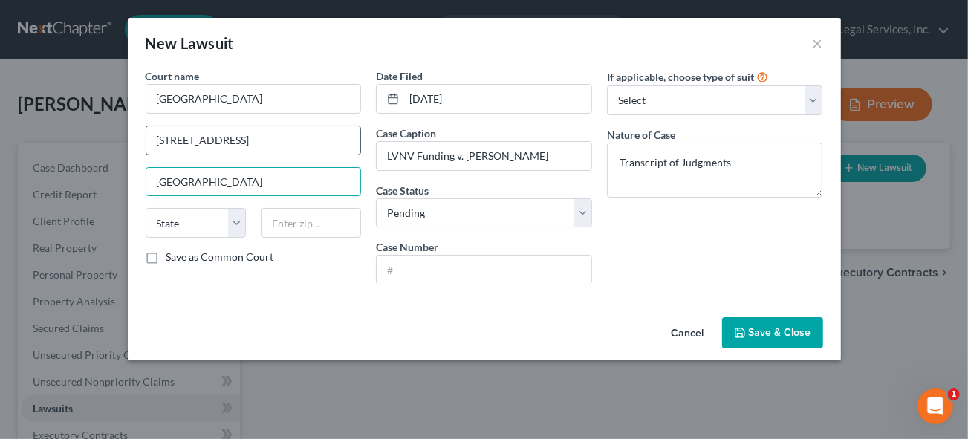
type input "[GEOGRAPHIC_DATA]"
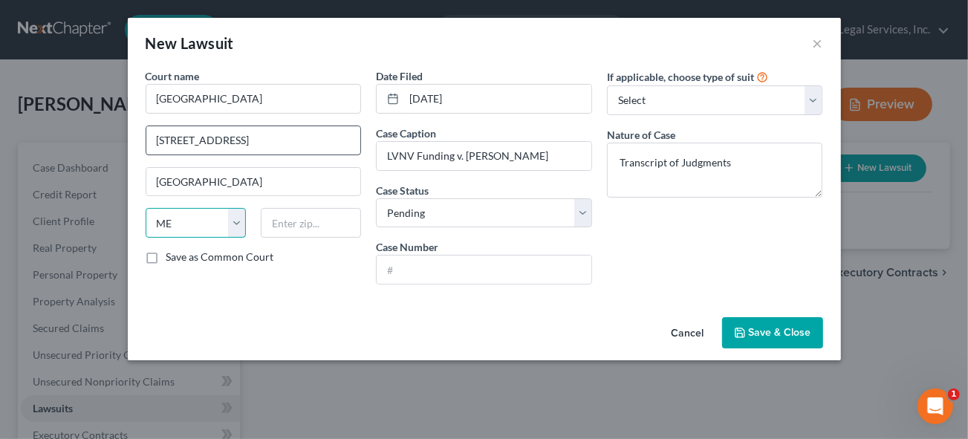
select select "24"
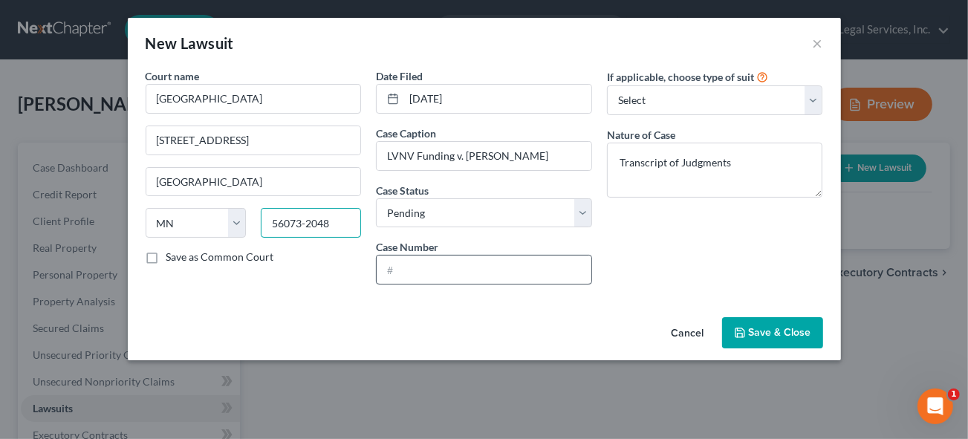
type input "56073-2048"
drag, startPoint x: 418, startPoint y: 262, endPoint x: 769, endPoint y: 282, distance: 352.1
click at [418, 262] on input "text" at bounding box center [484, 270] width 215 height 28
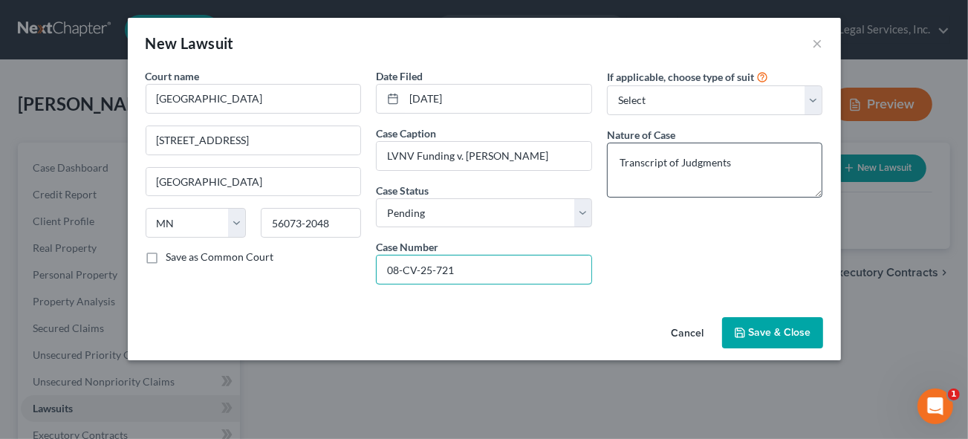
type input "08-CV-25-721"
click at [741, 161] on textarea "Transcript of Judgments" at bounding box center [715, 170] width 216 height 55
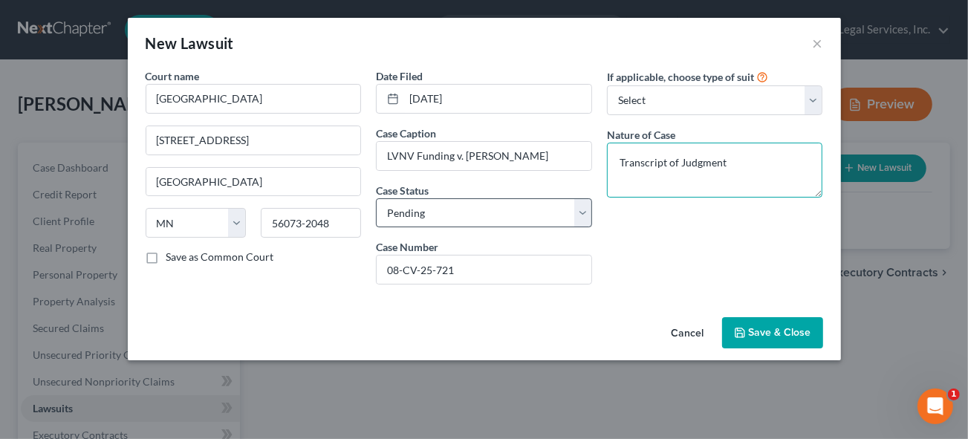
type textarea "Transcript of Judgment"
click at [444, 213] on select "Select Pending On Appeal Concluded" at bounding box center [484, 213] width 216 height 30
select select "2"
click at [376, 198] on select "Select Pending On Appeal Concluded" at bounding box center [484, 213] width 216 height 30
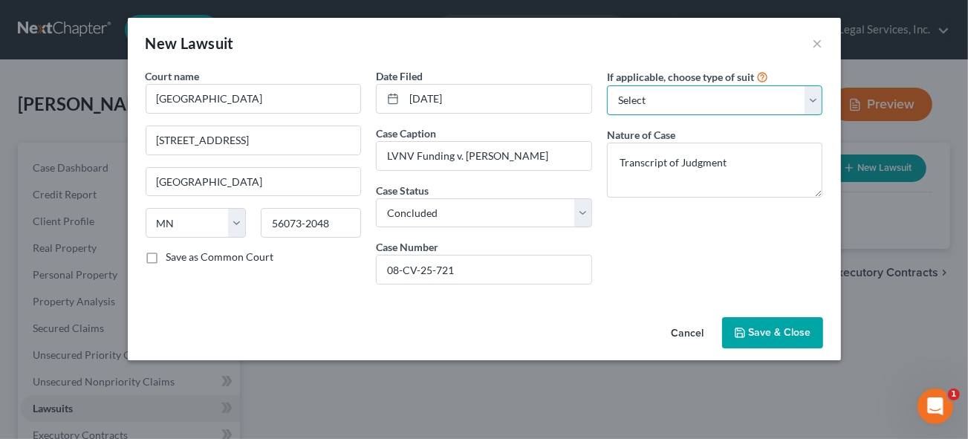
click at [670, 98] on select "Select Repossession Garnishment Foreclosure Attached, Seized, Or Levied Other" at bounding box center [715, 100] width 216 height 30
select select "1"
click at [607, 85] on select "Select Repossession Garnishment Foreclosure Attached, Seized, Or Levied Other" at bounding box center [715, 100] width 216 height 30
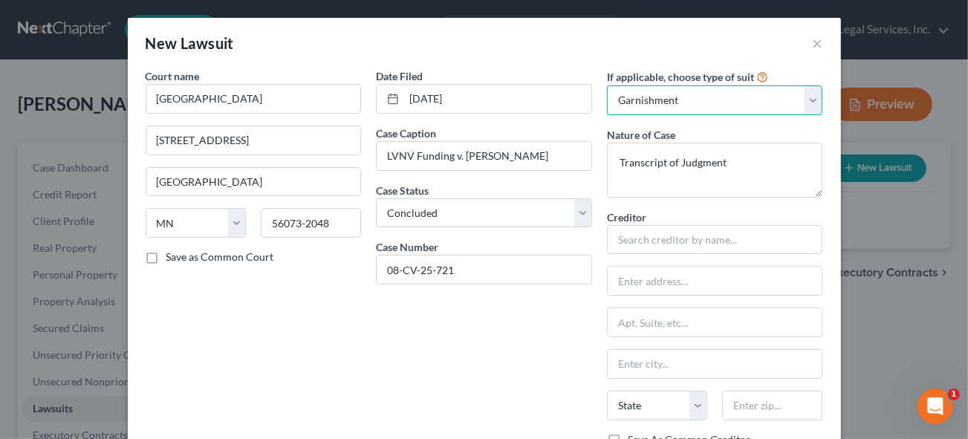
click at [652, 95] on select "Select Repossession Garnishment Foreclosure Attached, Seized, Or Levied Other" at bounding box center [715, 100] width 216 height 30
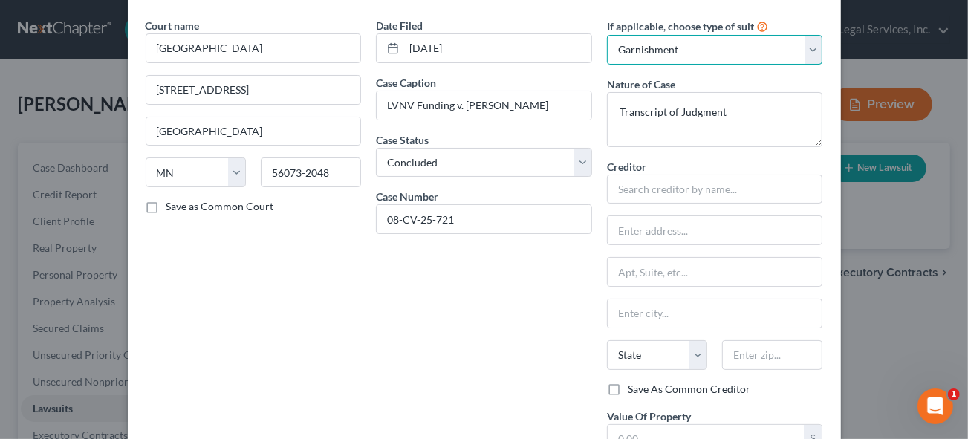
scroll to position [67, 0]
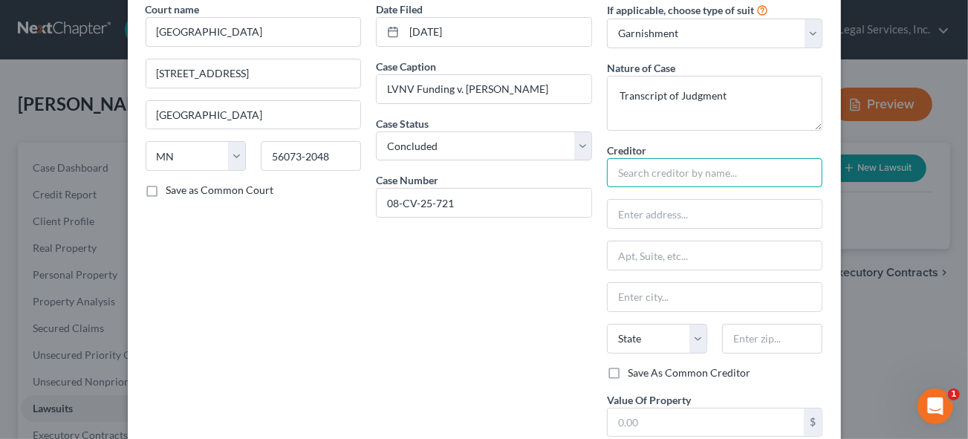
click at [634, 173] on input "text" at bounding box center [715, 173] width 216 height 30
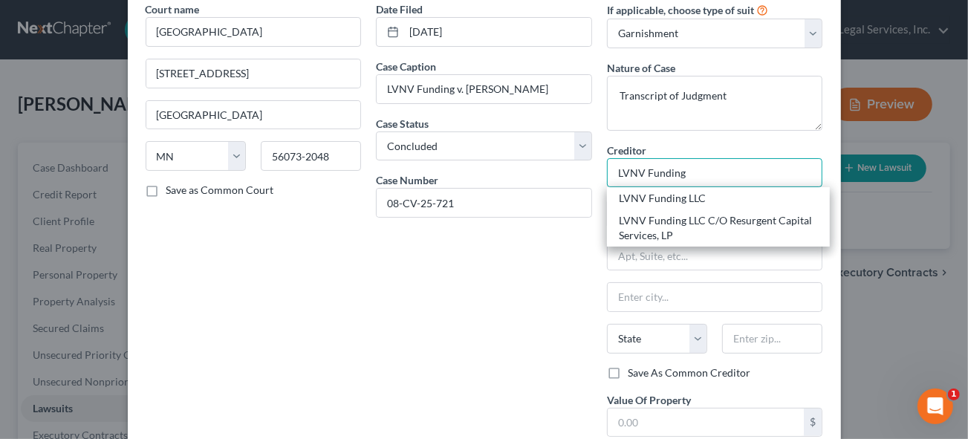
type input "LVNV Funding"
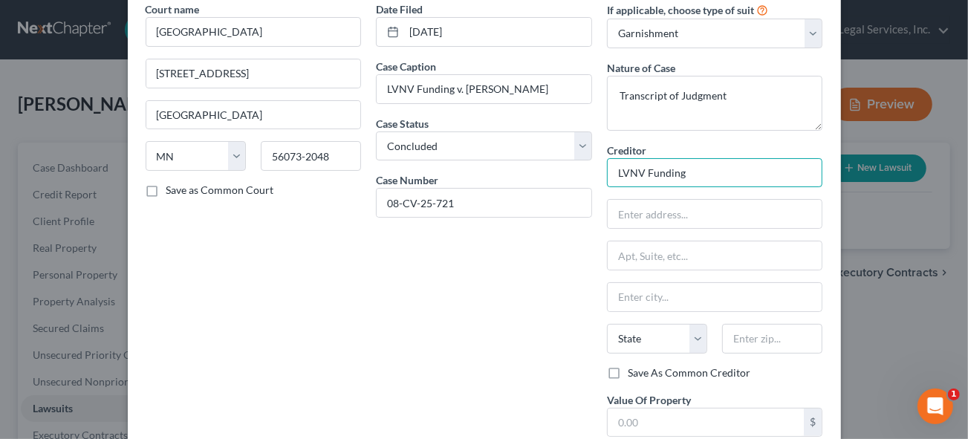
click at [710, 166] on input "LVNV Funding" at bounding box center [715, 173] width 216 height 30
drag, startPoint x: 707, startPoint y: 168, endPoint x: 501, endPoint y: 172, distance: 206.6
click at [562, 174] on div "Court name * [GEOGRAPHIC_DATA] [GEOGRAPHIC_DATA] [GEOGRAPHIC_DATA] [US_STATE][G…" at bounding box center [484, 263] width 693 height 525
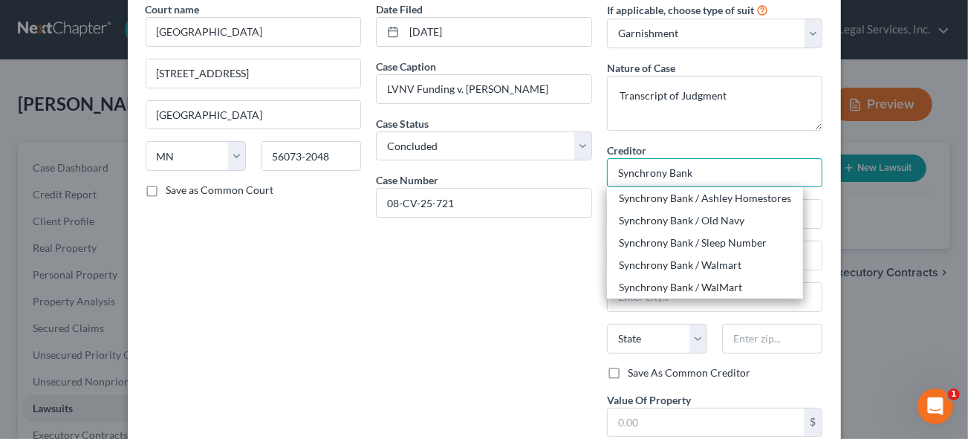
type input "Synchrony Bank"
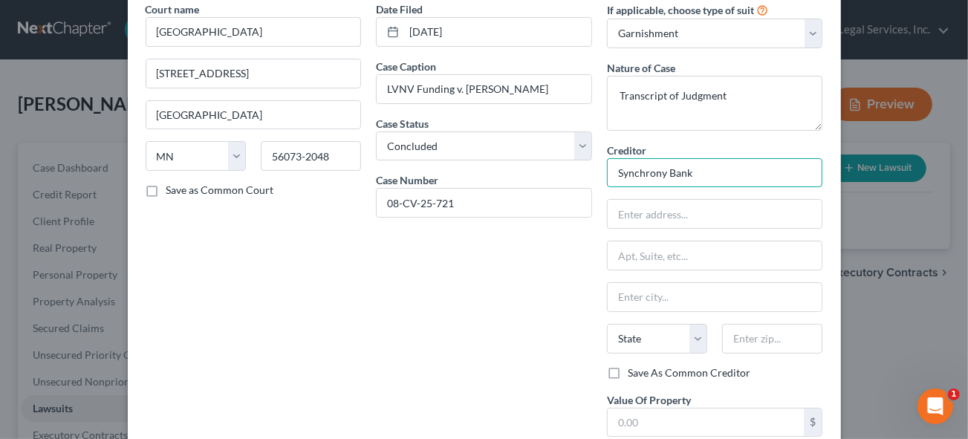
click at [699, 170] on input "Synchrony Bank" at bounding box center [715, 173] width 216 height 30
drag, startPoint x: 699, startPoint y: 170, endPoint x: 507, endPoint y: 167, distance: 192.5
click at [508, 167] on div "Court name * [GEOGRAPHIC_DATA] [GEOGRAPHIC_DATA] [GEOGRAPHIC_DATA] [US_STATE][G…" at bounding box center [484, 263] width 693 height 525
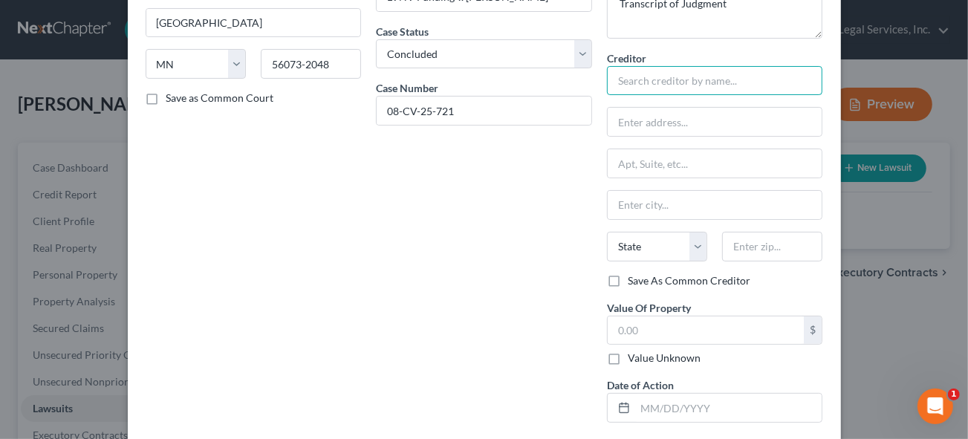
scroll to position [0, 0]
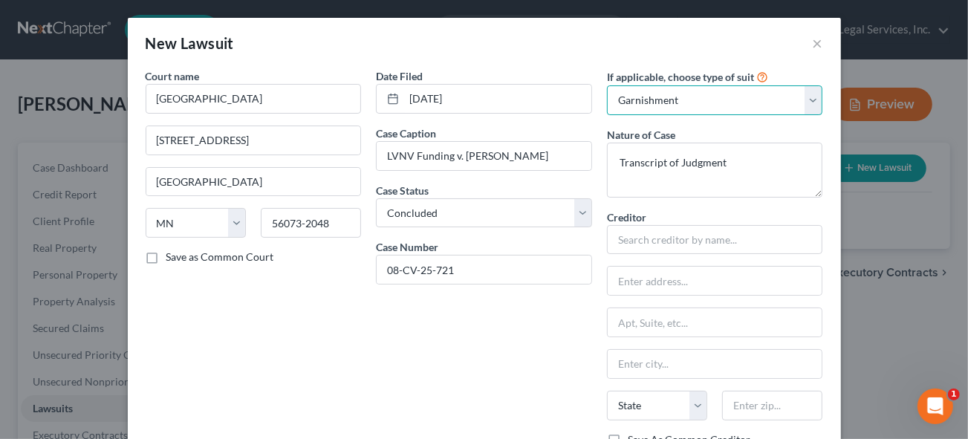
click at [682, 100] on select "Select Repossession Garnishment Foreclosure Attached, Seized, Or Levied Other" at bounding box center [715, 100] width 216 height 30
select select "4"
click at [607, 85] on select "Select Repossession Garnishment Foreclosure Attached, Seized, Or Levied Other" at bounding box center [715, 100] width 216 height 30
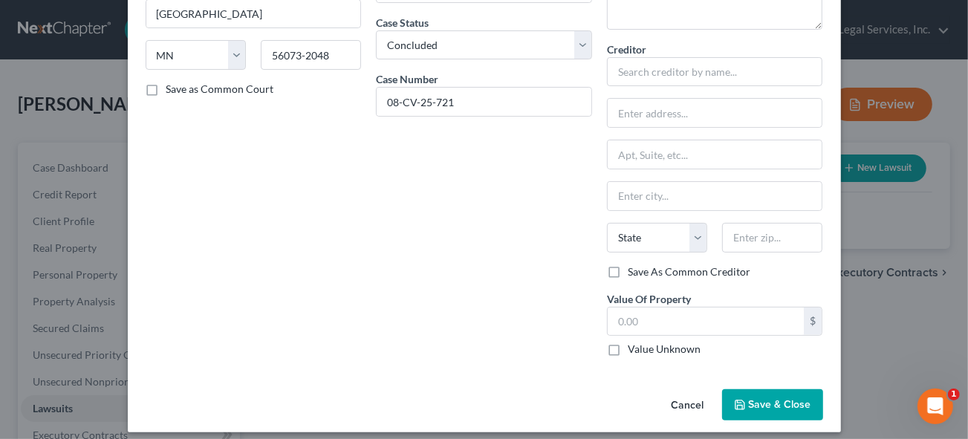
scroll to position [175, 0]
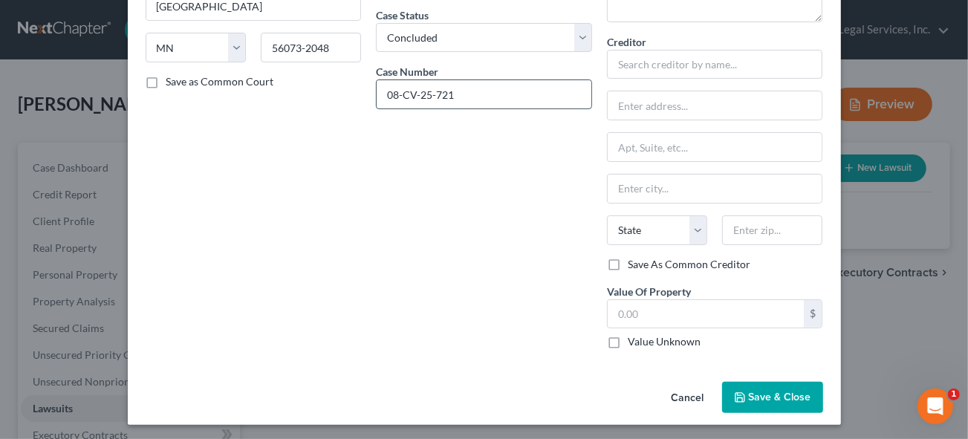
click at [485, 97] on input "08-CV-25-721" at bounding box center [484, 94] width 215 height 28
click at [778, 395] on span "Save & Close" at bounding box center [780, 397] width 62 height 13
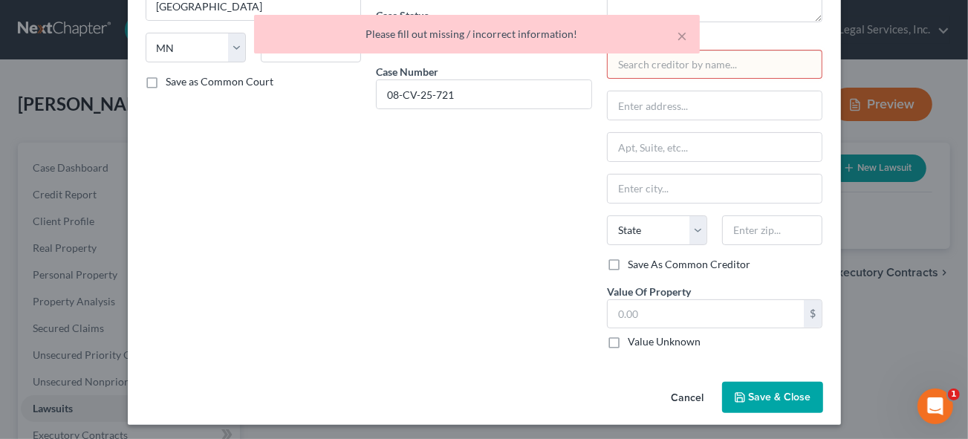
click at [254, 196] on div "Court name * [GEOGRAPHIC_DATA] [GEOGRAPHIC_DATA] [GEOGRAPHIC_DATA] [US_STATE] A…" at bounding box center [253, 127] width 231 height 468
click at [739, 65] on input "text" at bounding box center [715, 65] width 216 height 30
click at [681, 30] on button "×" at bounding box center [683, 36] width 10 height 18
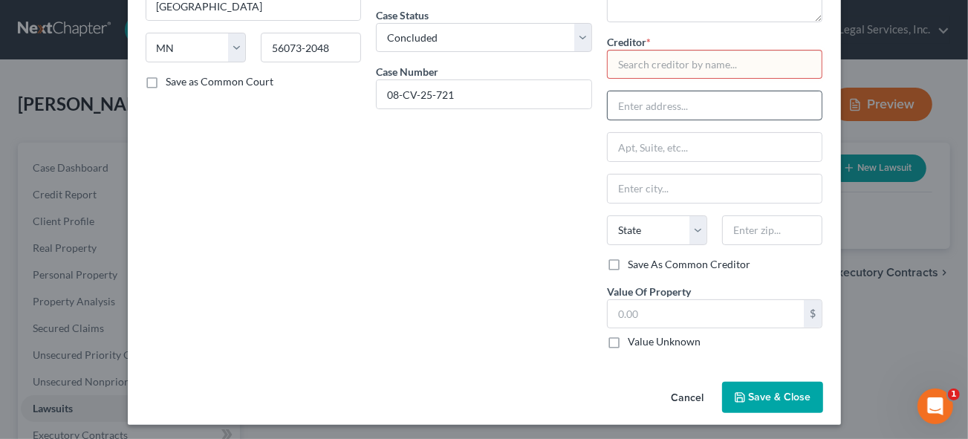
scroll to position [0, 0]
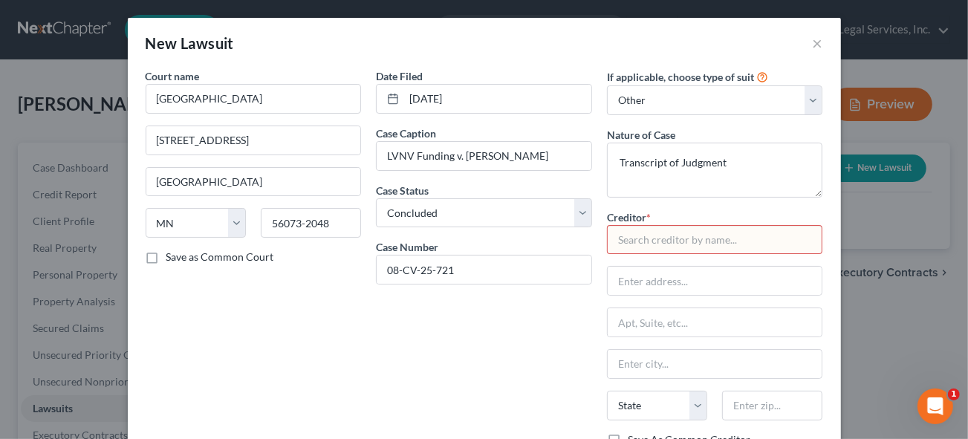
click at [658, 236] on input "text" at bounding box center [715, 240] width 216 height 30
type input "L"
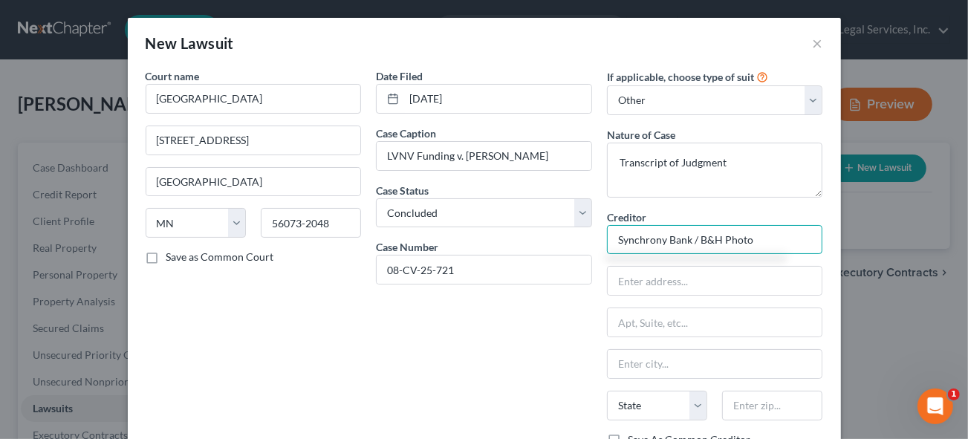
type input "Synchrony Bank / B&H Photo"
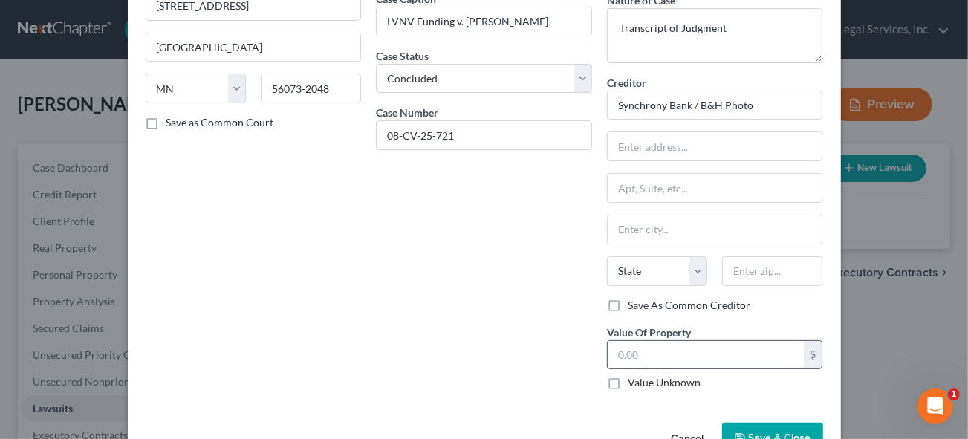
click at [644, 349] on input "text" at bounding box center [706, 355] width 197 height 28
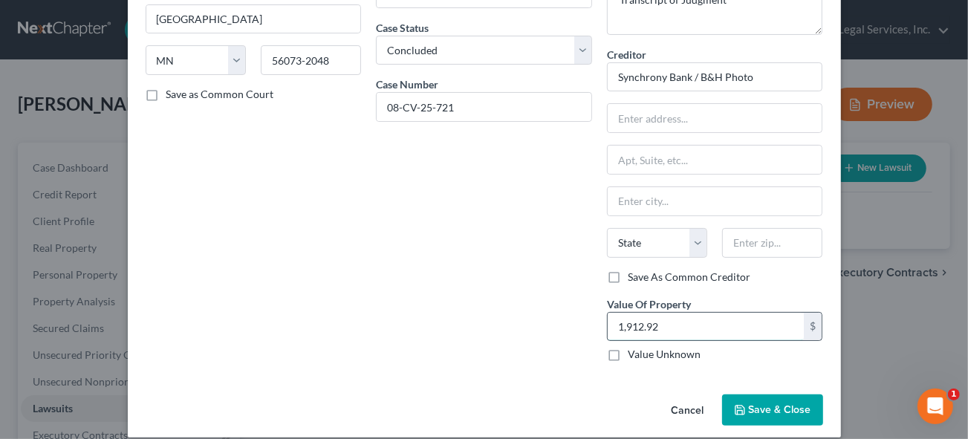
scroll to position [175, 0]
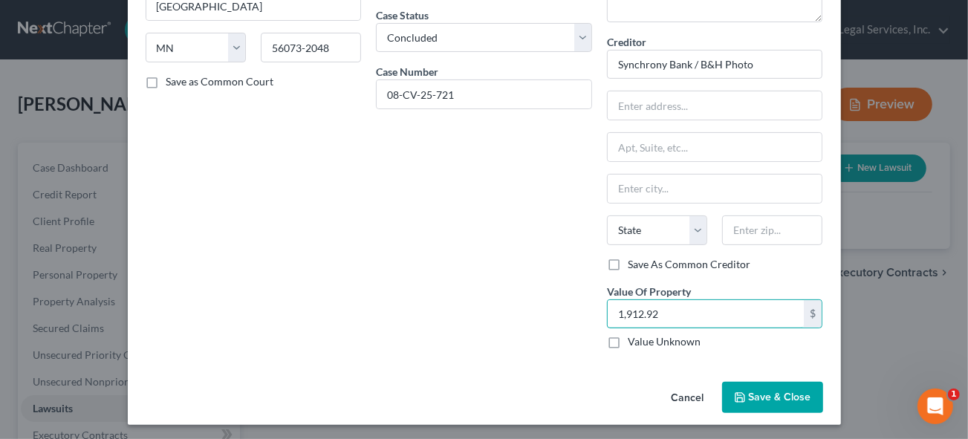
type input "1,912.92"
click at [772, 394] on span "Save & Close" at bounding box center [780, 397] width 62 height 13
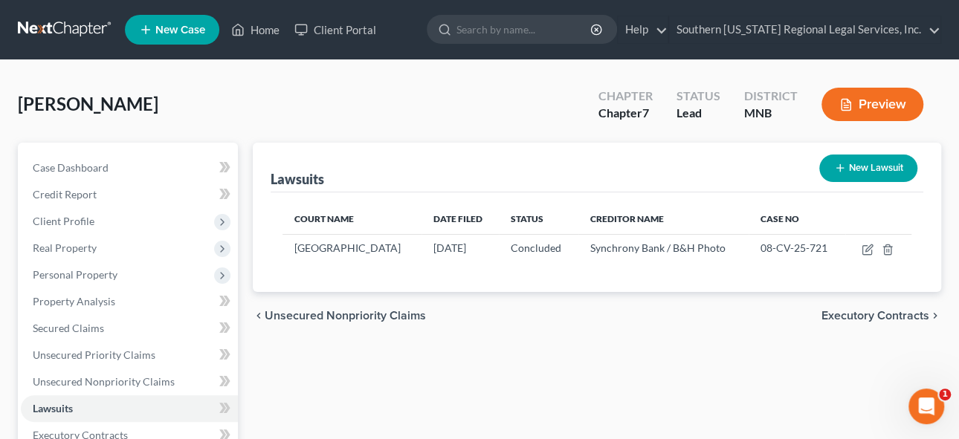
click at [865, 171] on button "New Lawsuit" at bounding box center [868, 168] width 98 height 27
select select "0"
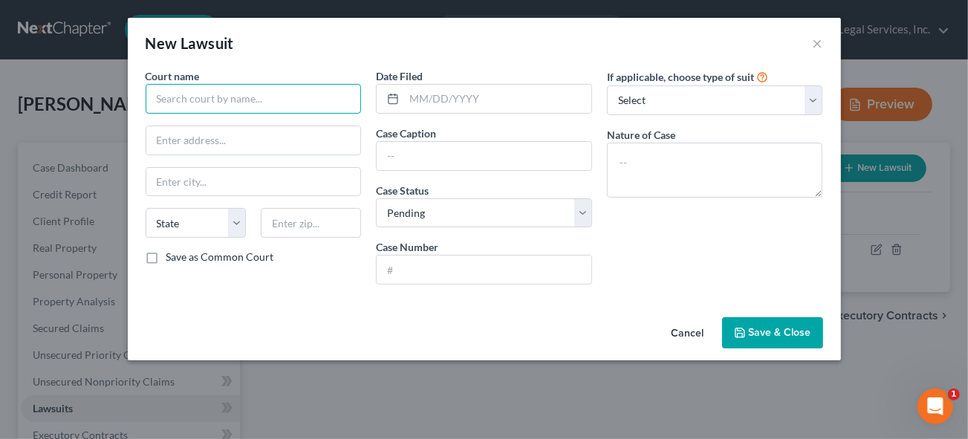
click at [210, 100] on input "text" at bounding box center [254, 99] width 216 height 30
type input "[GEOGRAPHIC_DATA]"
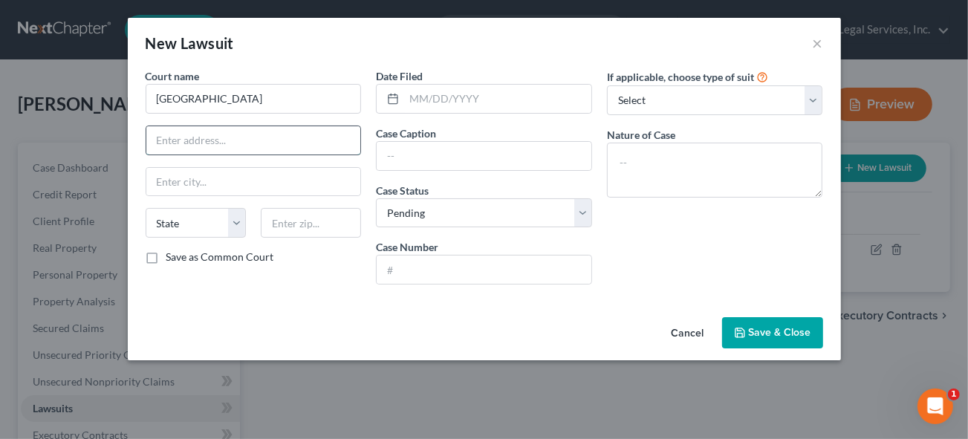
click at [181, 140] on input "text" at bounding box center [253, 140] width 215 height 28
type input "[STREET_ADDRESS]"
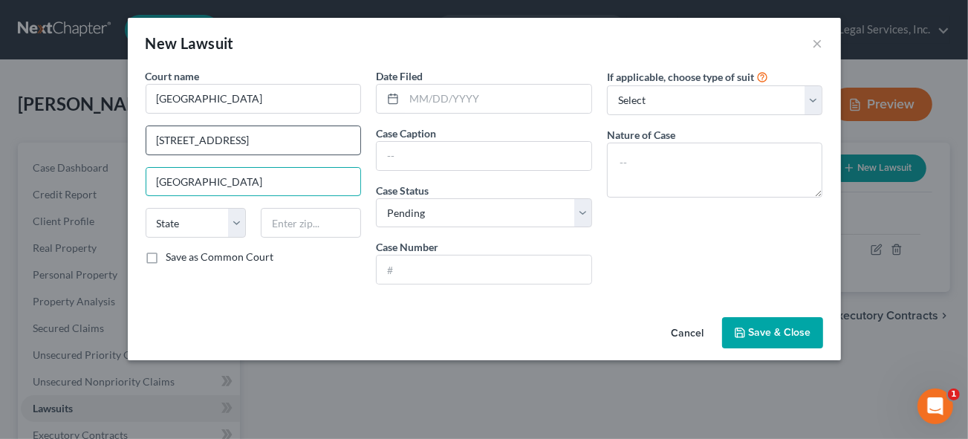
type input "[GEOGRAPHIC_DATA]"
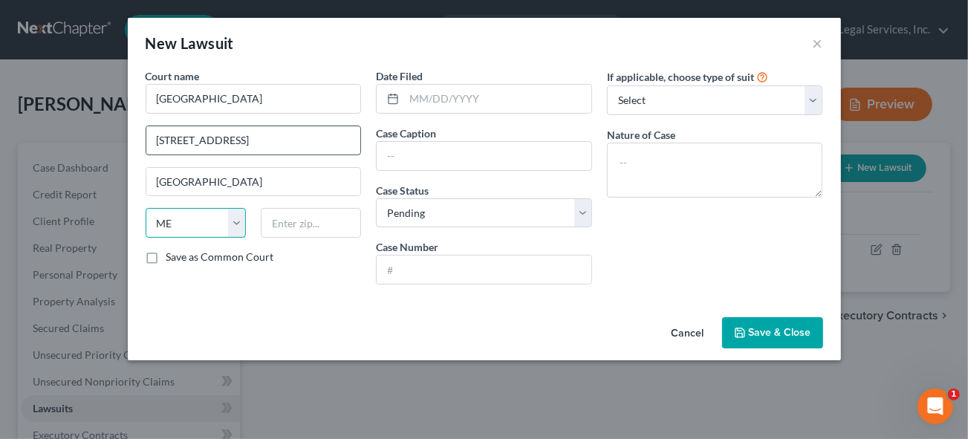
select select "24"
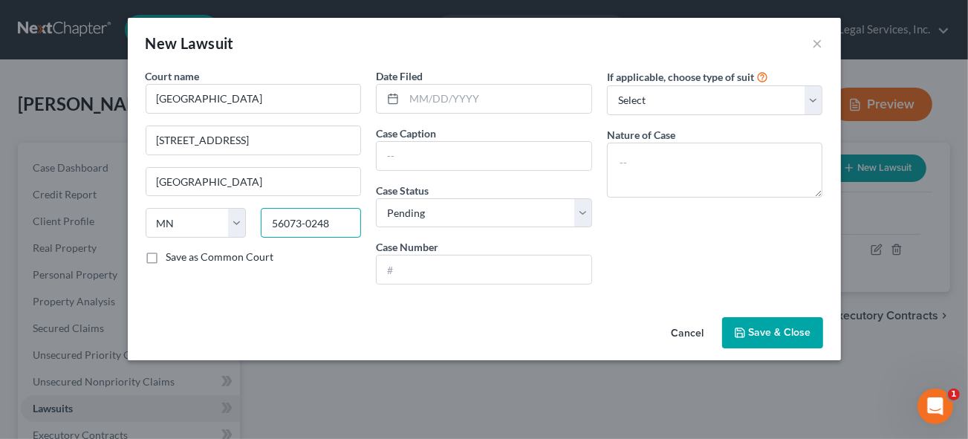
type input "56073-0248"
click at [445, 91] on input "text" at bounding box center [497, 99] width 187 height 28
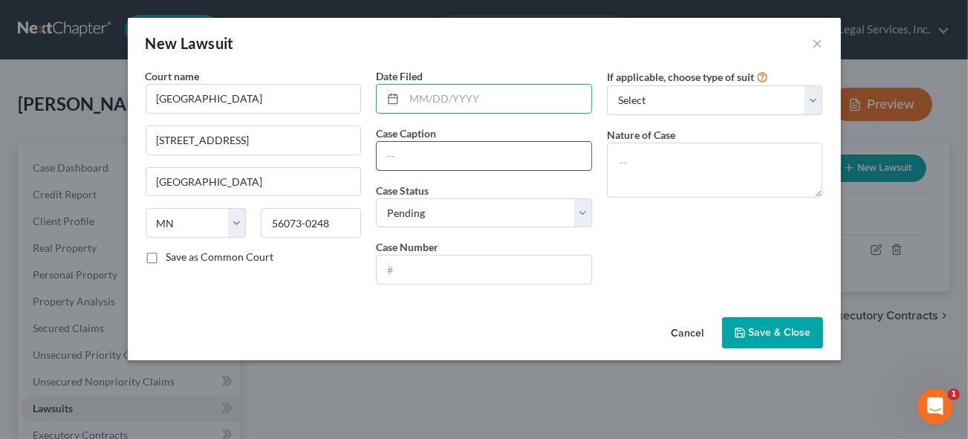
click at [413, 157] on input "text" at bounding box center [484, 156] width 215 height 28
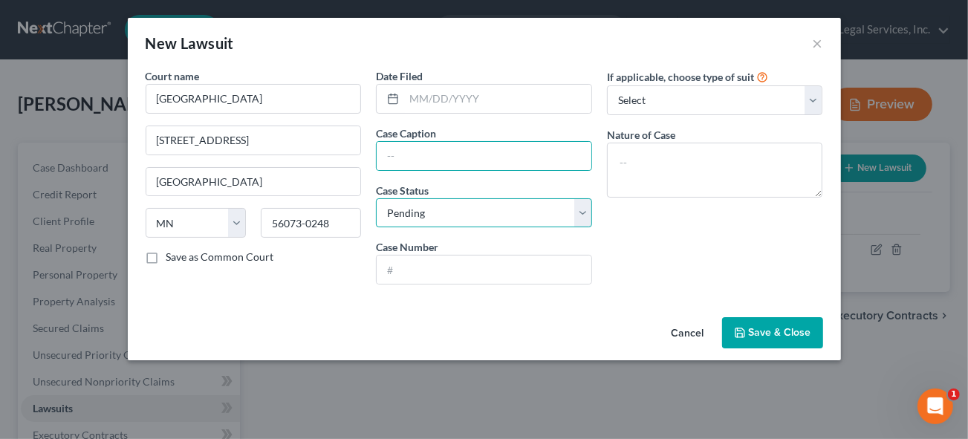
click at [405, 209] on select "Select Pending On Appeal Concluded" at bounding box center [484, 213] width 216 height 30
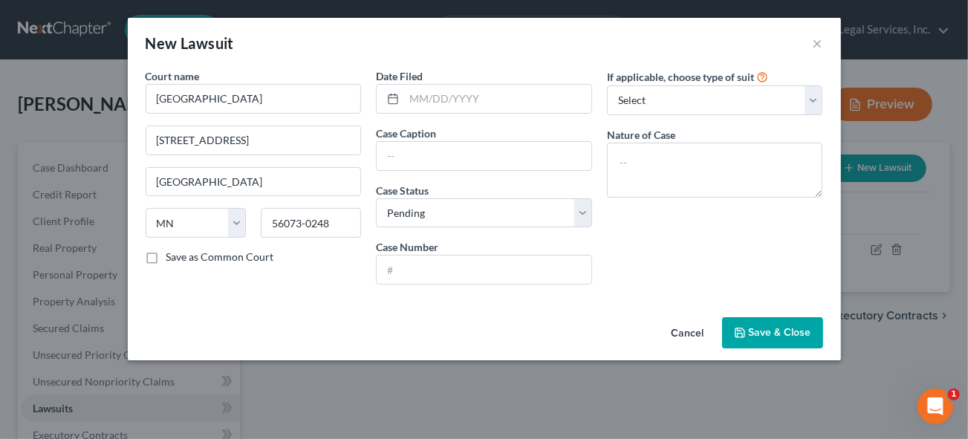
drag, startPoint x: 681, startPoint y: 252, endPoint x: 677, endPoint y: 245, distance: 7.7
click at [679, 250] on div "If applicable, choose type of suit Select Repossession Garnishment Foreclosure …" at bounding box center [715, 182] width 231 height 228
click at [430, 256] on input "text" at bounding box center [484, 270] width 215 height 28
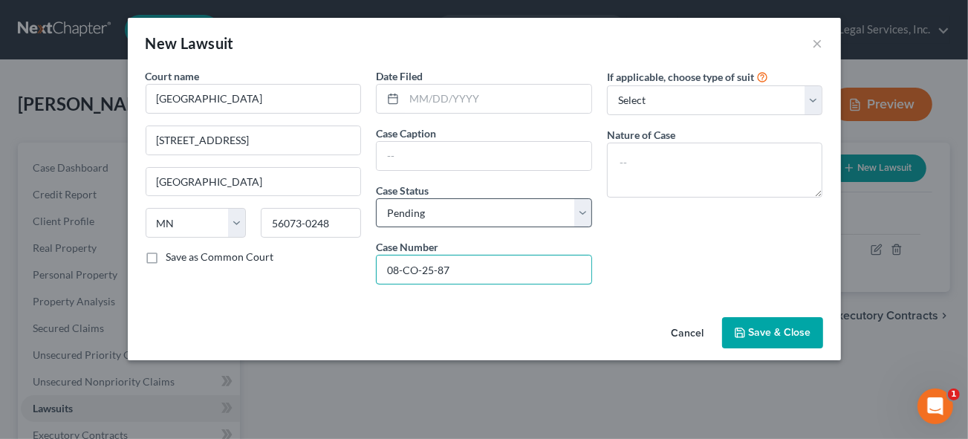
type input "08-CO-25-87"
click at [403, 210] on select "Select Pending On Appeal Concluded" at bounding box center [484, 213] width 216 height 30
select select "2"
click at [376, 198] on select "Select Pending On Appeal Concluded" at bounding box center [484, 213] width 216 height 30
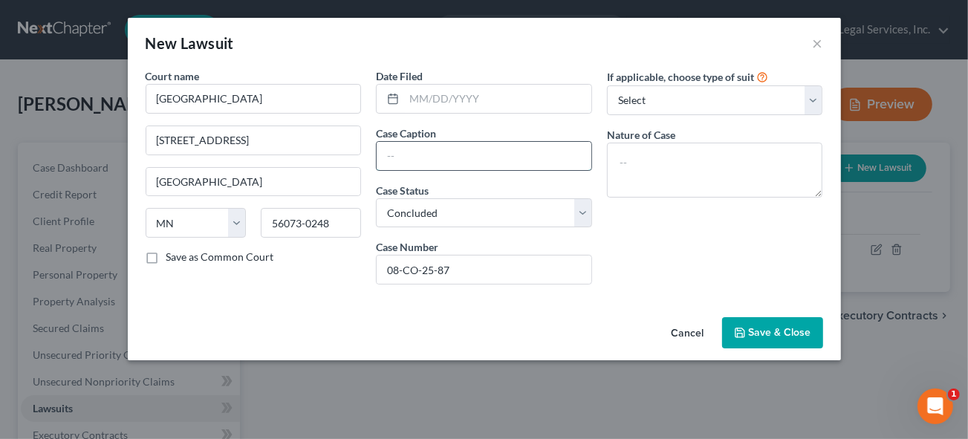
click at [399, 149] on input "text" at bounding box center [484, 156] width 215 height 28
type input "LVNV Funding v. [PERSON_NAME]"
drag, startPoint x: 465, startPoint y: 101, endPoint x: 771, endPoint y: 115, distance: 305.8
click at [465, 101] on input "text" at bounding box center [497, 99] width 187 height 28
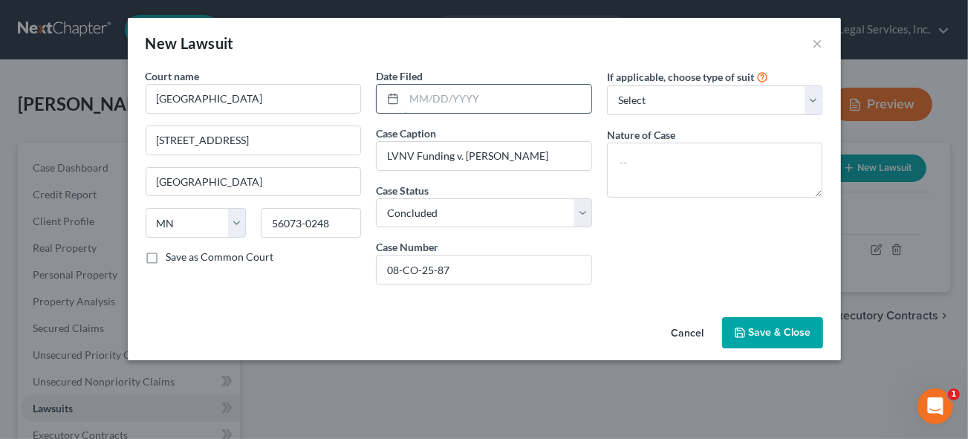
click at [431, 96] on input "text" at bounding box center [497, 99] width 187 height 28
type input "[DATE]"
click at [687, 105] on select "Select Repossession Garnishment Foreclosure Attached, Seized, Or Levied Other" at bounding box center [715, 100] width 216 height 30
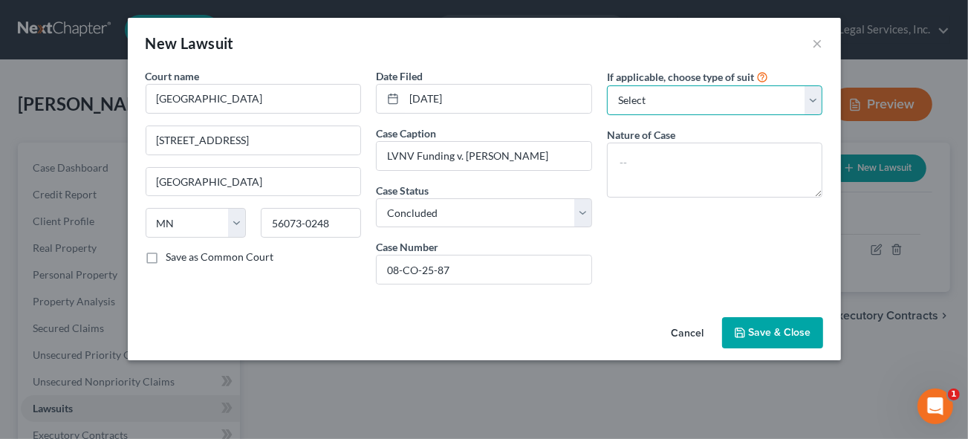
select select "1"
click at [607, 85] on select "Select Repossession Garnishment Foreclosure Attached, Seized, Or Levied Other" at bounding box center [715, 100] width 216 height 30
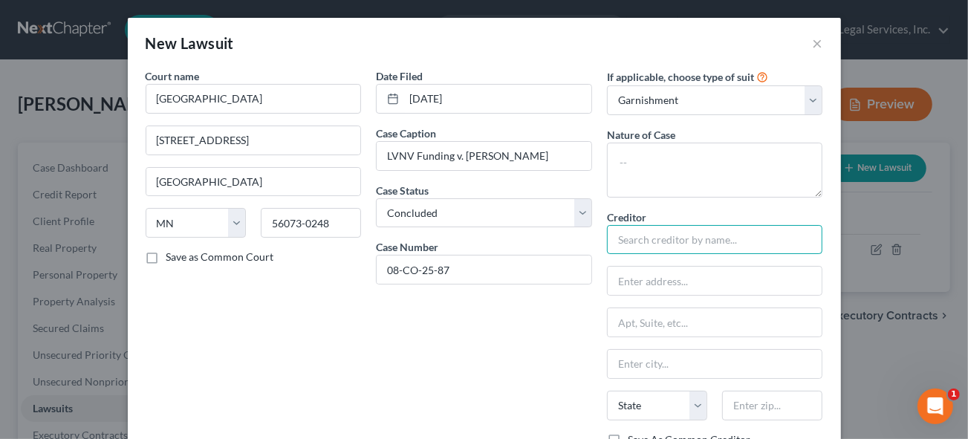
click at [643, 241] on input "text" at bounding box center [715, 240] width 216 height 30
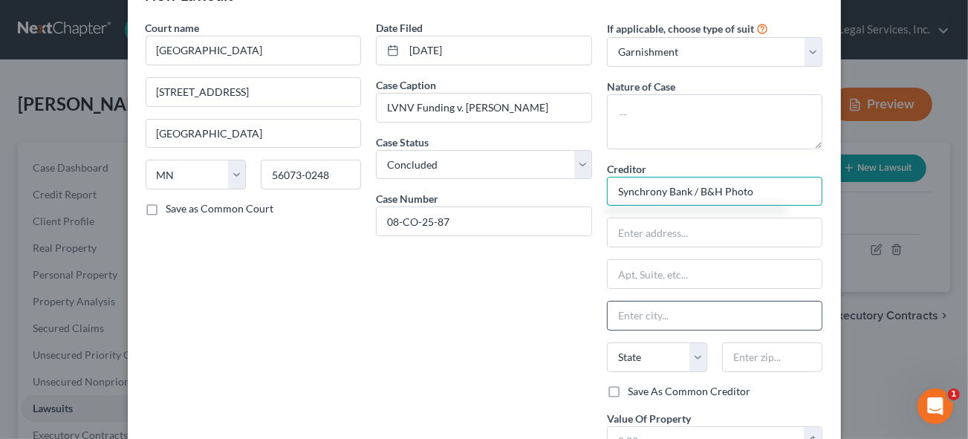
scroll to position [202, 0]
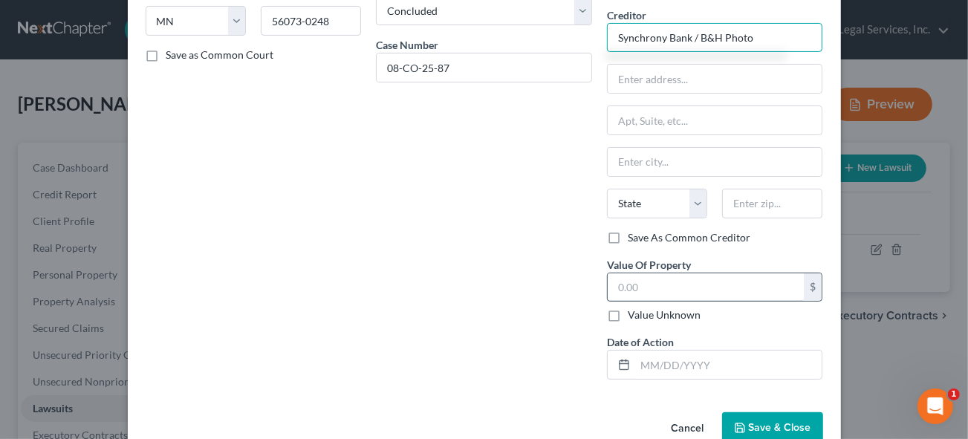
type input "Synchrony Bank / B&H Photo"
click at [661, 285] on input "text" at bounding box center [706, 287] width 197 height 28
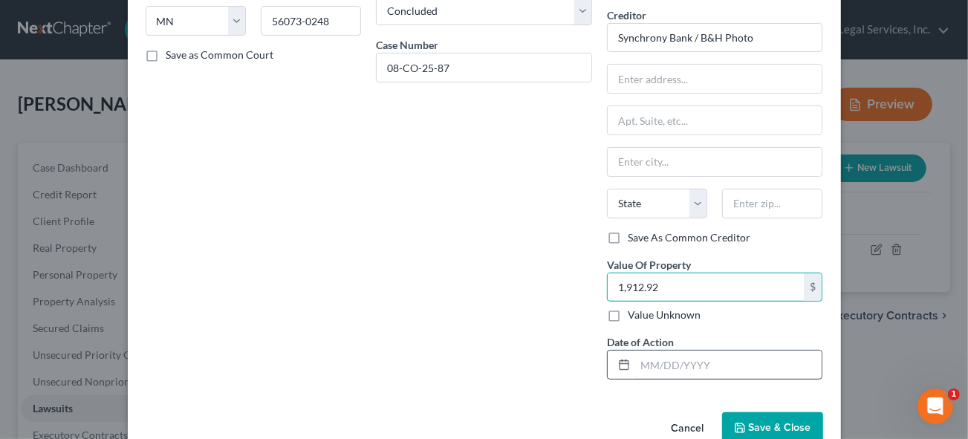
type input "1,912.92"
click at [658, 362] on input "text" at bounding box center [728, 365] width 187 height 28
type input "[DATE]"
click at [777, 421] on span "Save & Close" at bounding box center [780, 427] width 62 height 13
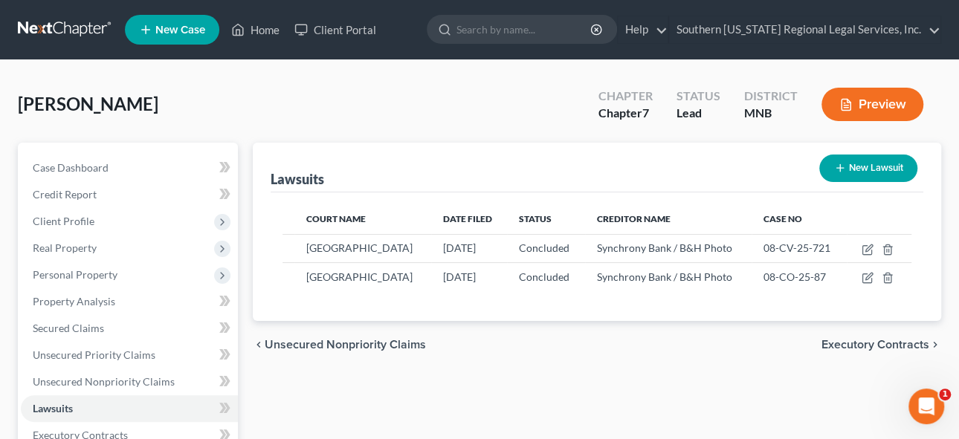
click at [849, 163] on button "New Lawsuit" at bounding box center [868, 168] width 98 height 27
select select "0"
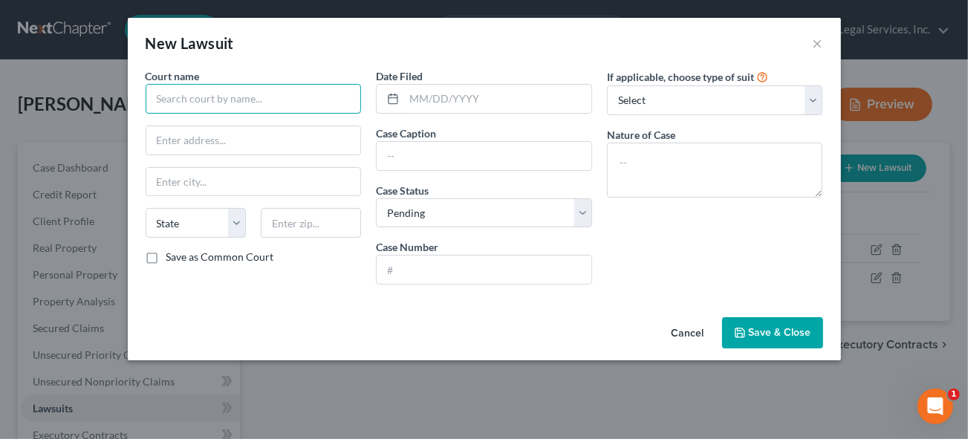
click at [182, 91] on input "text" at bounding box center [254, 99] width 216 height 30
type input "[GEOGRAPHIC_DATA]"
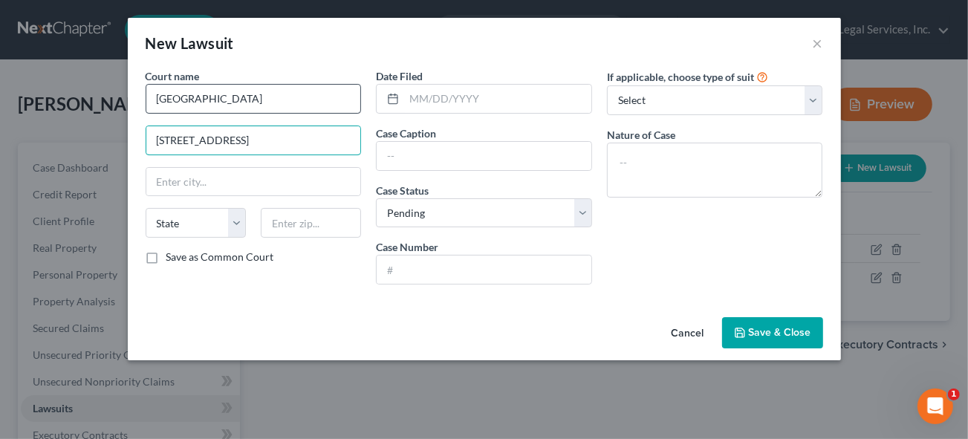
type input "[STREET_ADDRESS]"
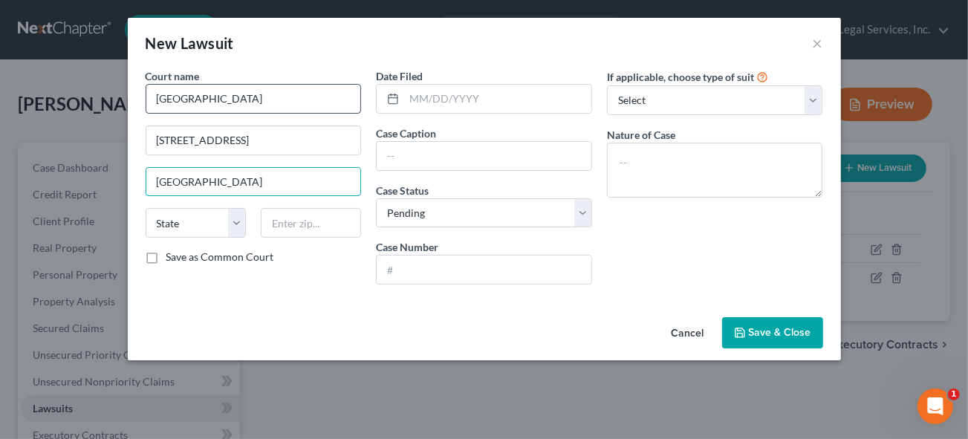
type input "[GEOGRAPHIC_DATA]"
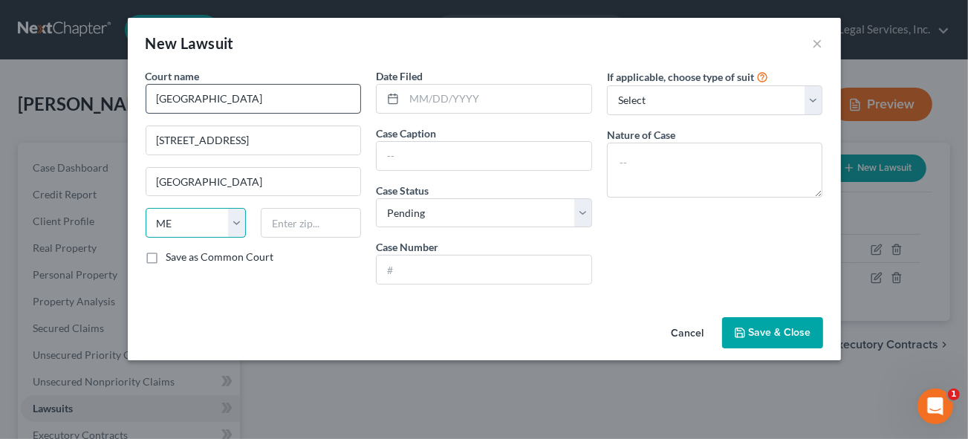
select select "24"
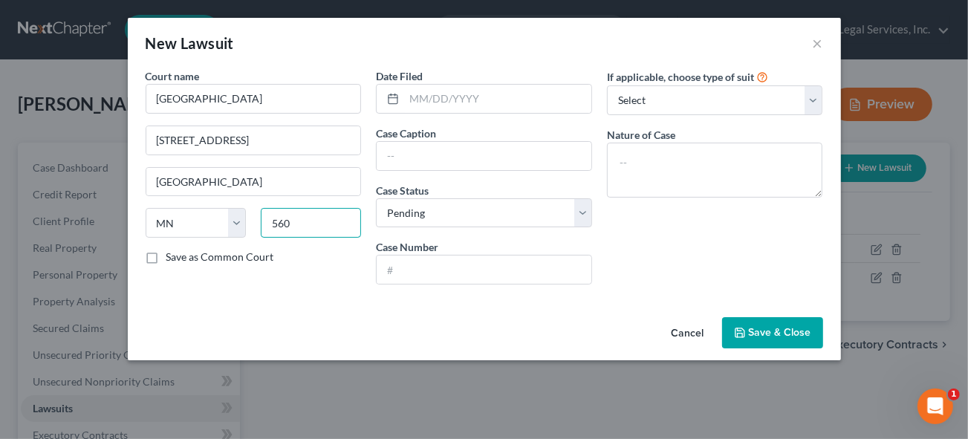
click at [323, 213] on input "560" at bounding box center [311, 223] width 100 height 30
type input "56073-0248"
click at [395, 156] on input "text" at bounding box center [484, 156] width 215 height 28
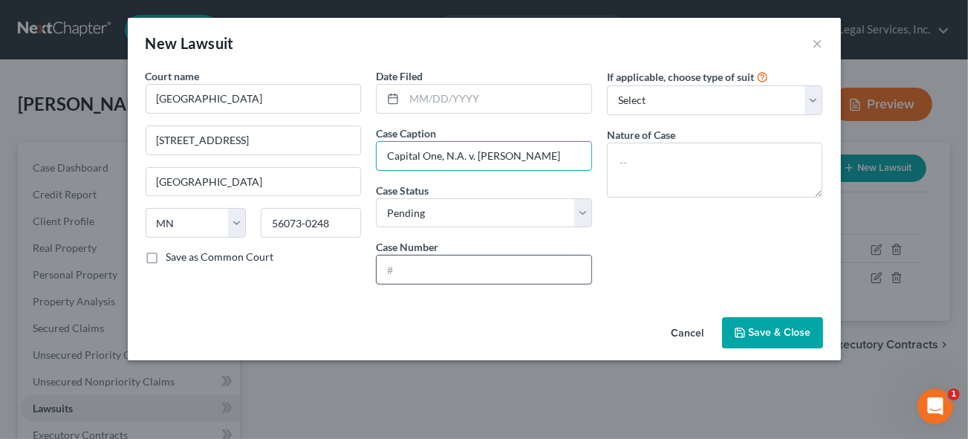
type input "Capital One, N.A. v. [PERSON_NAME]"
drag, startPoint x: 412, startPoint y: 273, endPoint x: 412, endPoint y: 265, distance: 8.2
click at [412, 273] on input "text" at bounding box center [484, 270] width 215 height 28
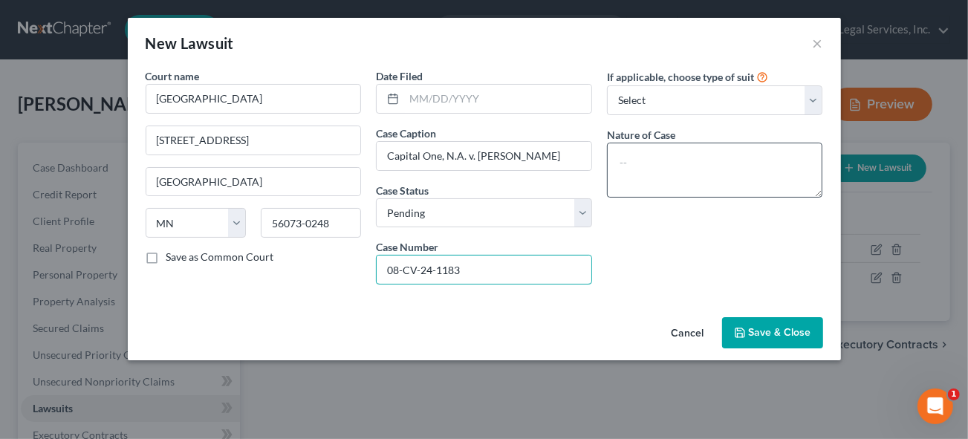
type input "08-CV-24-1183"
click at [649, 157] on textarea at bounding box center [715, 170] width 216 height 55
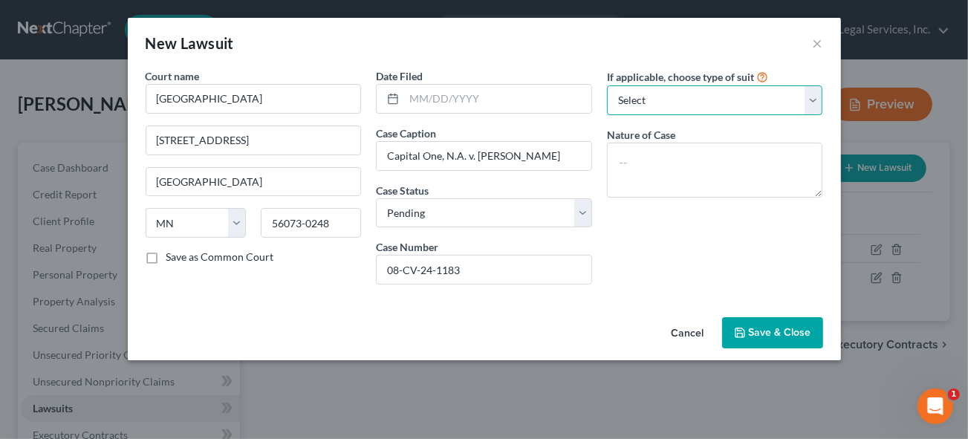
click at [650, 97] on select "Select Repossession Garnishment Foreclosure Attached, Seized, Or Levied Other" at bounding box center [715, 100] width 216 height 30
select select "1"
click at [607, 85] on select "Select Repossession Garnishment Foreclosure Attached, Seized, Or Levied Other" at bounding box center [715, 100] width 216 height 30
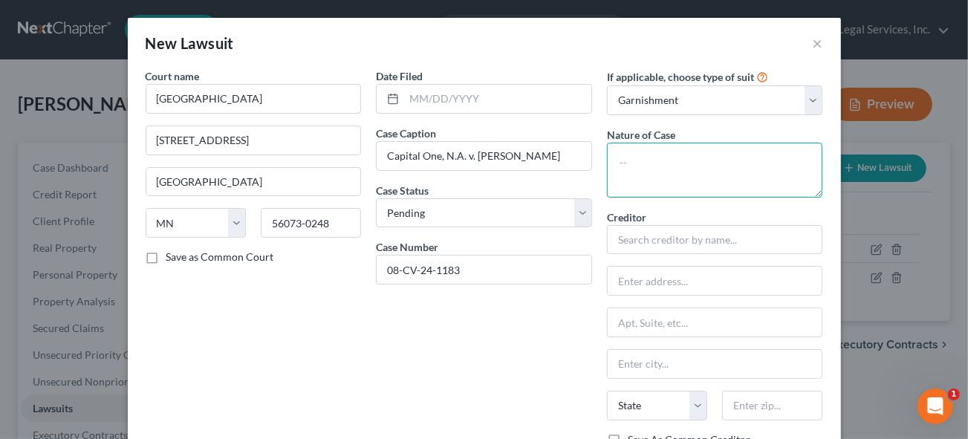
click at [638, 152] on textarea at bounding box center [715, 170] width 216 height 55
type textarea "Judgment Lawsuit"
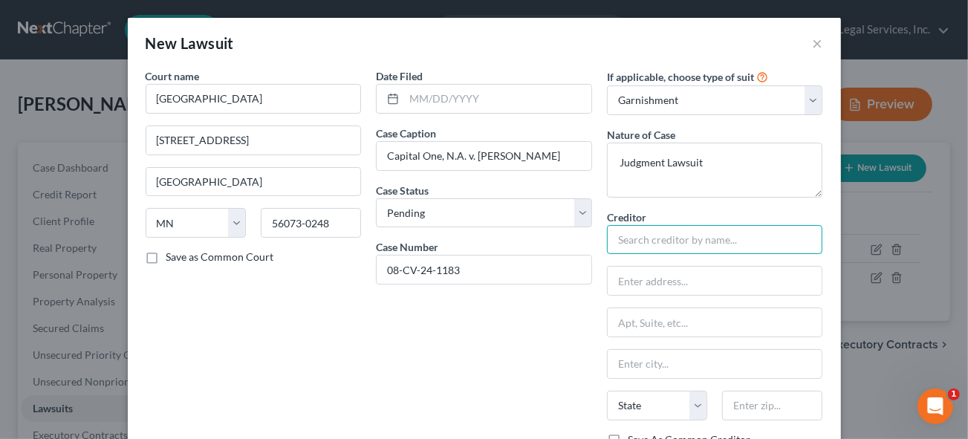
click at [650, 235] on input "text" at bounding box center [715, 240] width 216 height 30
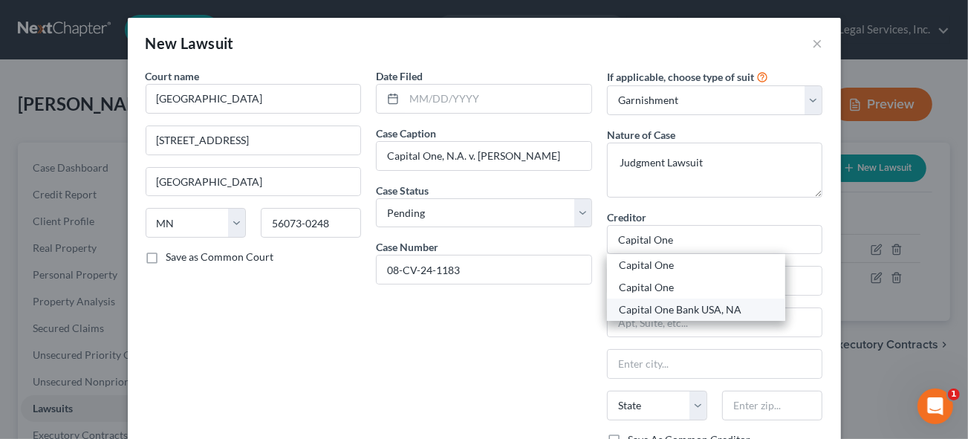
click at [707, 311] on div "Capital One Bank USA, NA" at bounding box center [696, 309] width 155 height 15
type input "Capital One Bank USA, NA"
type input "P.O. Box 31293"
type input "[GEOGRAPHIC_DATA]"
select select "46"
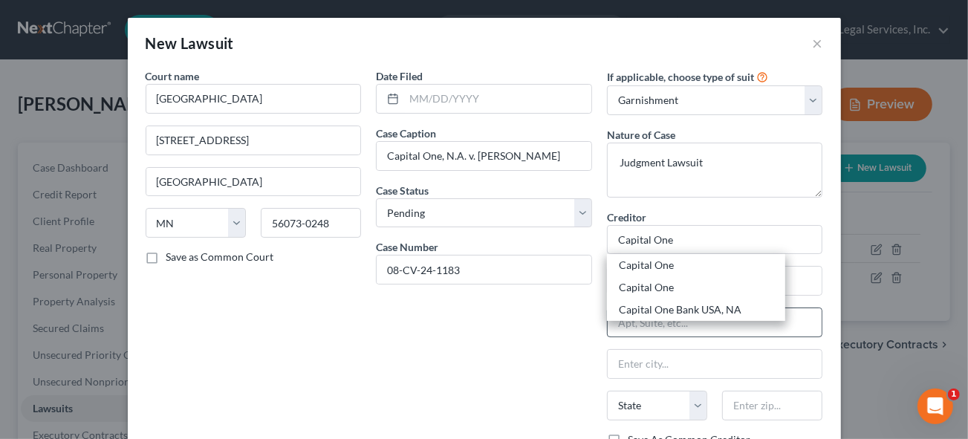
type input "84131-1293"
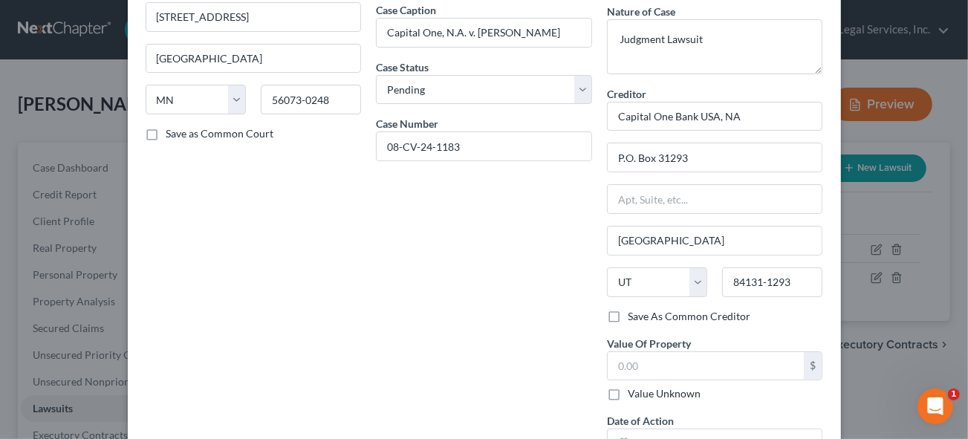
scroll to position [135, 0]
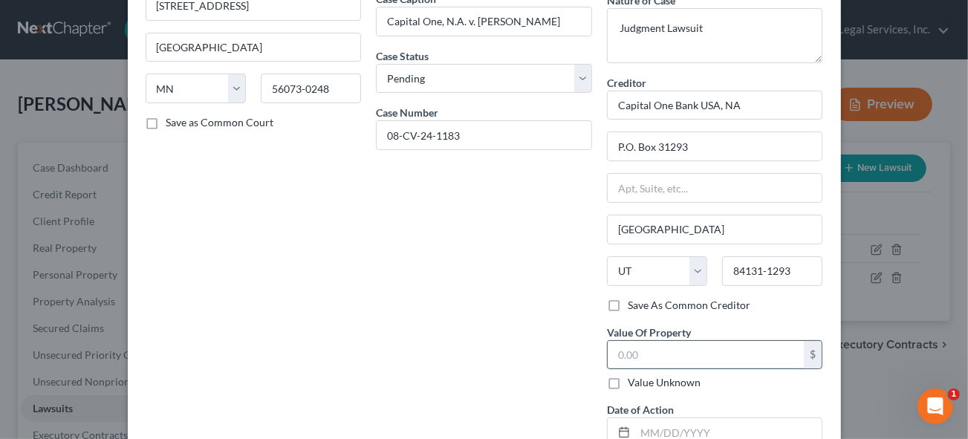
click at [677, 354] on input "text" at bounding box center [706, 355] width 197 height 28
type input "3,700.16"
click at [667, 421] on input "text" at bounding box center [728, 432] width 187 height 28
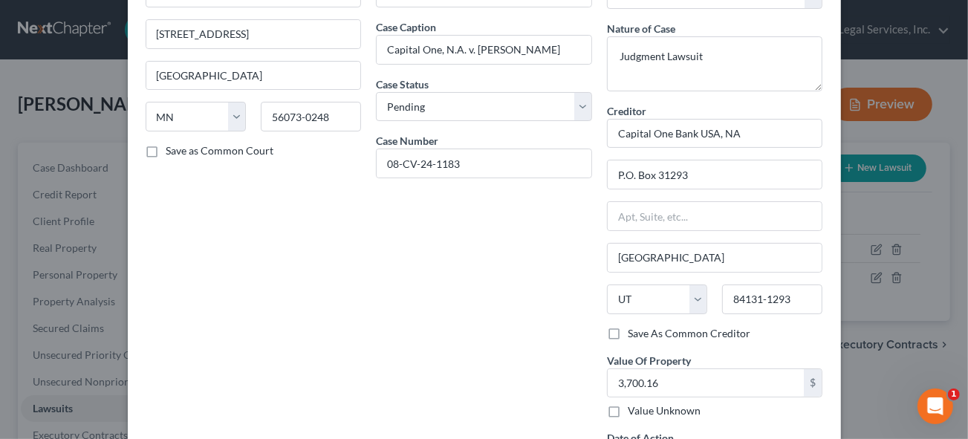
scroll to position [0, 0]
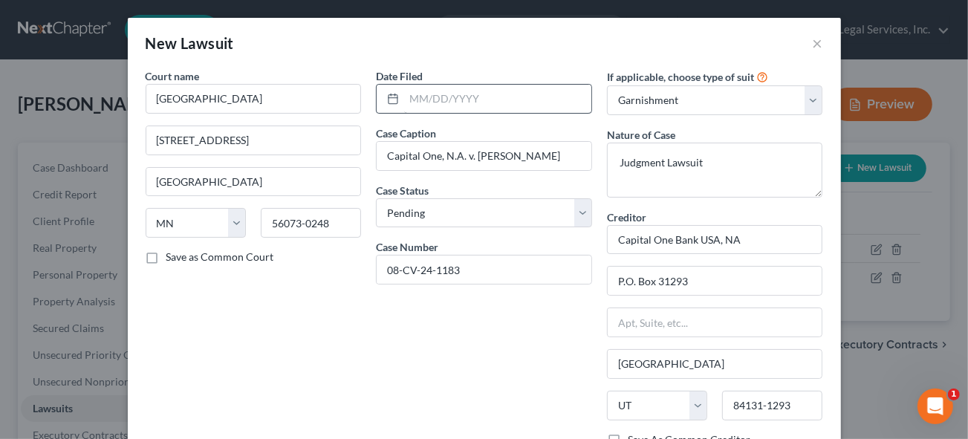
type input "[DATE]"
click at [426, 95] on input "text" at bounding box center [497, 99] width 187 height 28
click at [409, 92] on input "text" at bounding box center [497, 99] width 187 height 28
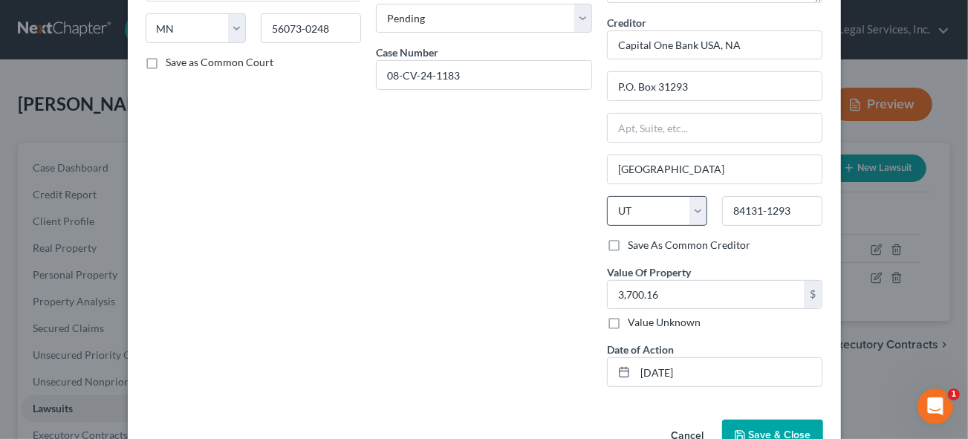
scroll to position [202, 0]
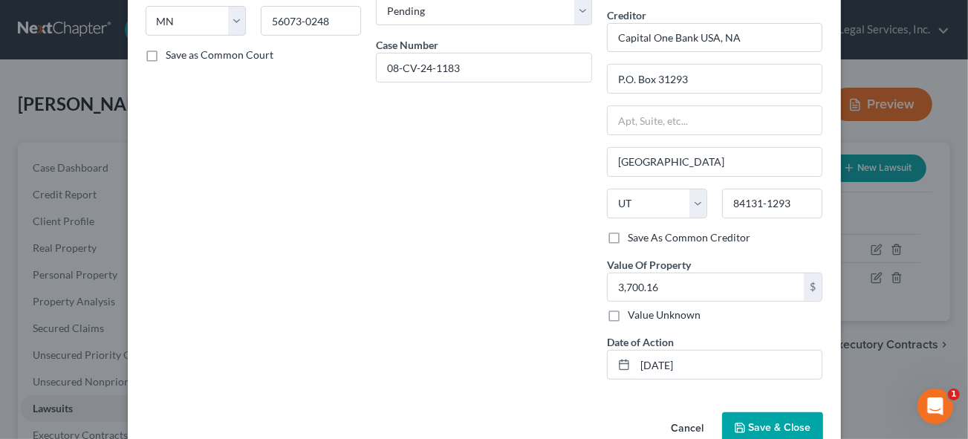
type input "[DATE]"
click at [774, 424] on span "Save & Close" at bounding box center [780, 427] width 62 height 13
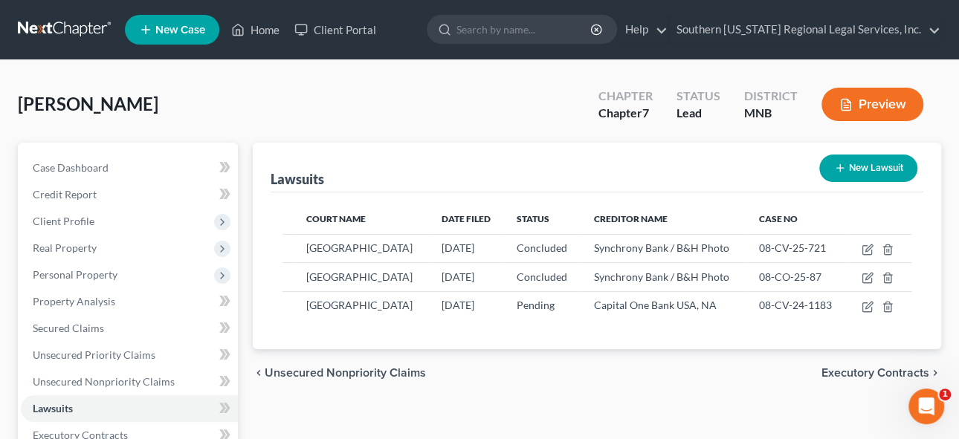
click at [865, 174] on button "New Lawsuit" at bounding box center [868, 168] width 98 height 27
select select "0"
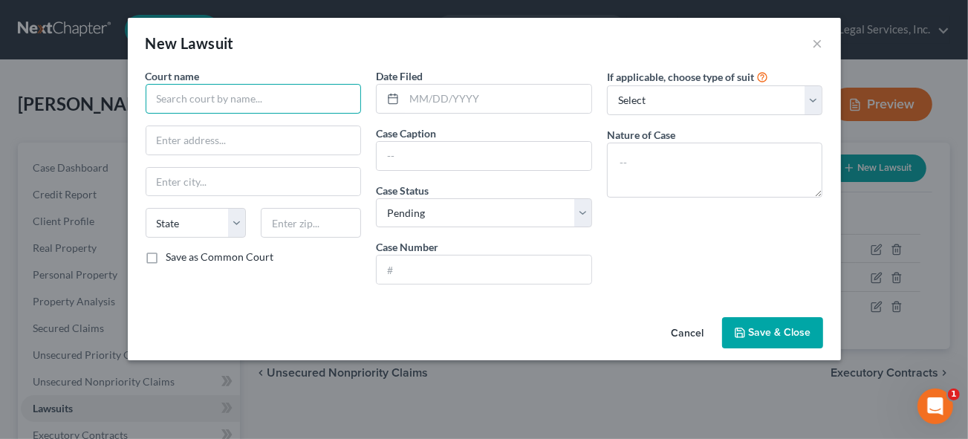
click at [207, 101] on input "text" at bounding box center [254, 99] width 216 height 30
drag, startPoint x: 299, startPoint y: 98, endPoint x: 0, endPoint y: 72, distance: 300.6
click at [0, 71] on div "New Lawsuit × Court name * Portfolio Recovery Services State [US_STATE] AK AR […" at bounding box center [484, 219] width 968 height 439
type input "[GEOGRAPHIC_DATA]"
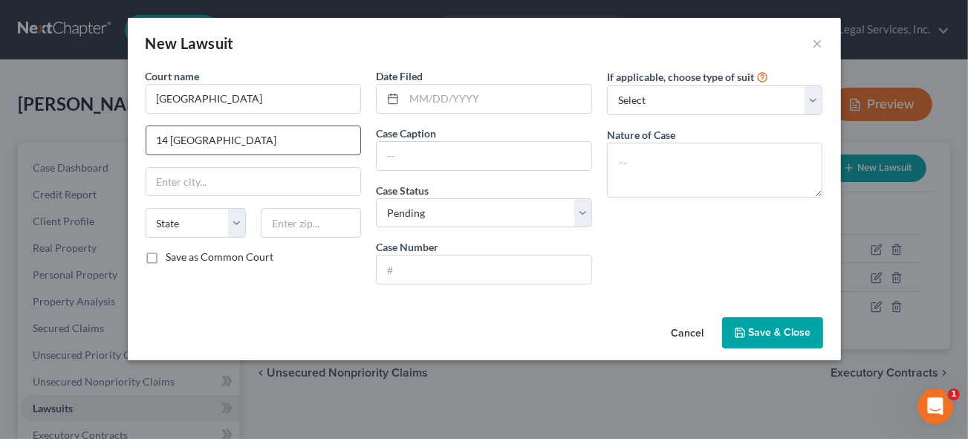
click at [155, 142] on input "14 [GEOGRAPHIC_DATA]" at bounding box center [253, 140] width 215 height 28
click at [323, 140] on input "P.O. Box 248,[GEOGRAPHIC_DATA]" at bounding box center [253, 140] width 215 height 28
type input "P.O. [STREET_ADDRESS]"
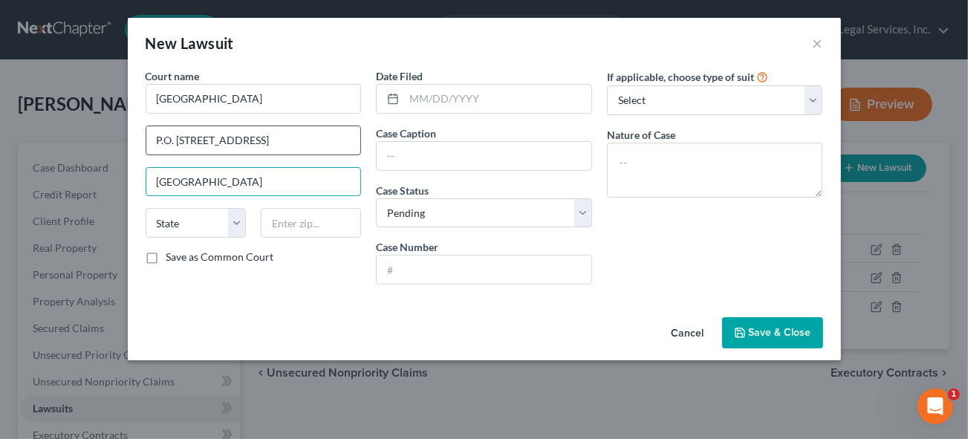
type input "[GEOGRAPHIC_DATA]"
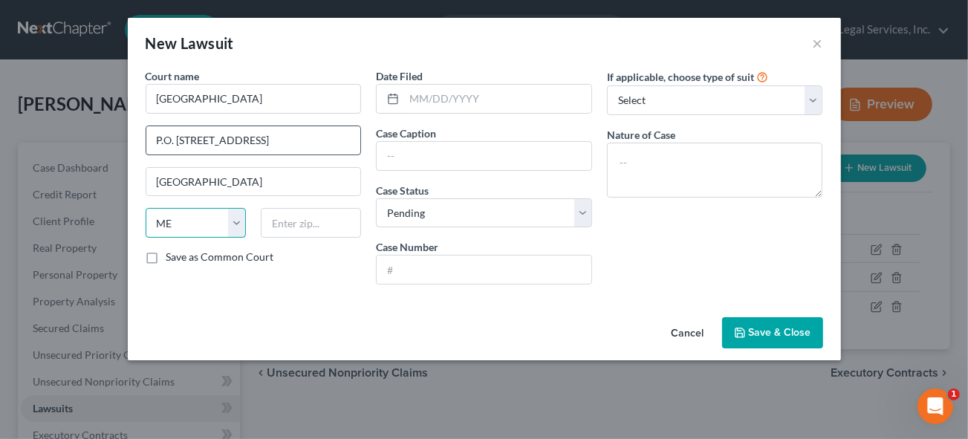
select select "24"
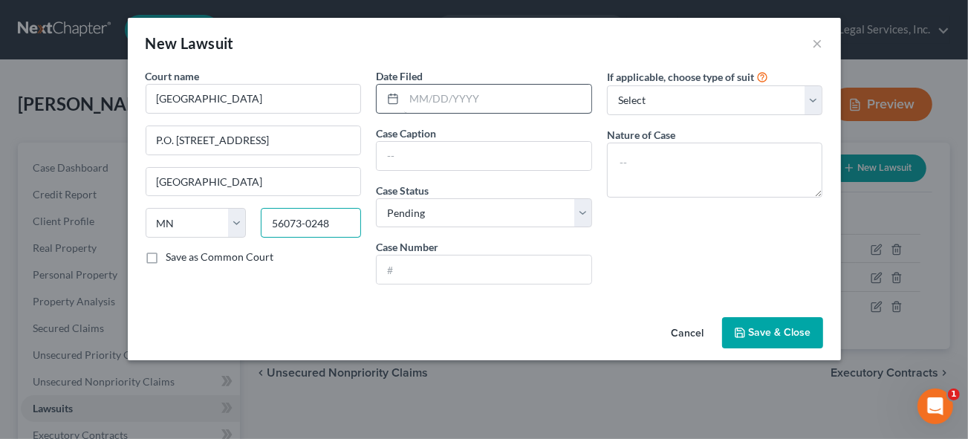
type input "56073-0248"
drag, startPoint x: 424, startPoint y: 91, endPoint x: 598, endPoint y: 139, distance: 180.5
click at [424, 91] on input "text" at bounding box center [497, 99] width 187 height 28
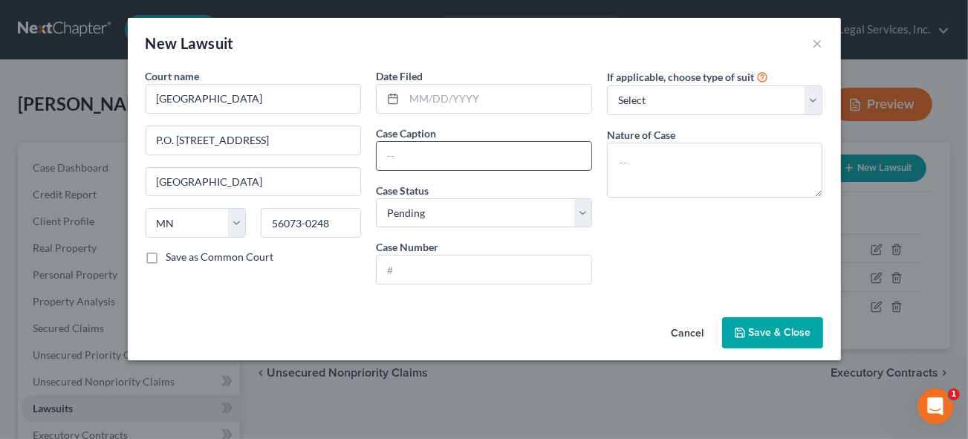
click at [467, 158] on input "text" at bounding box center [484, 156] width 215 height 28
type input "08/CV-24-747"
drag, startPoint x: 470, startPoint y: 147, endPoint x: 319, endPoint y: 133, distance: 151.5
click at [319, 133] on div "Court name * Brown County District Court P.O. [GEOGRAPHIC_DATA],[GEOGRAPHIC_DAT…" at bounding box center [484, 182] width 693 height 228
drag, startPoint x: 406, startPoint y: 210, endPoint x: 416, endPoint y: 223, distance: 16.9
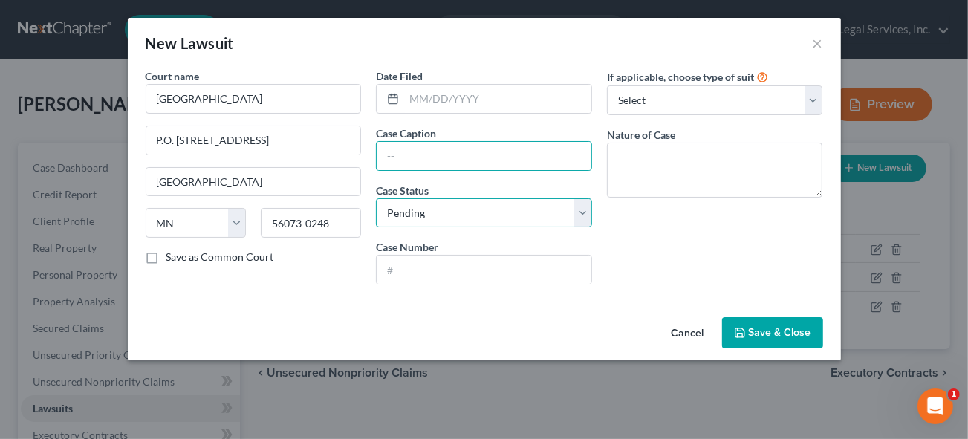
click at [406, 210] on select "Select Pending On Appeal Concluded" at bounding box center [484, 213] width 216 height 30
select select "2"
click at [376, 198] on select "Select Pending On Appeal Concluded" at bounding box center [484, 213] width 216 height 30
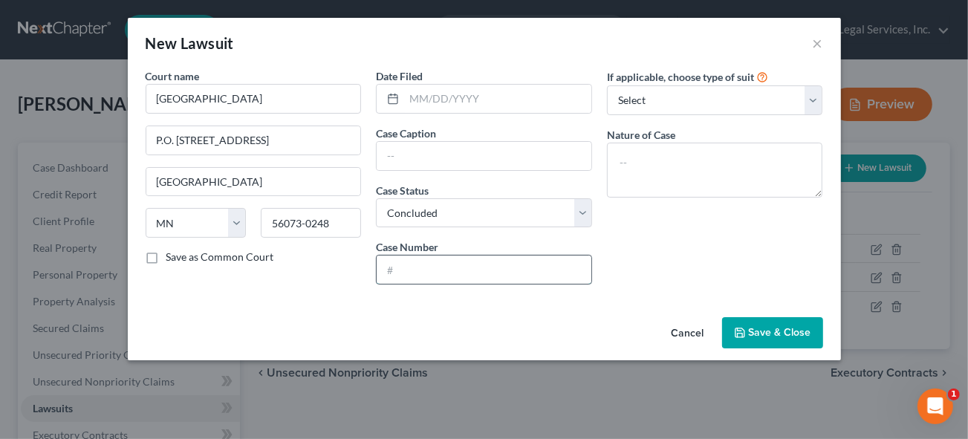
click at [418, 267] on input "text" at bounding box center [484, 270] width 215 height 28
type input "08-CV-25-747"
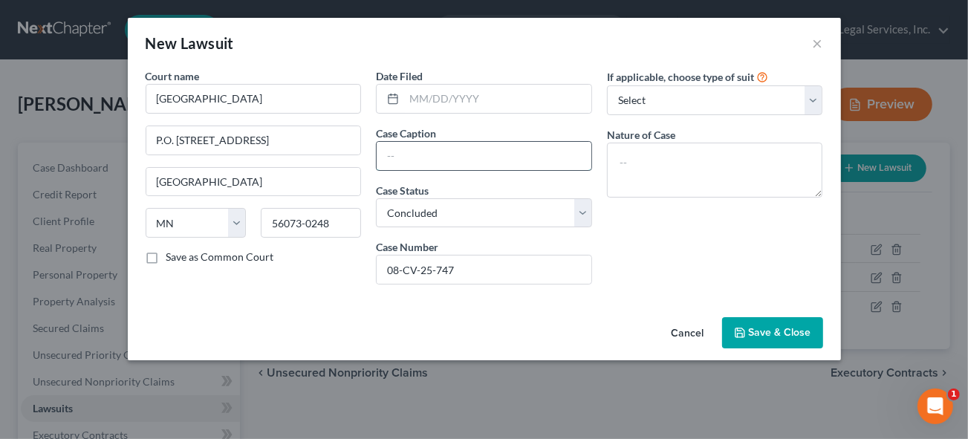
click at [422, 163] on input "text" at bounding box center [484, 156] width 215 height 28
drag, startPoint x: 514, startPoint y: 158, endPoint x: 597, endPoint y: 167, distance: 83.7
click at [514, 158] on input "Portfolio Revery Associate" at bounding box center [484, 156] width 215 height 28
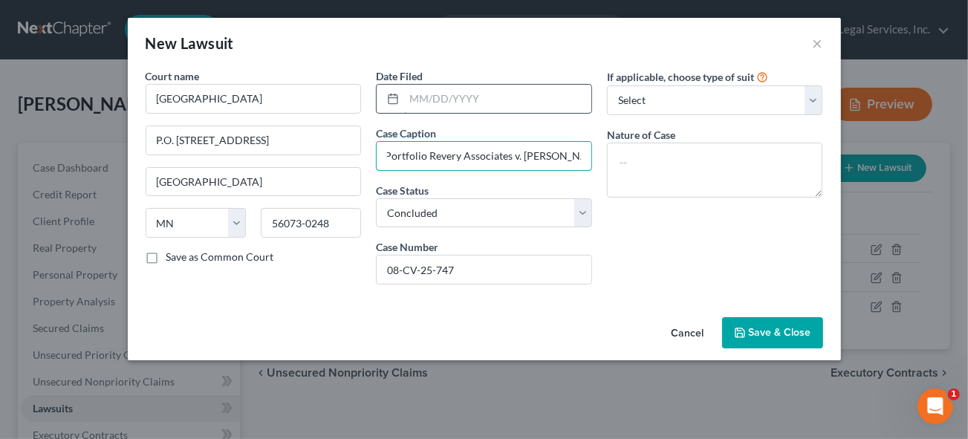
type input "Portfolio Revery Associates v. [PERSON_NAME]"
drag, startPoint x: 408, startPoint y: 101, endPoint x: 412, endPoint y: 94, distance: 8.3
click at [408, 100] on input "text" at bounding box center [497, 99] width 187 height 28
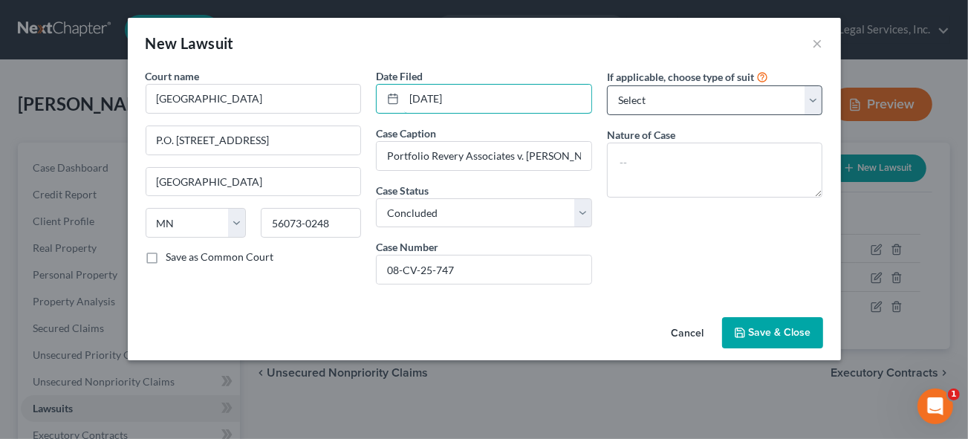
type input "[DATE]"
click at [663, 106] on select "Select Repossession Garnishment Foreclosure Attached, Seized, Or Levied Other" at bounding box center [715, 100] width 216 height 30
select select "1"
click at [607, 85] on select "Select Repossession Garnishment Foreclosure Attached, Seized, Or Levied Other" at bounding box center [715, 100] width 216 height 30
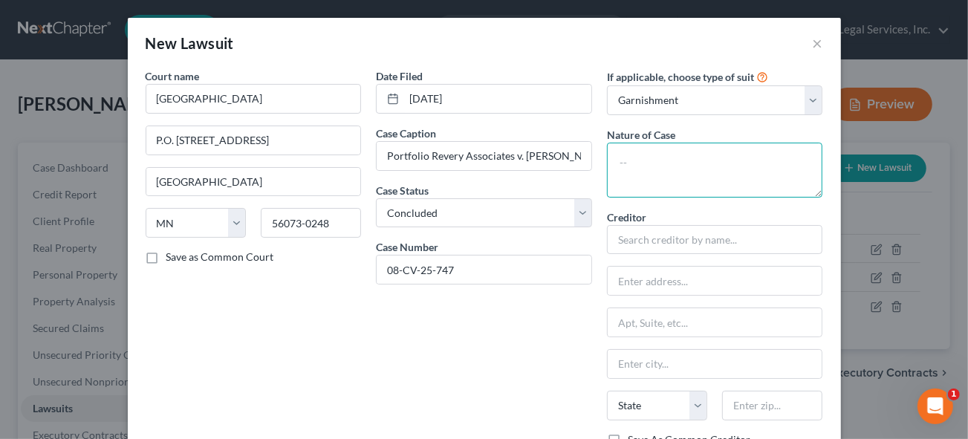
click at [638, 162] on textarea at bounding box center [715, 170] width 216 height 55
type textarea "Judgment Action"
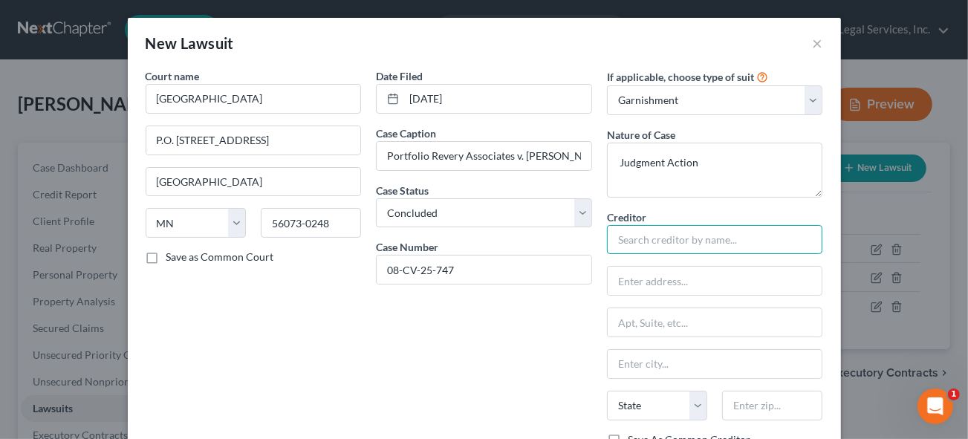
click at [650, 239] on input "text" at bounding box center [715, 240] width 216 height 30
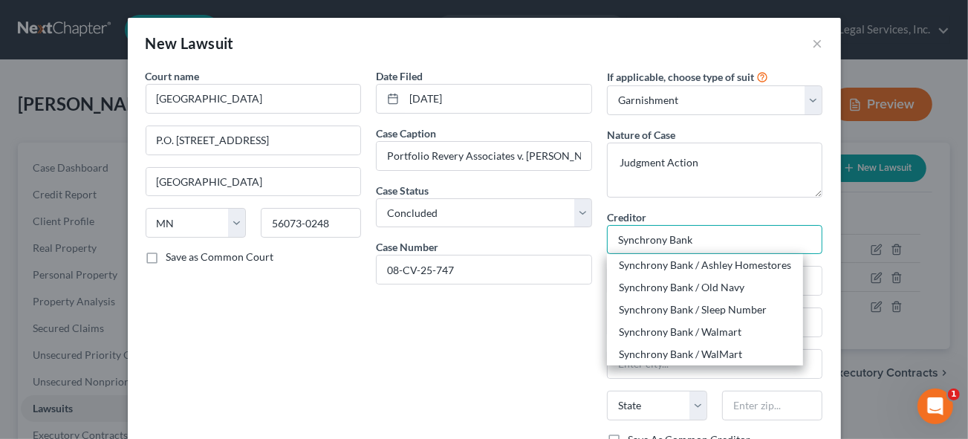
type input "Synchrony Bank"
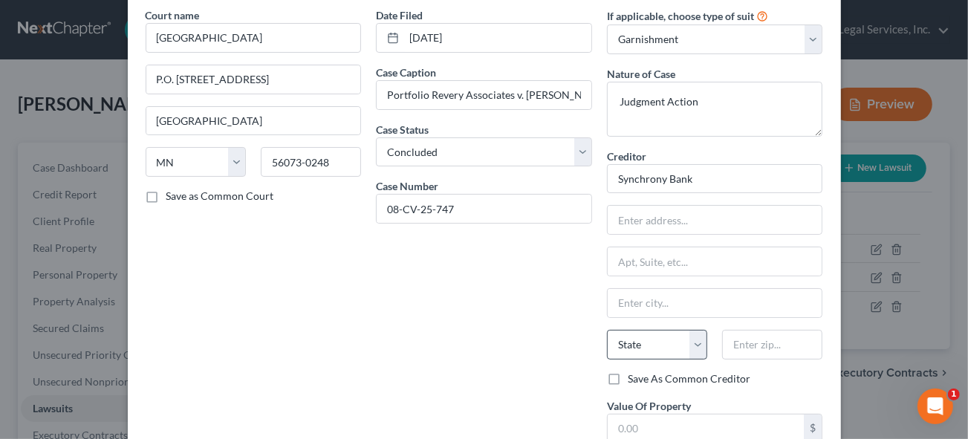
scroll to position [135, 0]
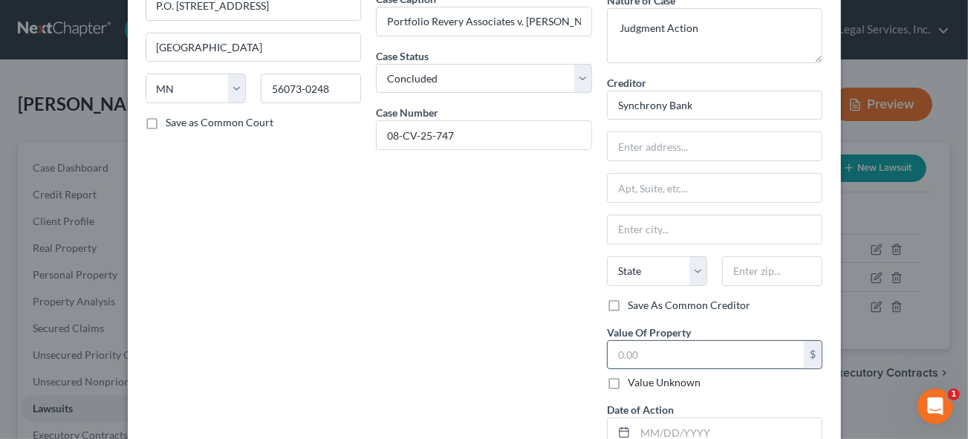
click at [665, 355] on input "text" at bounding box center [706, 355] width 197 height 28
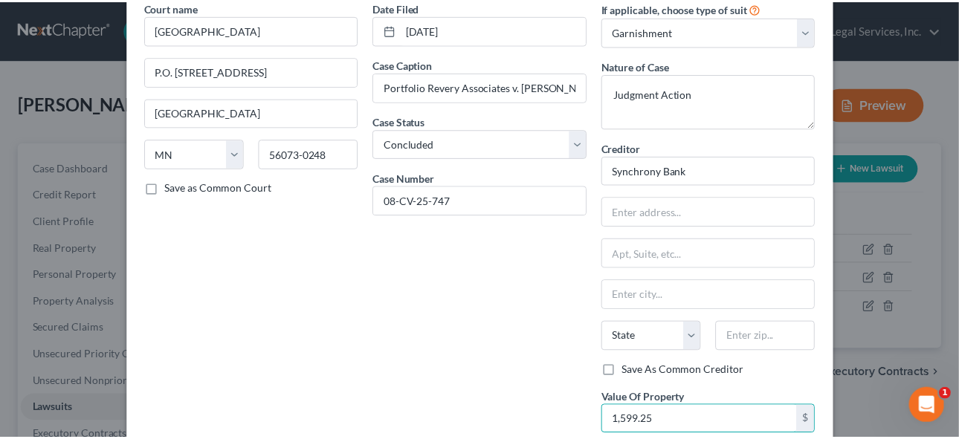
scroll to position [202, 0]
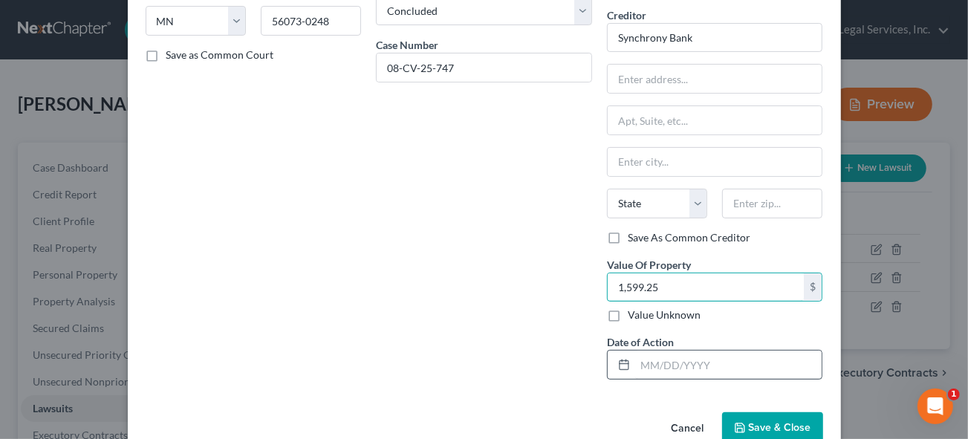
type input "1,599.25"
click at [658, 362] on input "text" at bounding box center [728, 365] width 187 height 28
type input "[DATE]"
click at [775, 426] on span "Save & Close" at bounding box center [780, 427] width 62 height 13
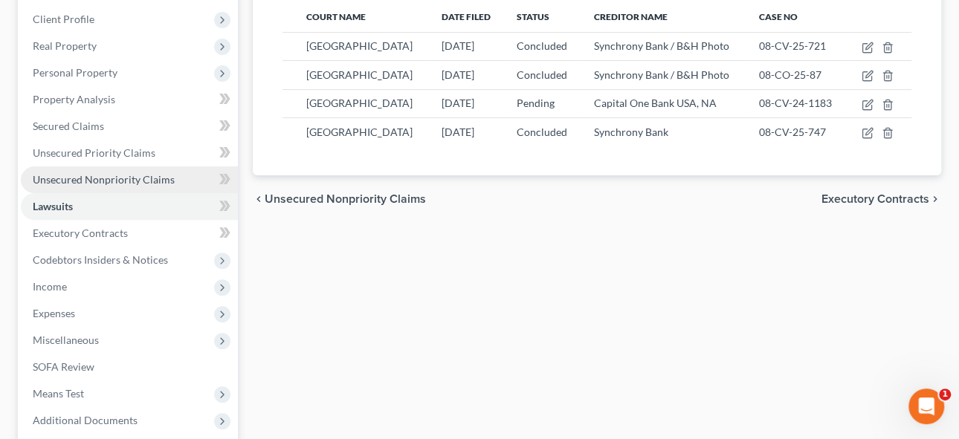
click at [89, 178] on span "Unsecured Nonpriority Claims" at bounding box center [104, 179] width 142 height 13
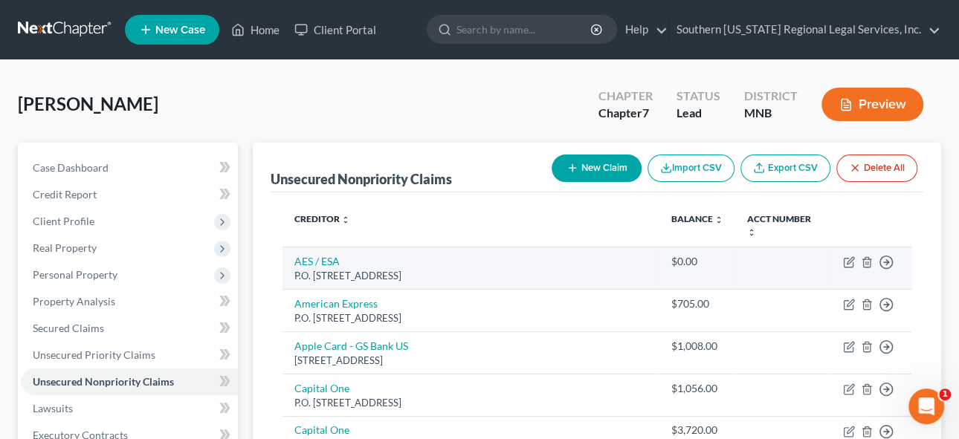
drag, startPoint x: 67, startPoint y: 222, endPoint x: 473, endPoint y: 256, distance: 407.2
click at [67, 221] on span "Client Profile" at bounding box center [64, 221] width 62 height 13
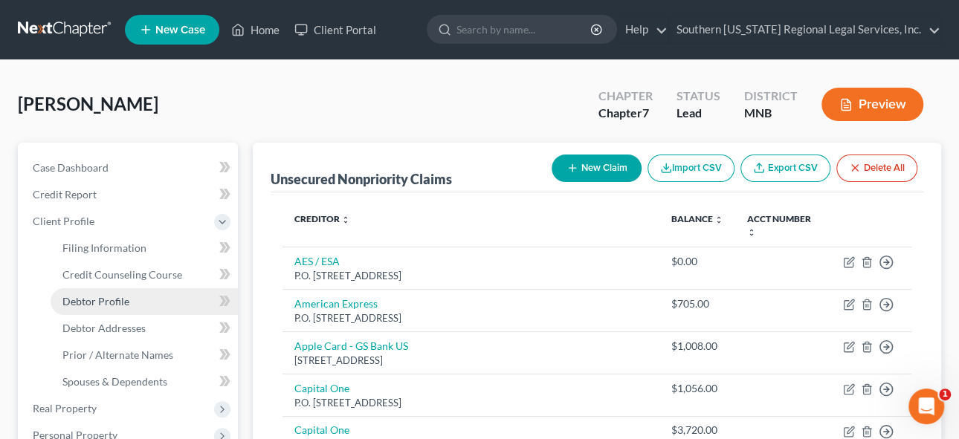
click at [111, 302] on span "Debtor Profile" at bounding box center [95, 301] width 67 height 13
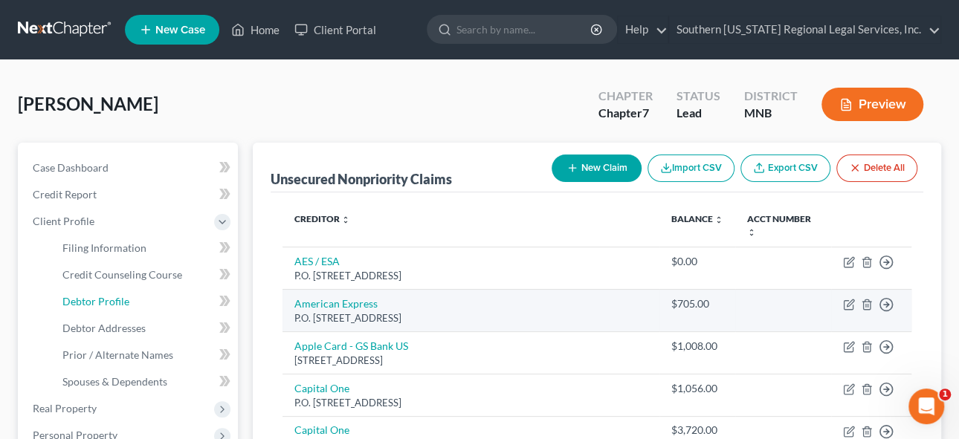
select select "0"
select select "3"
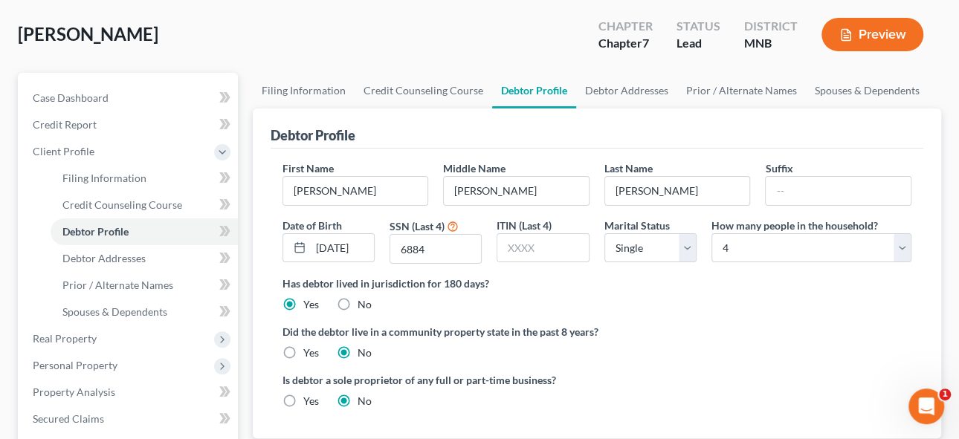
scroll to position [202, 0]
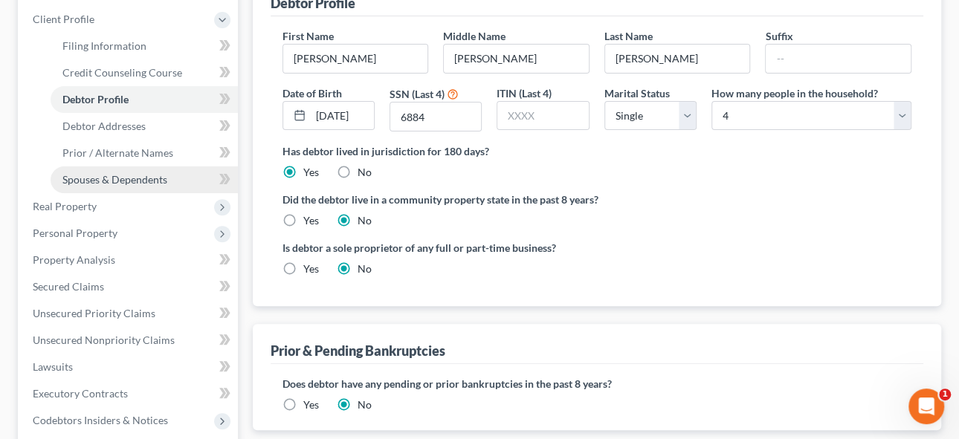
click at [124, 184] on link "Spouses & Dependents" at bounding box center [144, 179] width 187 height 27
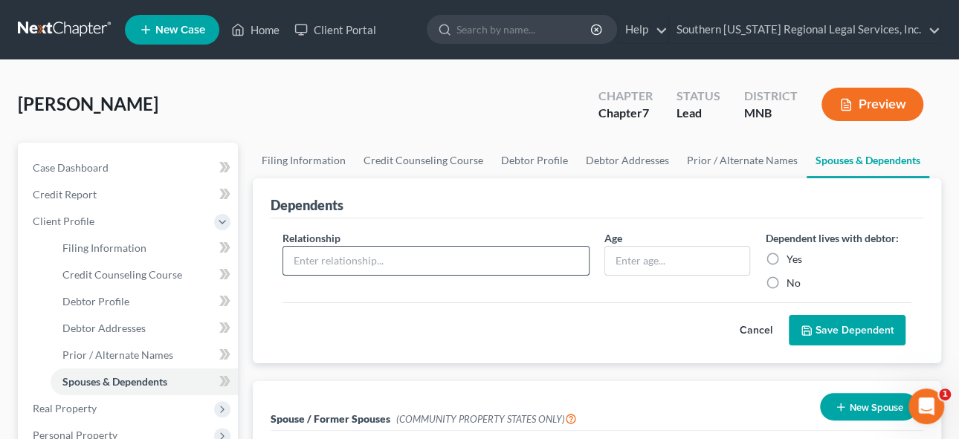
click at [353, 261] on input "text" at bounding box center [435, 261] width 305 height 28
type input "son"
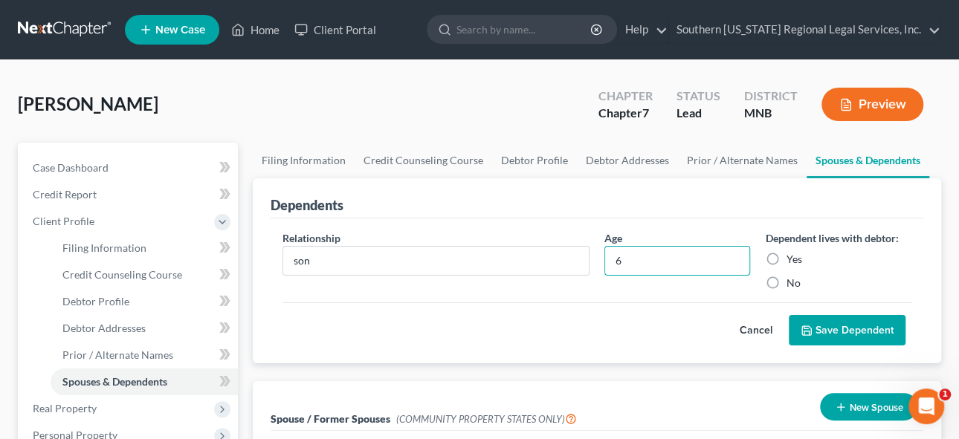
type input "6"
drag, startPoint x: 779, startPoint y: 255, endPoint x: 770, endPoint y: 256, distance: 9.0
click at [785, 256] on label "Yes" at bounding box center [793, 259] width 16 height 15
click at [791, 256] on input "Yes" at bounding box center [796, 257] width 10 height 10
radio input "true"
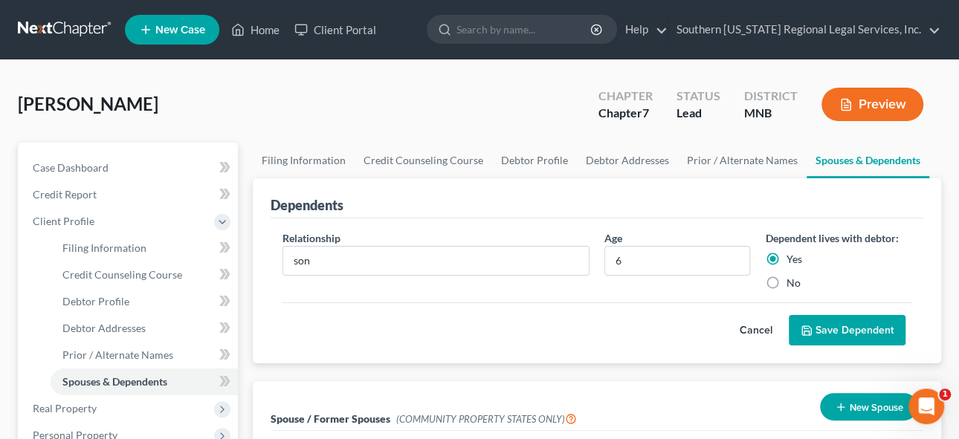
click at [785, 256] on label "Yes" at bounding box center [793, 259] width 16 height 15
click at [791, 256] on input "Yes" at bounding box center [796, 257] width 10 height 10
click at [840, 330] on button "Save Dependent" at bounding box center [846, 330] width 117 height 31
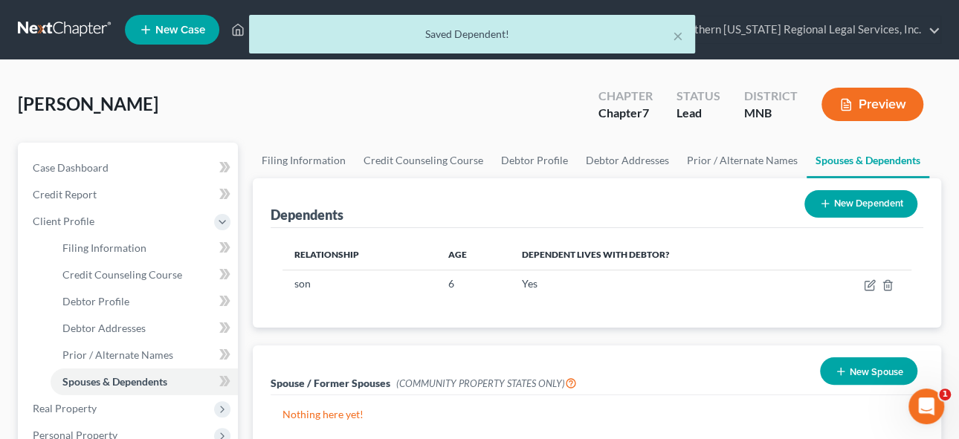
click at [845, 202] on button "New Dependent" at bounding box center [860, 203] width 113 height 27
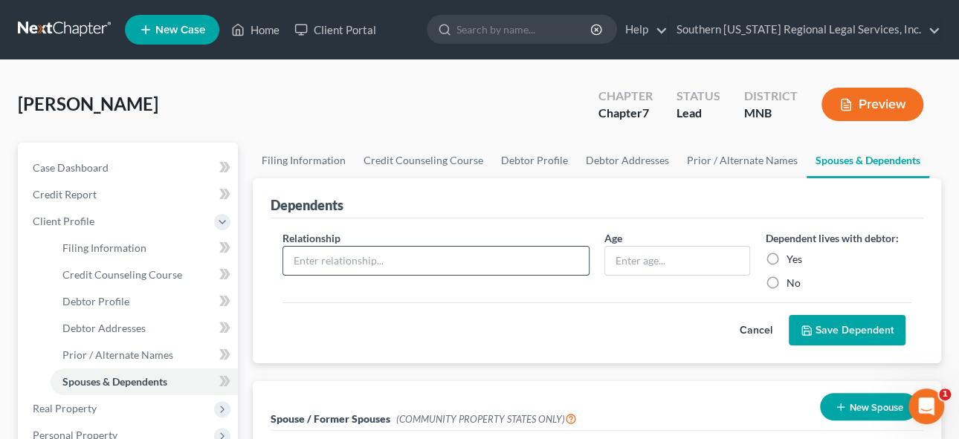
click at [453, 263] on input "text" at bounding box center [435, 261] width 305 height 28
type input "Daughter"
click at [680, 259] on input "text" at bounding box center [677, 261] width 145 height 28
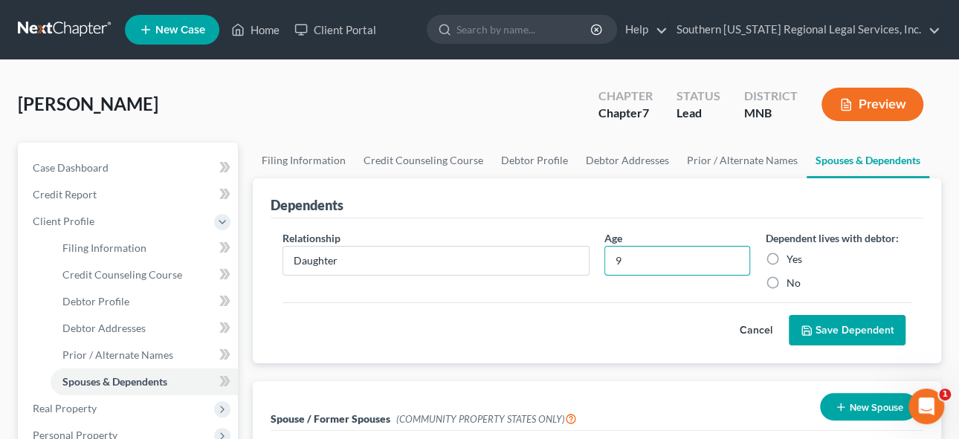
type input "9"
click at [785, 259] on label "Yes" at bounding box center [793, 259] width 16 height 15
click at [791, 259] on input "Yes" at bounding box center [796, 257] width 10 height 10
radio input "true"
click at [823, 326] on button "Save Dependent" at bounding box center [846, 330] width 117 height 31
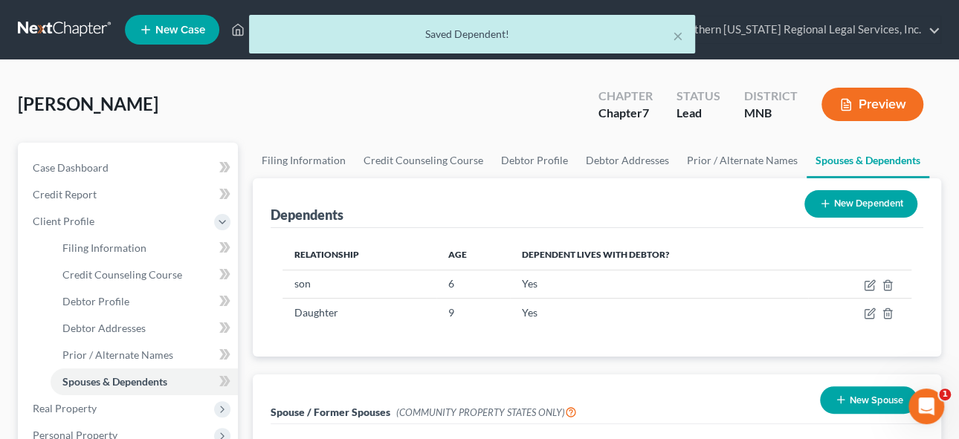
click at [855, 198] on button "New Dependent" at bounding box center [860, 203] width 113 height 27
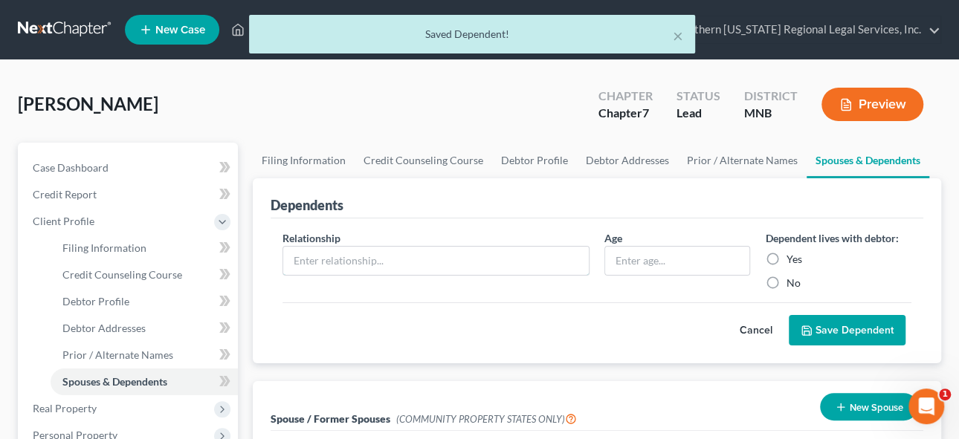
drag, startPoint x: 316, startPoint y: 263, endPoint x: 529, endPoint y: 273, distance: 213.5
click at [316, 263] on input "text" at bounding box center [435, 261] width 305 height 28
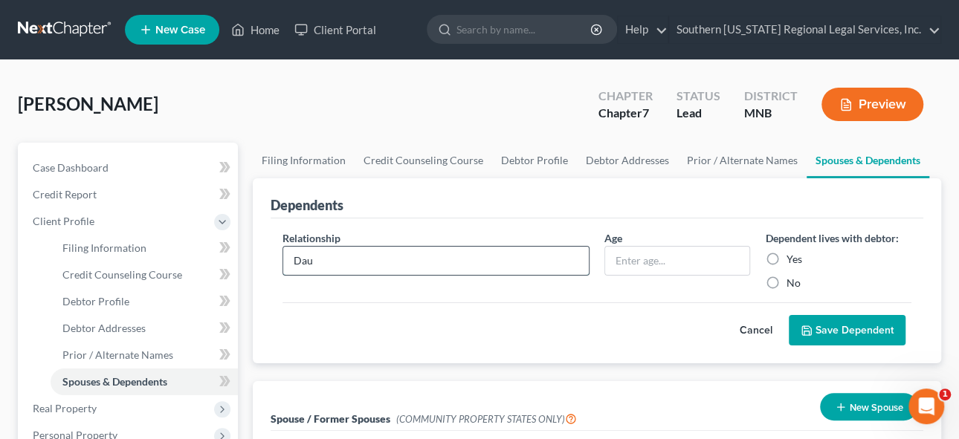
click at [375, 256] on input "Dau" at bounding box center [435, 261] width 305 height 28
type input "Daughter"
click at [692, 253] on input "text" at bounding box center [677, 261] width 145 height 28
type input "16"
click at [785, 253] on label "Yes" at bounding box center [793, 259] width 16 height 15
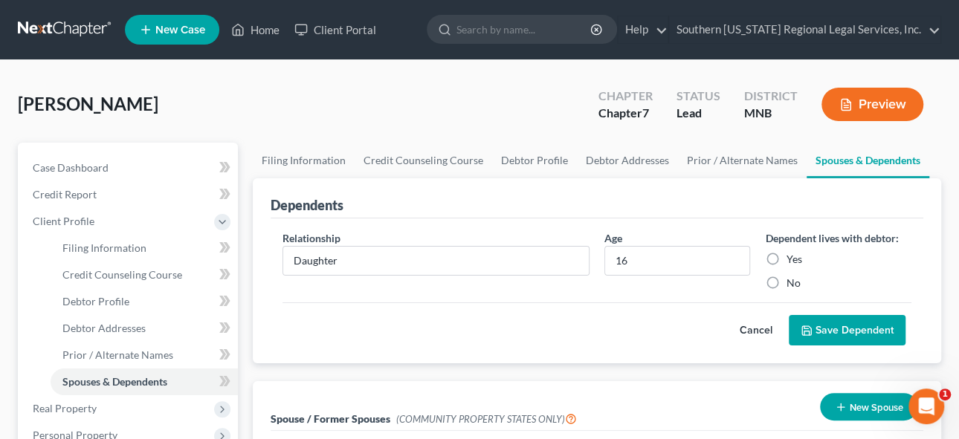
click at [791, 253] on input "Yes" at bounding box center [796, 257] width 10 height 10
radio input "true"
click at [834, 329] on button "Save Dependent" at bounding box center [846, 330] width 117 height 31
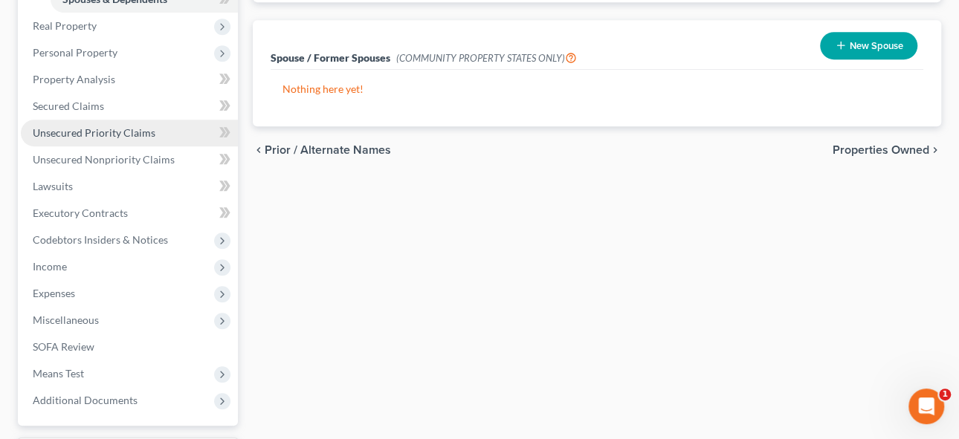
scroll to position [405, 0]
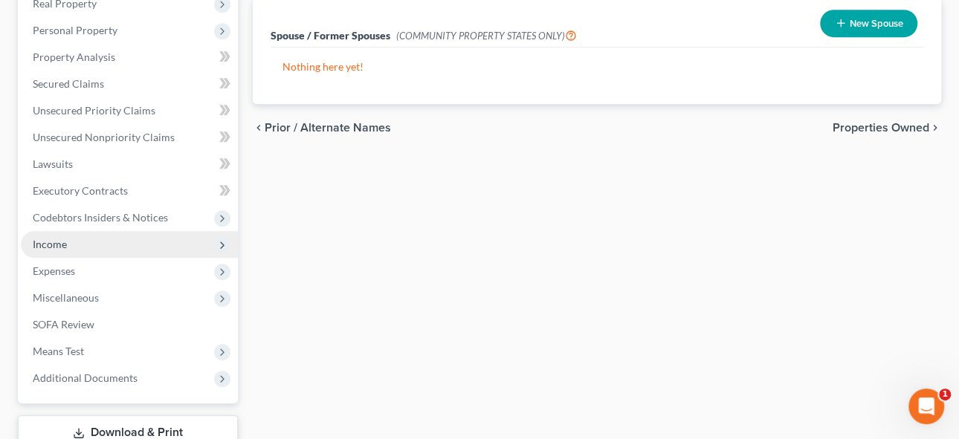
click at [45, 242] on span "Income" at bounding box center [50, 244] width 34 height 13
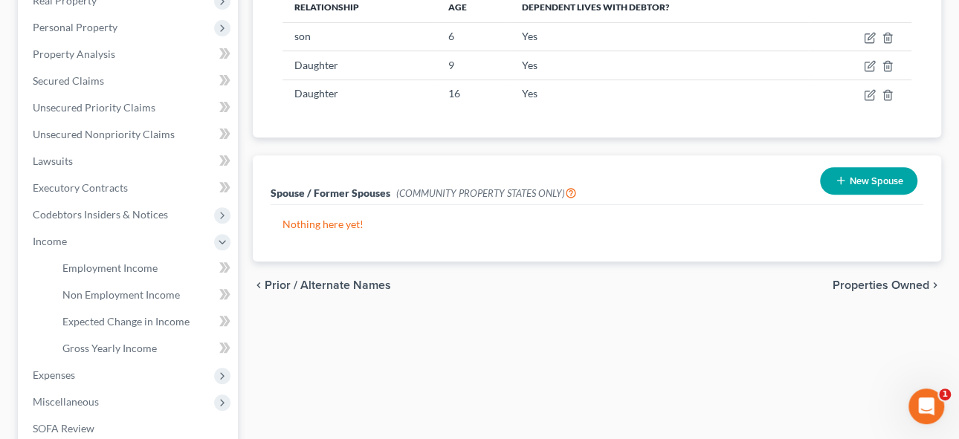
scroll to position [244, 0]
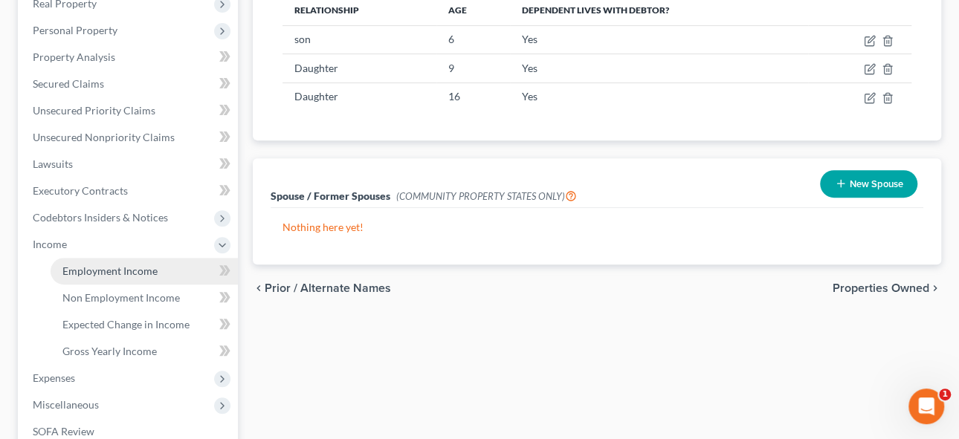
click at [133, 270] on span "Employment Income" at bounding box center [109, 271] width 95 height 13
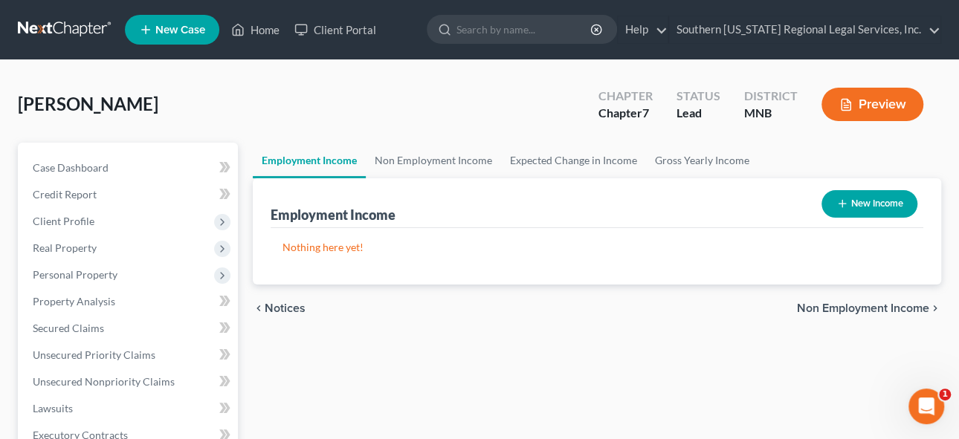
click at [862, 211] on button "New Income" at bounding box center [869, 203] width 96 height 27
select select "0"
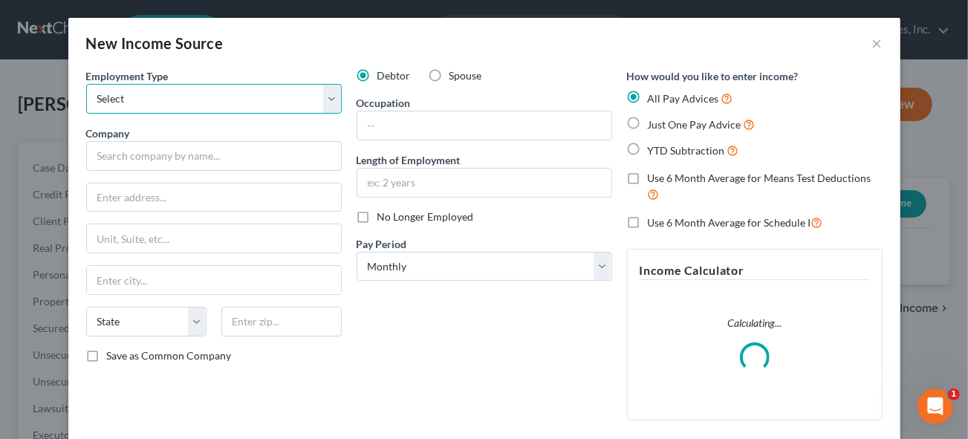
click at [111, 97] on select "Select Full or [DEMOGRAPHIC_DATA] Employment Self Employment" at bounding box center [214, 99] width 256 height 30
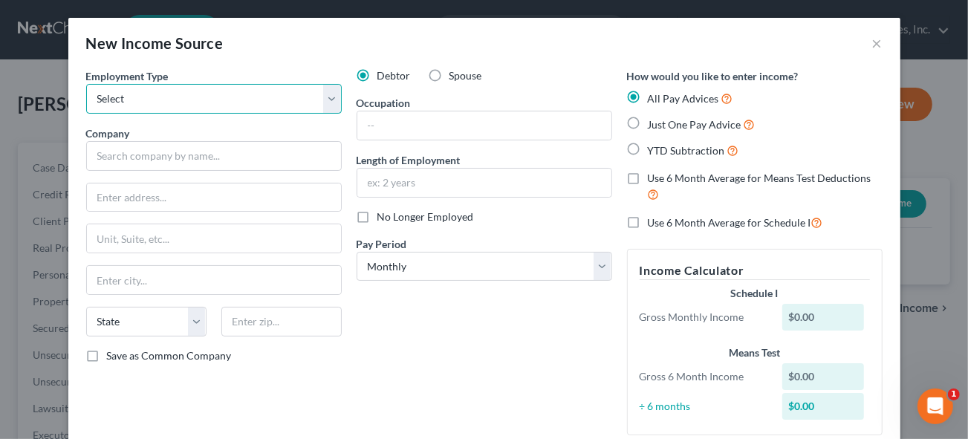
select select "1"
click at [86, 84] on select "Select Full or [DEMOGRAPHIC_DATA] Employment Self Employment" at bounding box center [214, 99] width 256 height 30
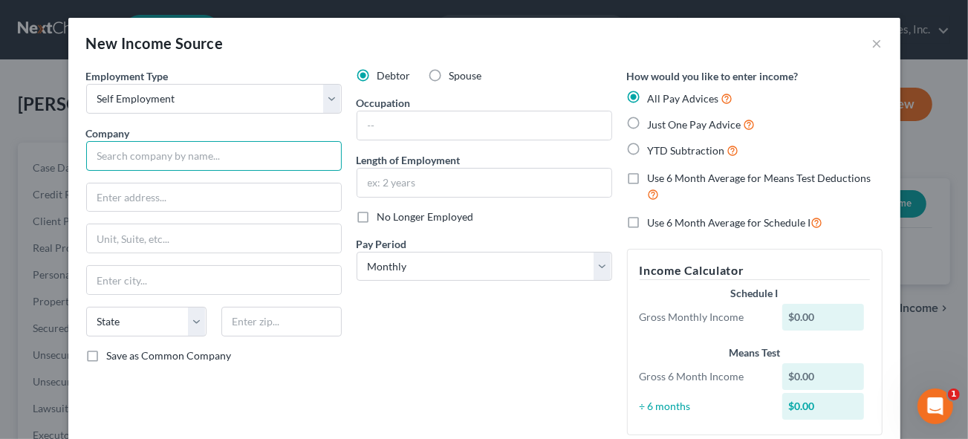
click at [190, 155] on input "text" at bounding box center [214, 156] width 256 height 30
click at [111, 158] on input "text" at bounding box center [214, 156] width 256 height 30
type input "Beruck Studios"
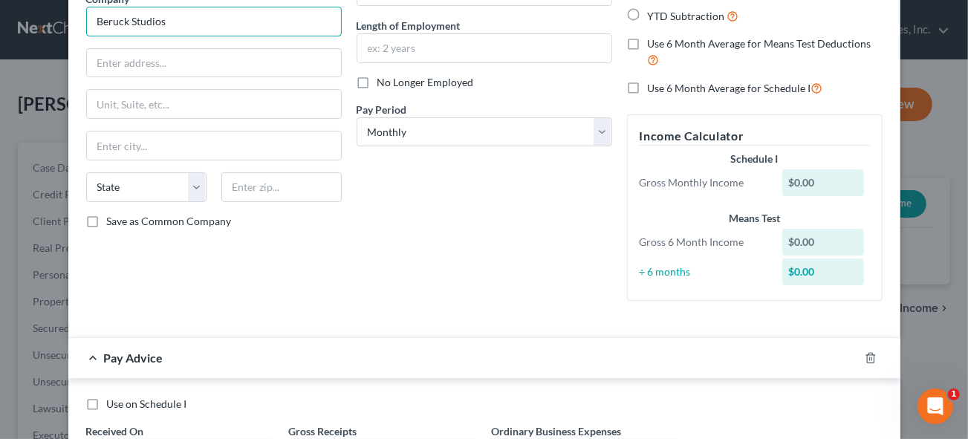
scroll to position [135, 0]
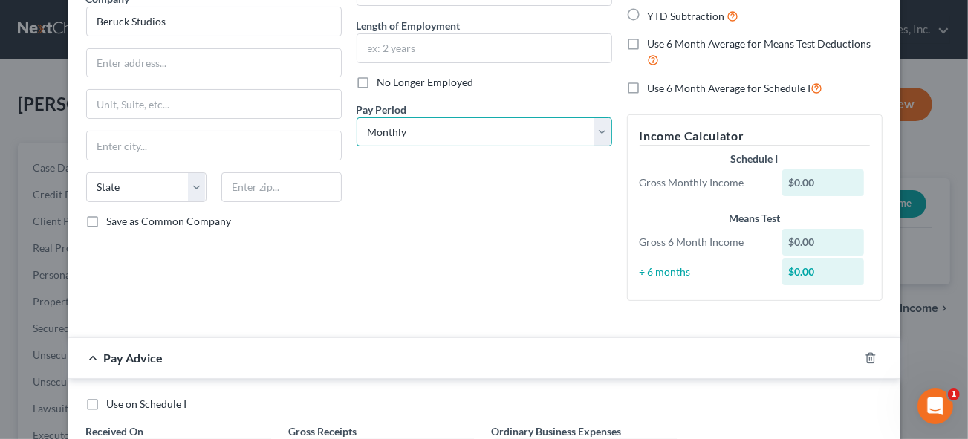
click at [394, 132] on select "Select Monthly Twice Monthly Every Other Week Weekly" at bounding box center [485, 132] width 256 height 30
select select "3"
click at [357, 117] on select "Select Monthly Twice Monthly Every Other Week Weekly" at bounding box center [485, 132] width 256 height 30
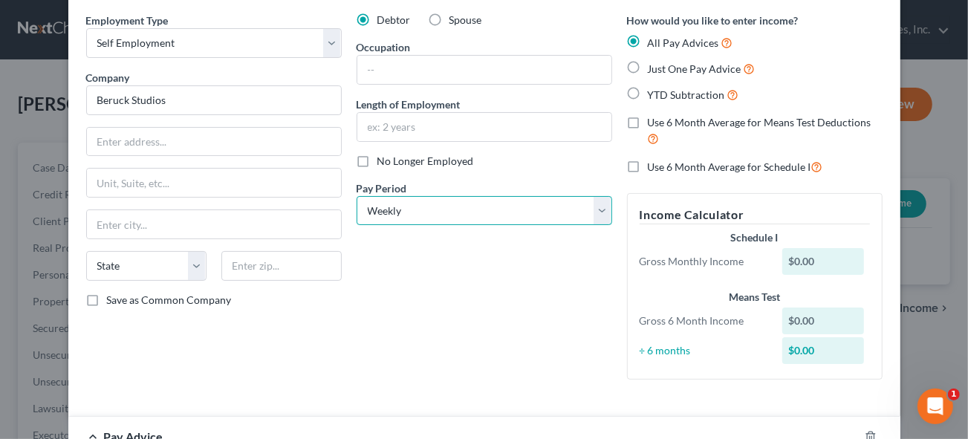
scroll to position [0, 0]
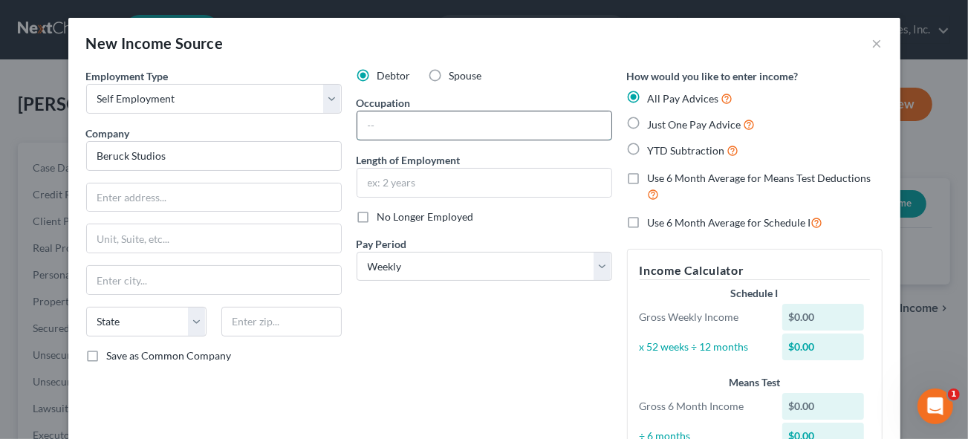
click at [366, 126] on input "text" at bounding box center [484, 125] width 254 height 28
type input "p"
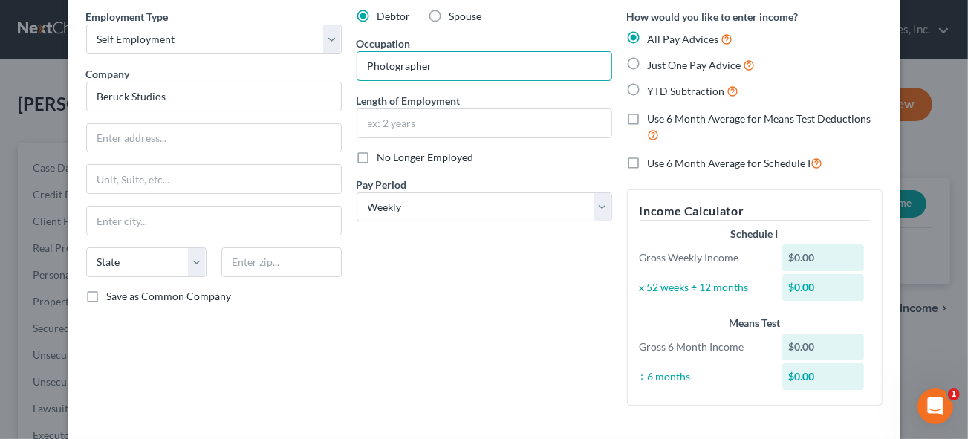
scroll to position [26, 0]
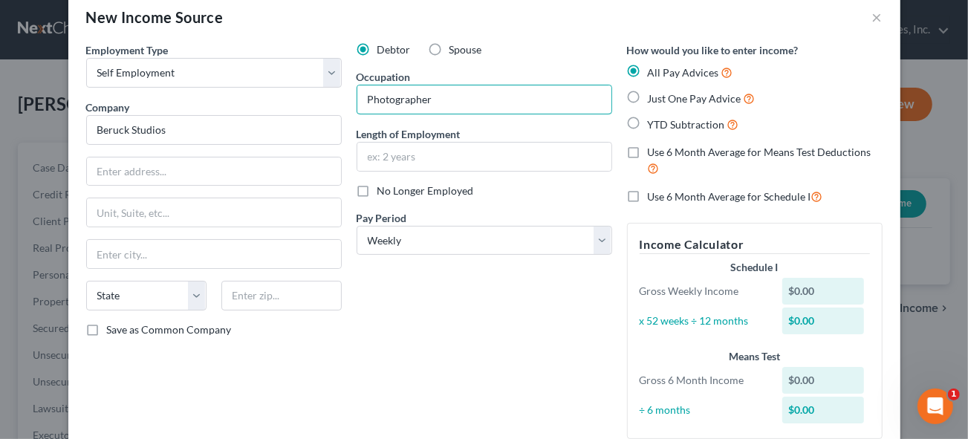
type input "Photographer"
click at [648, 95] on label "Just One Pay Advice" at bounding box center [702, 98] width 108 height 17
click at [654, 95] on input "Just One Pay Advice" at bounding box center [659, 95] width 10 height 10
radio input "true"
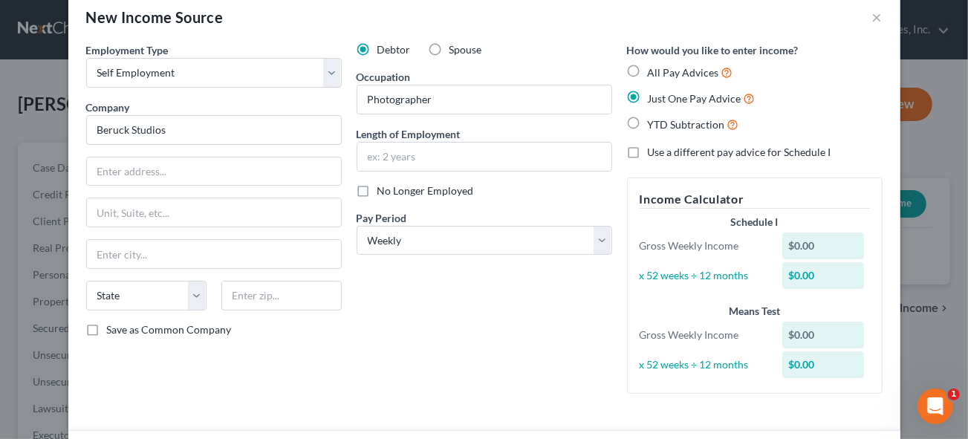
click at [810, 239] on div "$0.00" at bounding box center [824, 246] width 82 height 27
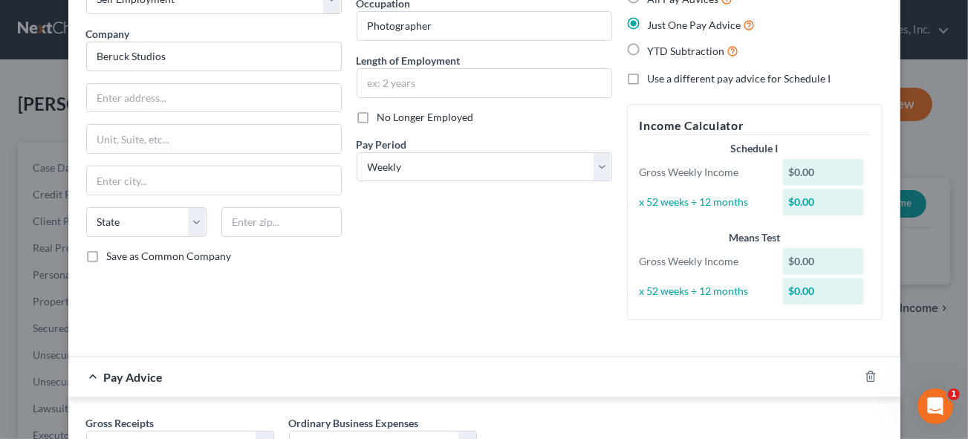
scroll to position [224, 0]
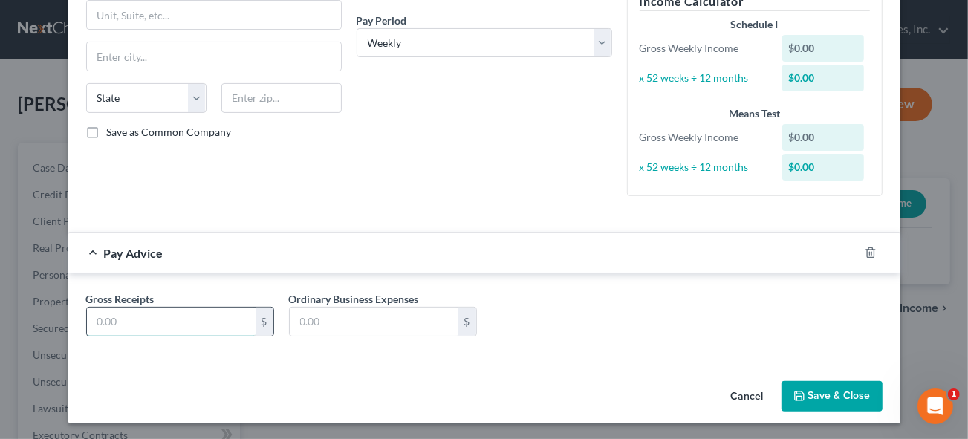
drag, startPoint x: 120, startPoint y: 320, endPoint x: 175, endPoint y: 320, distance: 54.2
click at [120, 320] on input "text" at bounding box center [171, 322] width 169 height 28
type input "700"
drag, startPoint x: 337, startPoint y: 313, endPoint x: 494, endPoint y: 320, distance: 156.9
click at [337, 314] on input "text" at bounding box center [374, 322] width 169 height 28
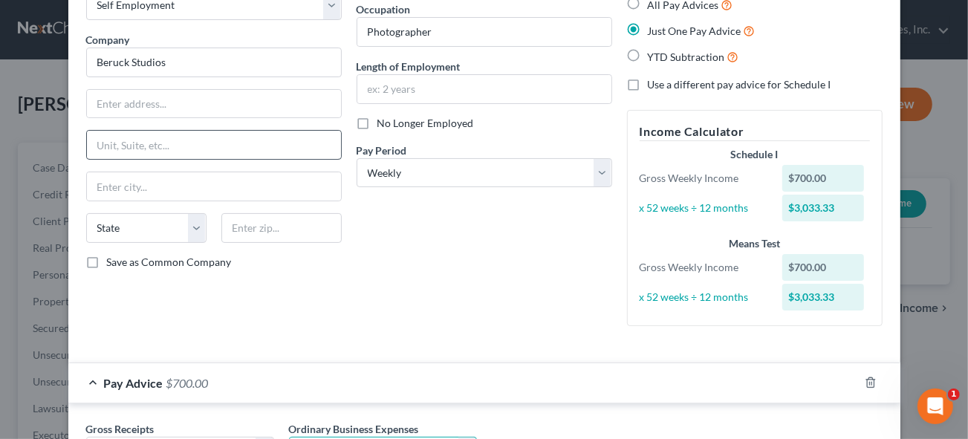
scroll to position [202, 0]
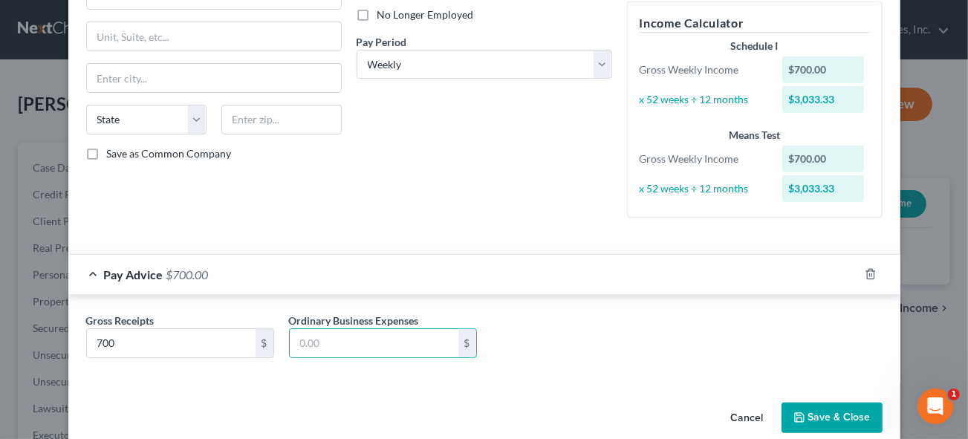
click at [849, 416] on button "Save & Close" at bounding box center [832, 418] width 101 height 31
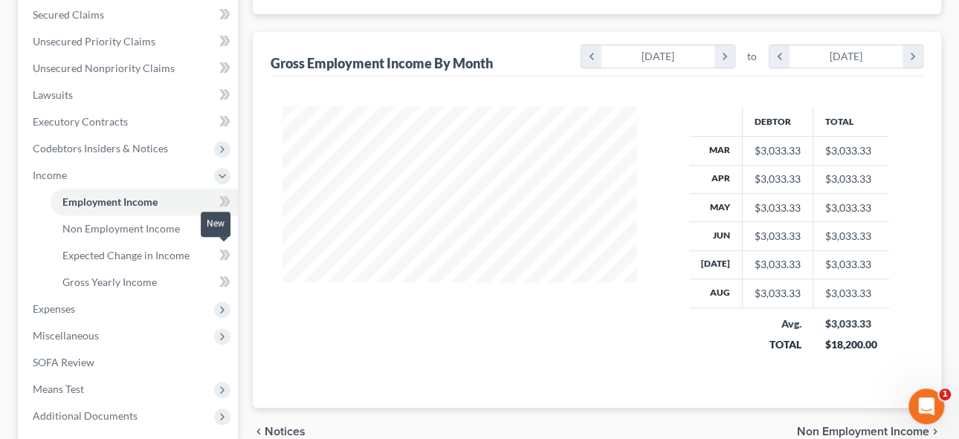
scroll to position [337, 0]
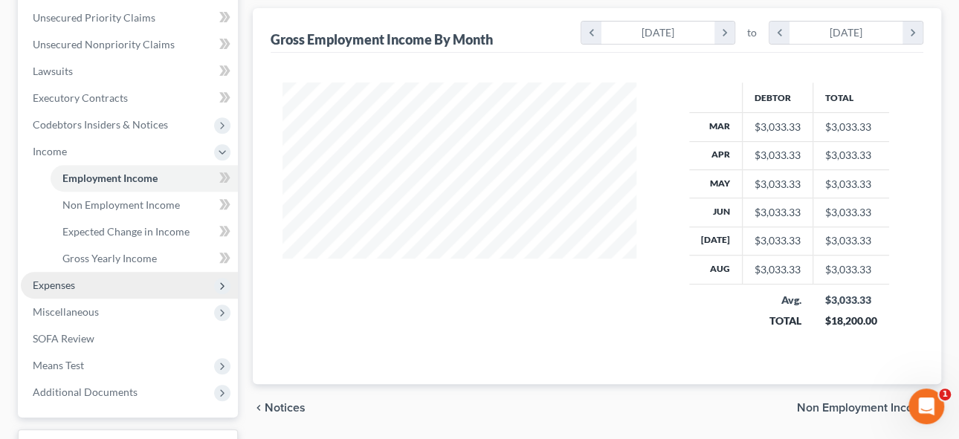
drag, startPoint x: 54, startPoint y: 286, endPoint x: 117, endPoint y: 284, distance: 63.9
click at [54, 286] on span "Expenses" at bounding box center [54, 285] width 42 height 13
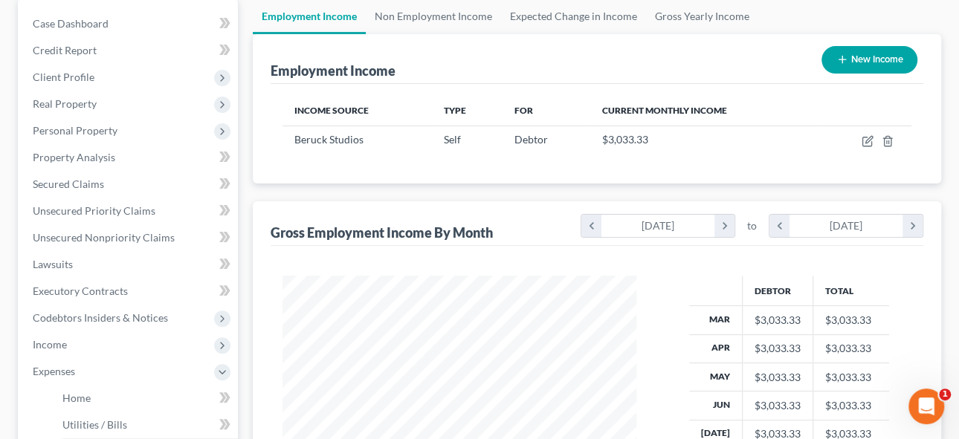
scroll to position [135, 0]
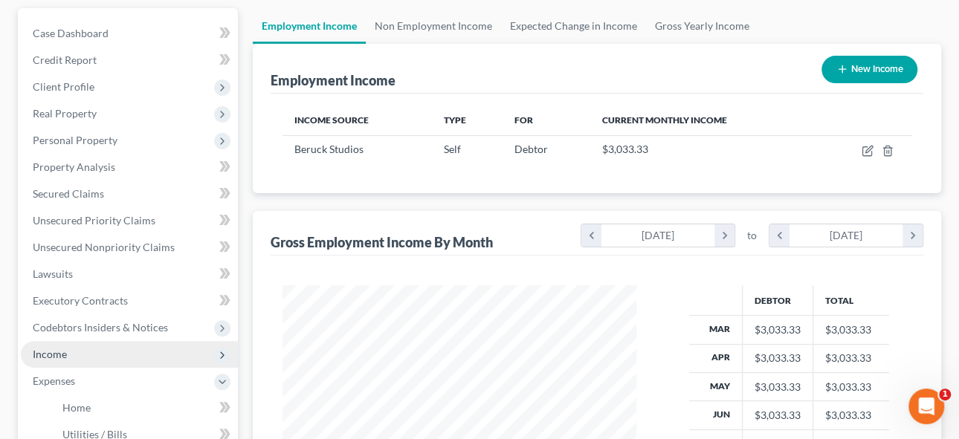
click at [47, 350] on span "Income" at bounding box center [50, 354] width 34 height 13
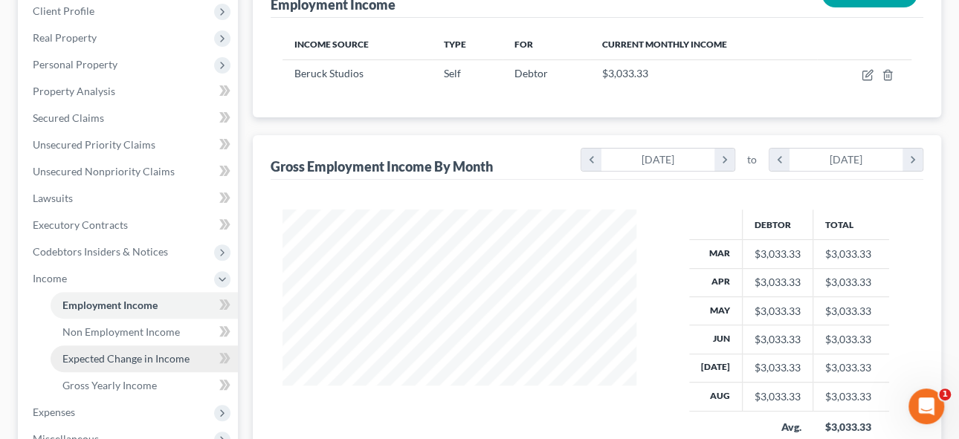
scroll to position [270, 0]
